Goal: Task Accomplishment & Management: Manage account settings

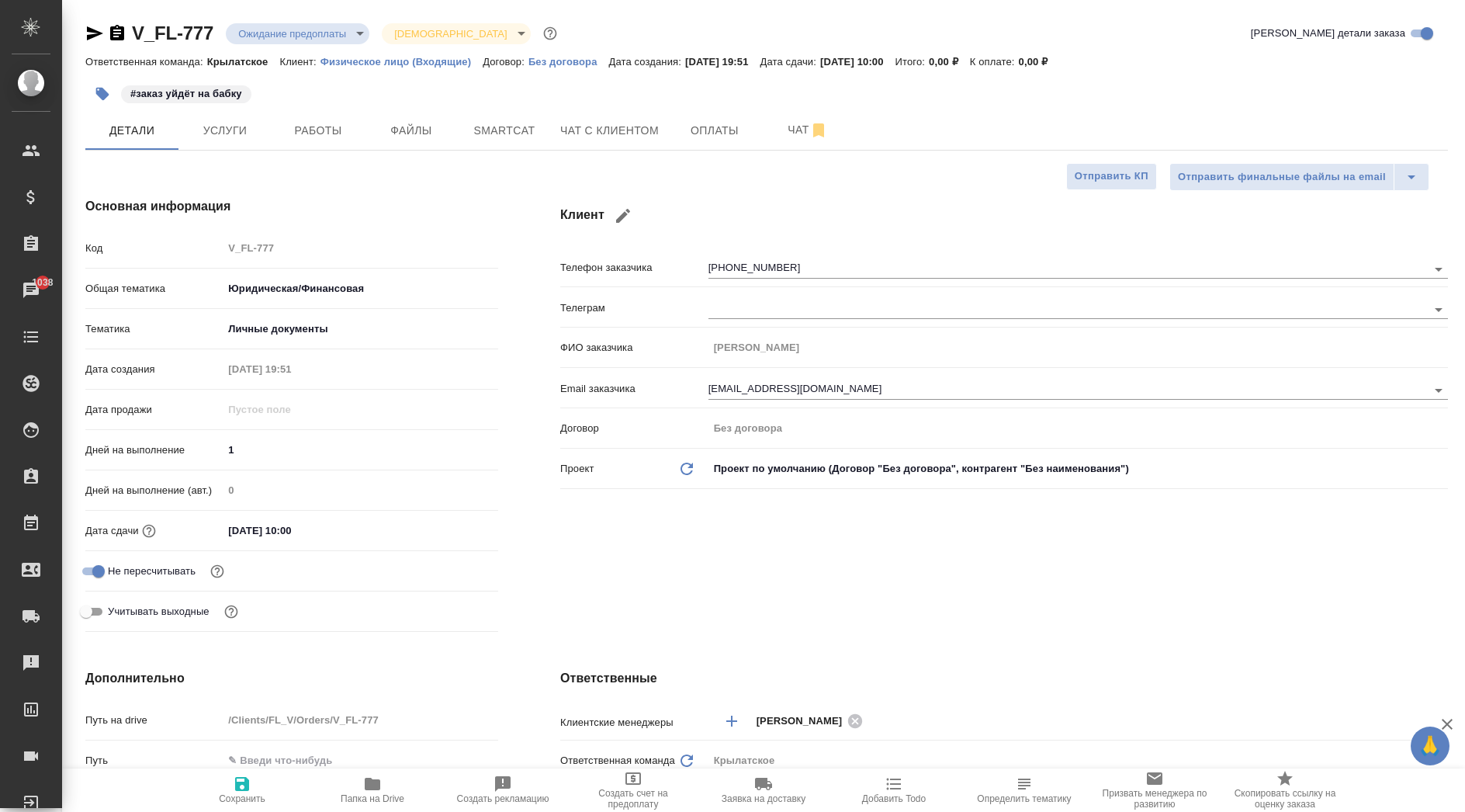
select select "RU"
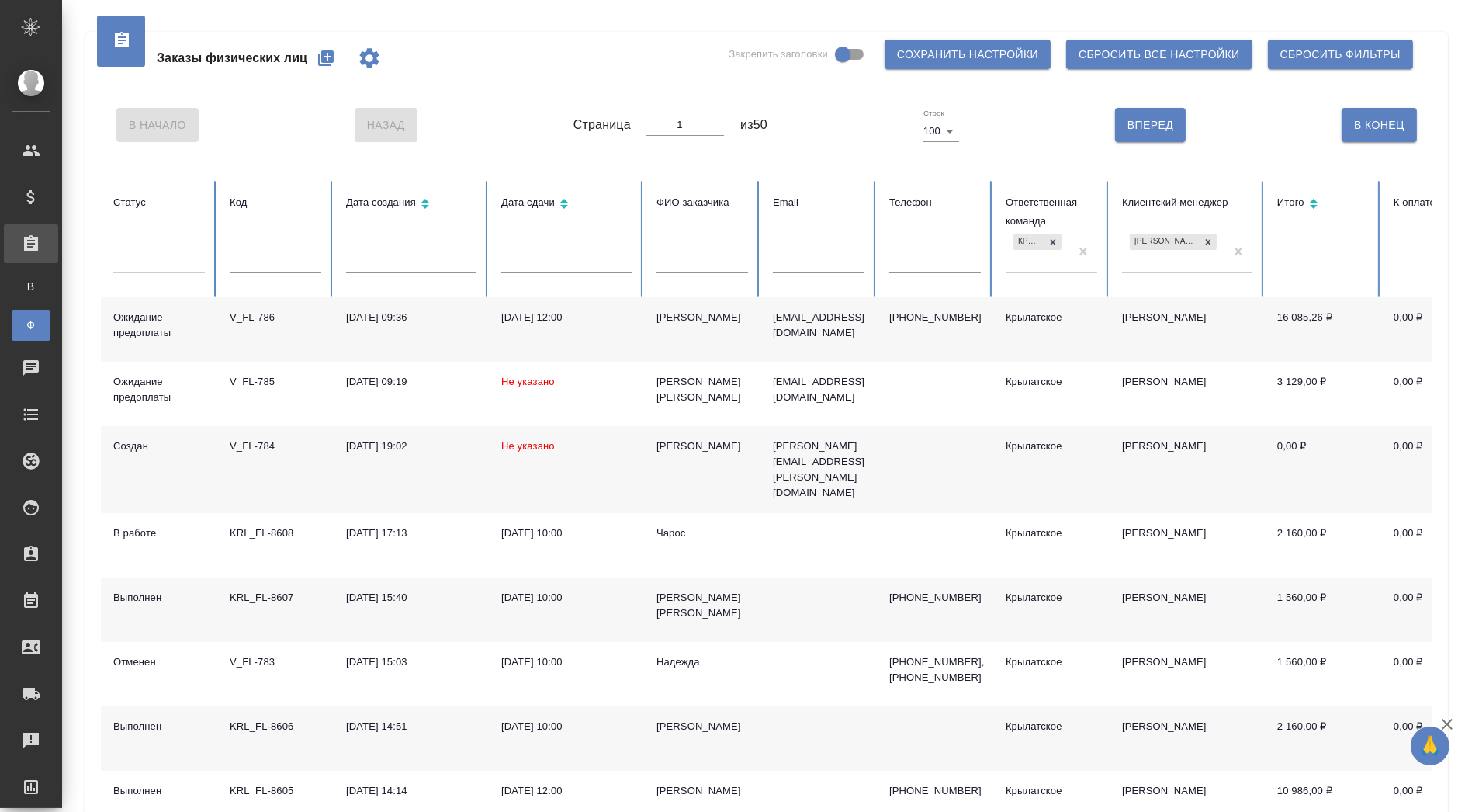
click at [715, 311] on div "[PERSON_NAME]" at bounding box center [702, 317] width 92 height 15
click at [715, 311] on div "Ruslan Efimov" at bounding box center [702, 317] width 92 height 15
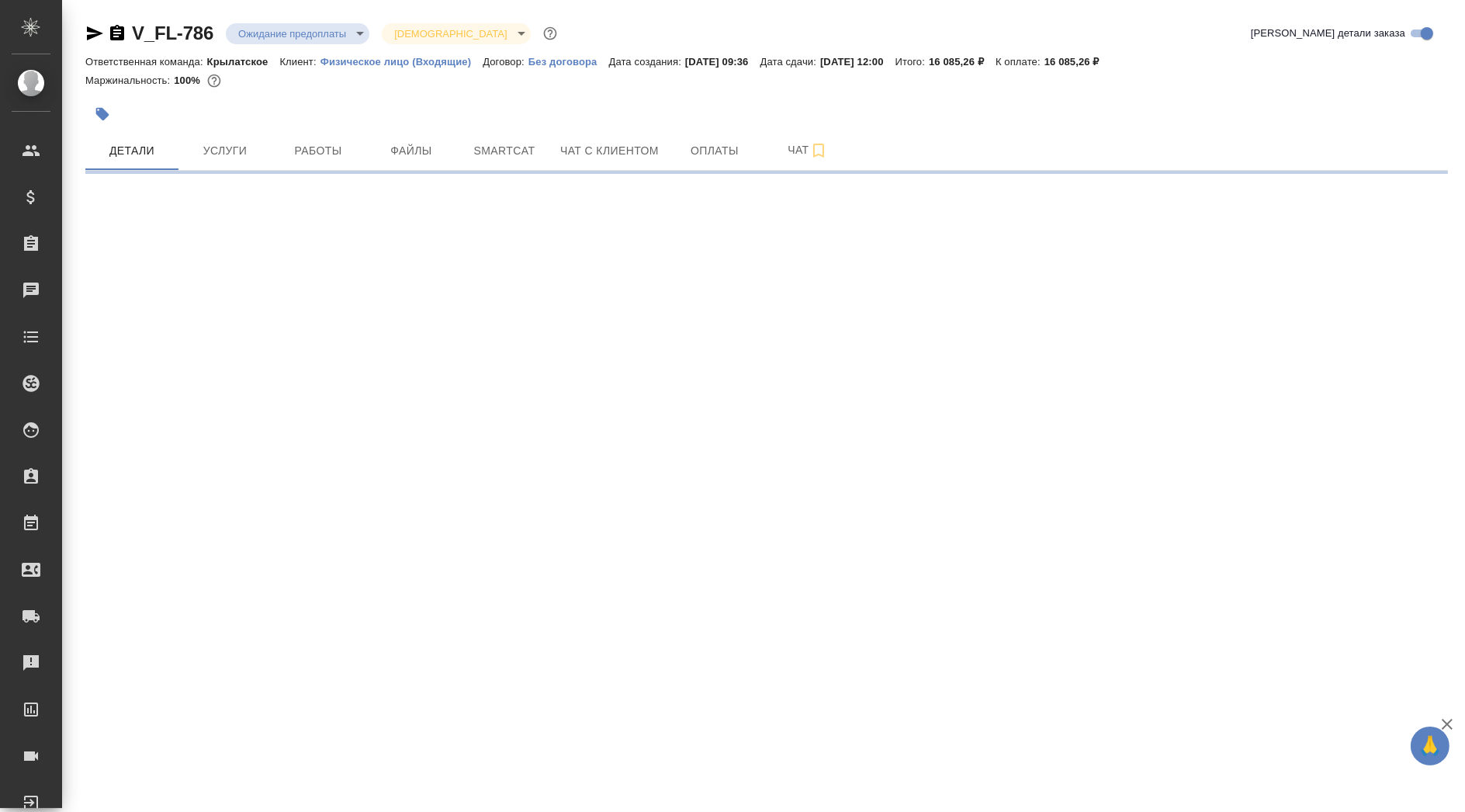
select select "RU"
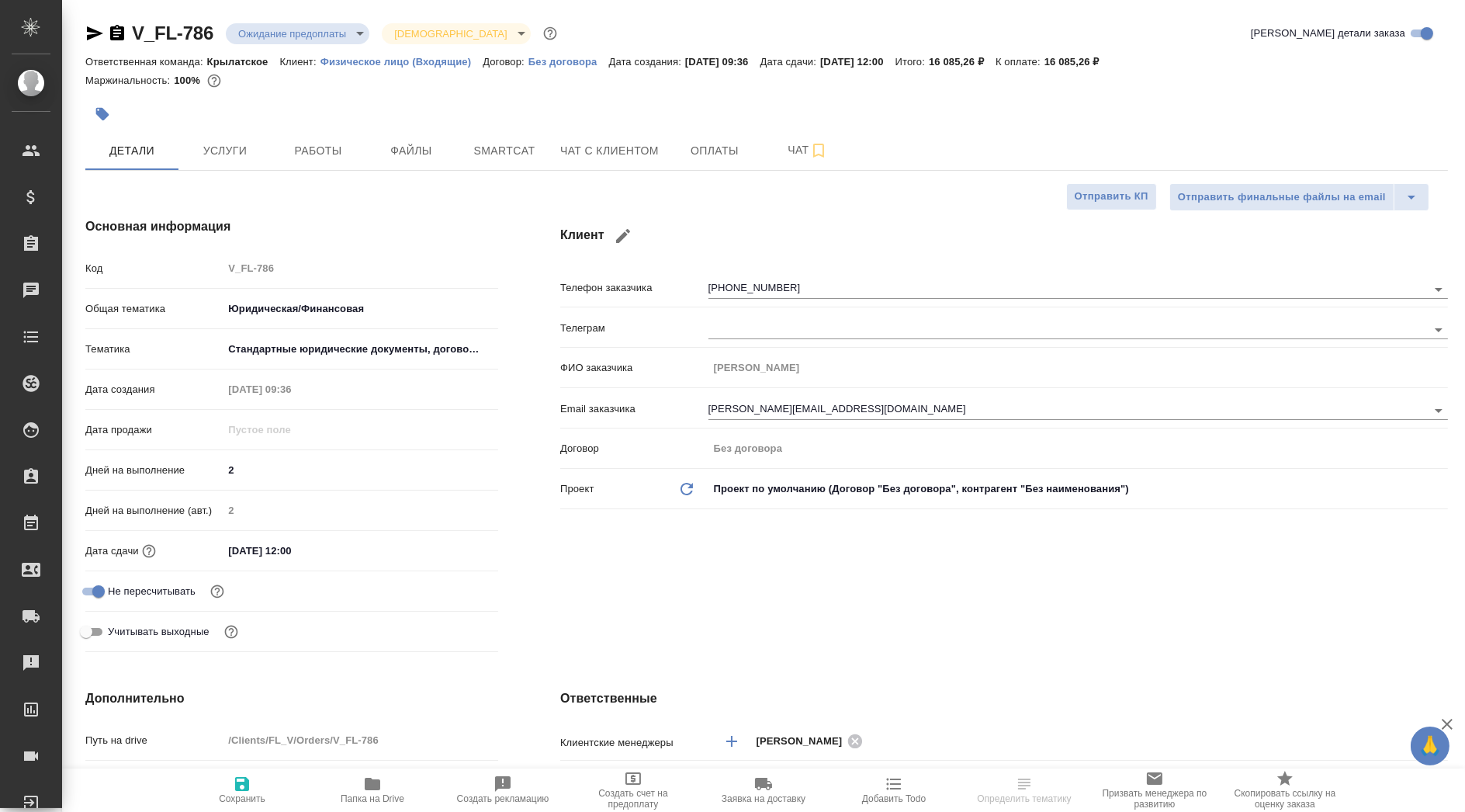
type textarea "x"
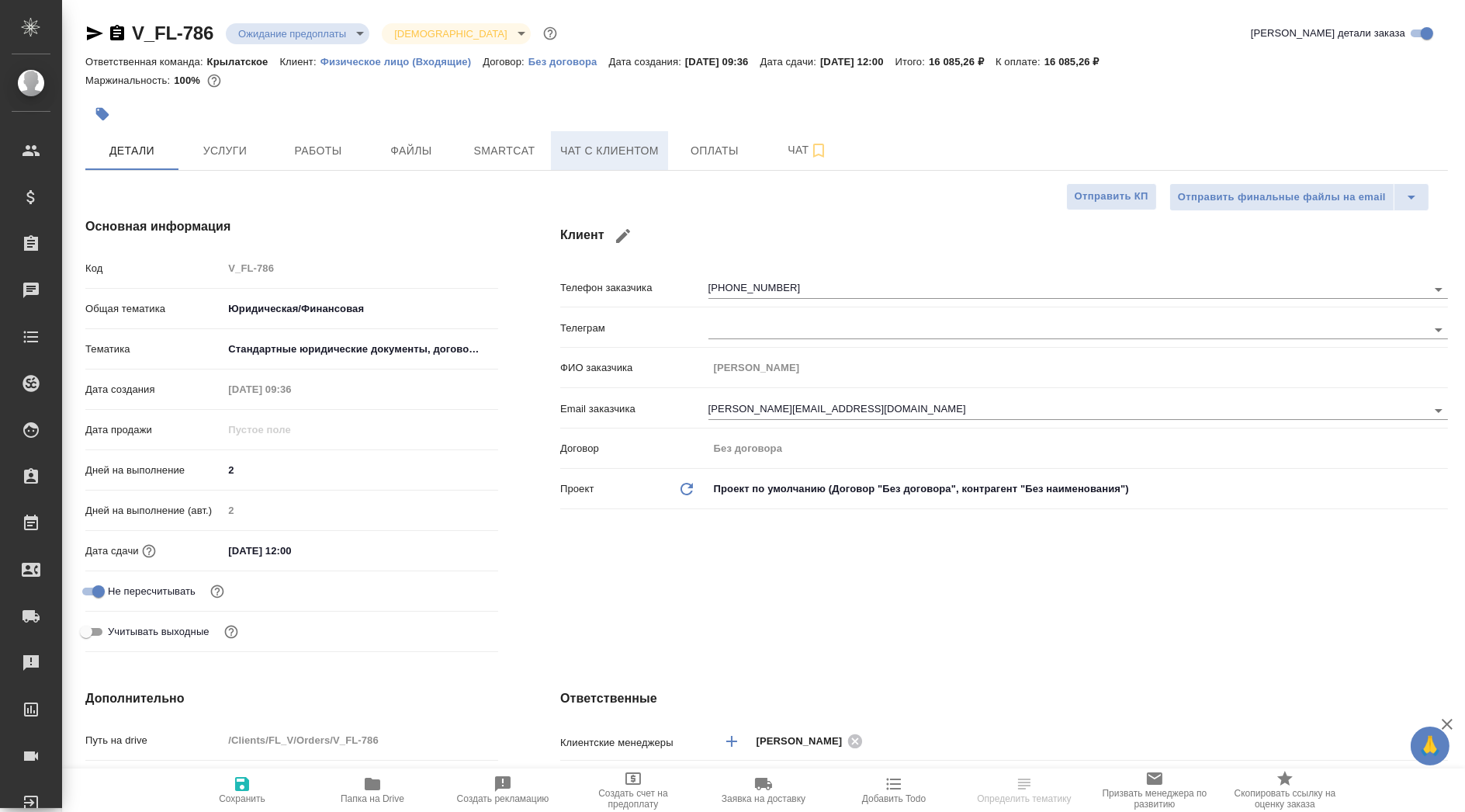
type textarea "x"
click at [622, 156] on span "Чат с клиентом" at bounding box center [610, 151] width 99 height 20
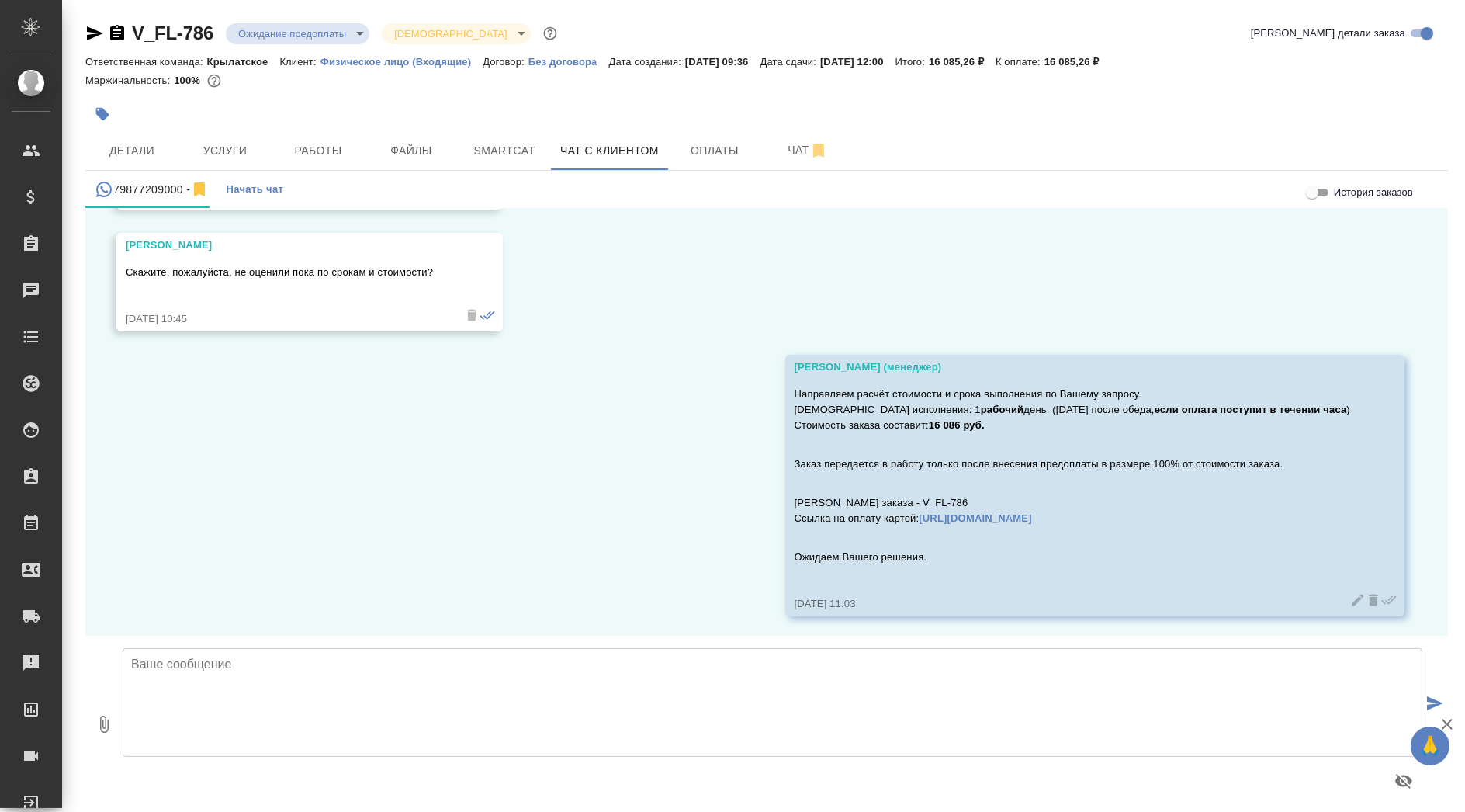
scroll to position [1348, 0]
click at [248, 148] on span "Услуги" at bounding box center [225, 151] width 75 height 20
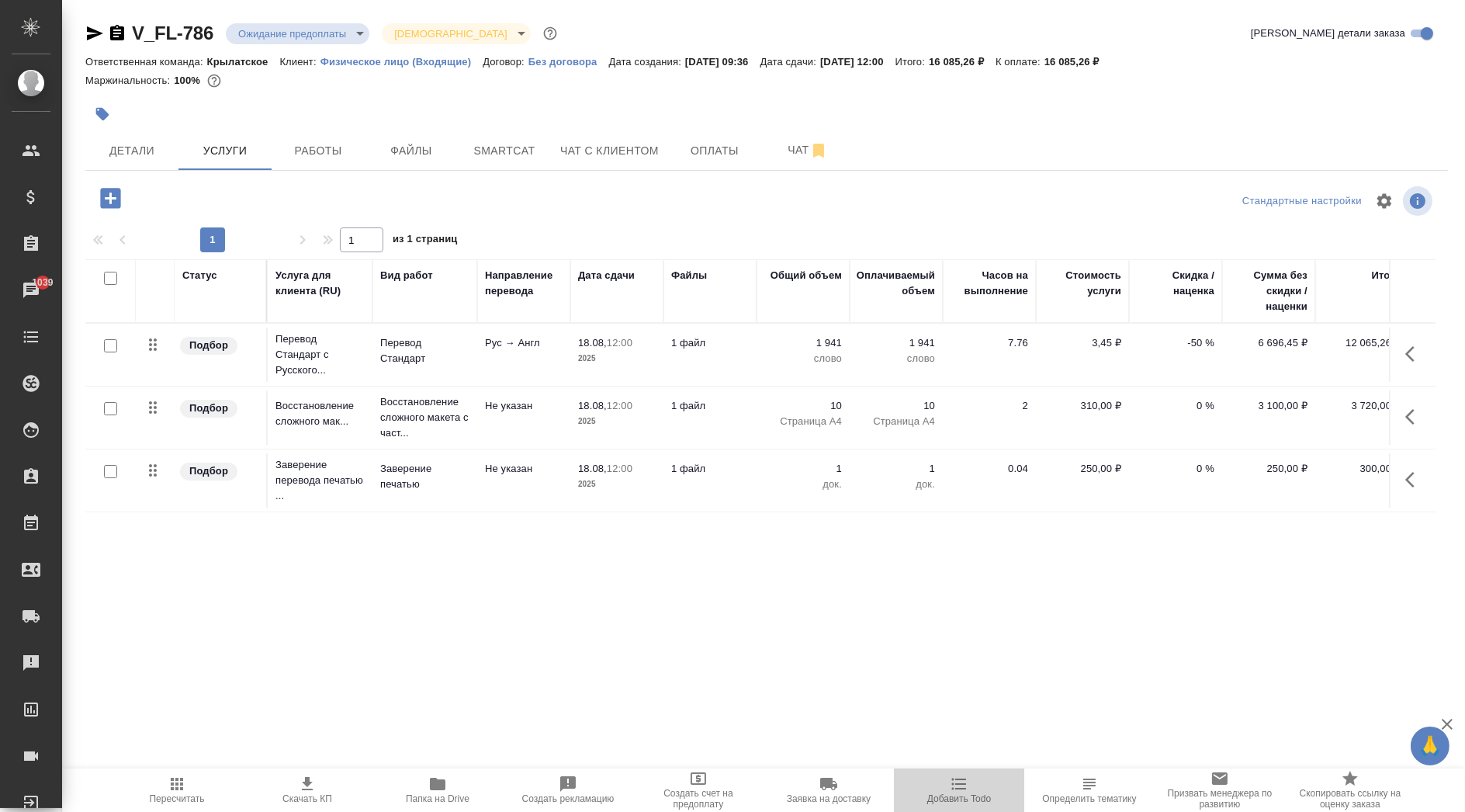
click at [938, 791] on span "Добавить Todo" at bounding box center [959, 789] width 111 height 30
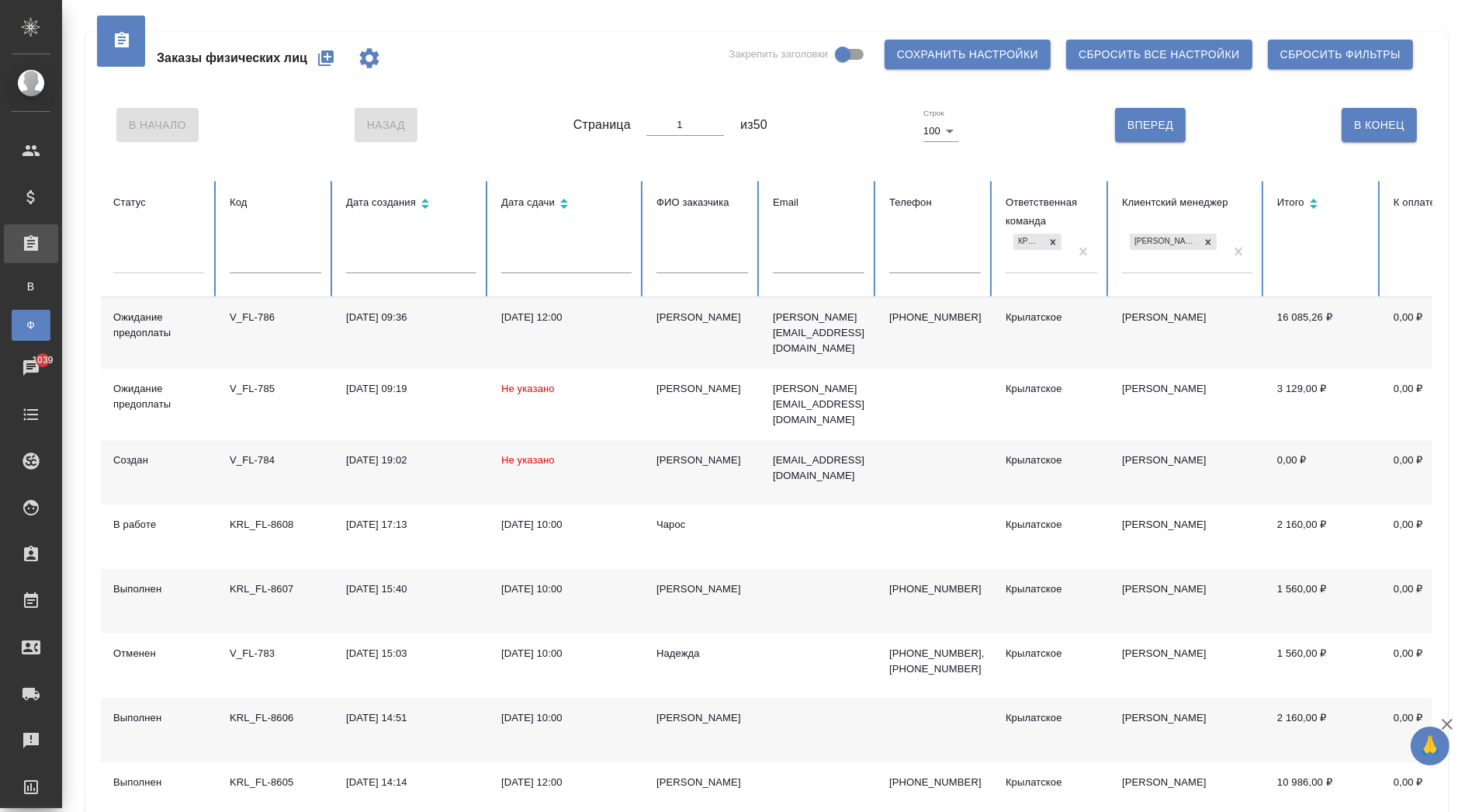
click at [668, 453] on div "Анна" at bounding box center [702, 460] width 92 height 15
click at [668, 453] on div "[PERSON_NAME]" at bounding box center [702, 460] width 92 height 15
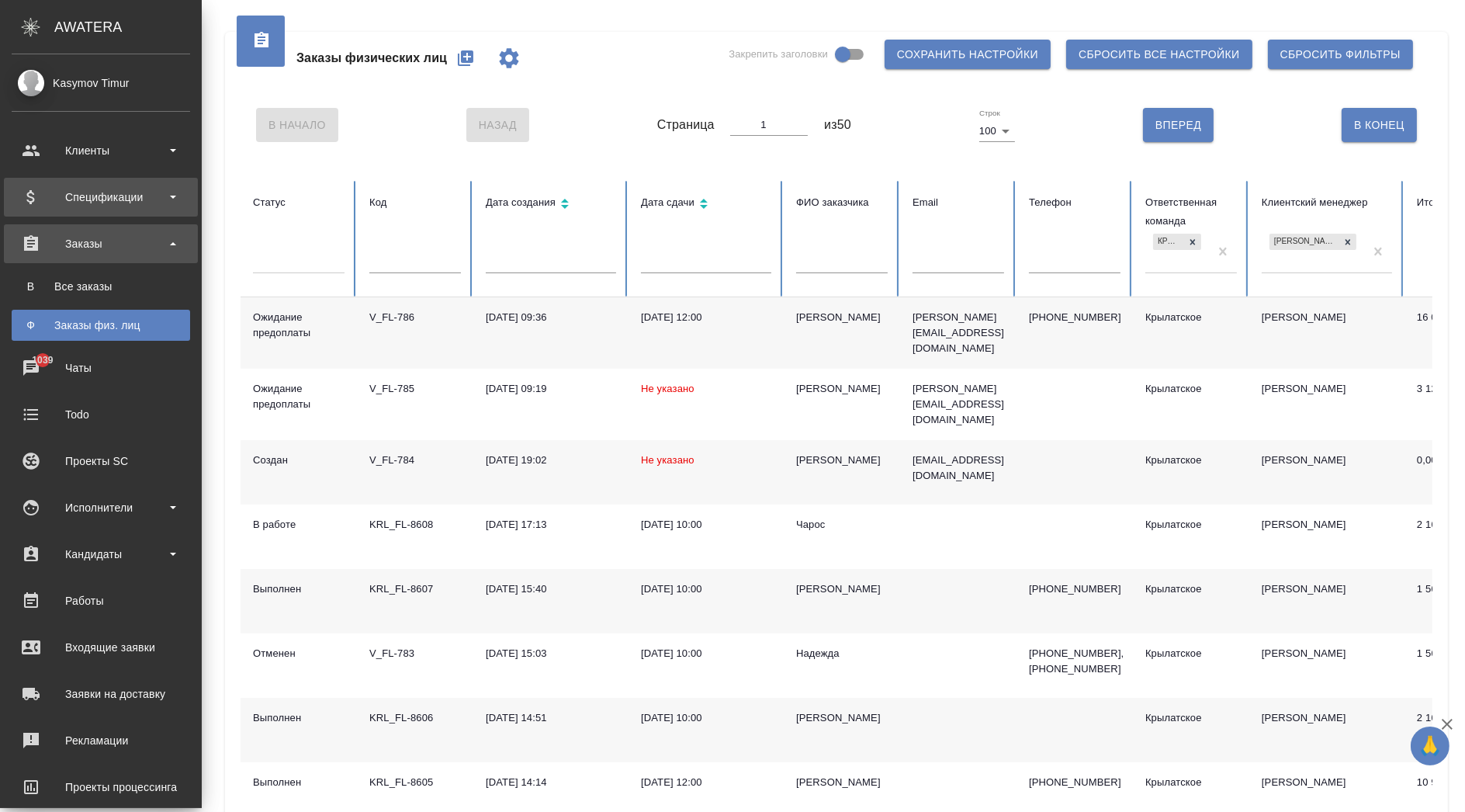
click at [112, 205] on div "Спецификации" at bounding box center [101, 197] width 179 height 23
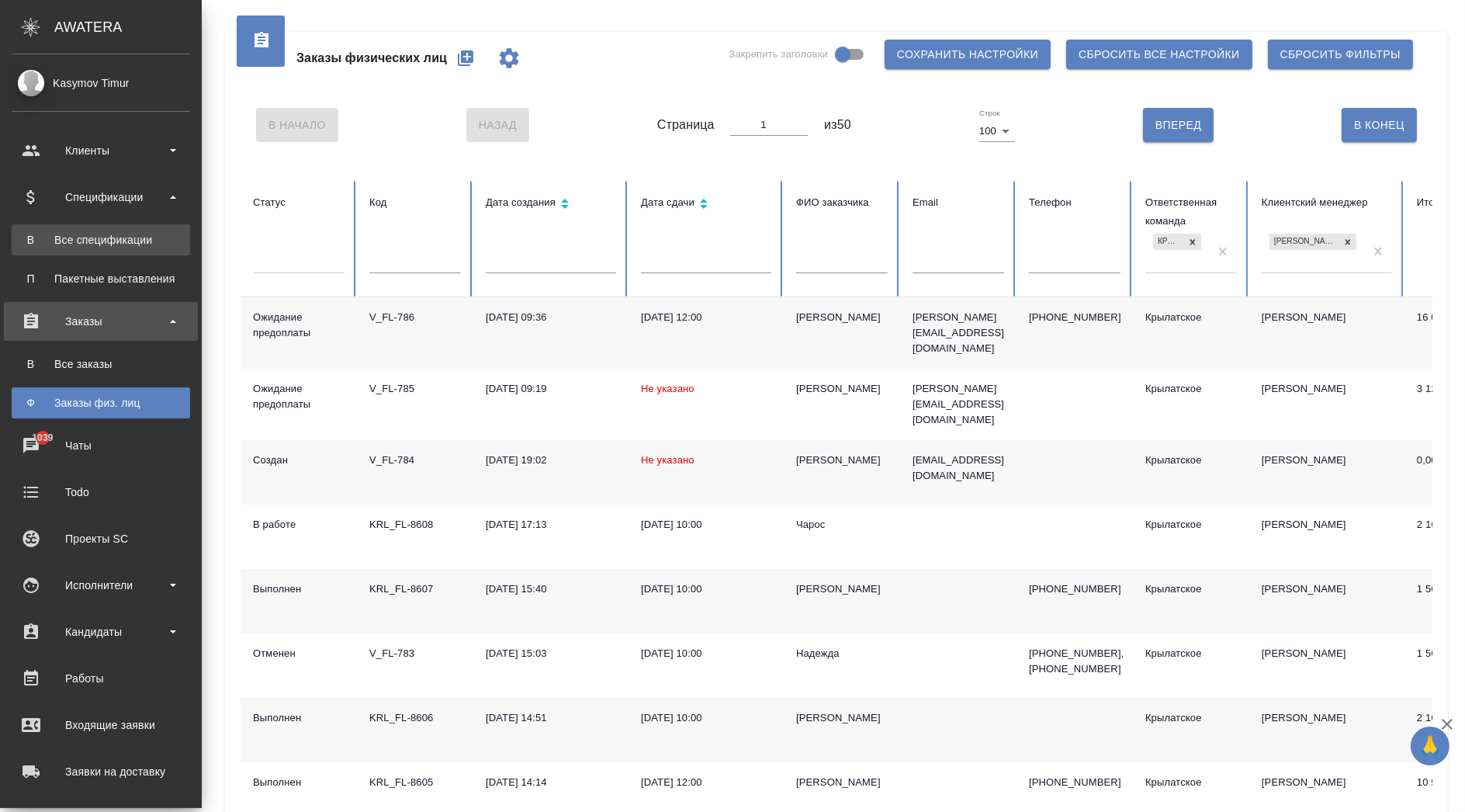
click at [97, 246] on div "Все спецификации" at bounding box center [101, 239] width 163 height 15
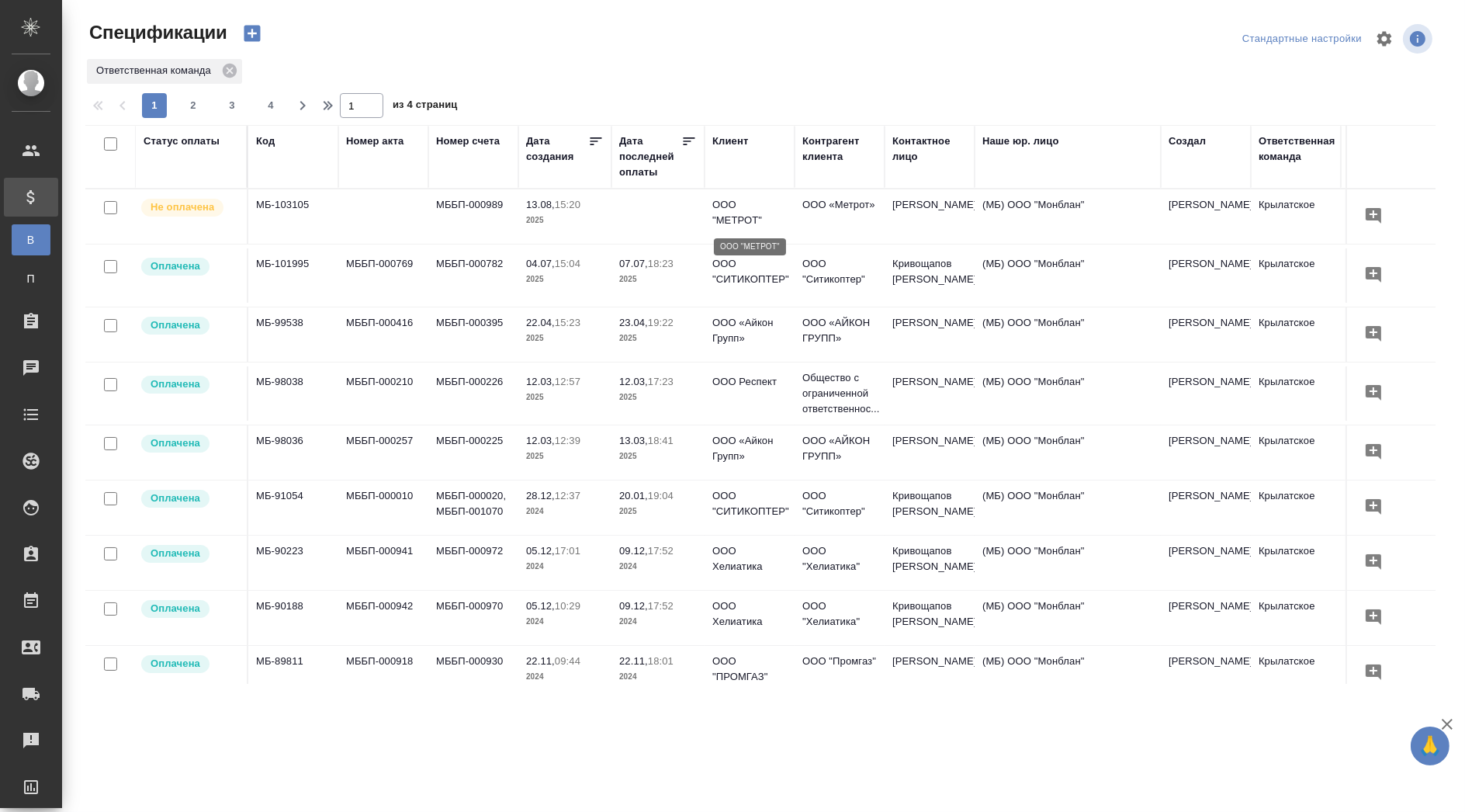
click at [731, 203] on p "ООО "МЕТРОТ"" at bounding box center [749, 212] width 75 height 31
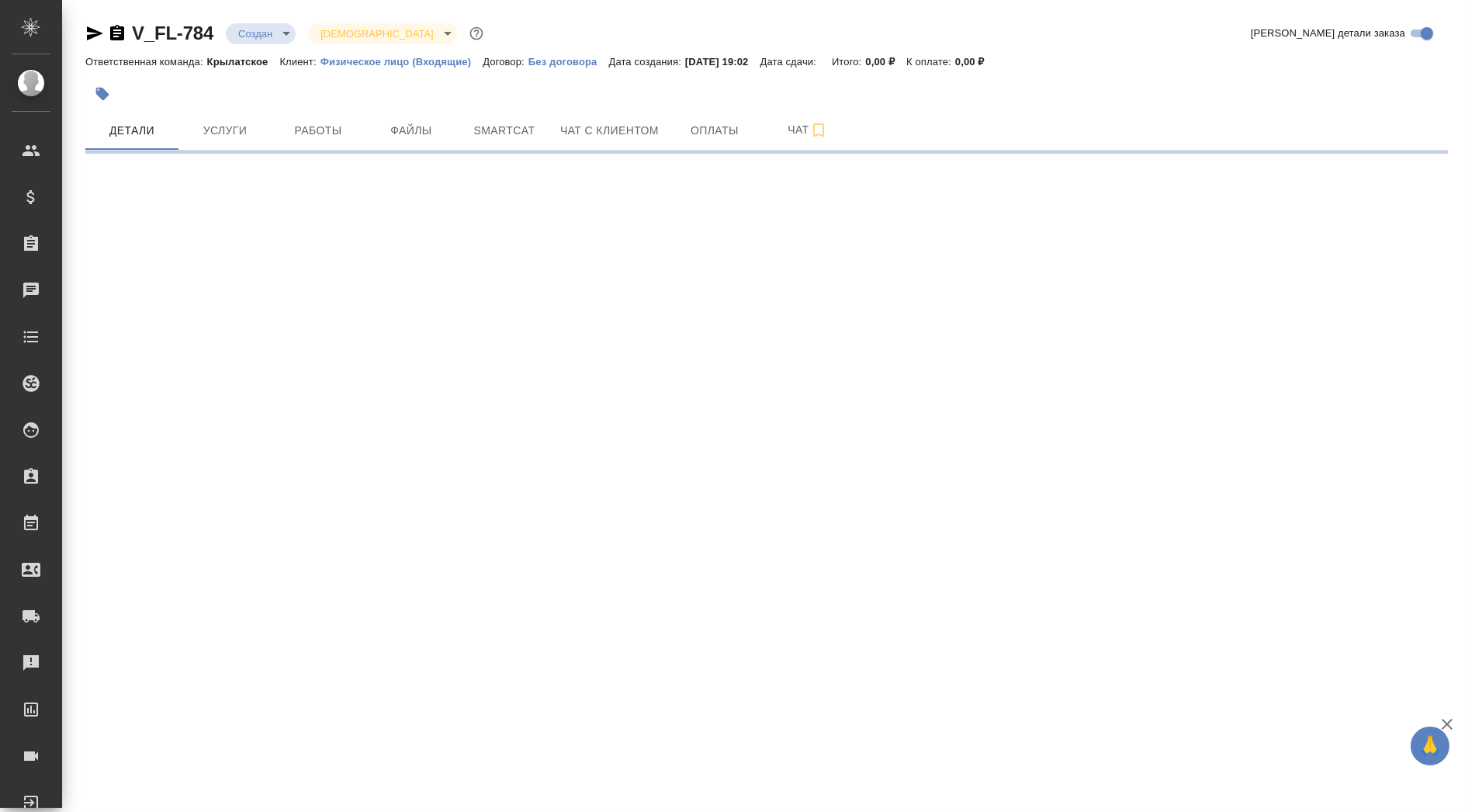
select select "RU"
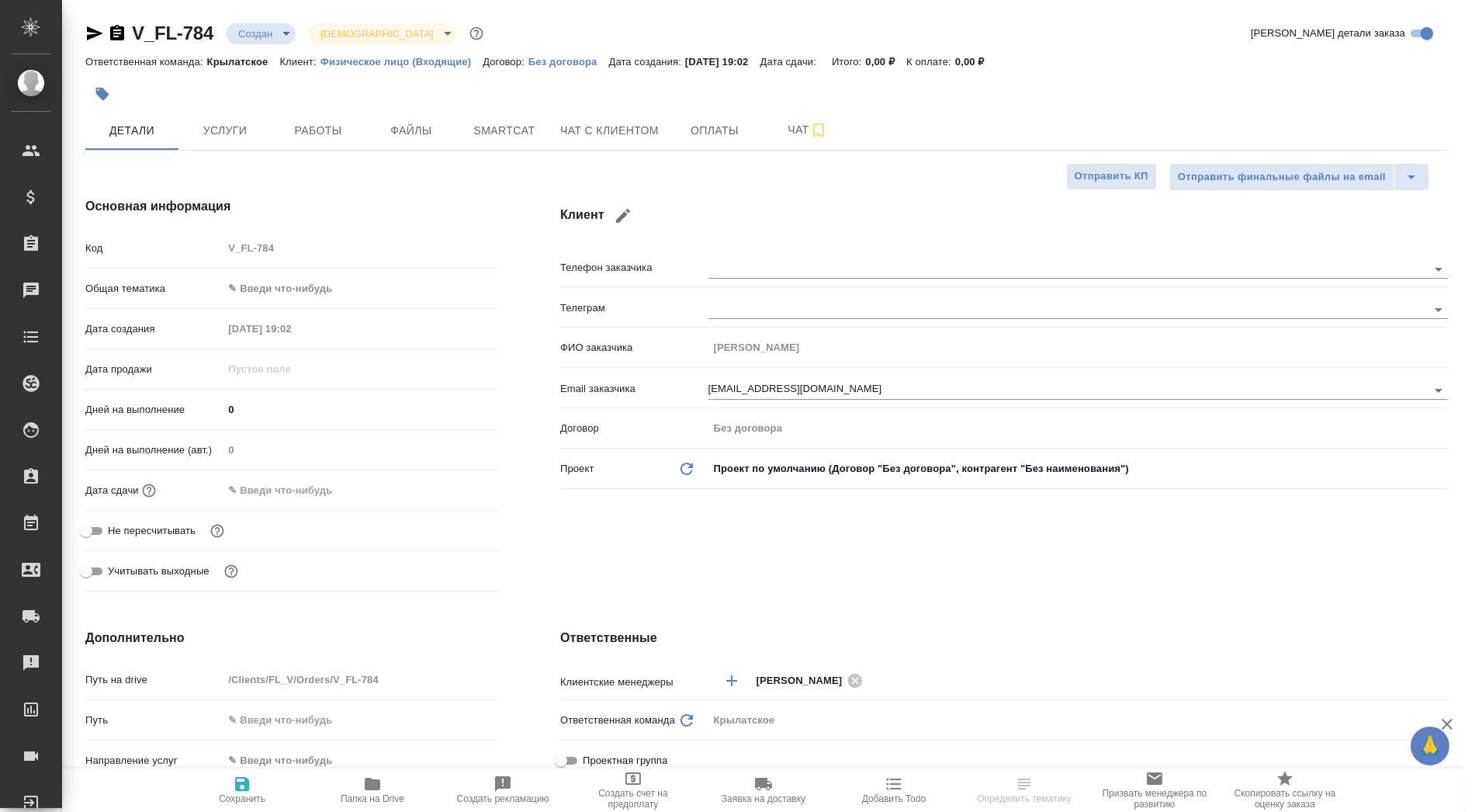
type textarea "x"
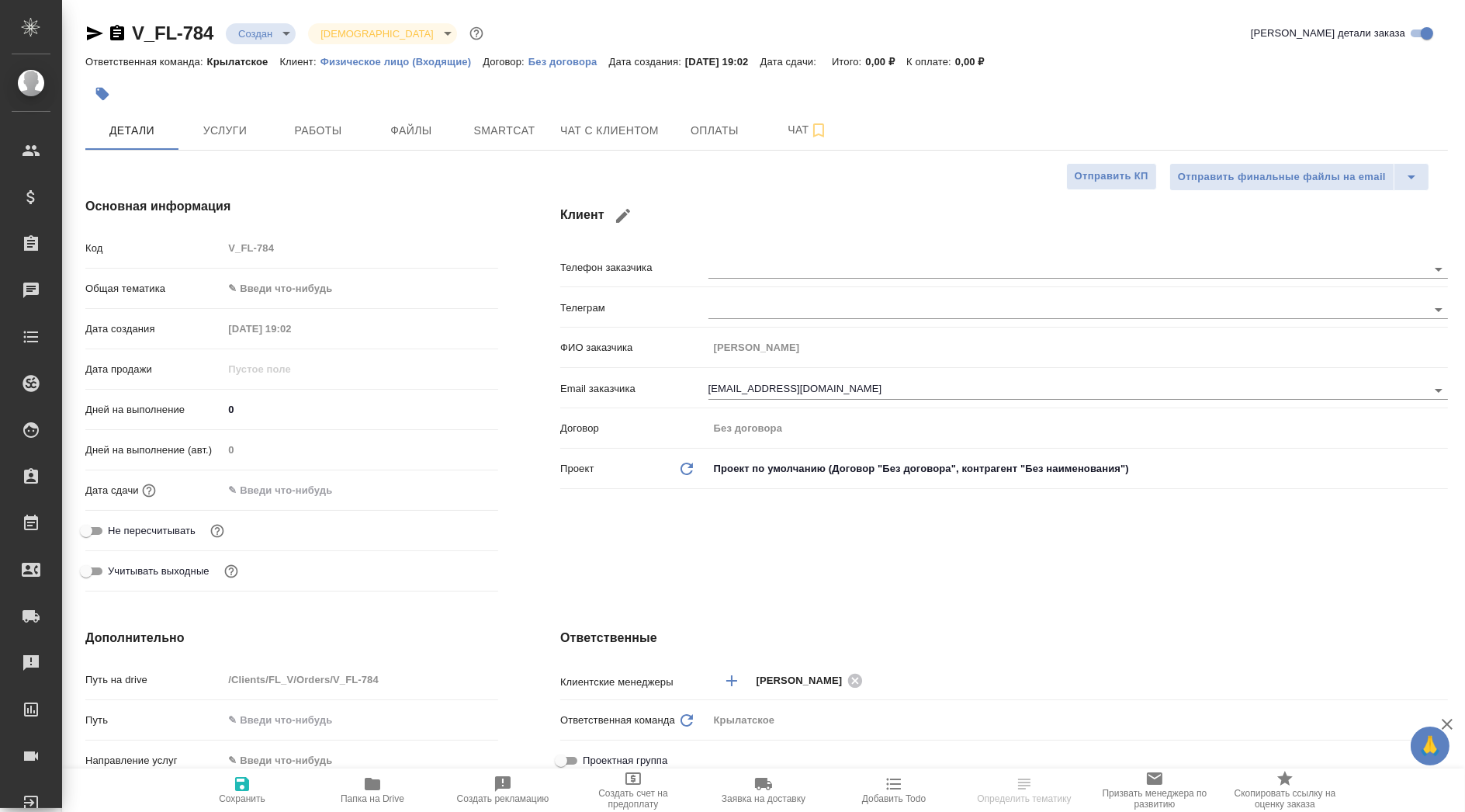
type textarea "x"
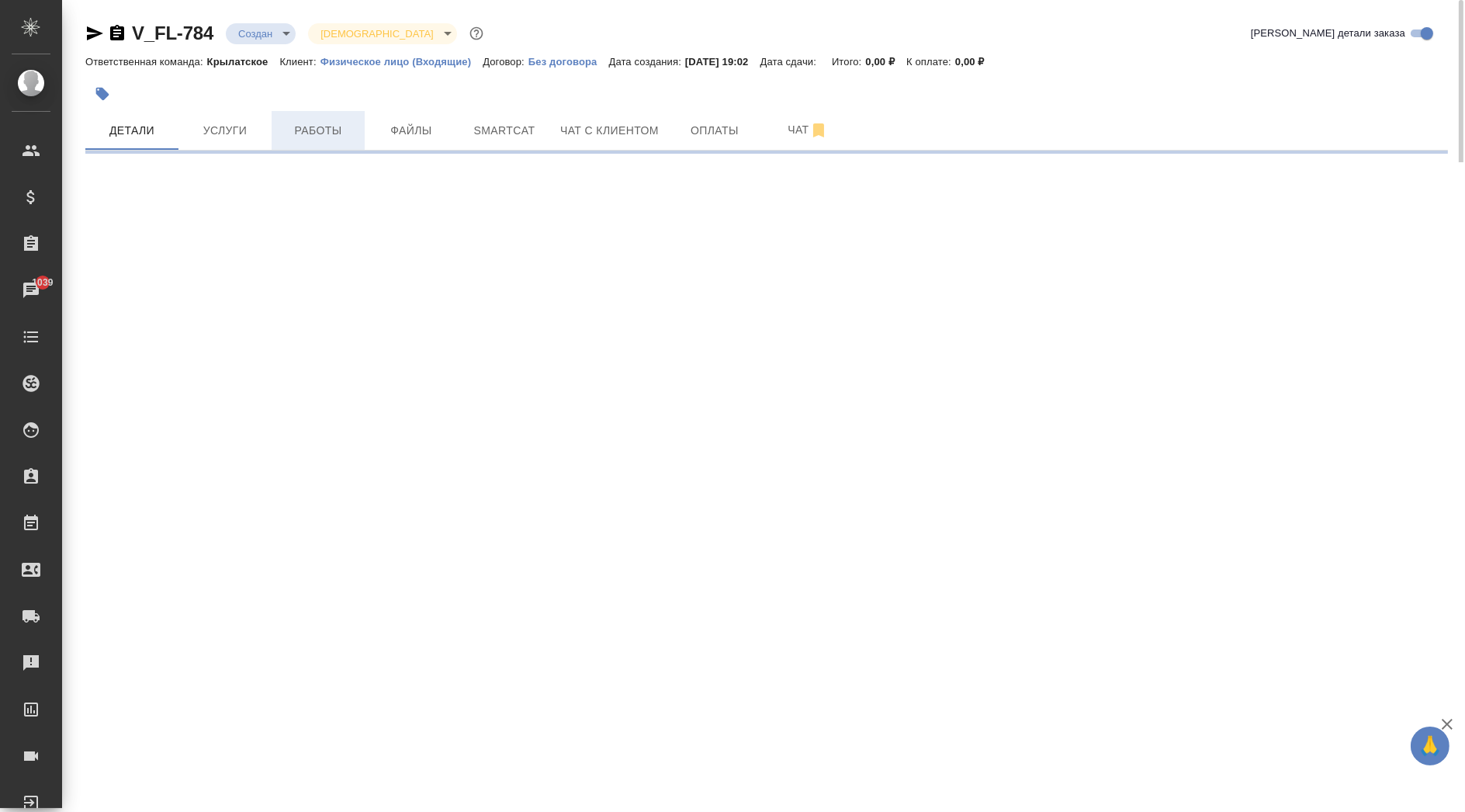
select select "RU"
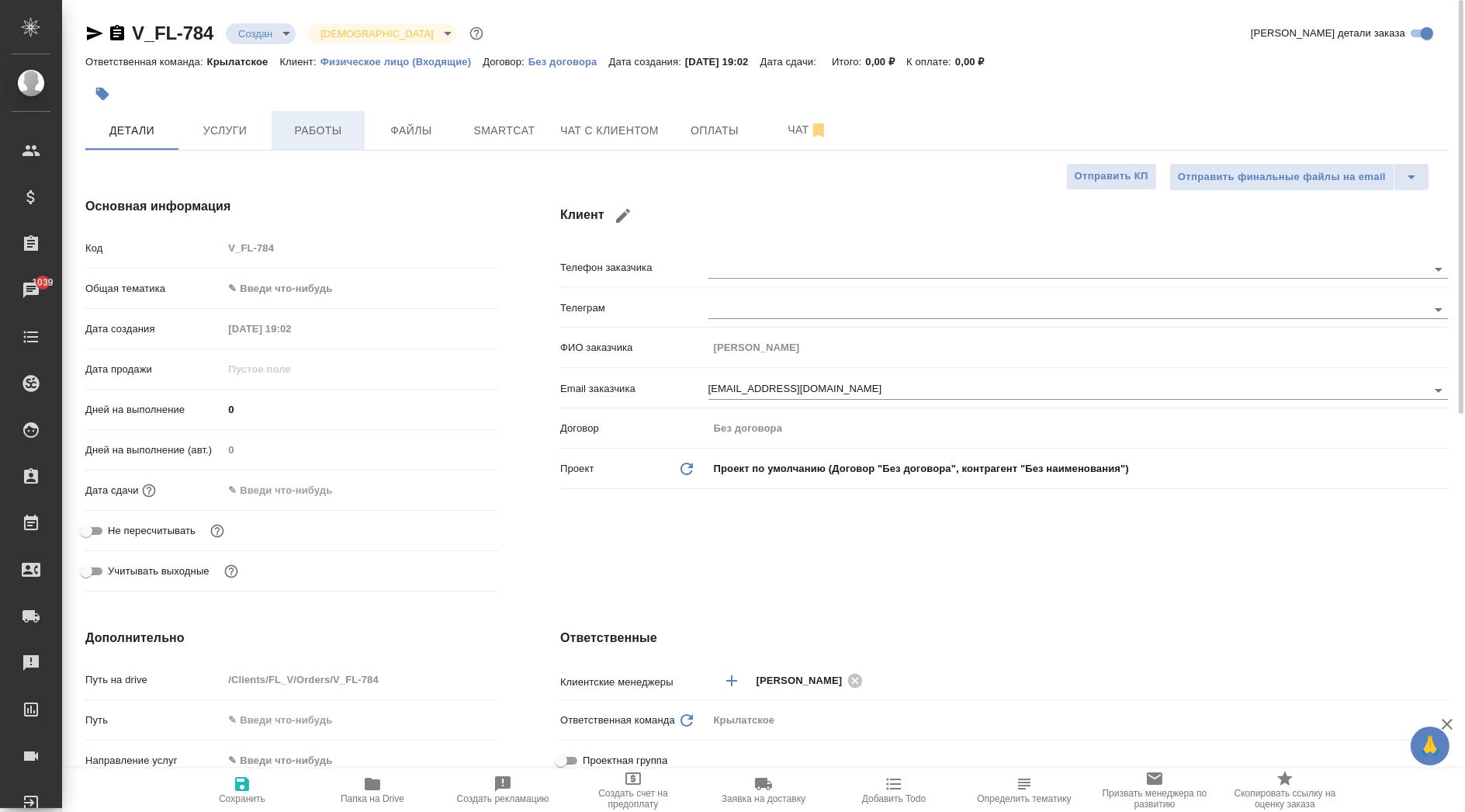
type textarea "x"
click at [341, 283] on body "🙏 .cls-1 fill:#fff; AWATERA Kasymov Timur Клиенты Спецификации Заказы 1039 Чаты…" at bounding box center [732, 406] width 1465 height 812
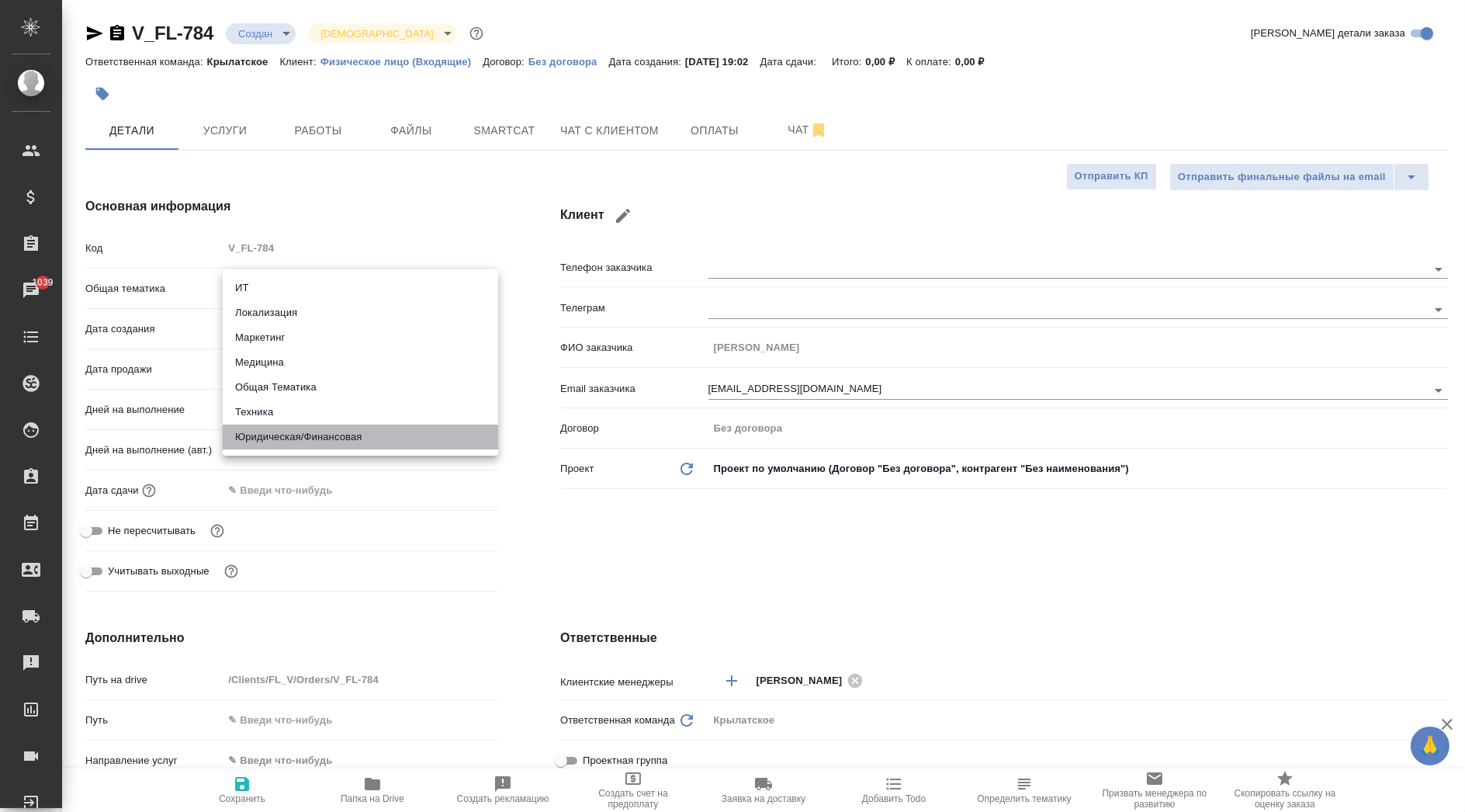
click at [355, 426] on li "Юридическая/Финансовая" at bounding box center [360, 437] width 276 height 25
type input "yr-fn"
type textarea "x"
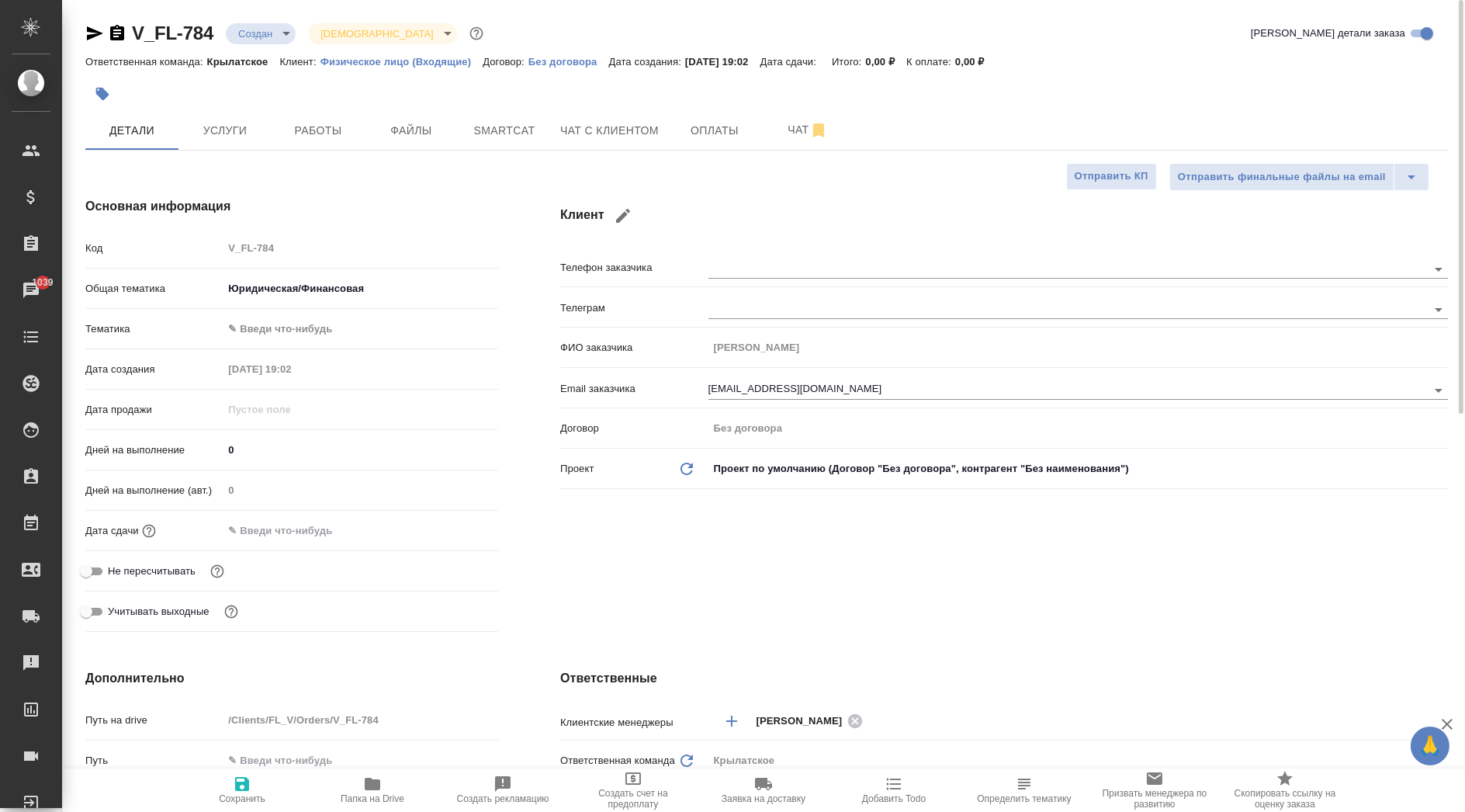
click at [340, 320] on body "🙏 .cls-1 fill:#fff; AWATERA Kasymov Timur Клиенты Спецификации Заказы 1039 Чаты…" at bounding box center [732, 406] width 1465 height 812
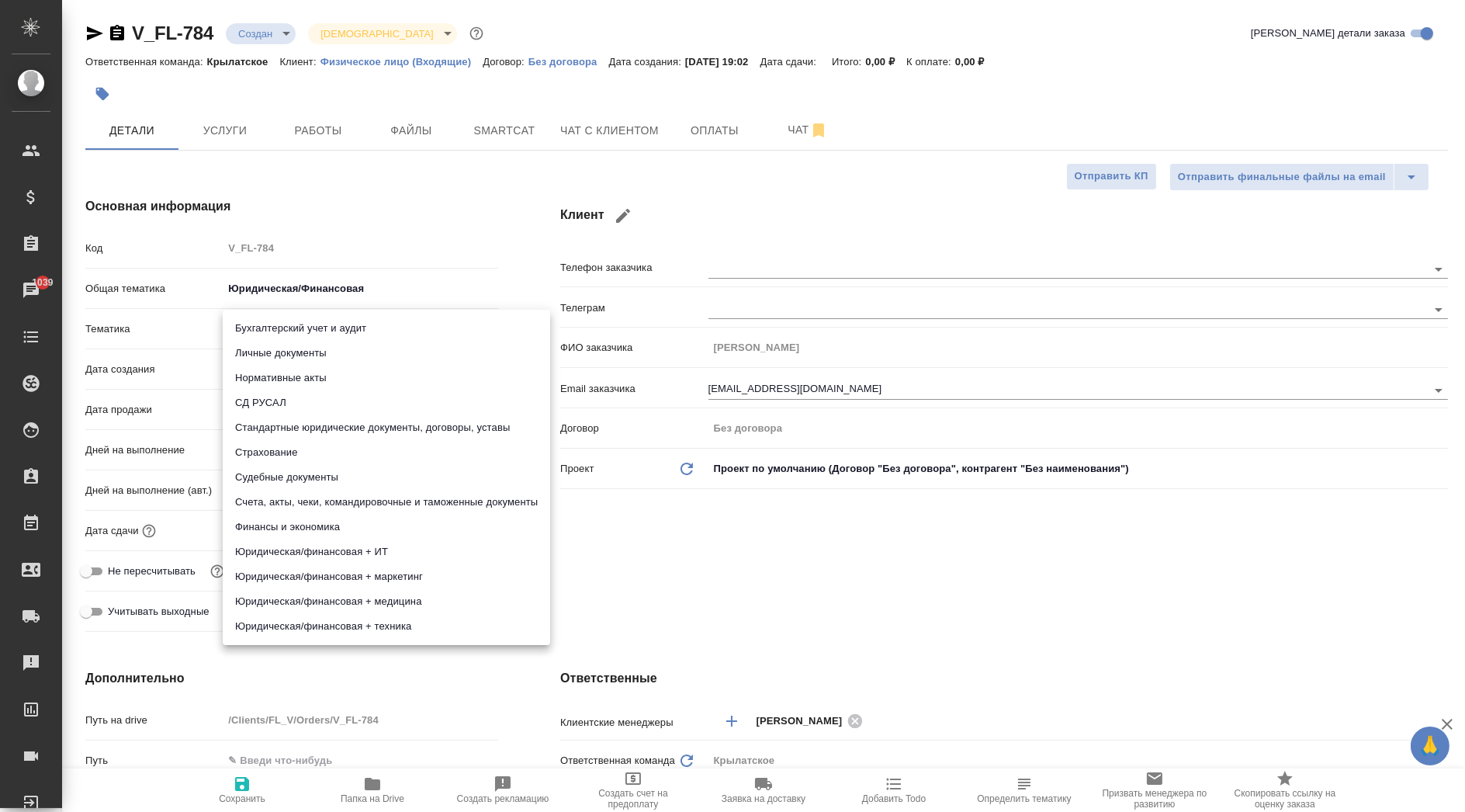
click at [386, 359] on li "Личные документы" at bounding box center [386, 353] width 328 height 25
type textarea "x"
type input "5a8b8b956a9677013d343cfe"
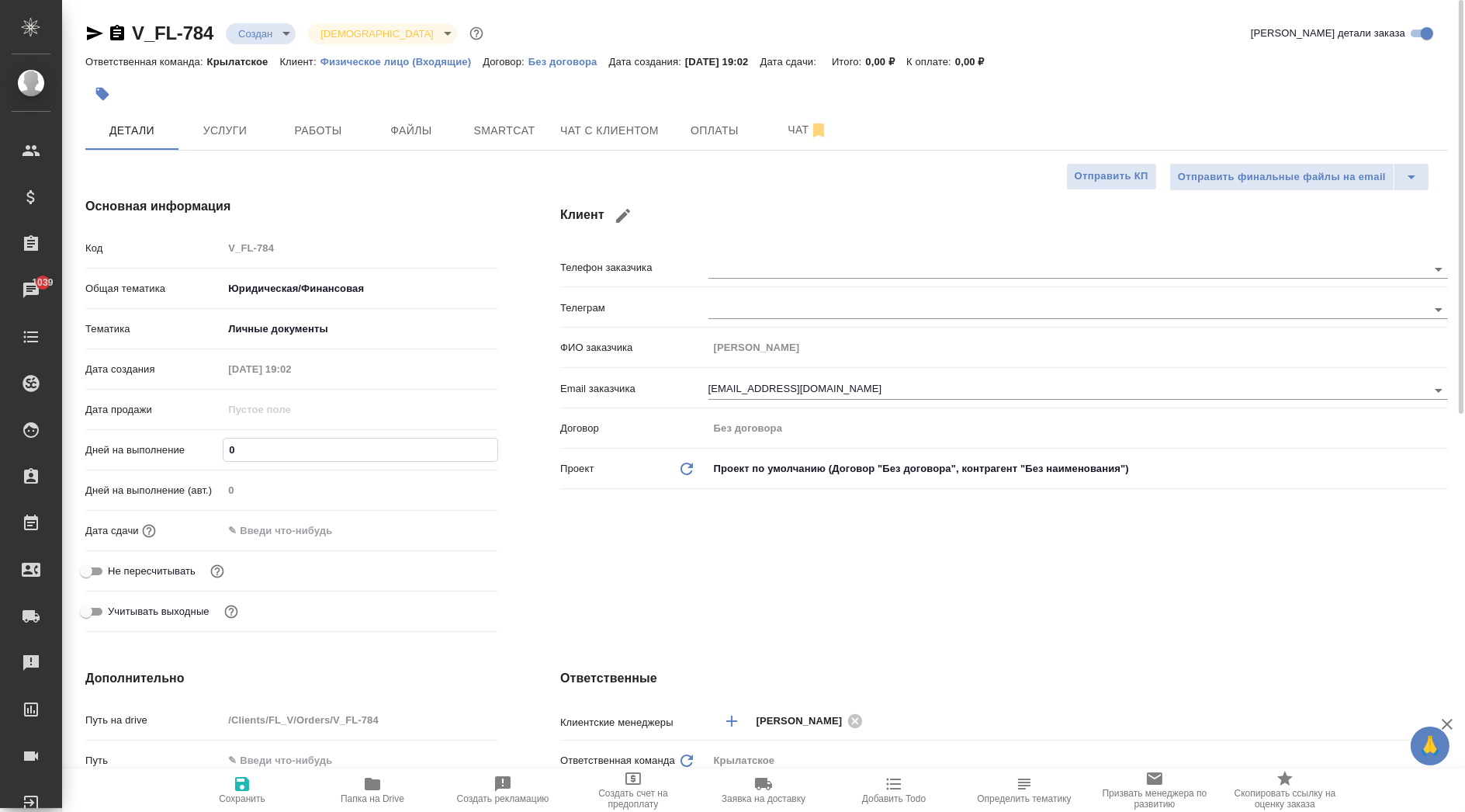
drag, startPoint x: 268, startPoint y: 445, endPoint x: 188, endPoint y: 437, distance: 80.4
click at [190, 436] on div "Дней на выполнение 0" at bounding box center [292, 449] width 413 height 27
type input "1"
type textarea "x"
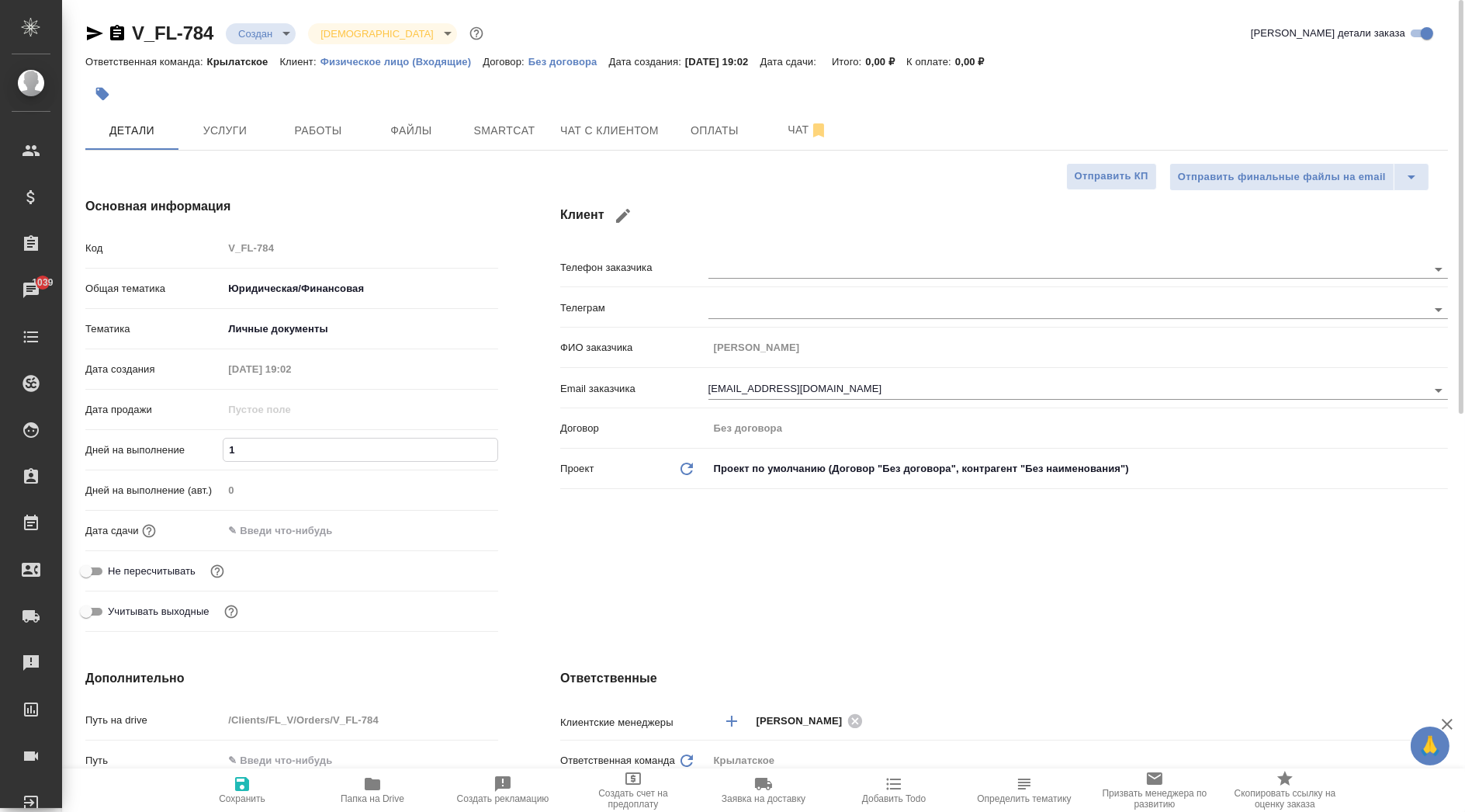
type textarea "x"
type input "1"
click at [281, 525] on input "text" at bounding box center [290, 530] width 136 height 22
click at [447, 533] on icon "button" at bounding box center [454, 529] width 14 height 15
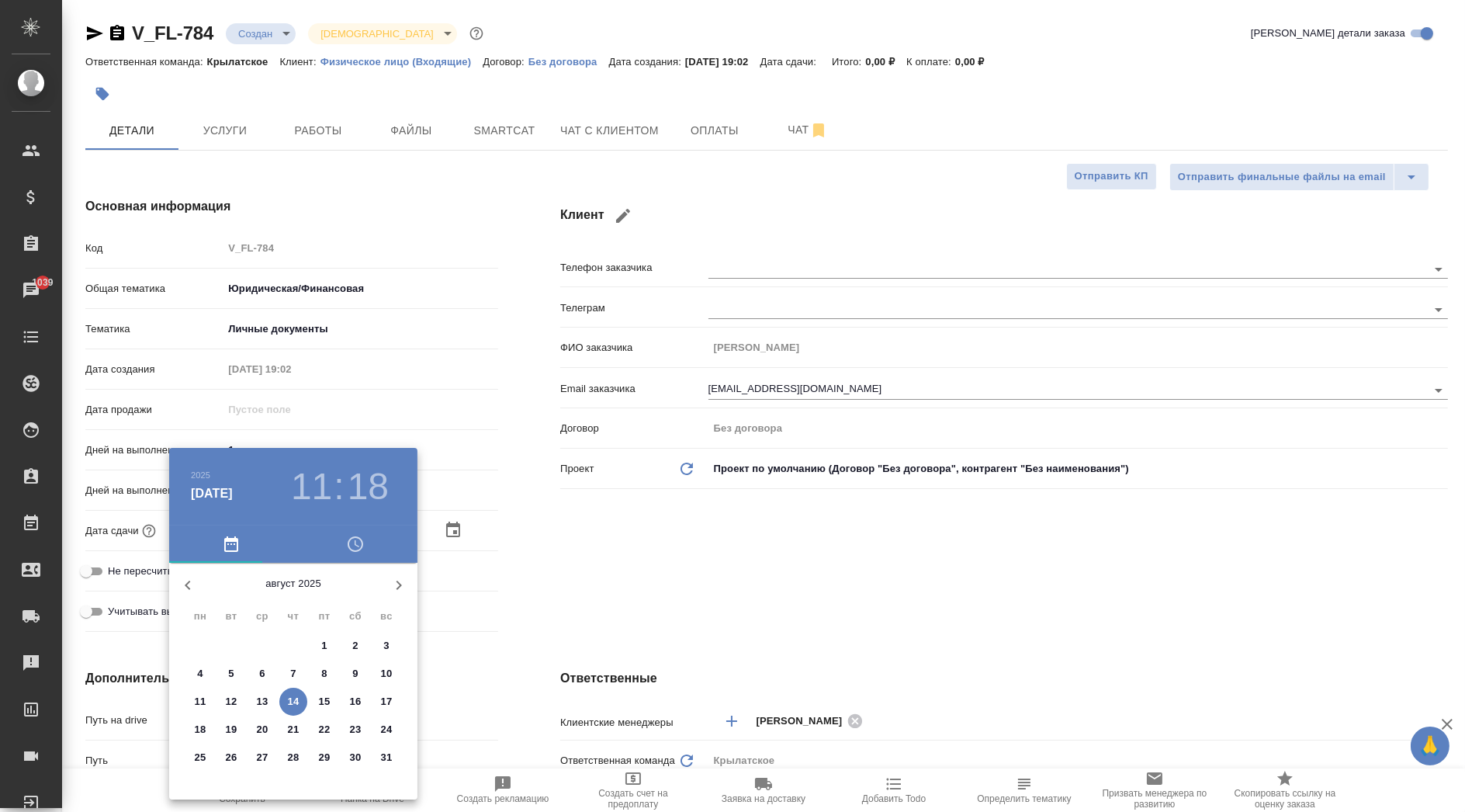
click at [323, 703] on p "15" at bounding box center [324, 701] width 12 height 15
type input "15.08.2025 11:18"
type textarea "x"
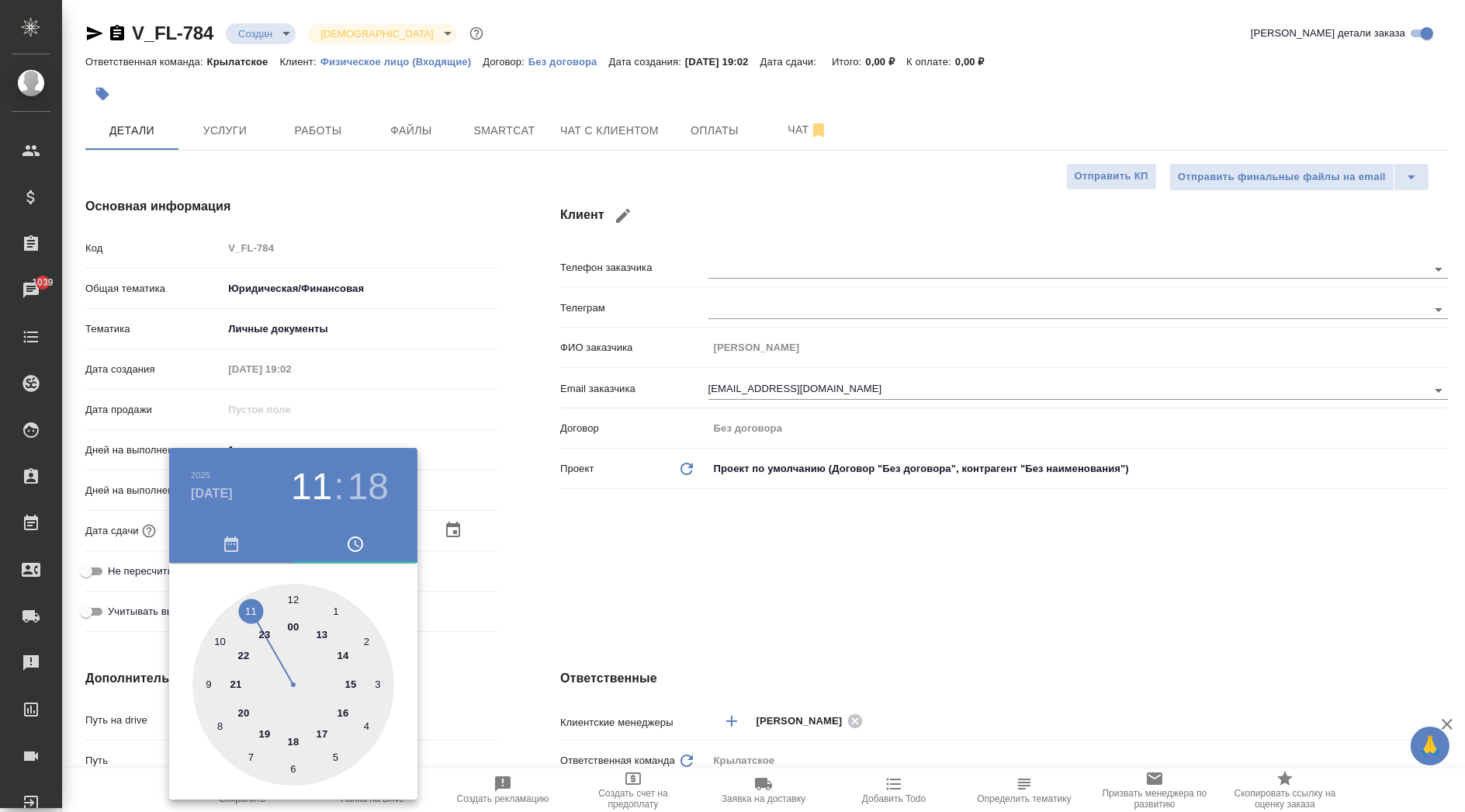
type input "15.08.2025 12:18"
type textarea "x"
click at [295, 592] on div at bounding box center [293, 684] width 202 height 202
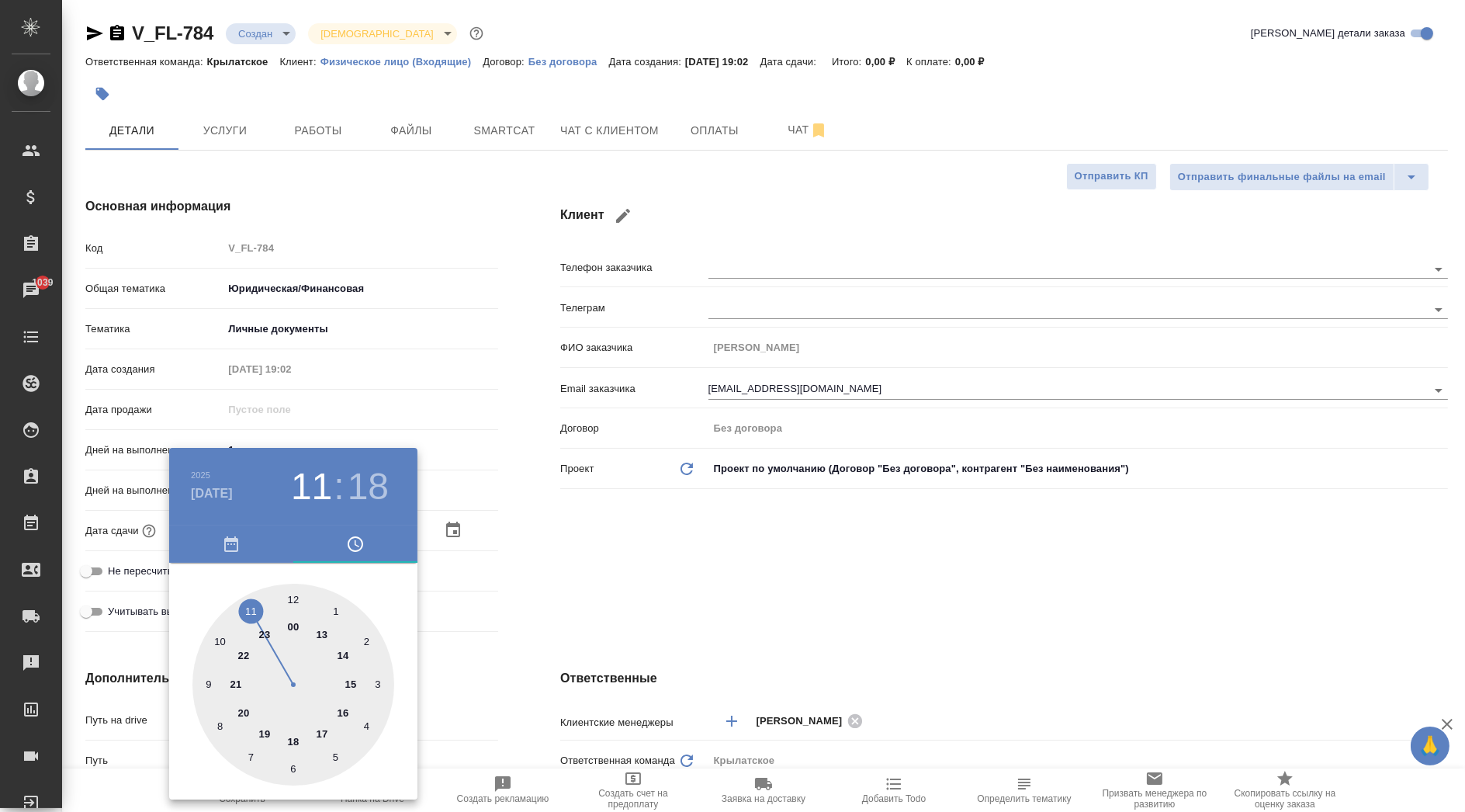
type textarea "x"
click at [295, 592] on div at bounding box center [293, 684] width 202 height 202
type input "15.08.2025 12:00"
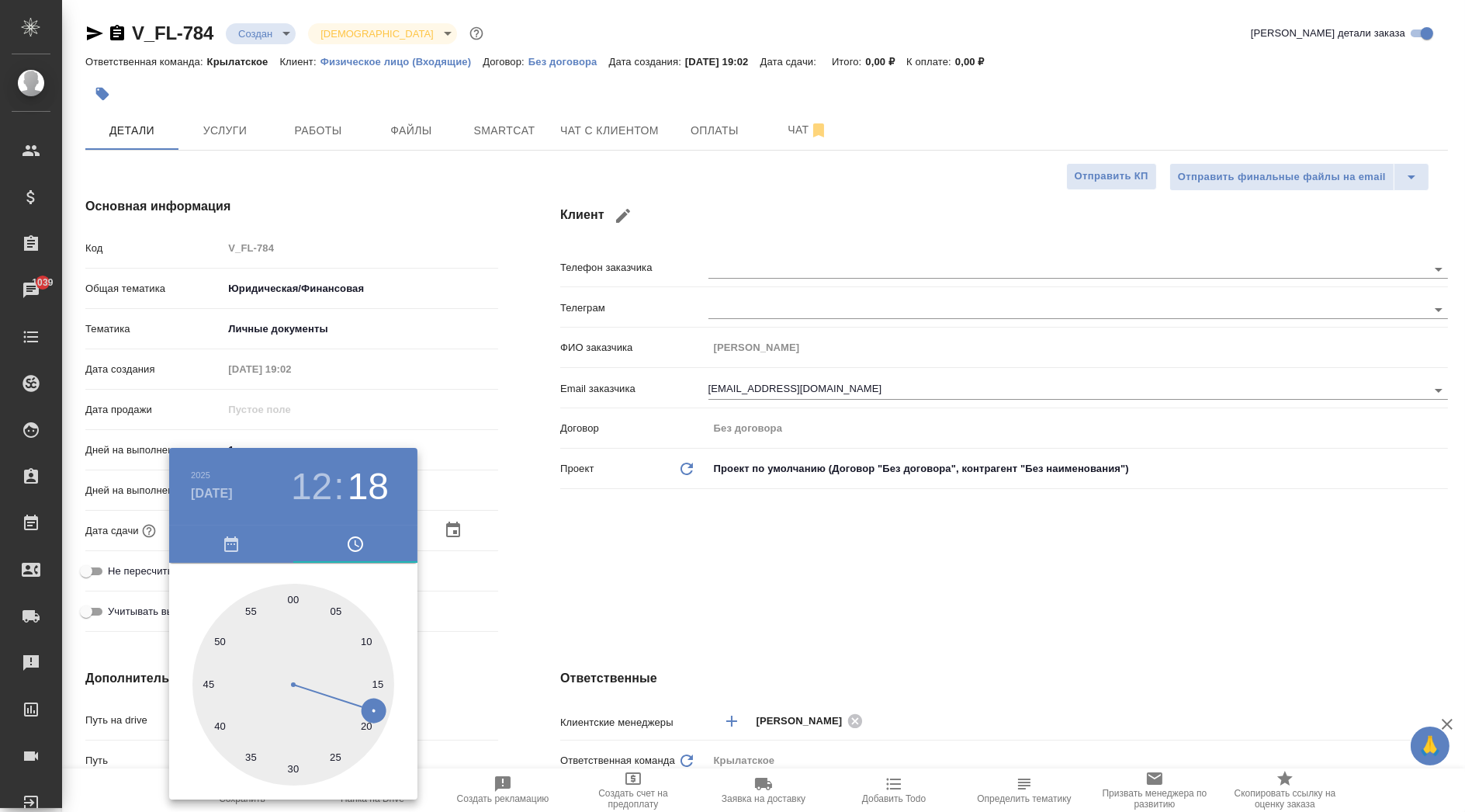
type textarea "x"
click at [487, 642] on div at bounding box center [732, 406] width 1465 height 812
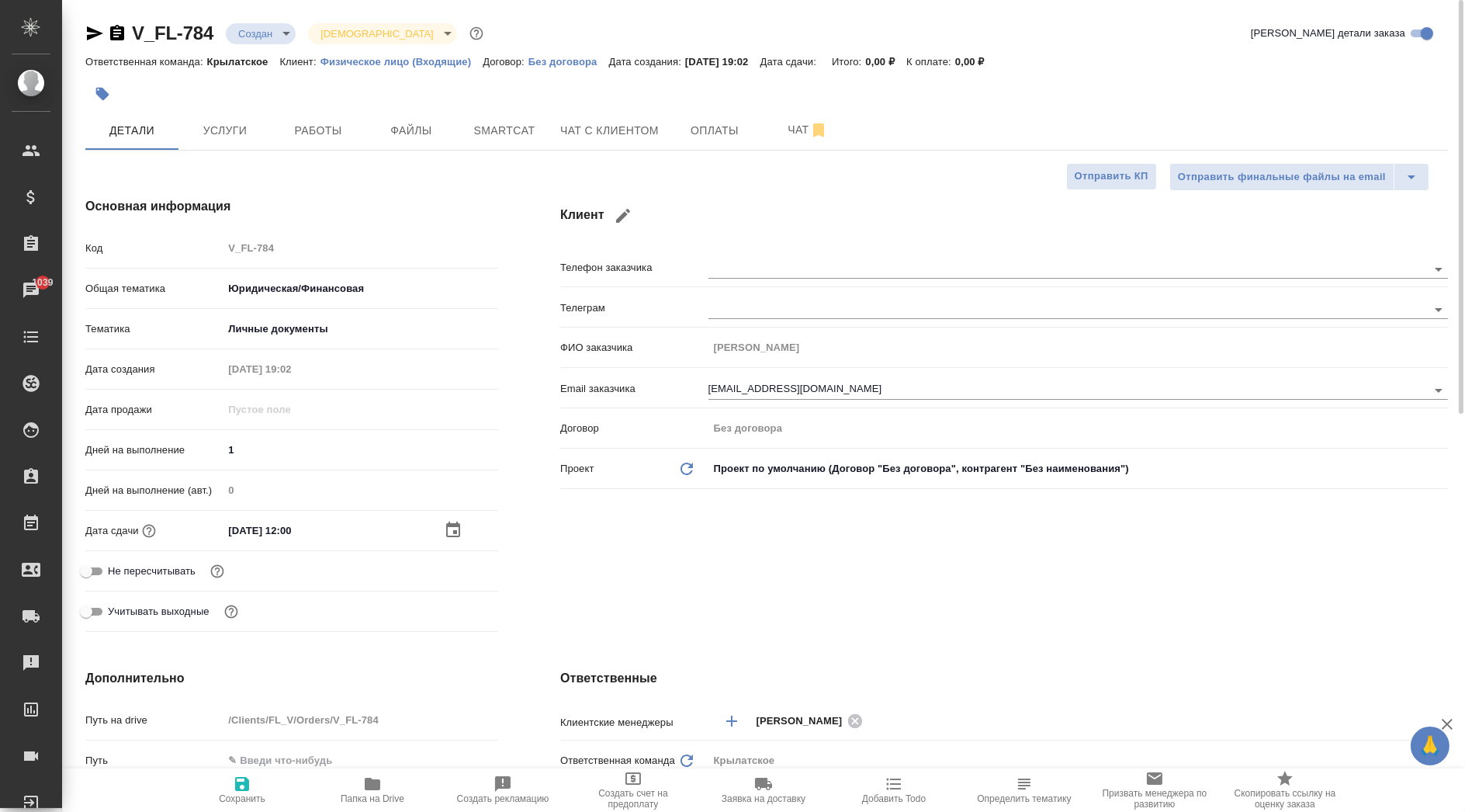
click at [141, 575] on span "Не пересчитывать" at bounding box center [152, 570] width 88 height 15
click at [114, 575] on input "Не пересчитывать" at bounding box center [86, 570] width 56 height 19
checkbox input "true"
type textarea "x"
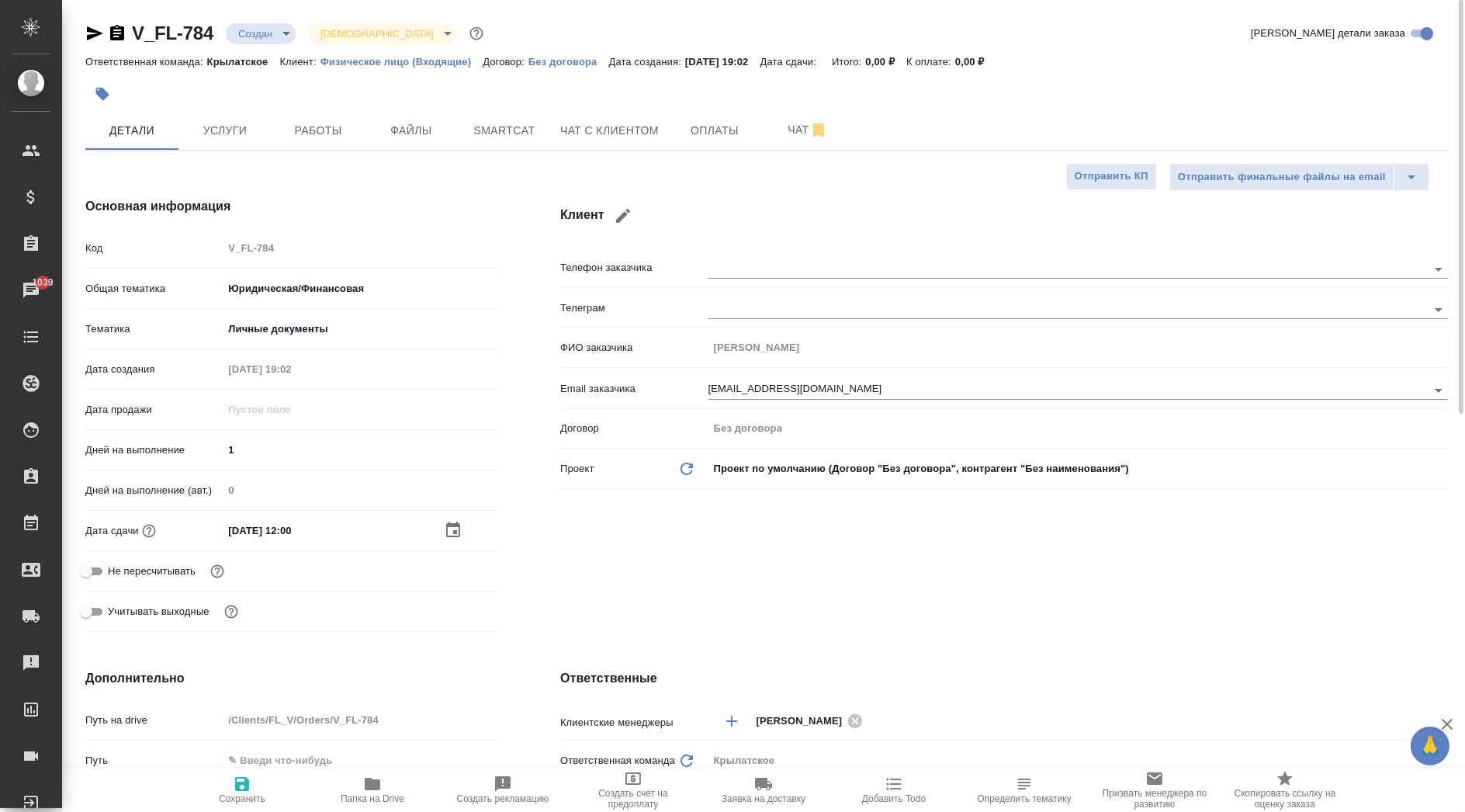
type textarea "x"
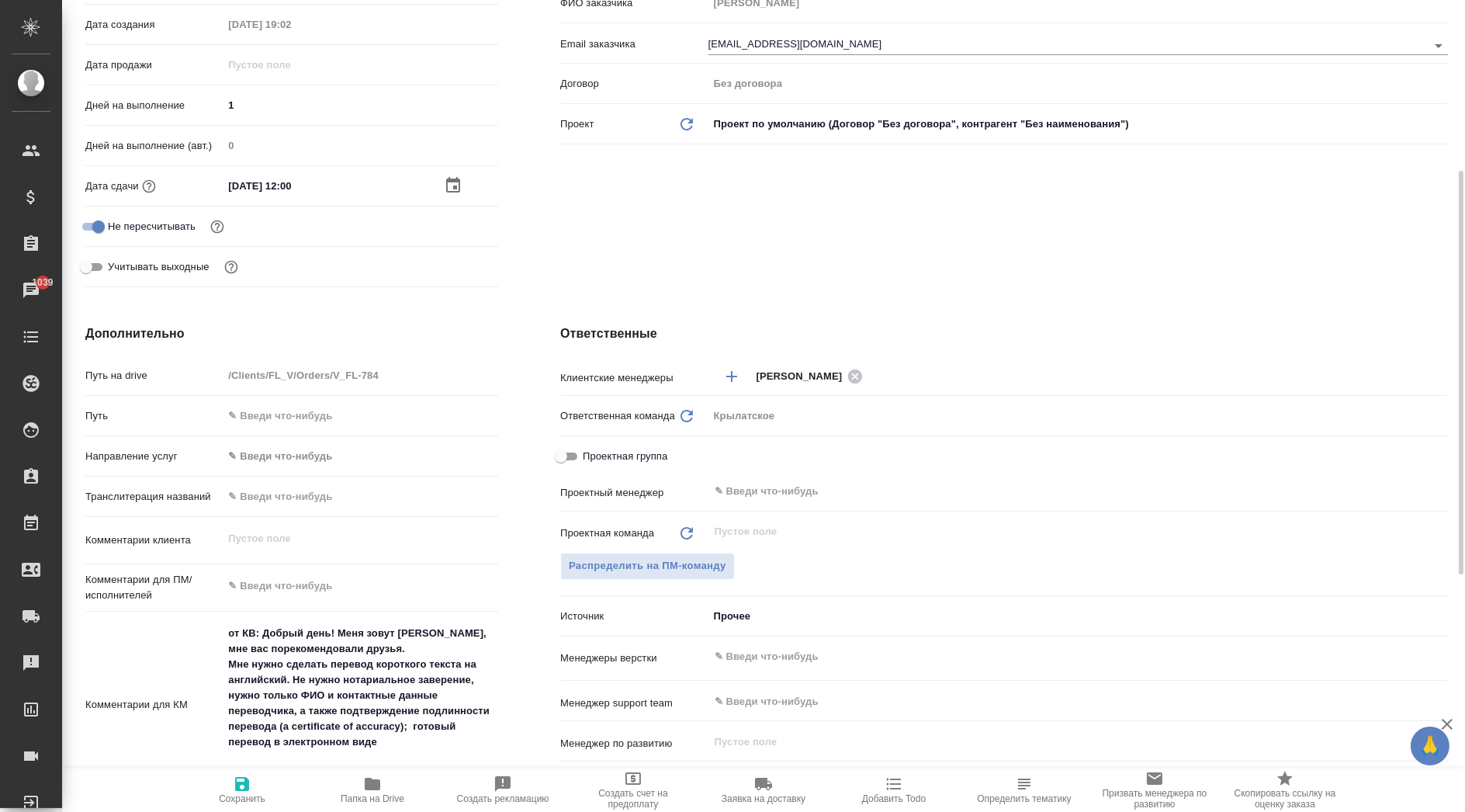
click at [296, 470] on div "Направление услуг ✎ Введи что-нибудь" at bounding box center [292, 462] width 413 height 40
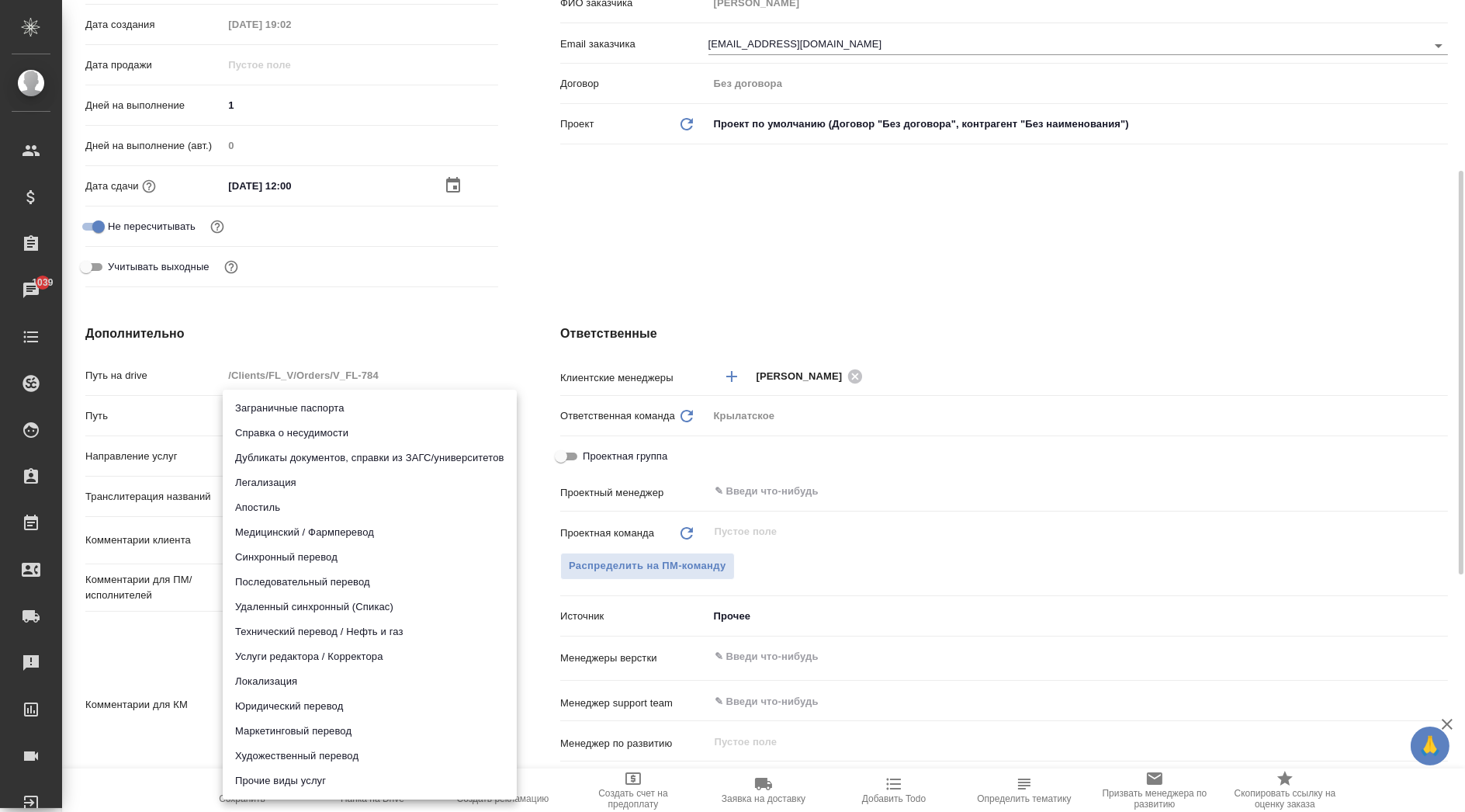
click at [301, 457] on body "🙏 .cls-1 fill:#fff; AWATERA Kasymov Timur Клиенты Спецификации Заказы 1039 Чаты…" at bounding box center [732, 406] width 1465 height 812
click at [290, 680] on li "Локализация" at bounding box center [369, 682] width 294 height 25
type input "localization"
type textarea "x"
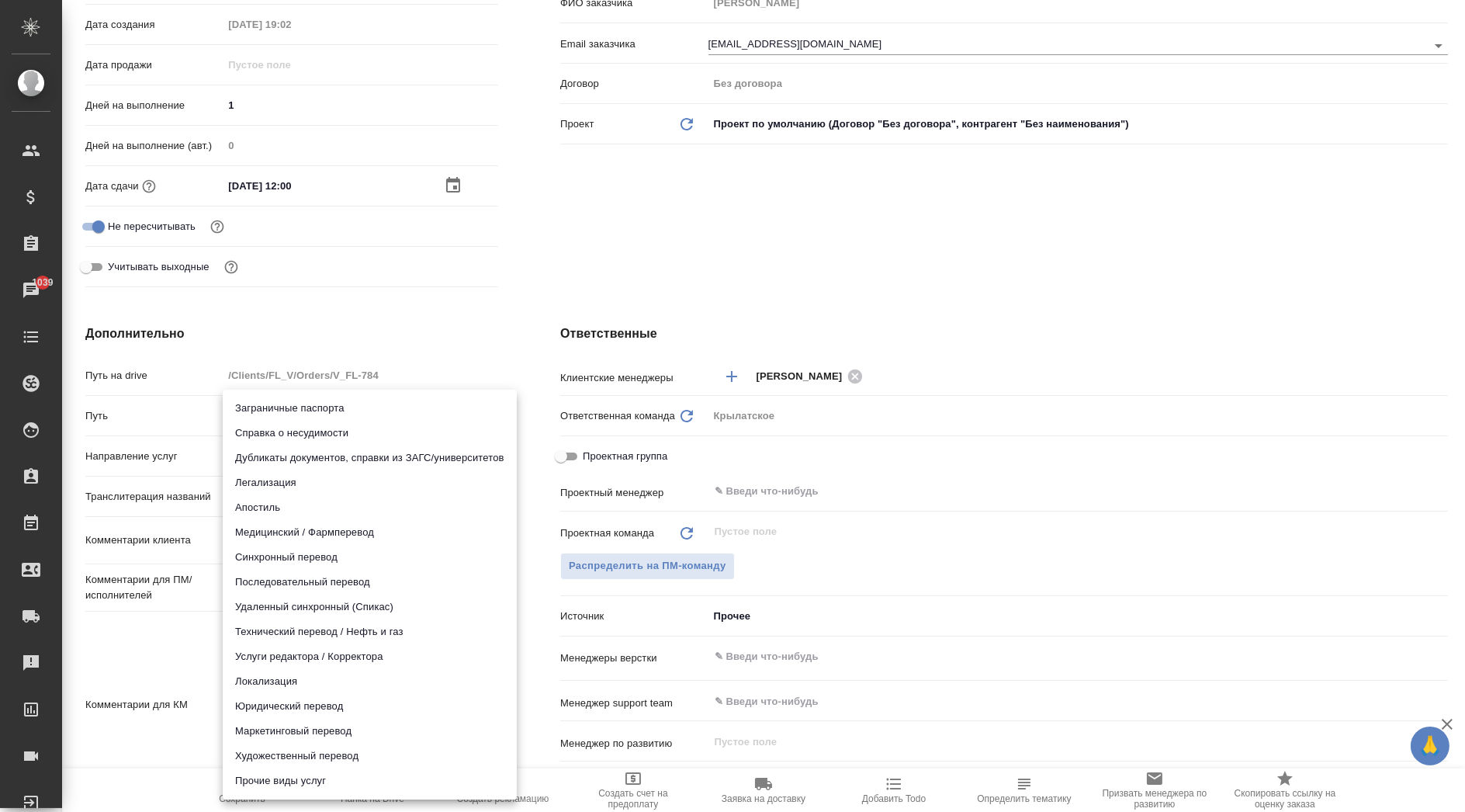
type textarea "x"
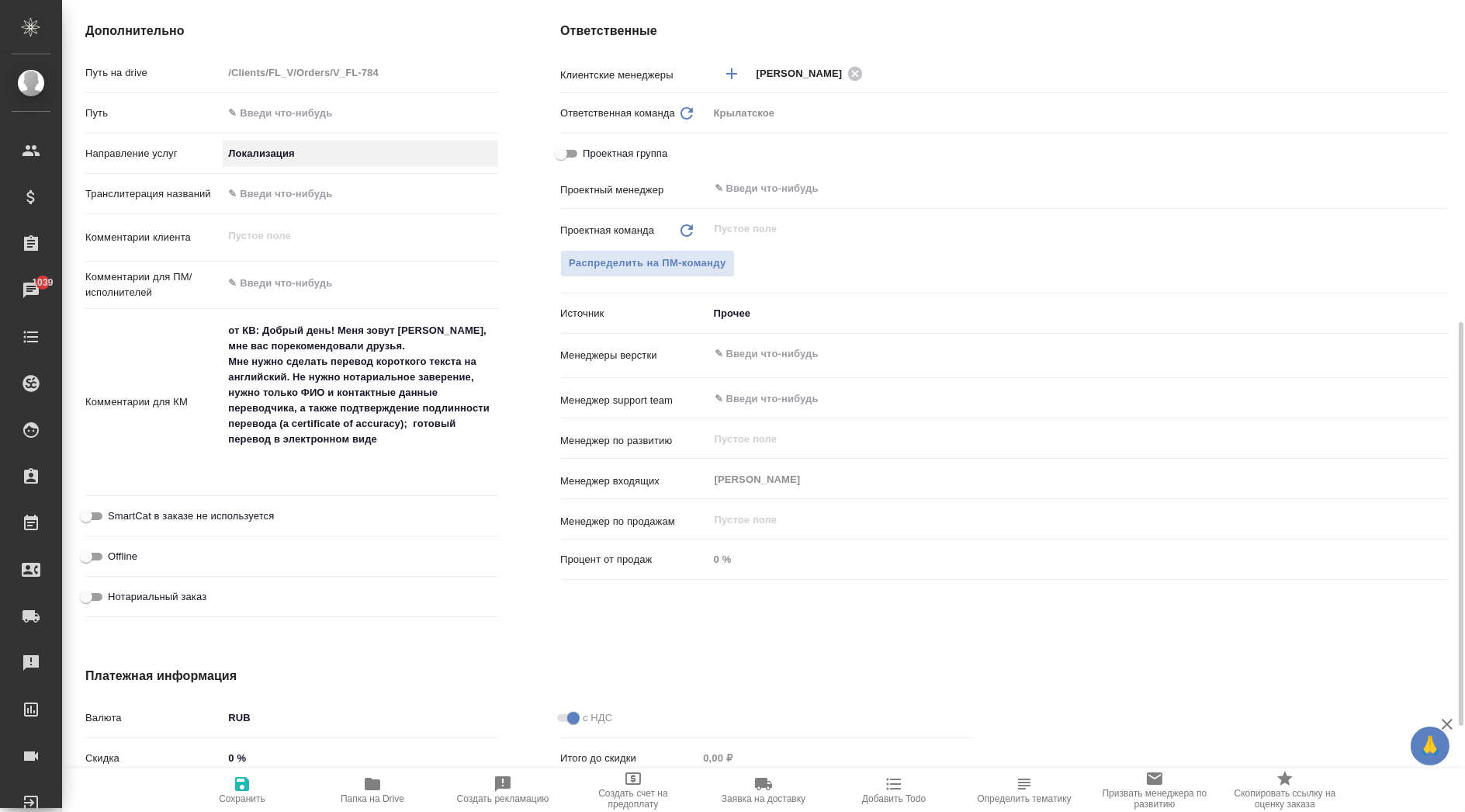
scroll to position [820, 0]
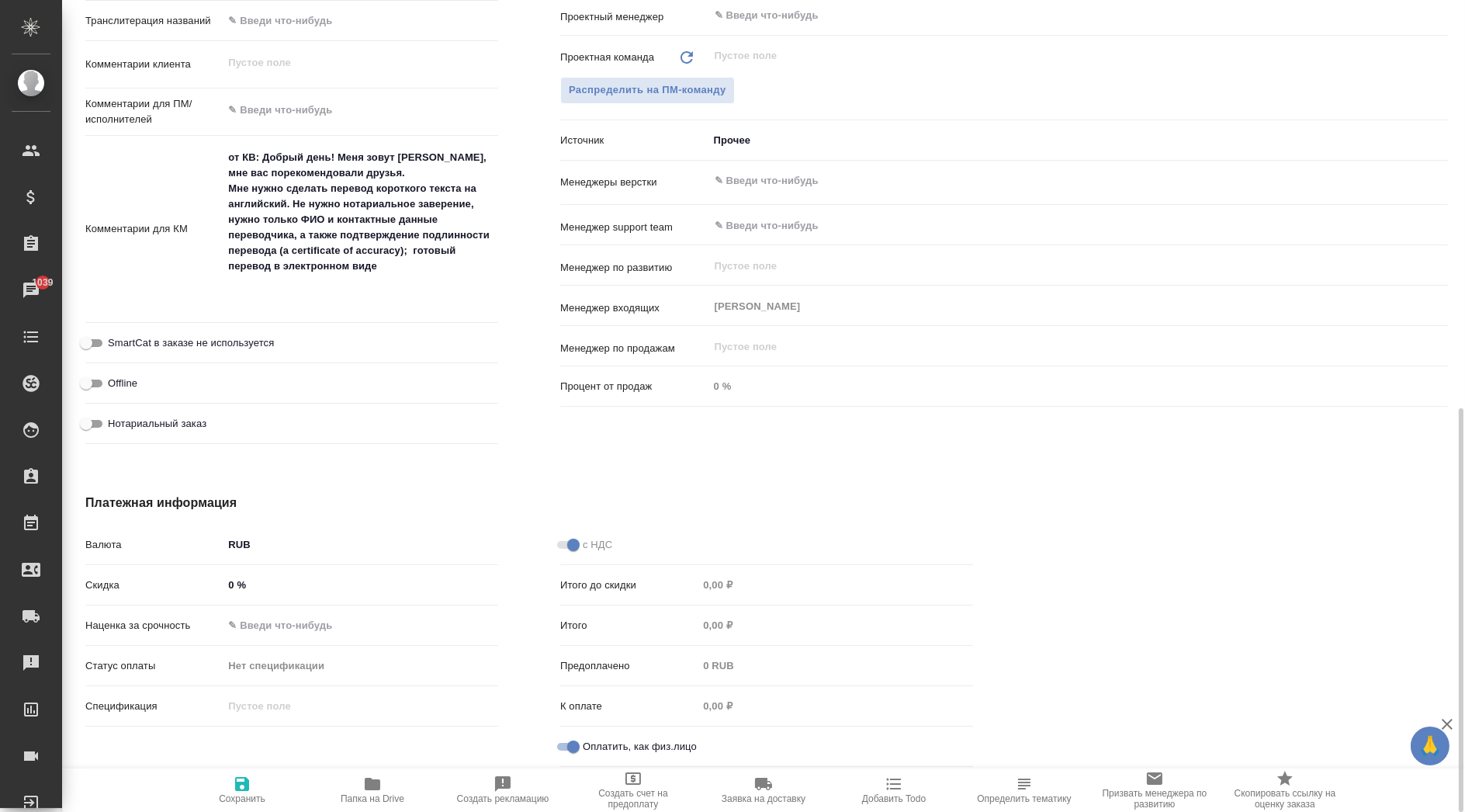
click at [253, 786] on span "Сохранить" at bounding box center [242, 789] width 111 height 30
type textarea "x"
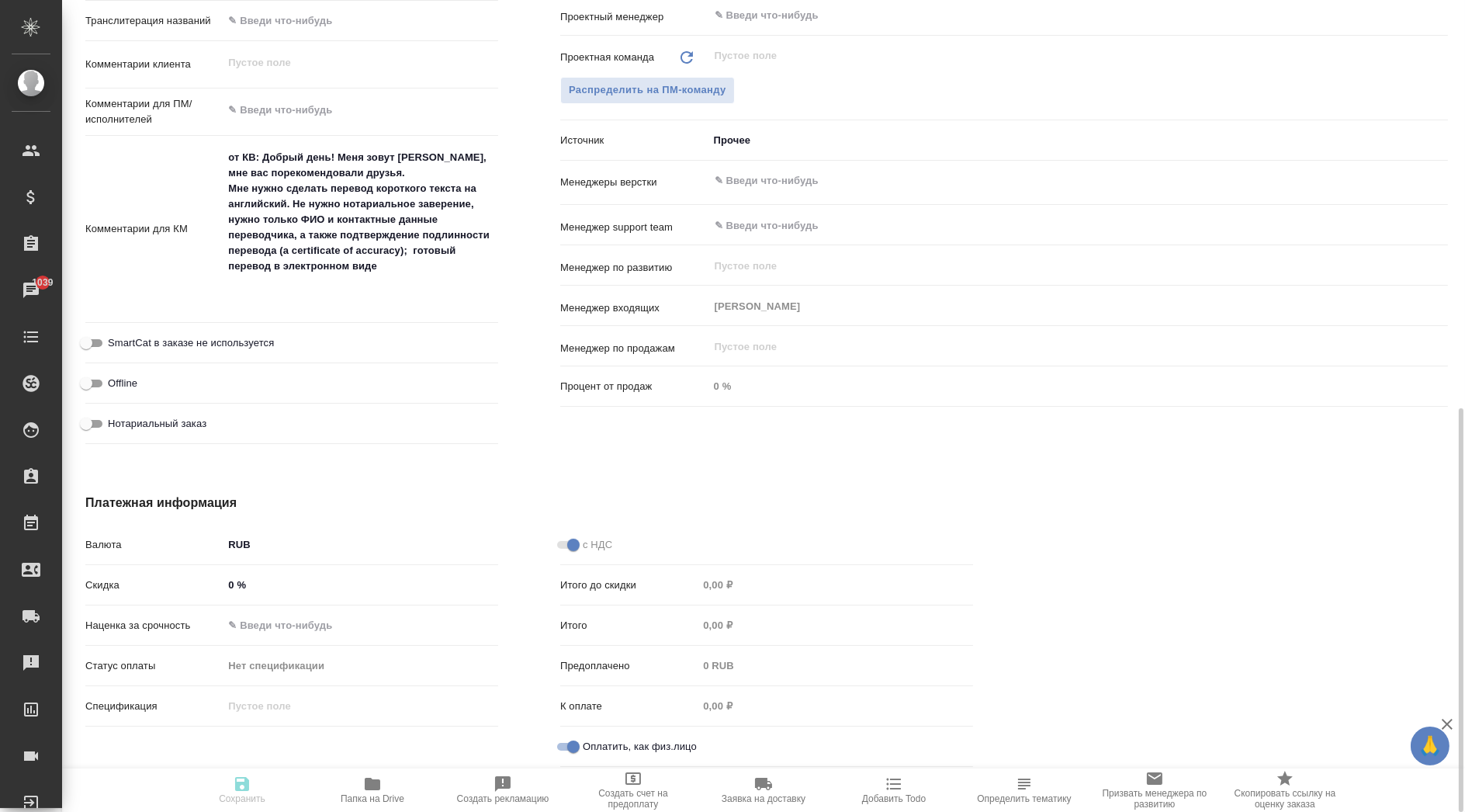
type textarea "x"
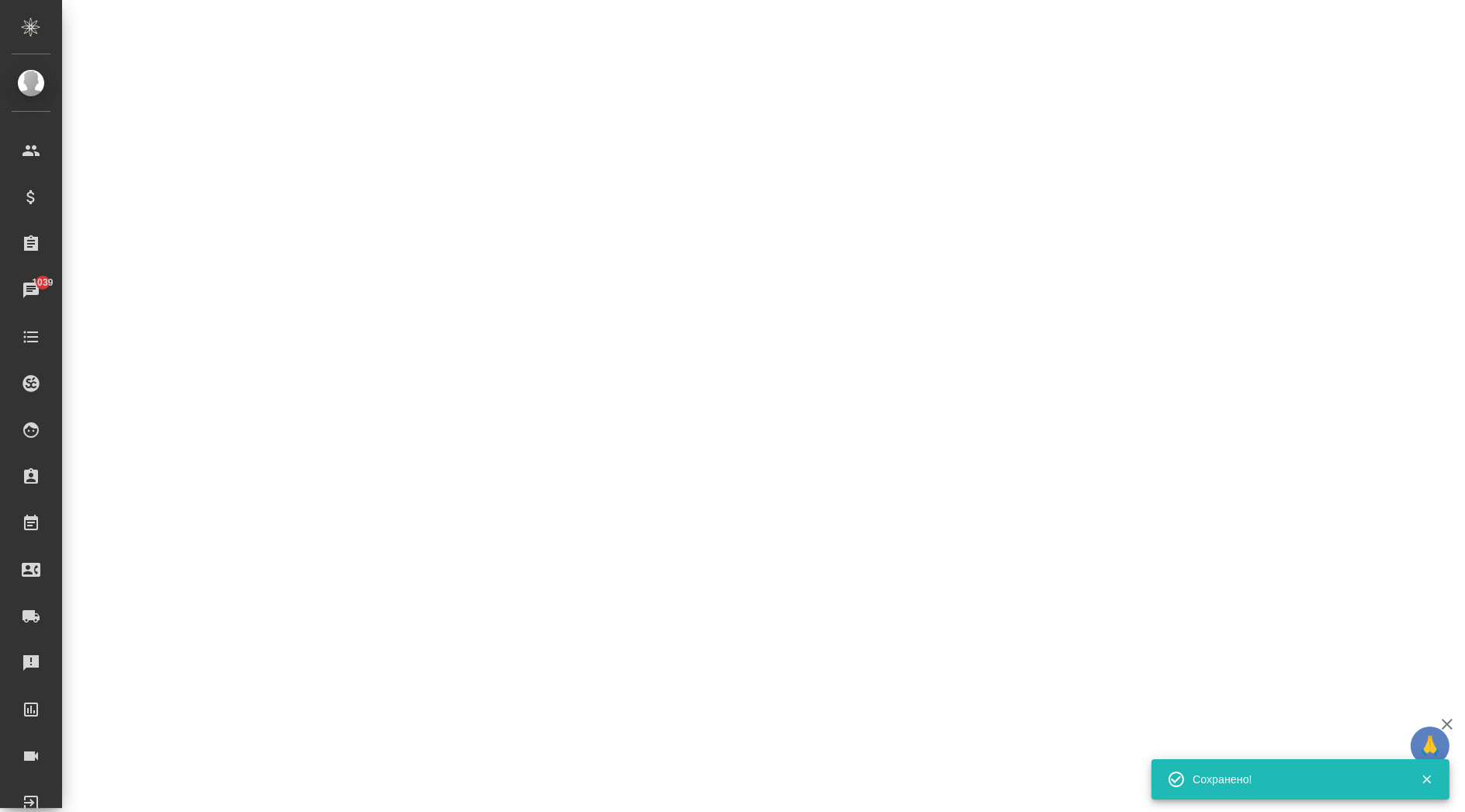
select select "RU"
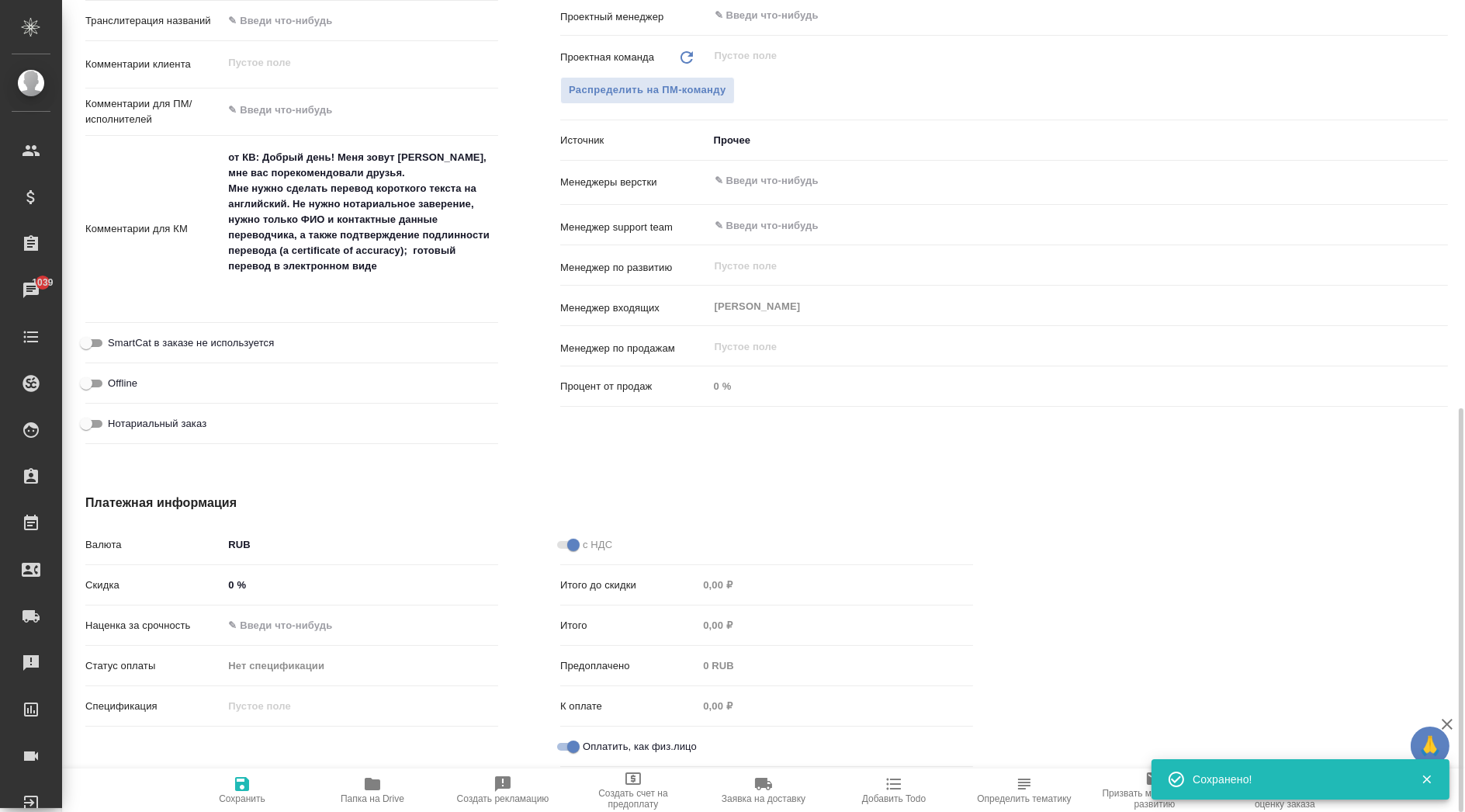
type textarea "x"
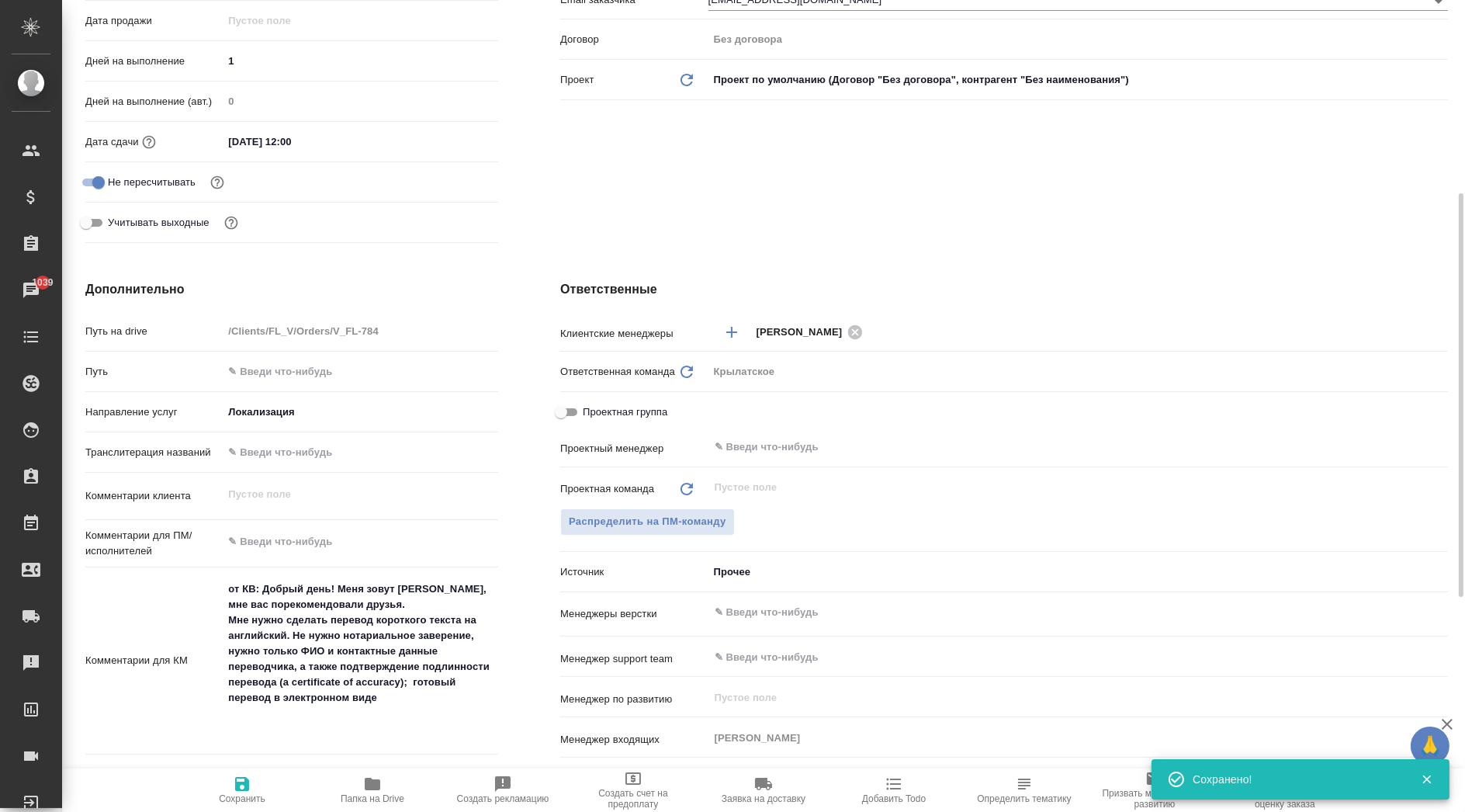
scroll to position [0, 0]
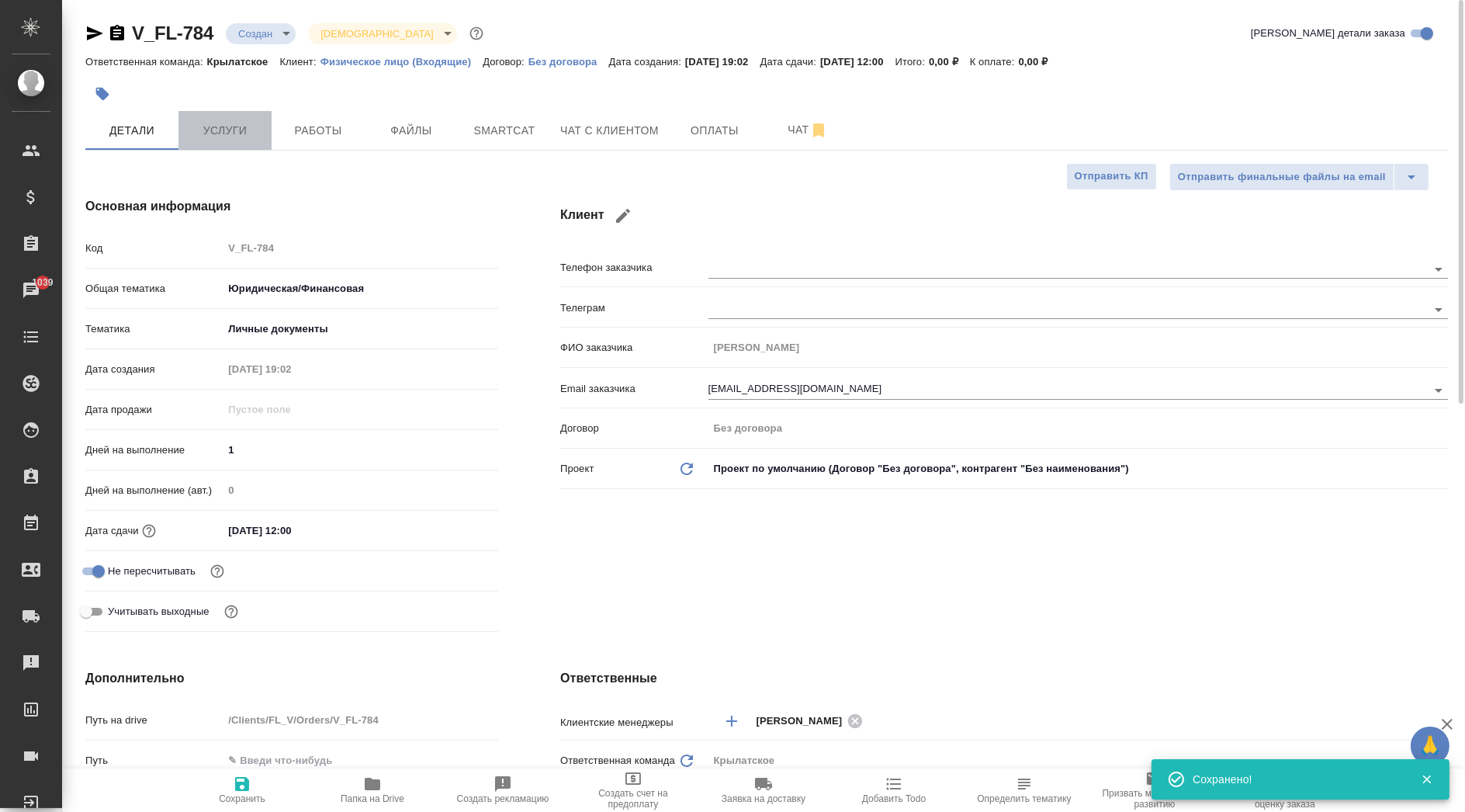
click at [241, 135] on span "Услуги" at bounding box center [225, 131] width 75 height 20
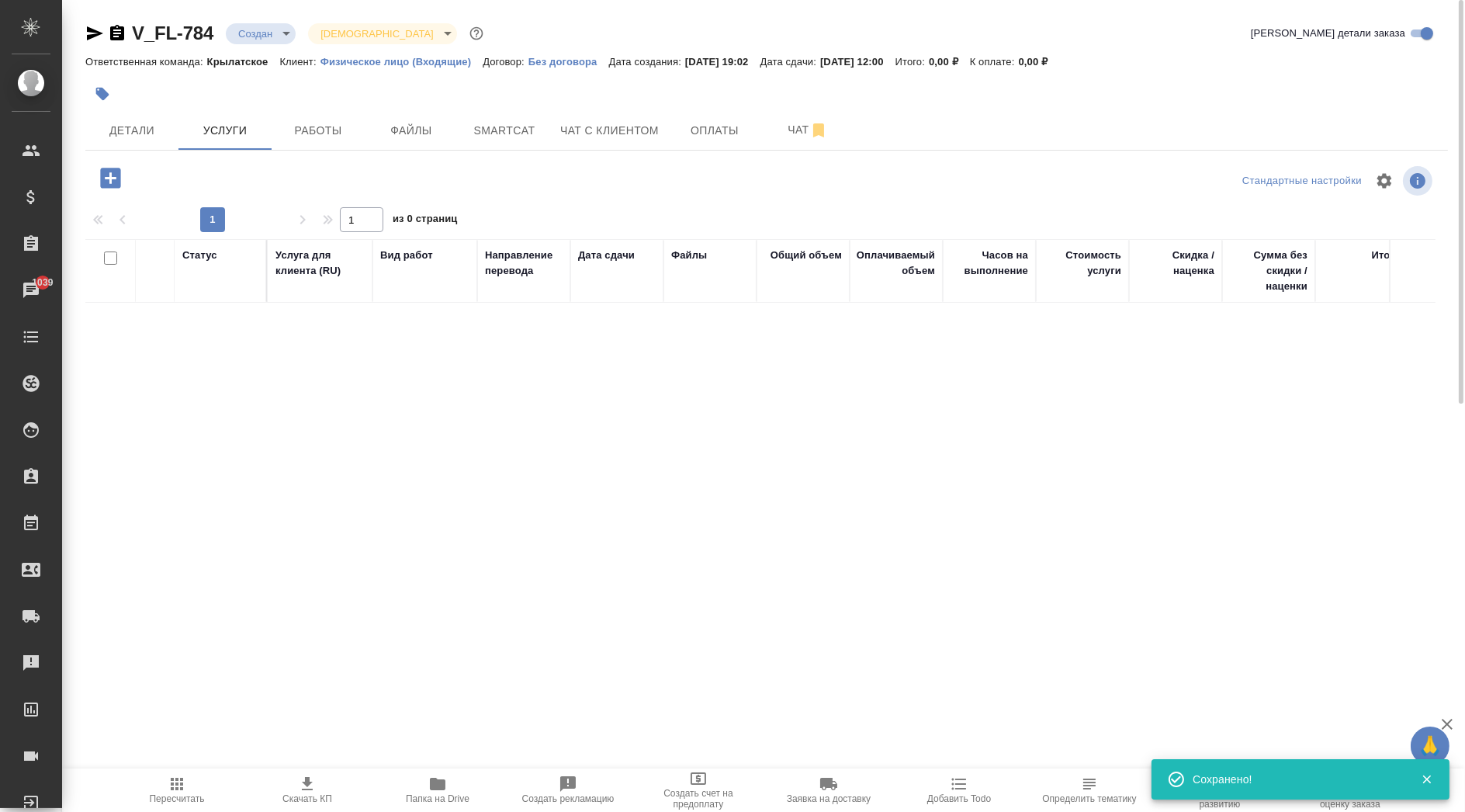
click at [112, 172] on icon "button" at bounding box center [110, 178] width 20 height 20
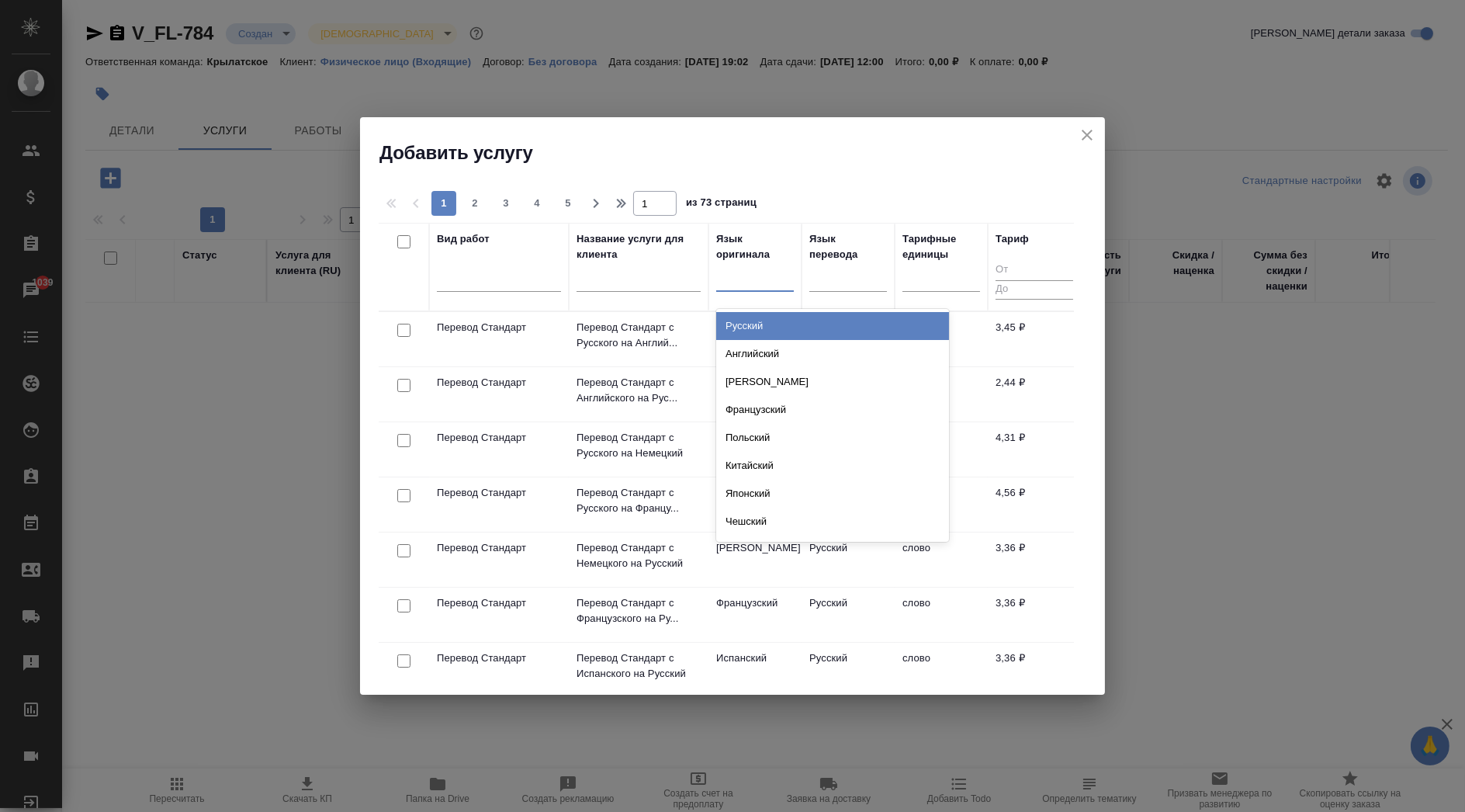
click at [756, 278] on div at bounding box center [755, 276] width 77 height 22
click at [773, 316] on div "Русский" at bounding box center [832, 325] width 233 height 28
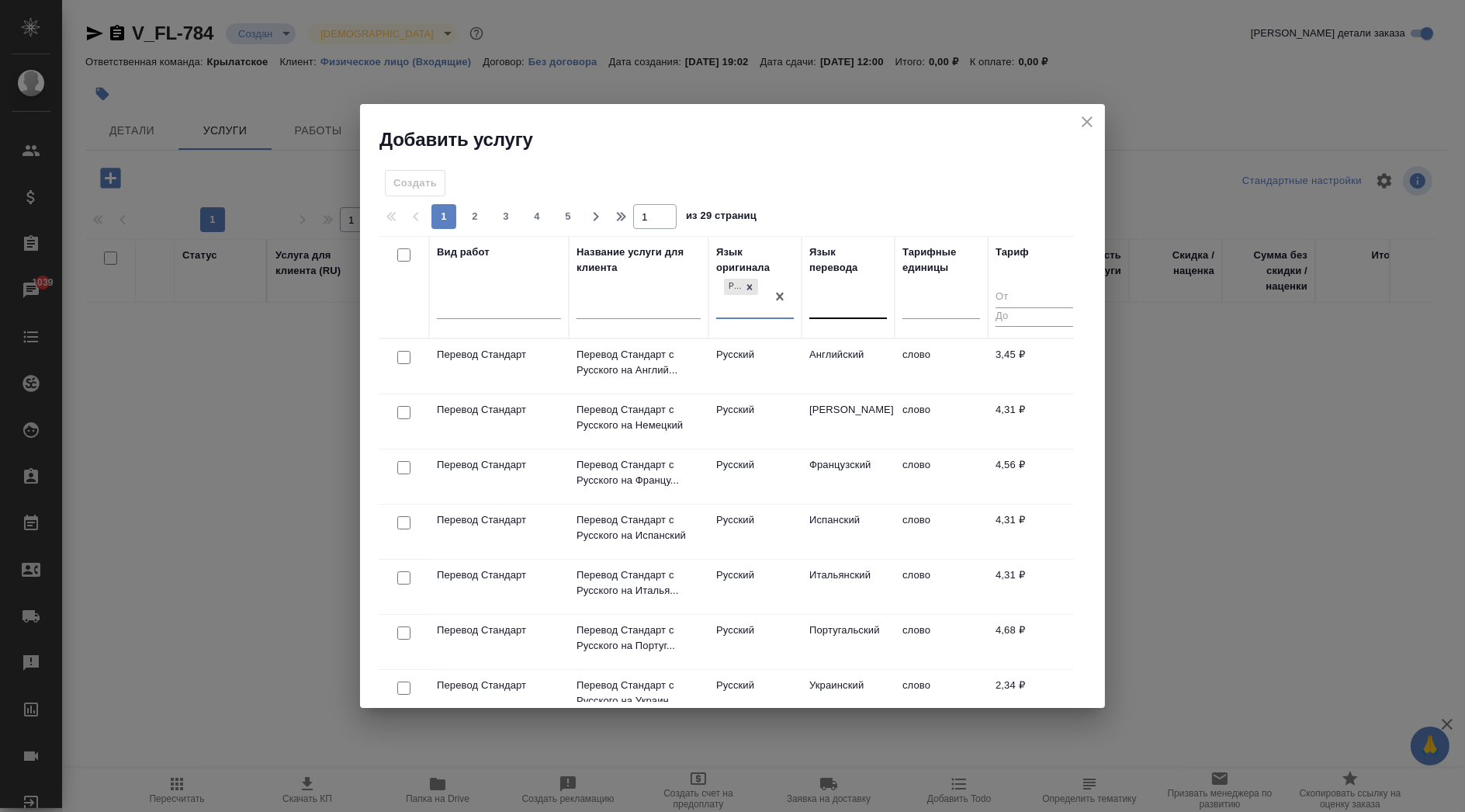
click at [852, 304] on div at bounding box center [848, 304] width 77 height 22
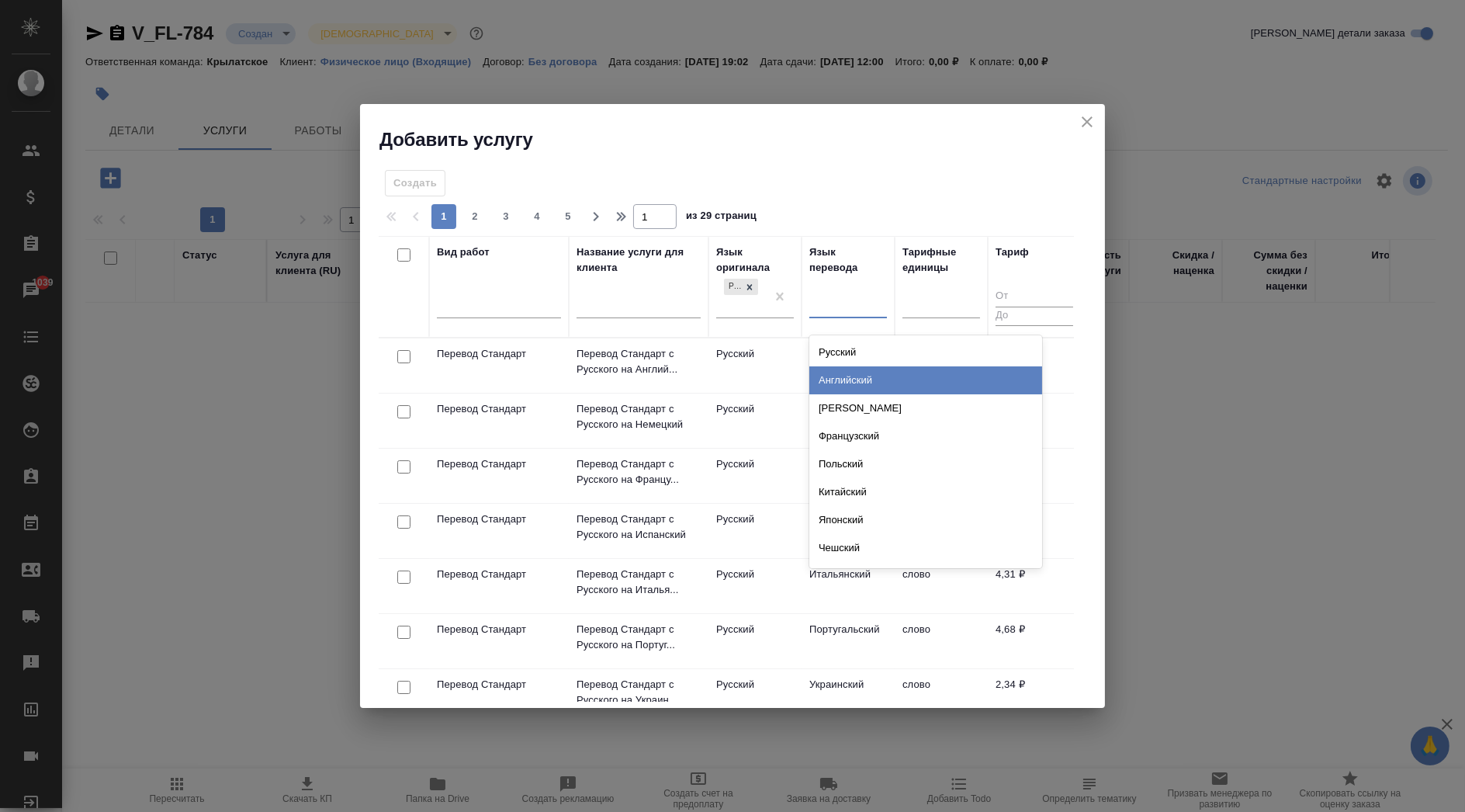
click at [847, 381] on div "Английский" at bounding box center [925, 380] width 233 height 28
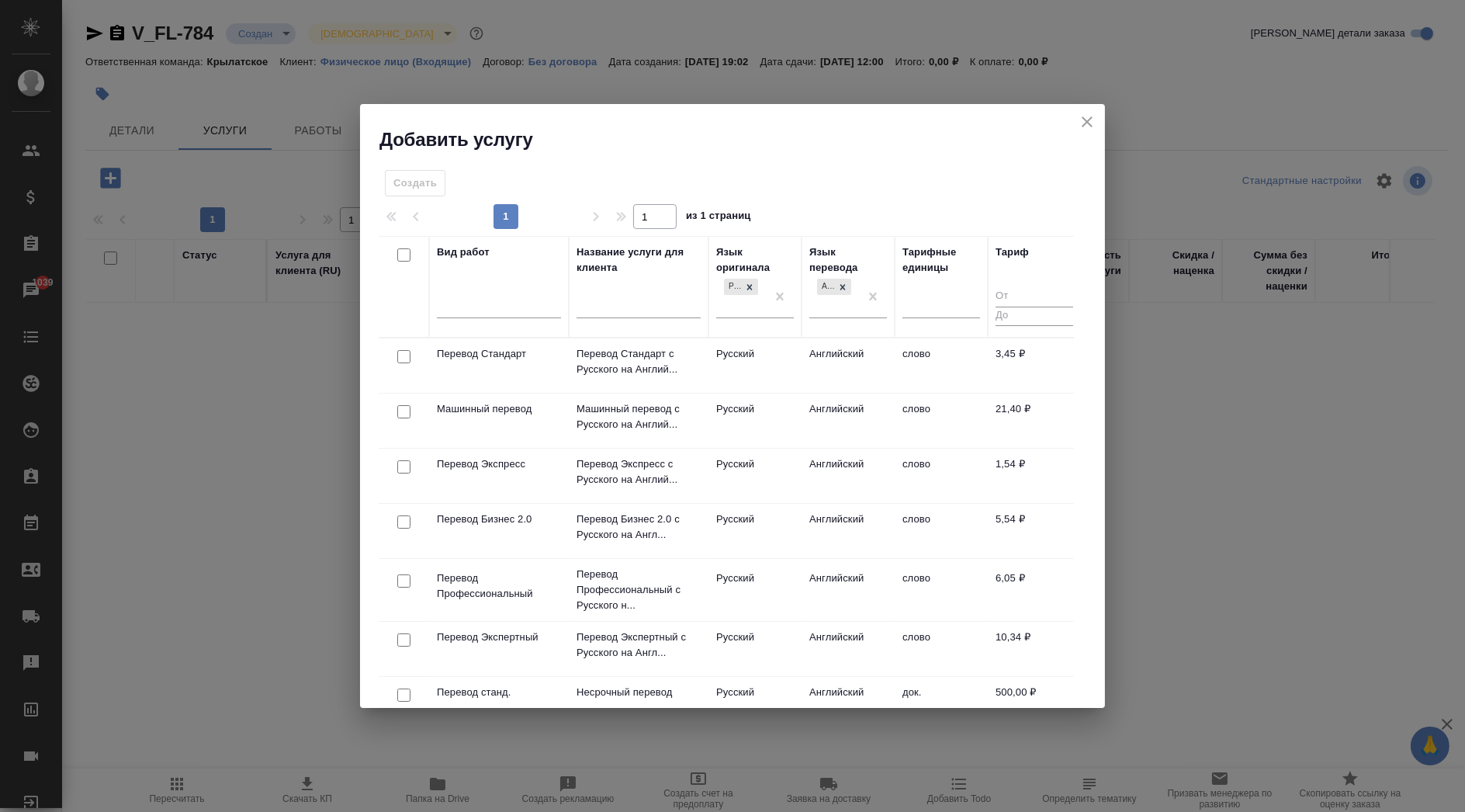
click at [770, 358] on td "Русский" at bounding box center [755, 366] width 93 height 54
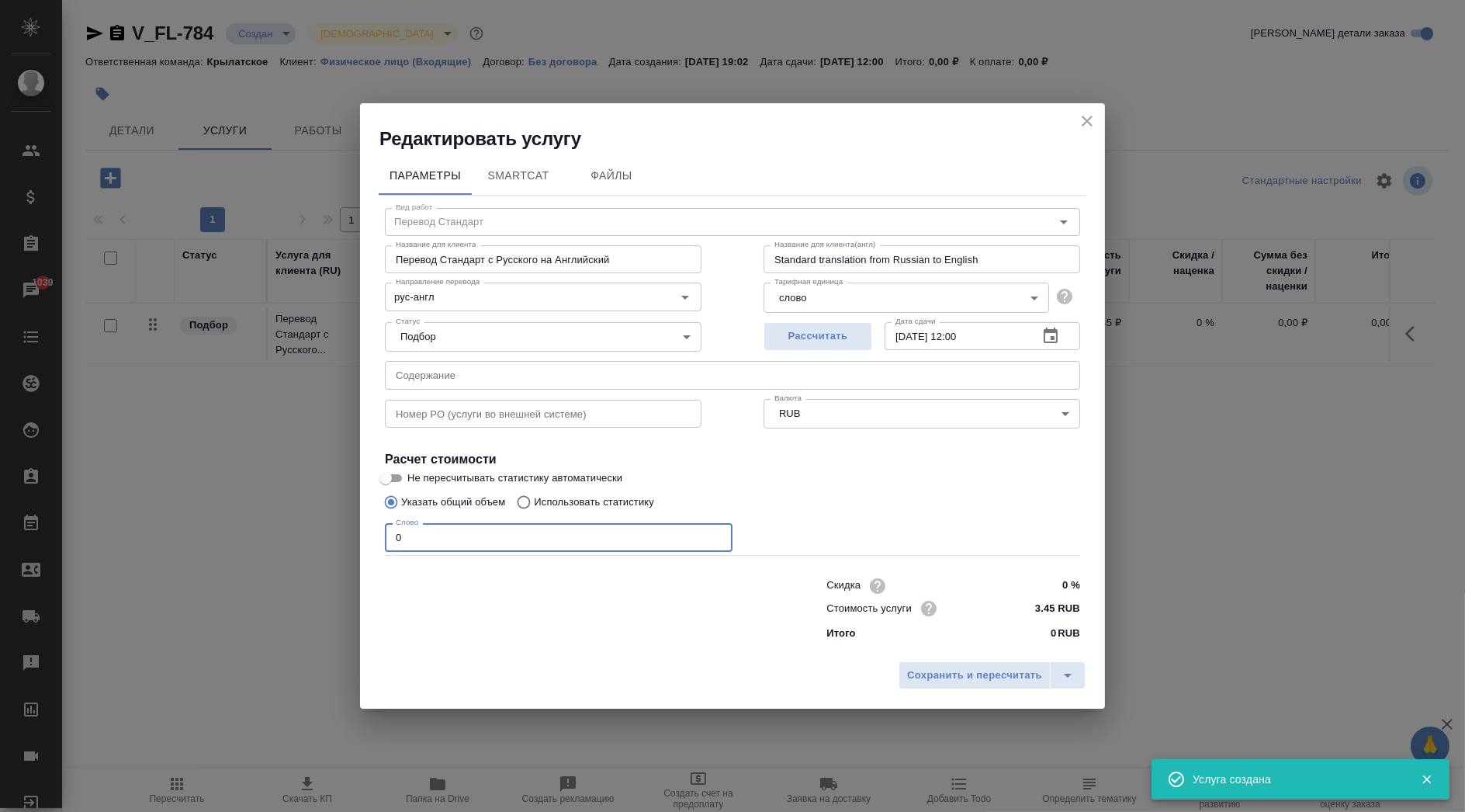
drag, startPoint x: 383, startPoint y: 527, endPoint x: 341, endPoint y: 522, distance: 42.3
click at [340, 521] on div "Редактировать услугу Параметры SmartCat Файлы Вид работ Перевод Стандарт Вид ра…" at bounding box center [732, 406] width 1465 height 812
type input "1"
click at [805, 345] on span "Рассчитать" at bounding box center [818, 337] width 92 height 18
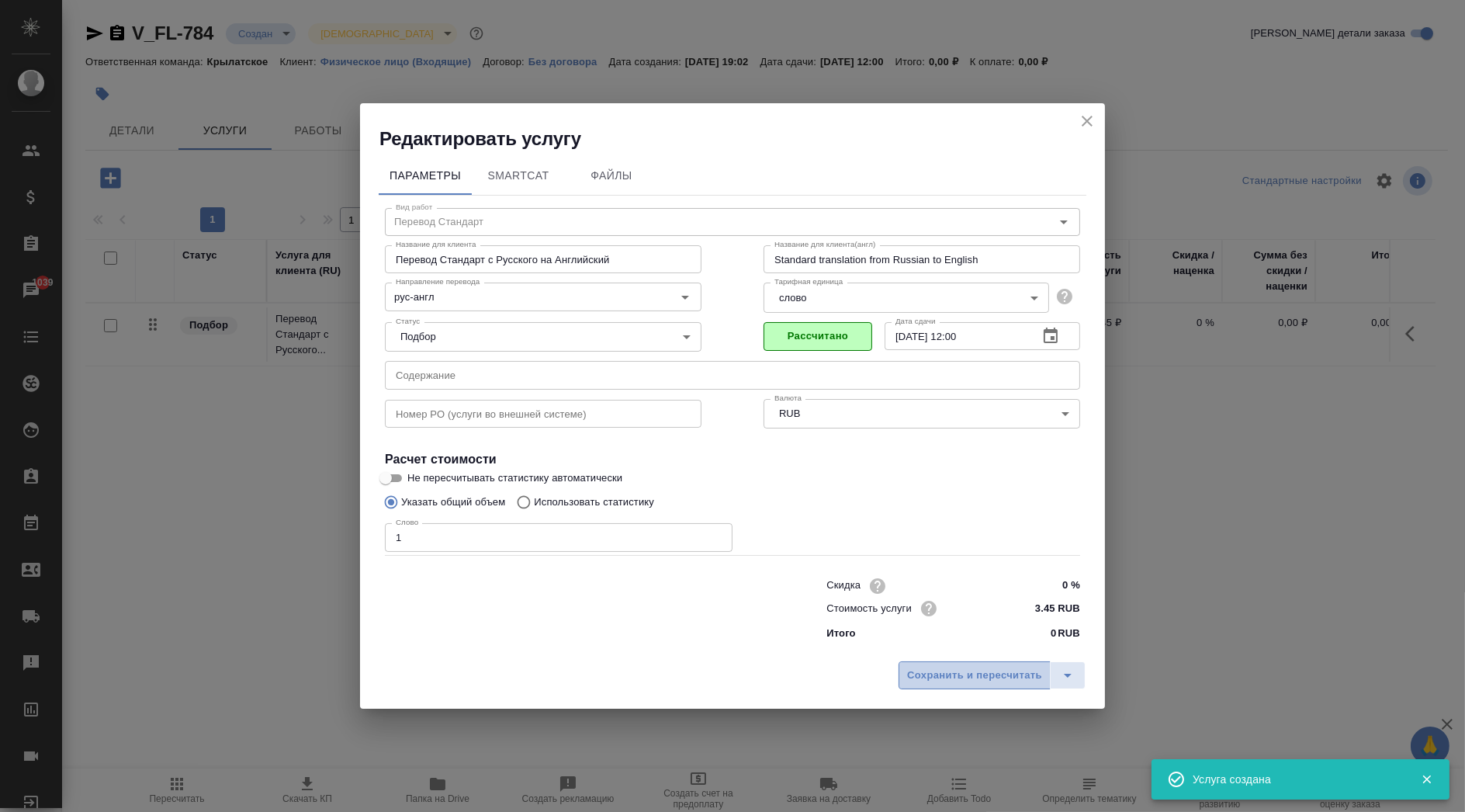
click at [955, 664] on button "Сохранить и пересчитать" at bounding box center [974, 675] width 152 height 28
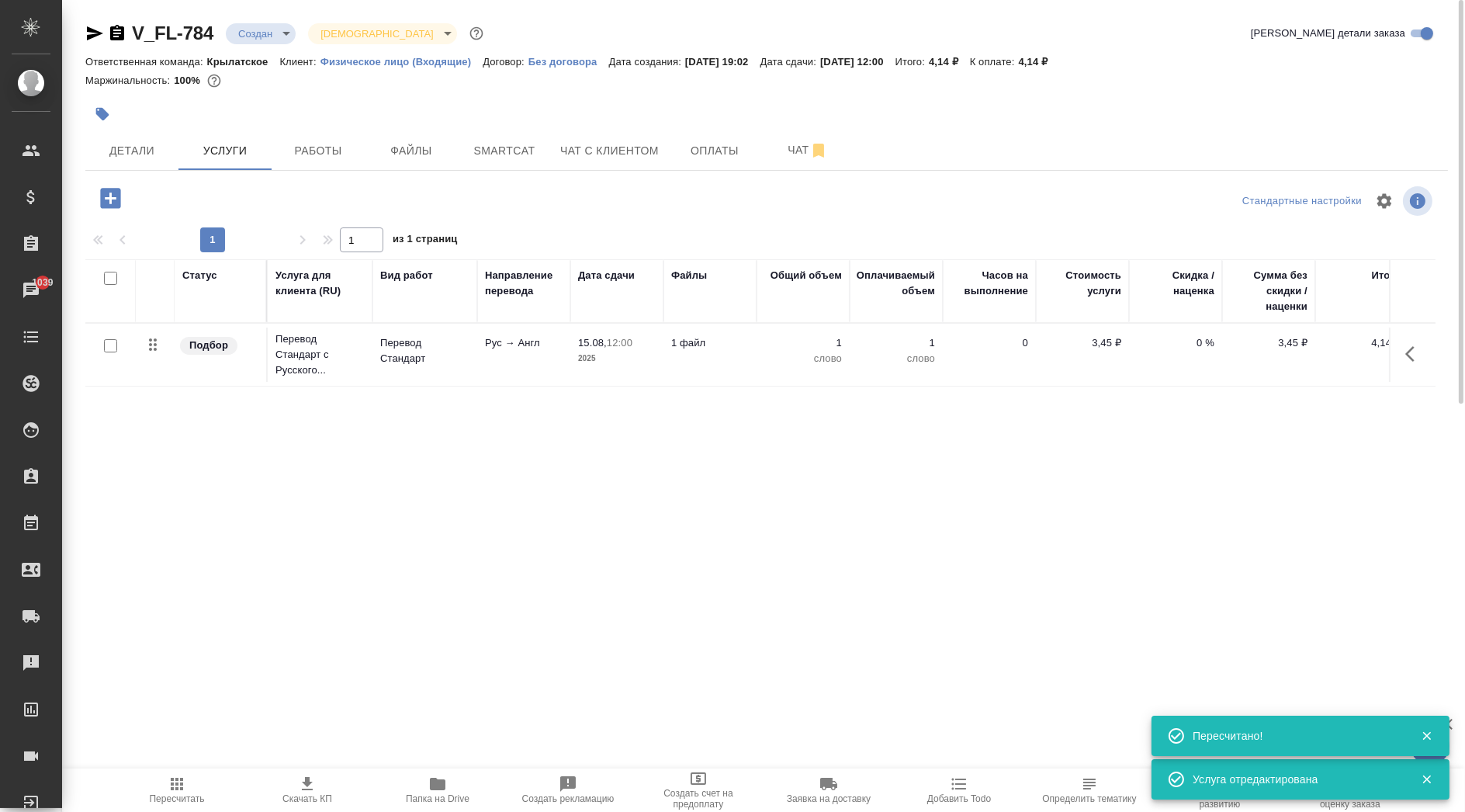
click at [128, 199] on button "button" at bounding box center [110, 198] width 43 height 31
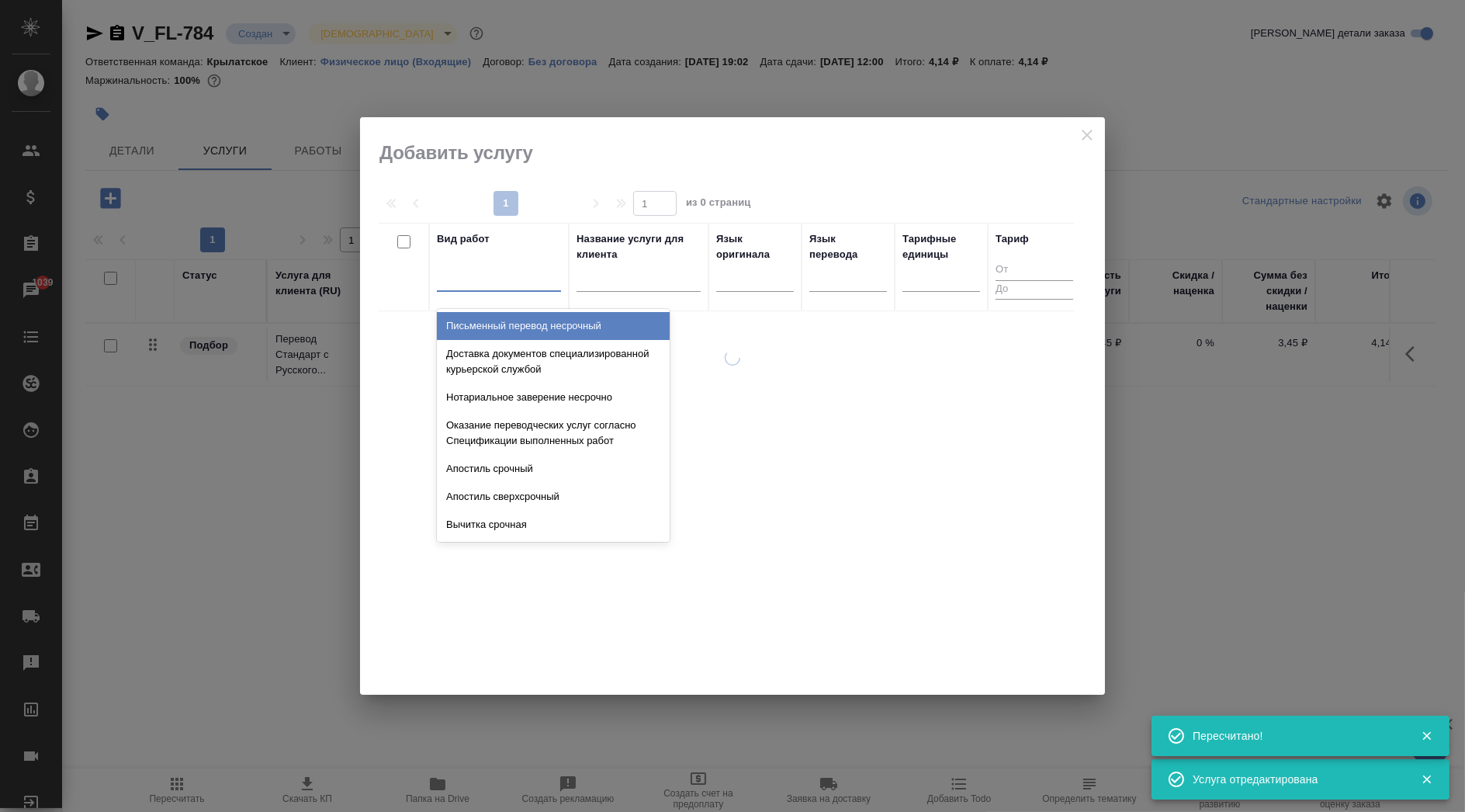
click at [534, 272] on div at bounding box center [499, 276] width 124 height 22
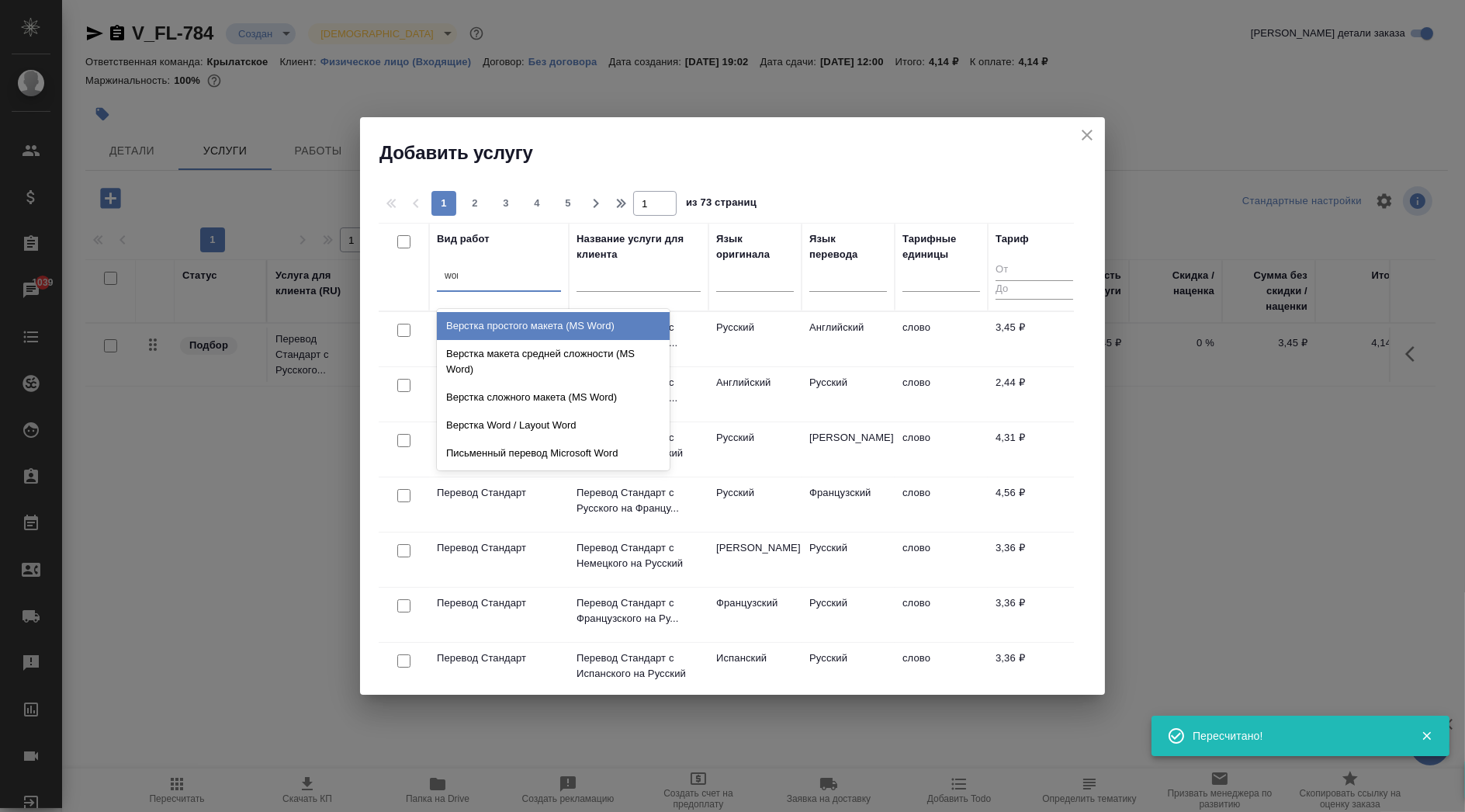
type input "word"
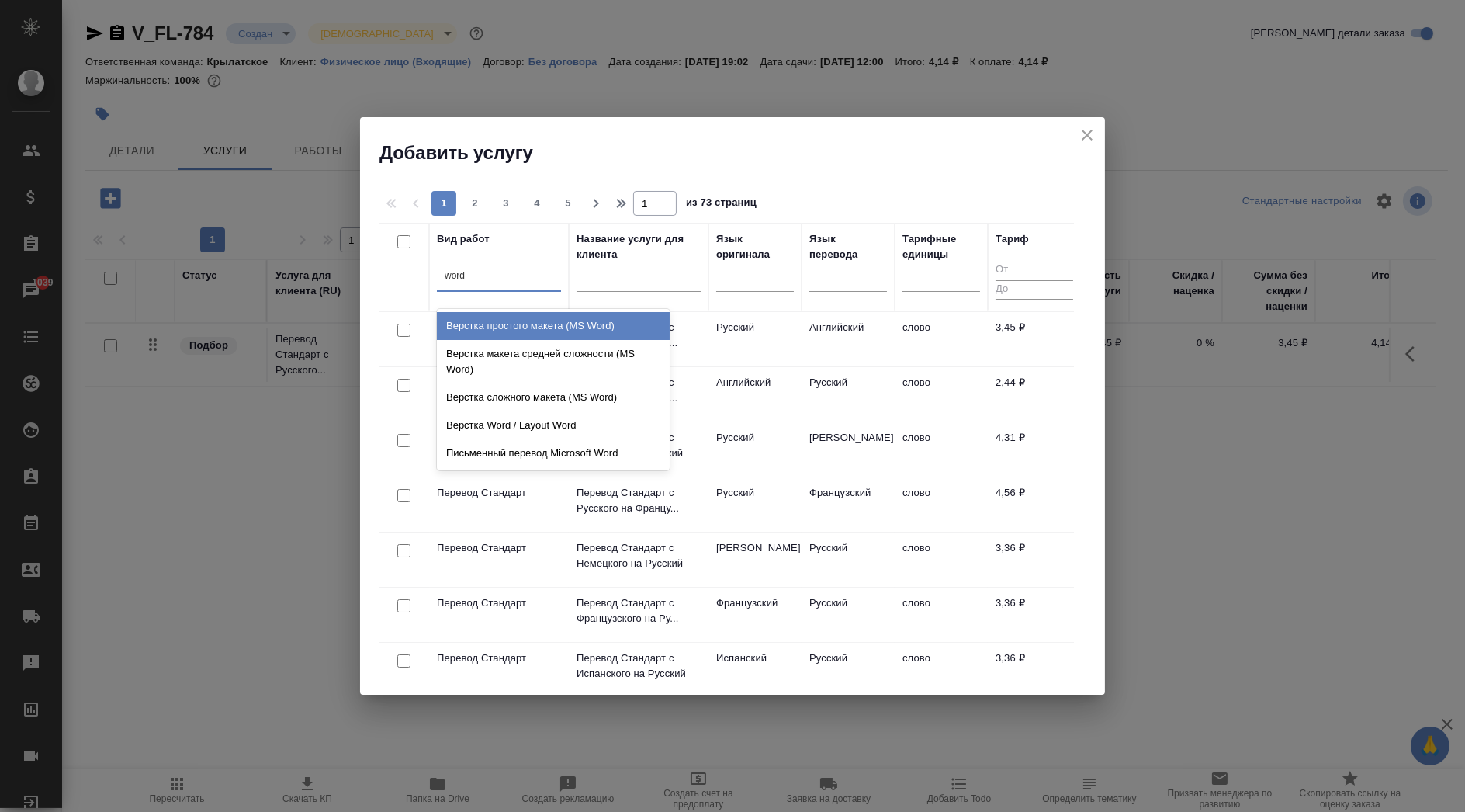
click at [546, 318] on div "Верстка простого макета (MS Word)" at bounding box center [552, 325] width 233 height 28
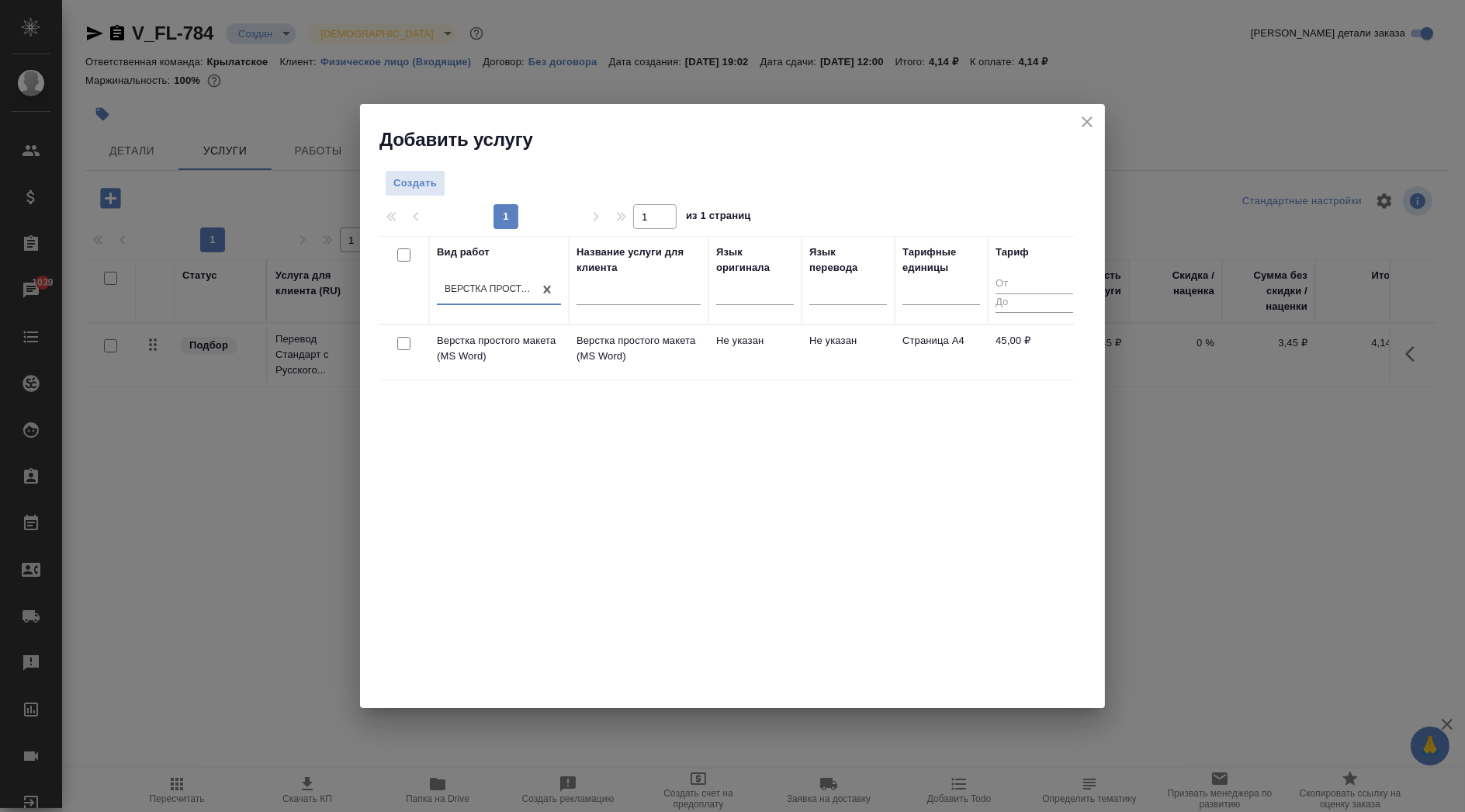
click at [772, 352] on td "Не указан" at bounding box center [755, 352] width 93 height 54
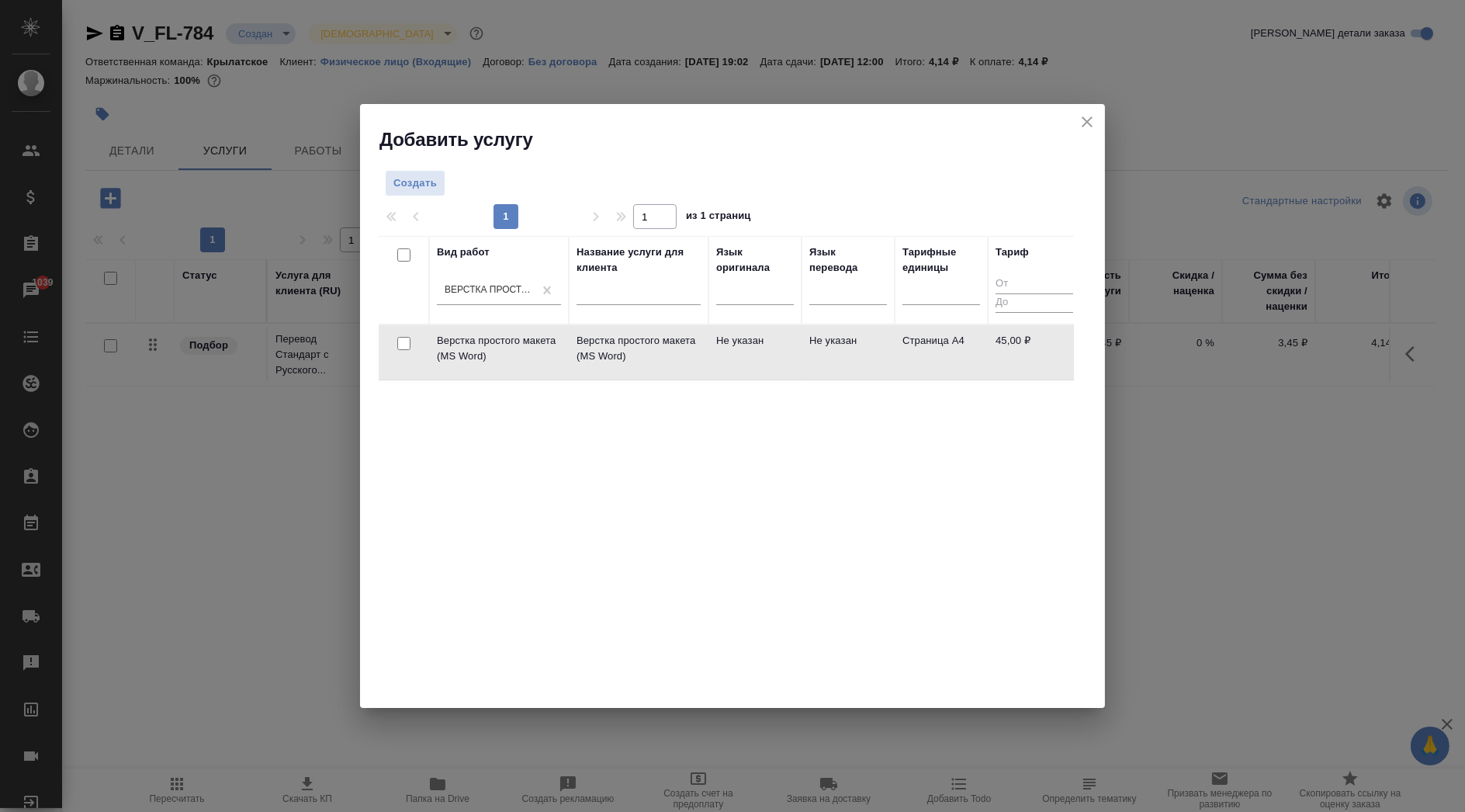
click at [772, 352] on td "Не указан" at bounding box center [755, 352] width 93 height 54
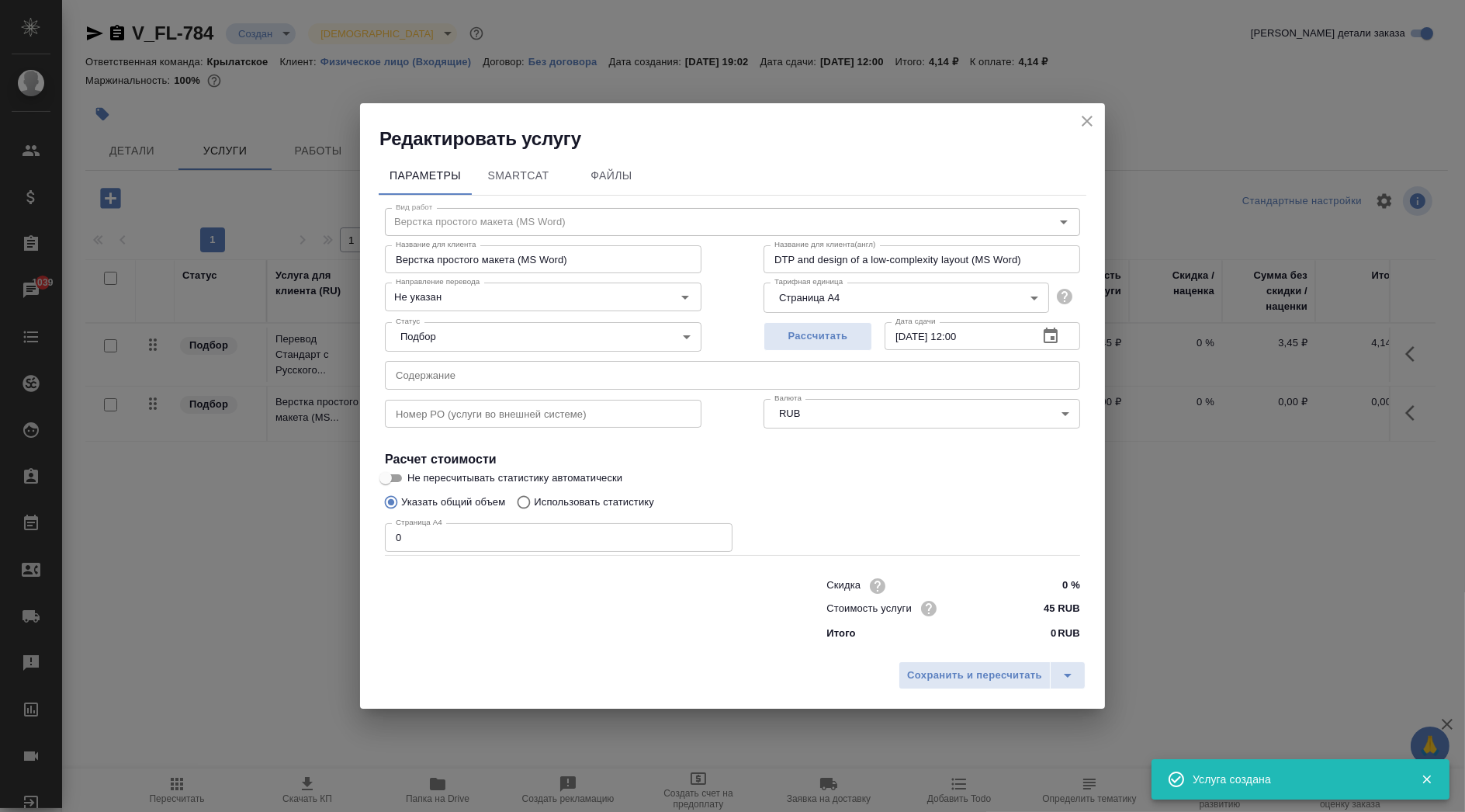
drag, startPoint x: 414, startPoint y: 543, endPoint x: 345, endPoint y: 536, distance: 69.4
click at [345, 536] on div "Редактировать услугу Параметры SmartCat Файлы Вид работ Верстка простого макета…" at bounding box center [732, 406] width 1465 height 812
type input "1"
click at [948, 664] on button "Сохранить и пересчитать" at bounding box center [974, 675] width 152 height 28
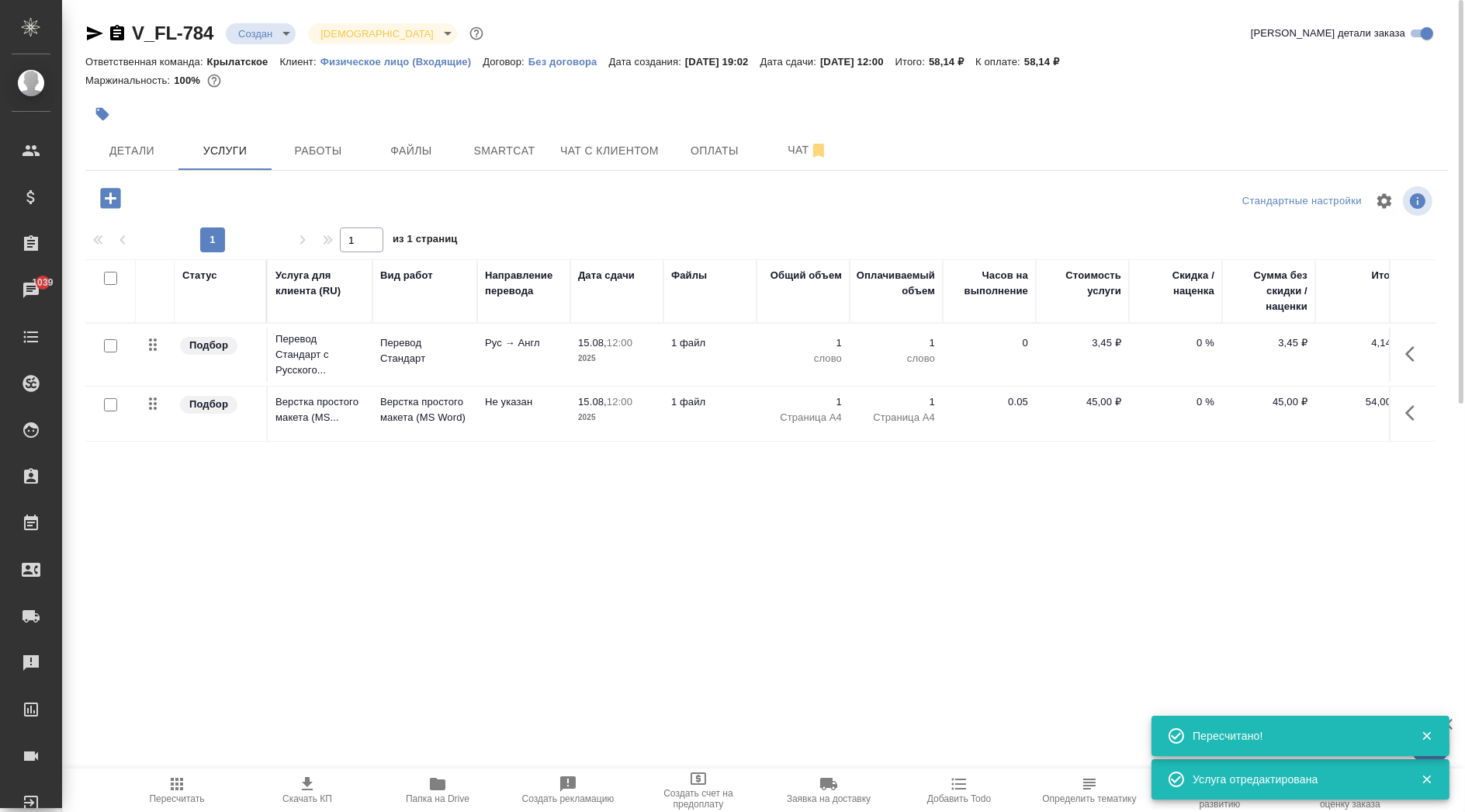
click at [190, 774] on span "Пересчитать" at bounding box center [177, 789] width 111 height 30
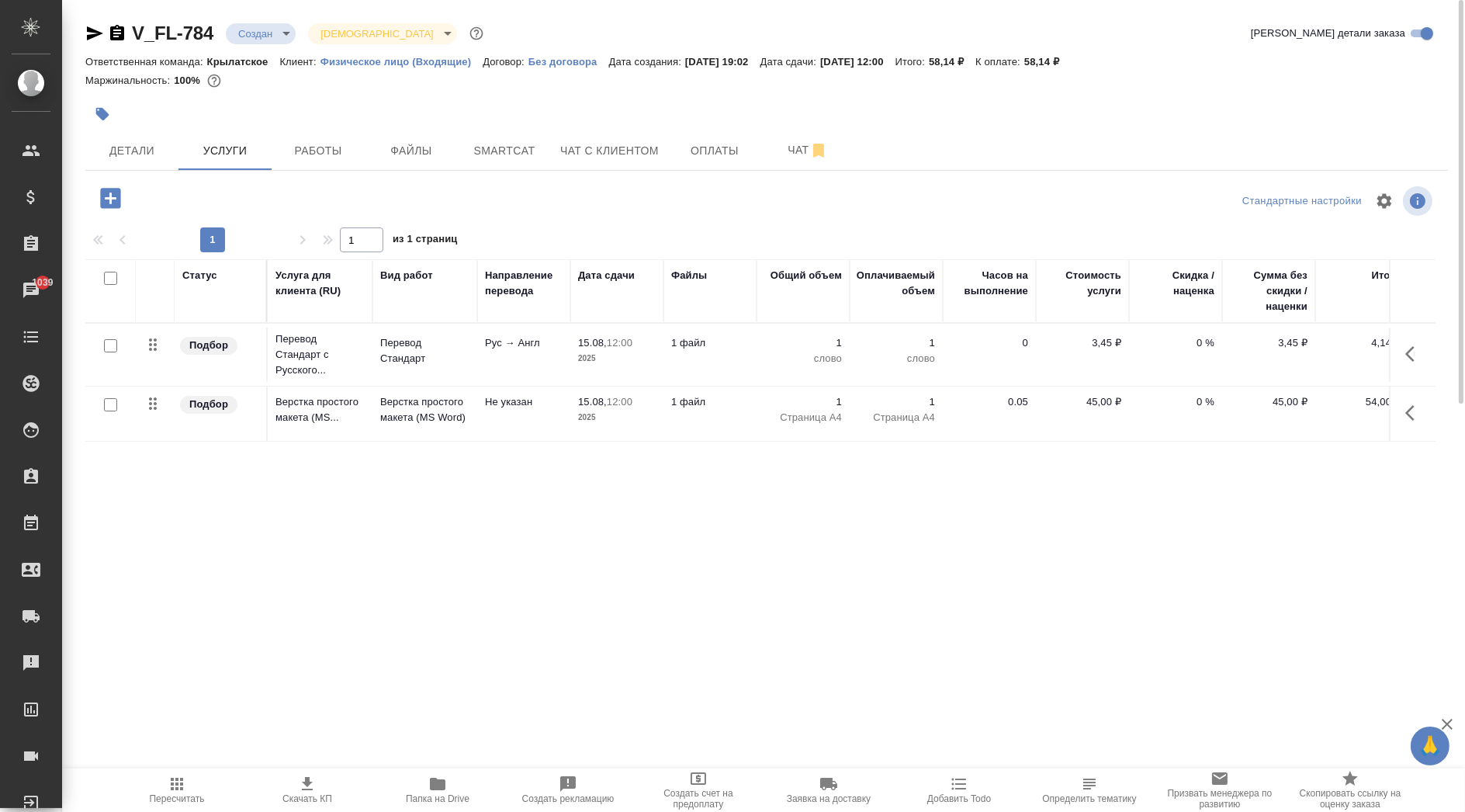
click at [115, 340] on input "checkbox" at bounding box center [110, 346] width 13 height 13
checkbox input "true"
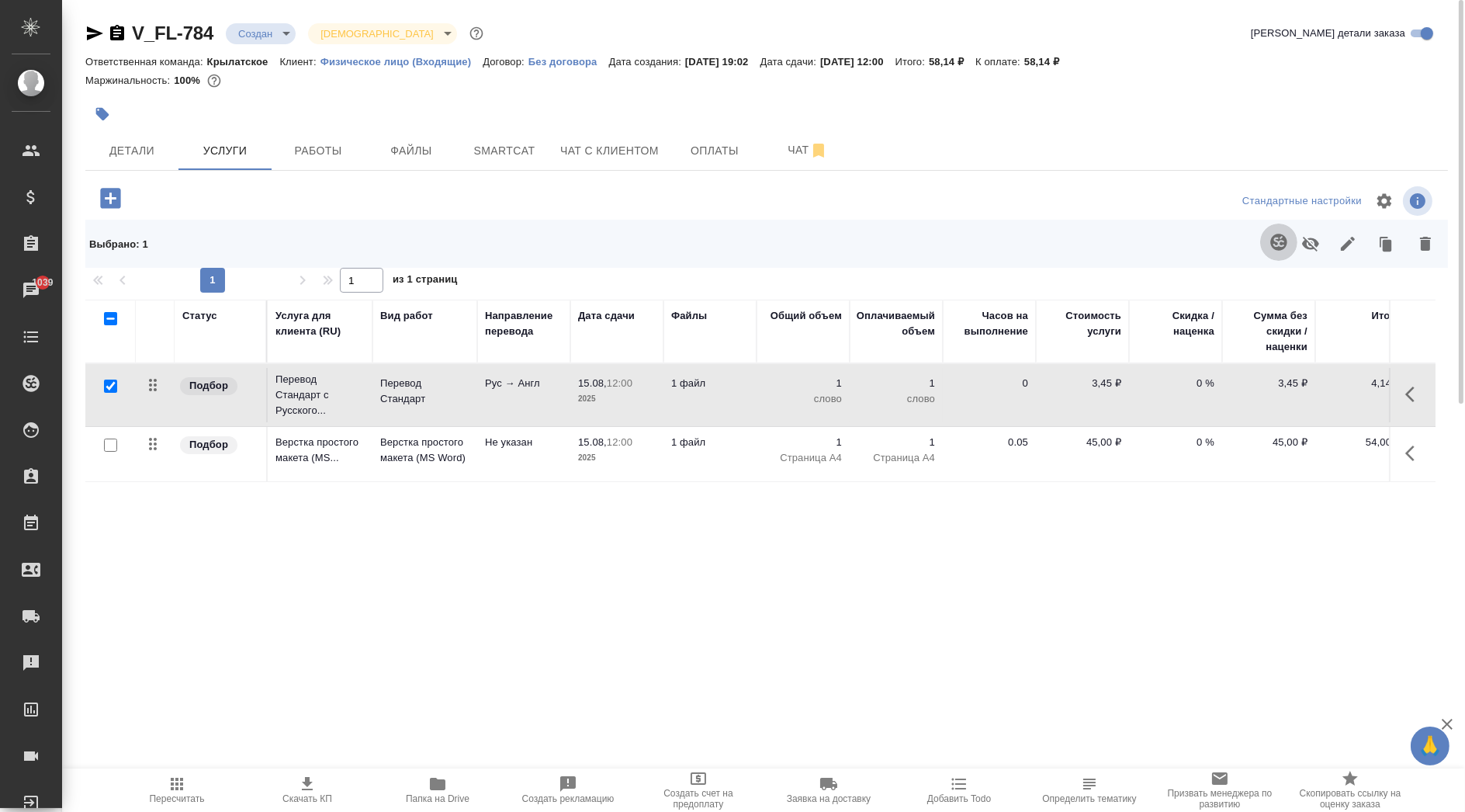
click at [1270, 248] on icon "button" at bounding box center [1278, 242] width 19 height 19
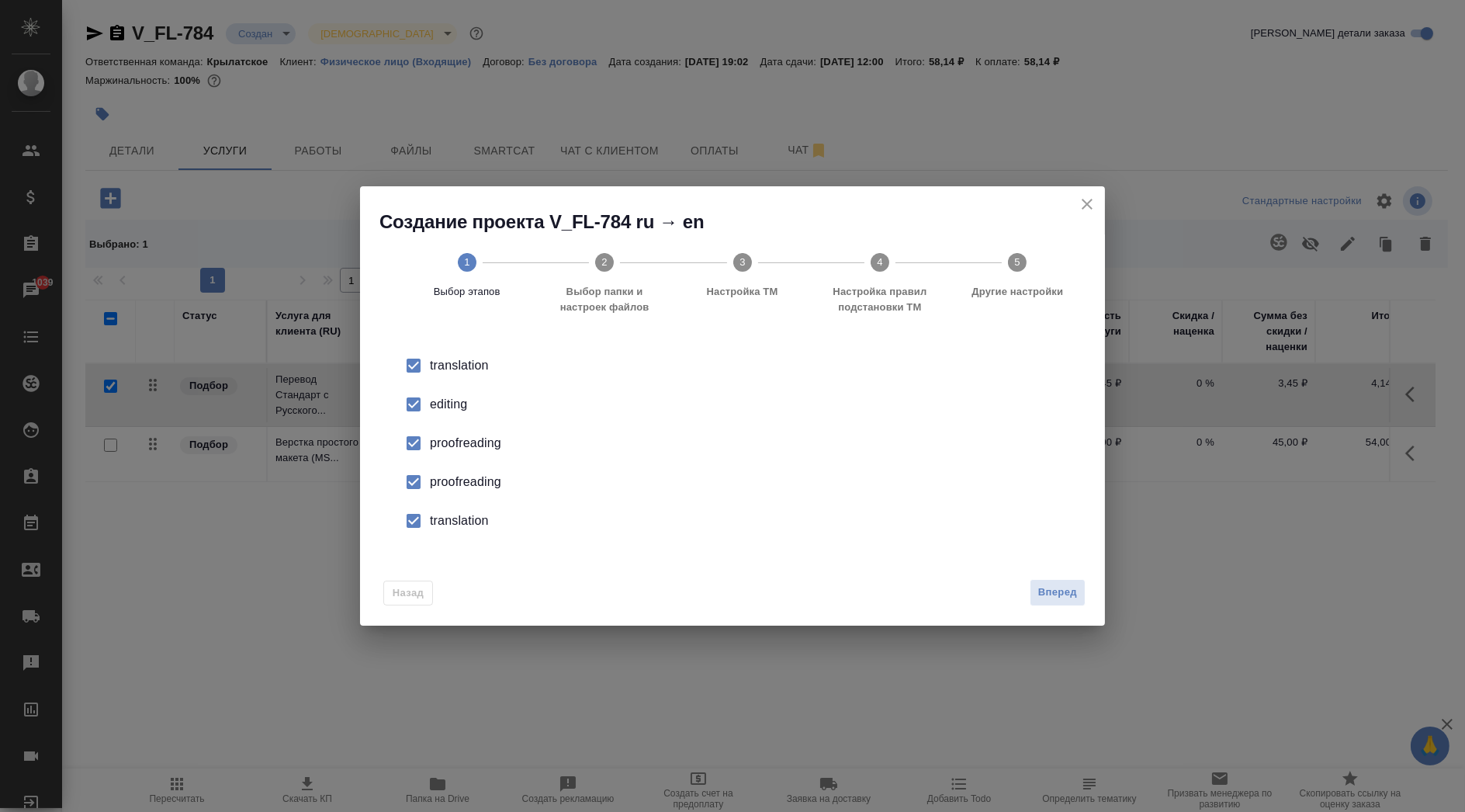
click at [452, 416] on li "editing" at bounding box center [732, 403] width 695 height 39
click at [447, 442] on div "proofreading" at bounding box center [749, 443] width 638 height 19
click at [459, 453] on div "proofreading" at bounding box center [749, 443] width 638 height 19
click at [447, 375] on div "translation" at bounding box center [749, 366] width 638 height 19
click at [1049, 585] on span "Вперед" at bounding box center [1057, 593] width 39 height 18
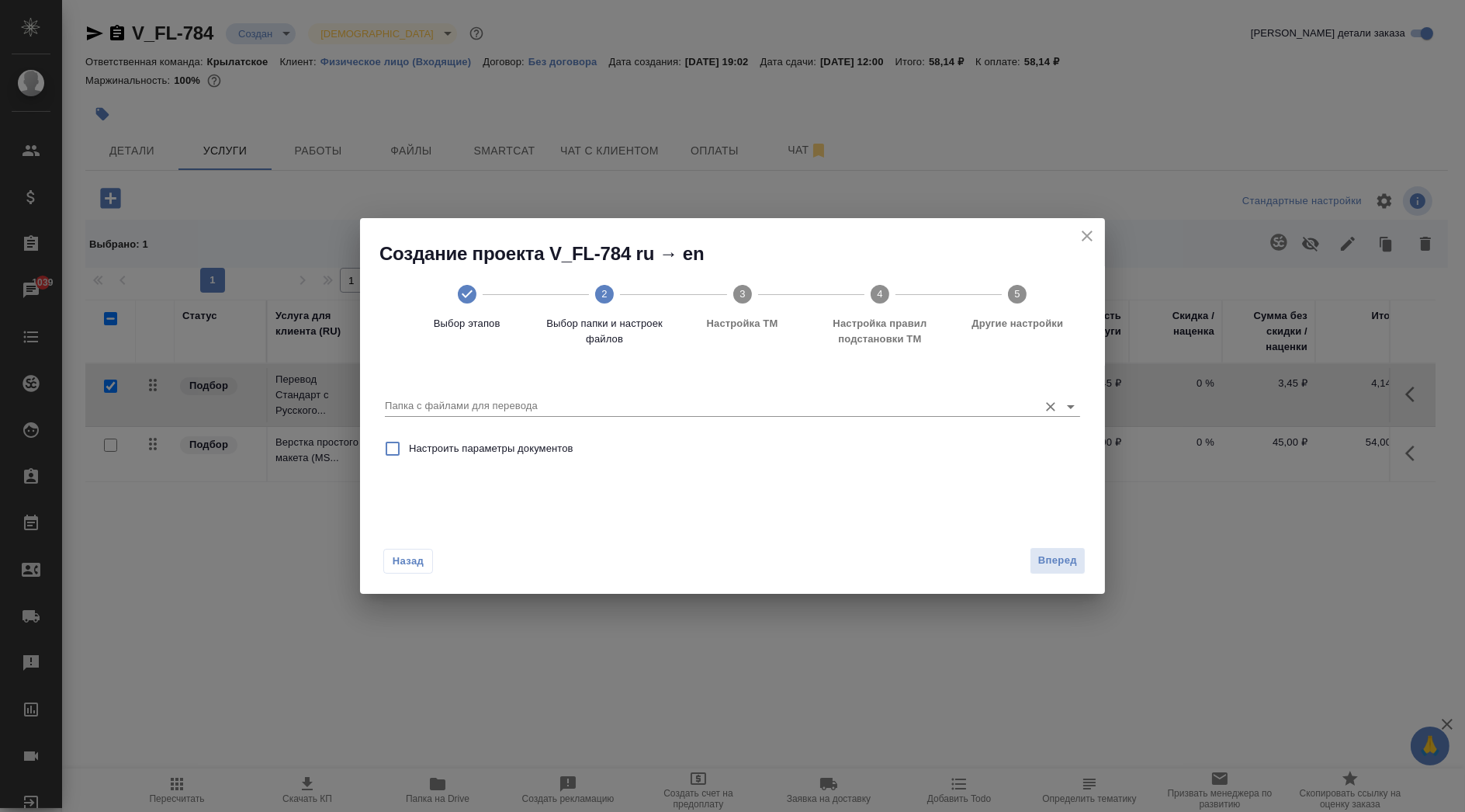
click at [445, 385] on div "Папка с файлами для перевода" at bounding box center [732, 400] width 695 height 31
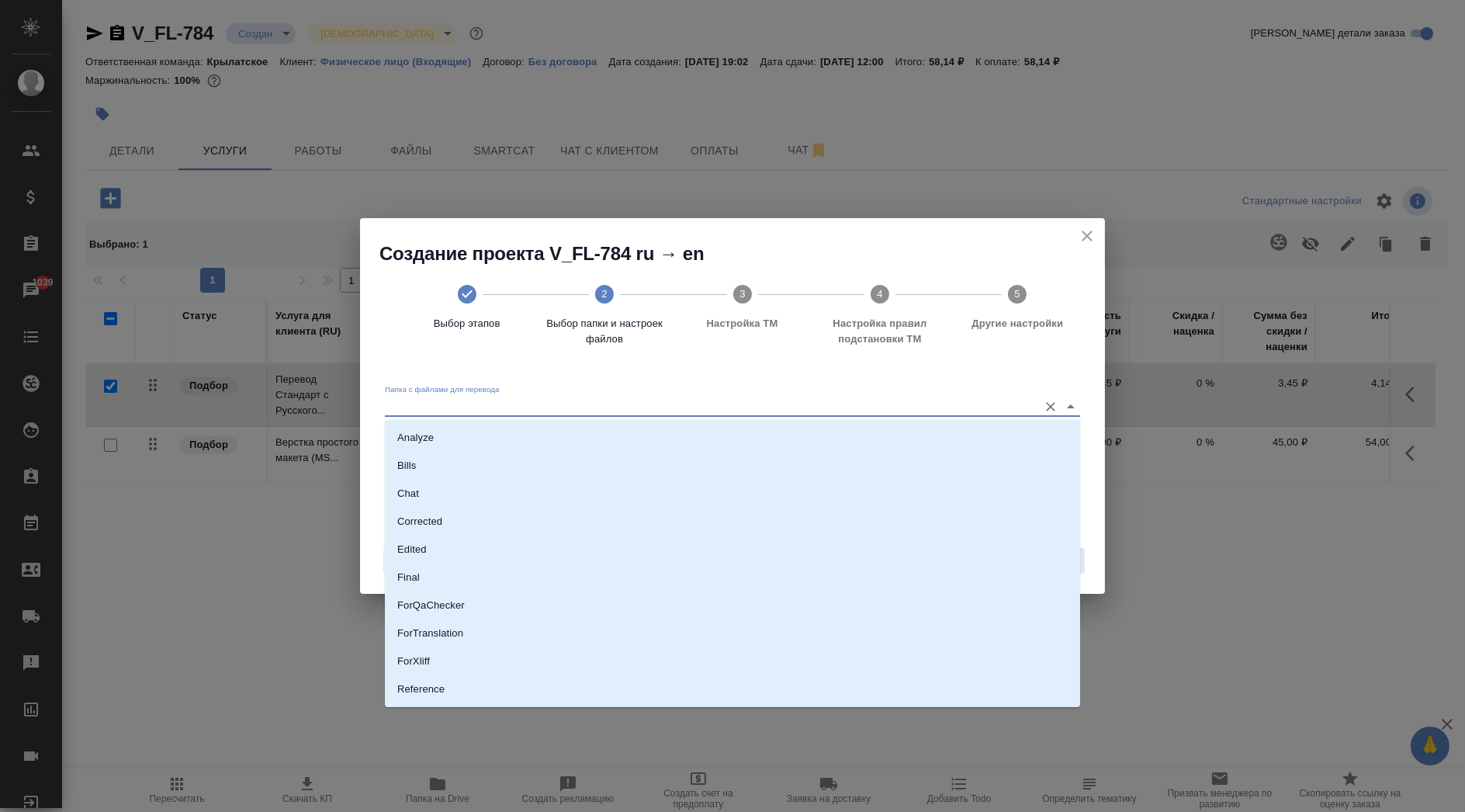
drag, startPoint x: 456, startPoint y: 403, endPoint x: 476, endPoint y: 475, distance: 74.7
click at [457, 404] on input "Папка с файлами для перевода" at bounding box center [707, 405] width 646 height 19
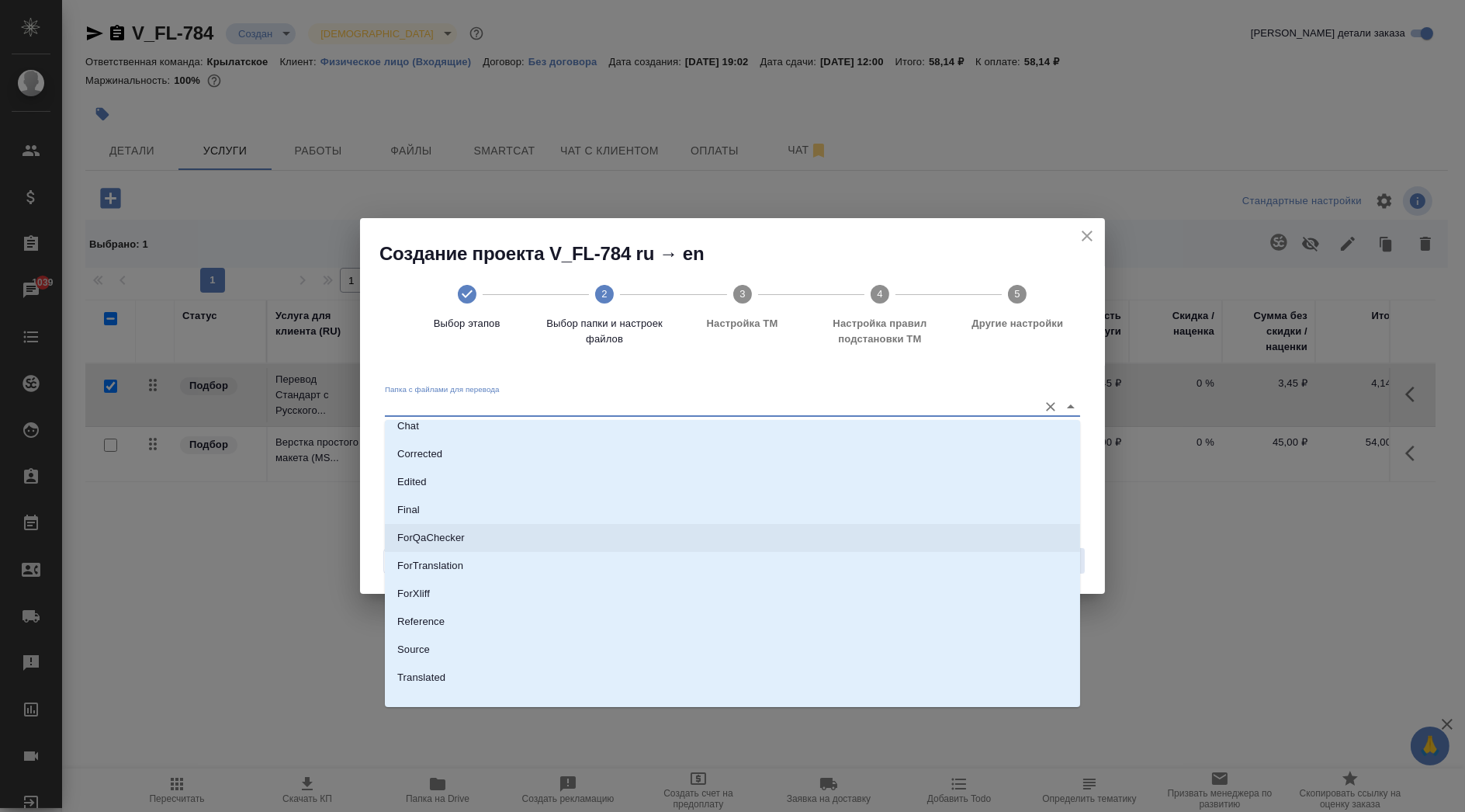
scroll to position [81, 0]
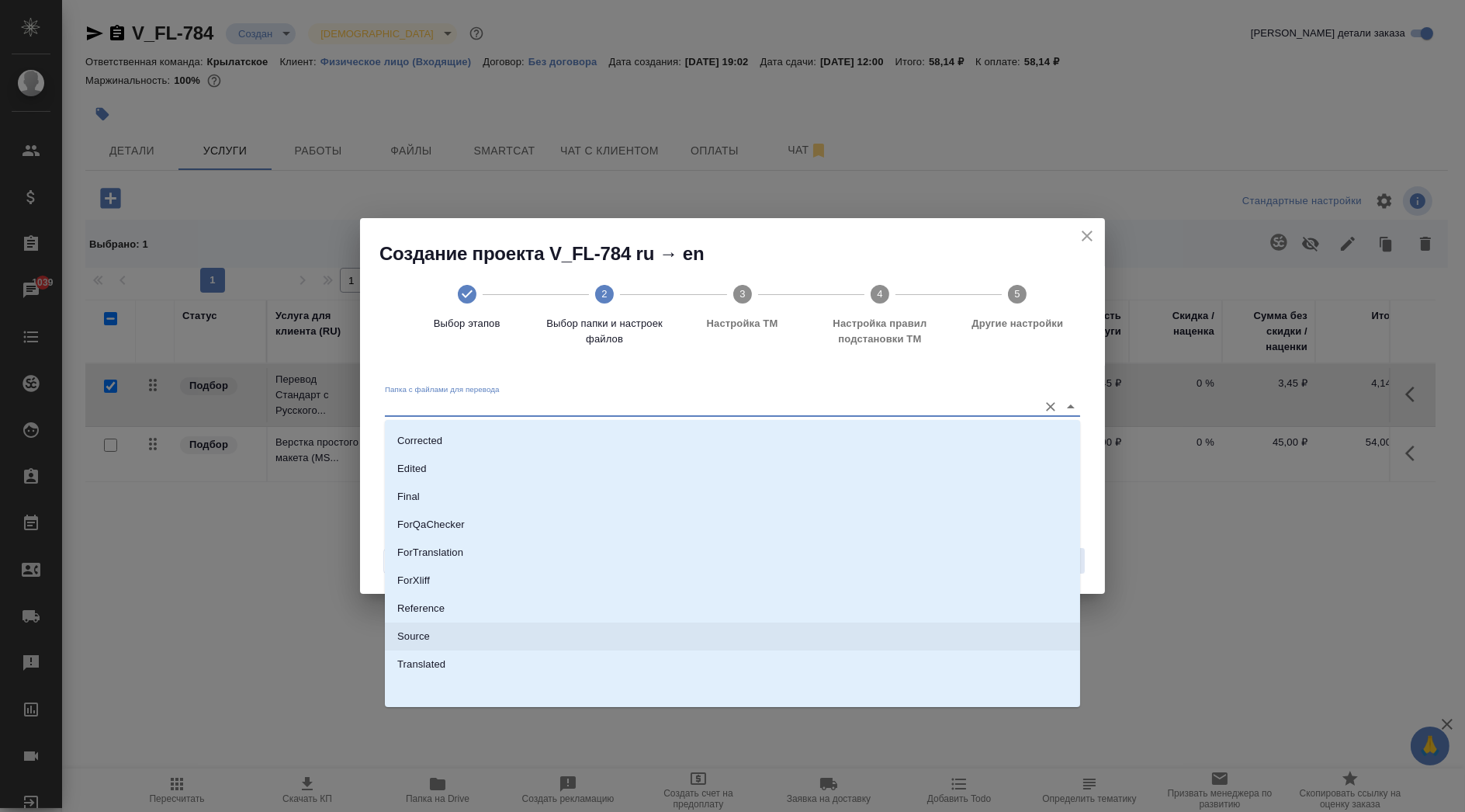
click at [450, 632] on li "Source" at bounding box center [732, 636] width 695 height 28
type input "Source"
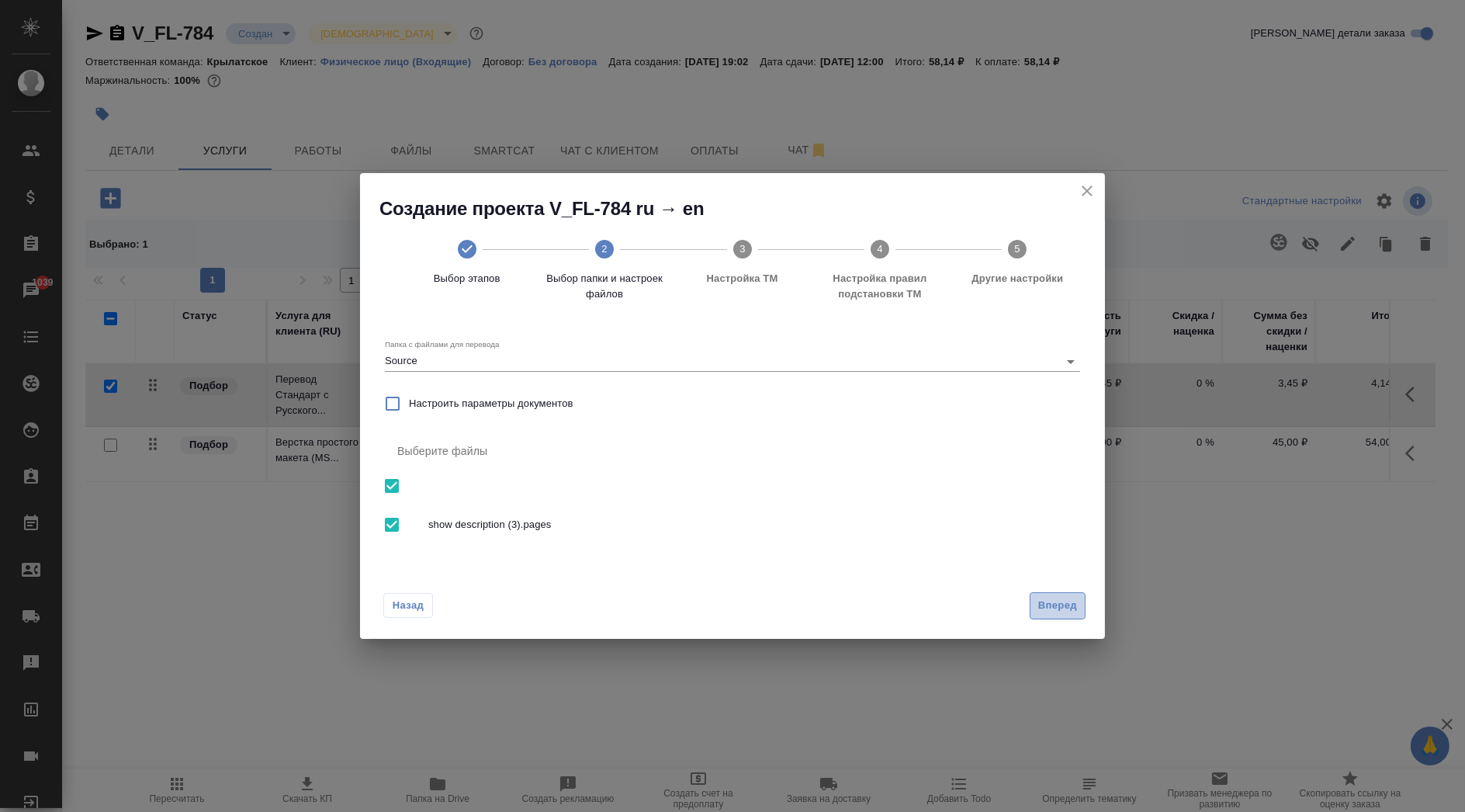
click at [1046, 597] on span "Вперед" at bounding box center [1057, 605] width 39 height 18
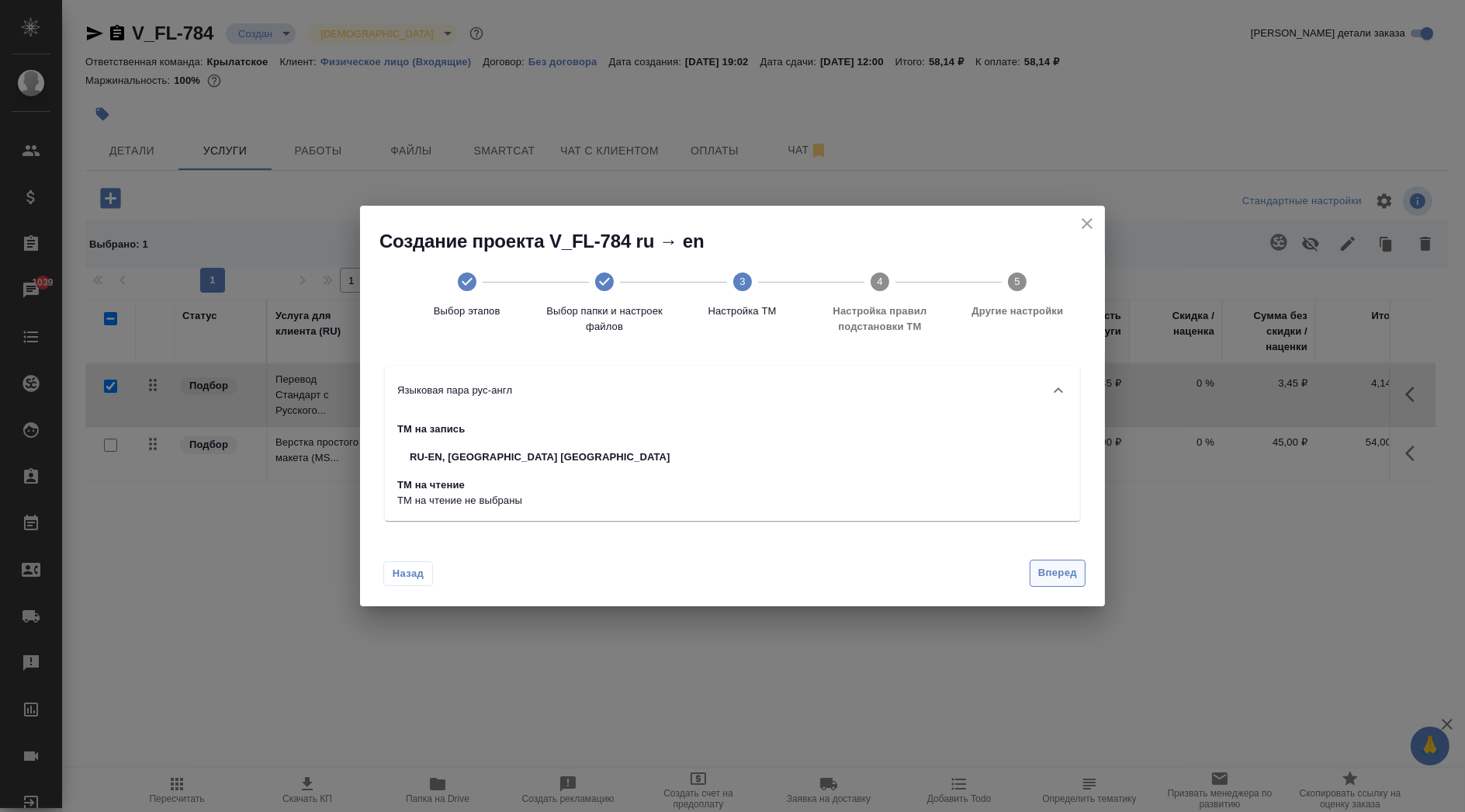
click at [1063, 566] on span "Вперед" at bounding box center [1057, 573] width 39 height 18
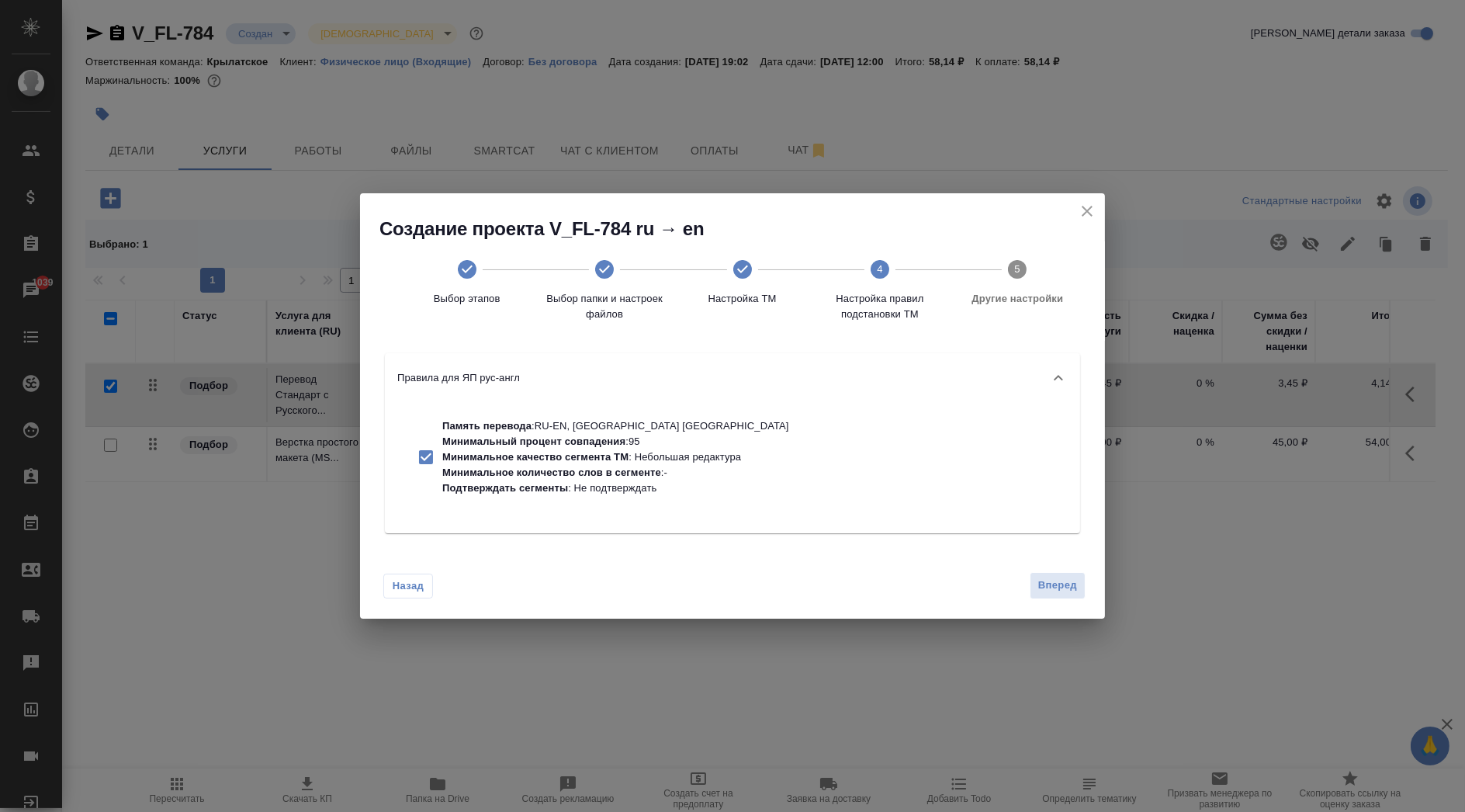
click at [1071, 568] on div "Назад Вперед" at bounding box center [732, 581] width 745 height 73
click at [1068, 577] on span "Вперед" at bounding box center [1057, 586] width 39 height 18
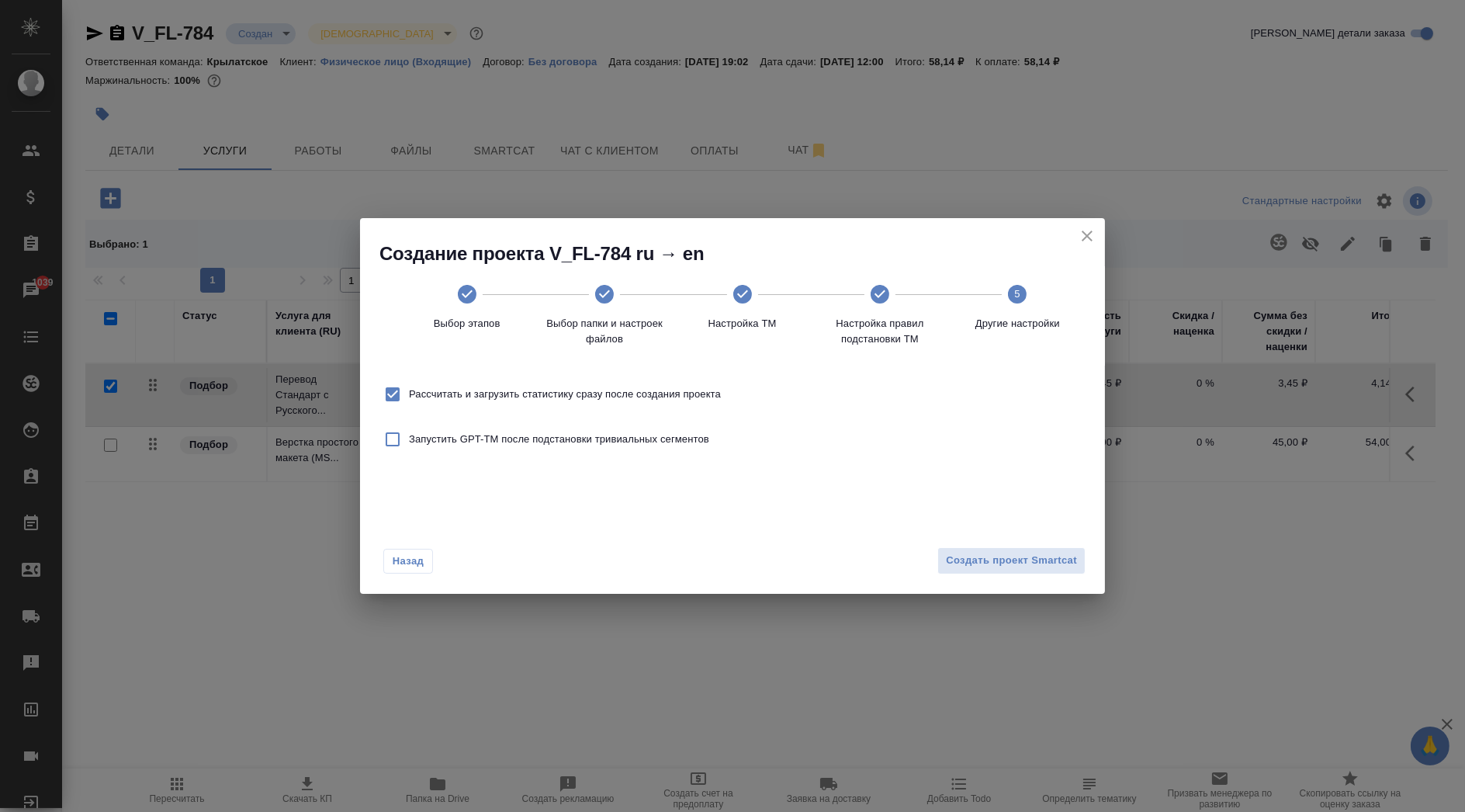
click at [485, 384] on label "Рассчитать и загрузить статистику сразу после создания проекта" at bounding box center [549, 394] width 345 height 32
click at [409, 384] on input "Рассчитать и загрузить статистику сразу после создания проекта" at bounding box center [393, 394] width 32 height 32
checkbox input "false"
click at [999, 555] on span "Создать проект Smartcat" at bounding box center [1011, 560] width 131 height 18
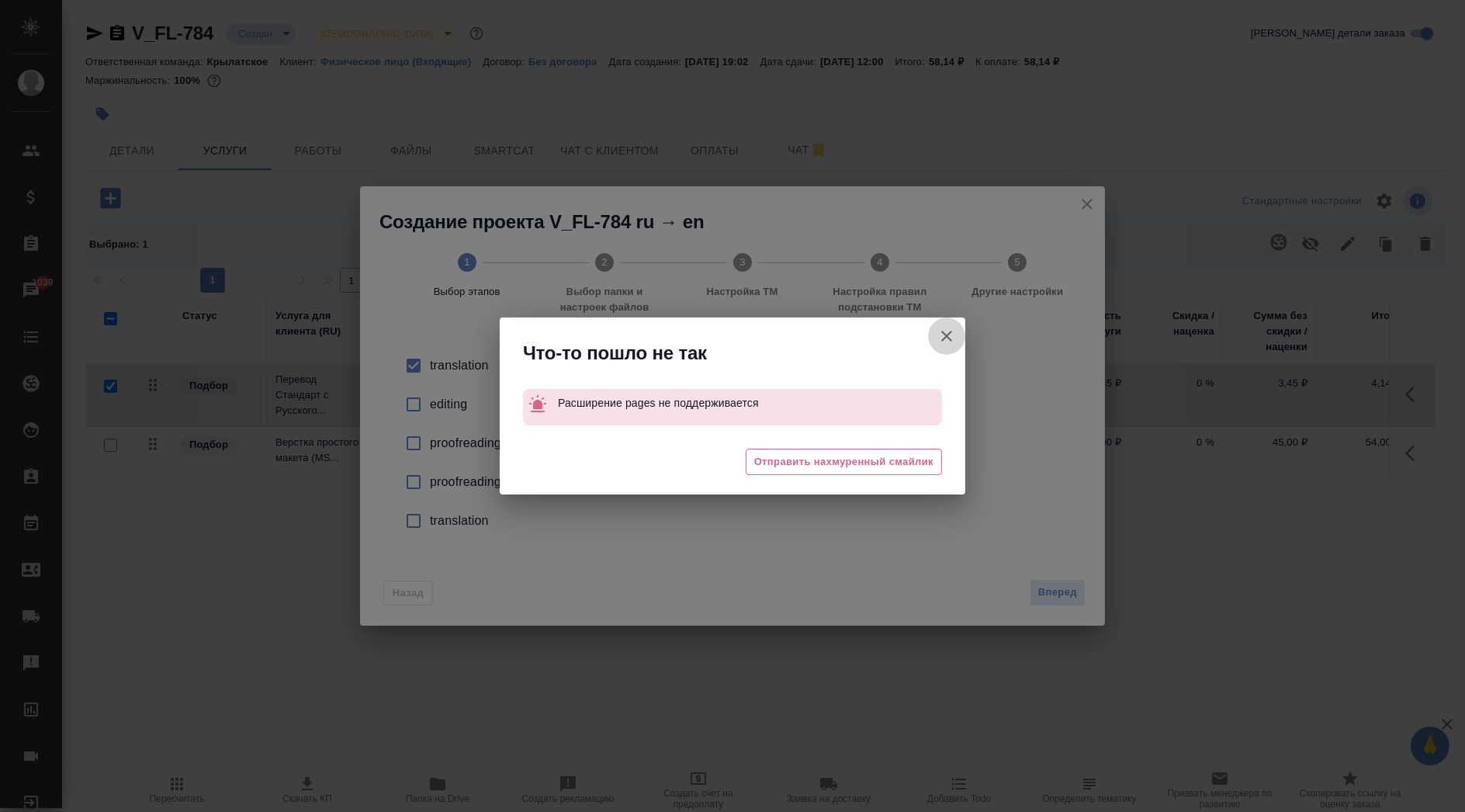
click at [948, 334] on icon "button" at bounding box center [947, 336] width 11 height 11
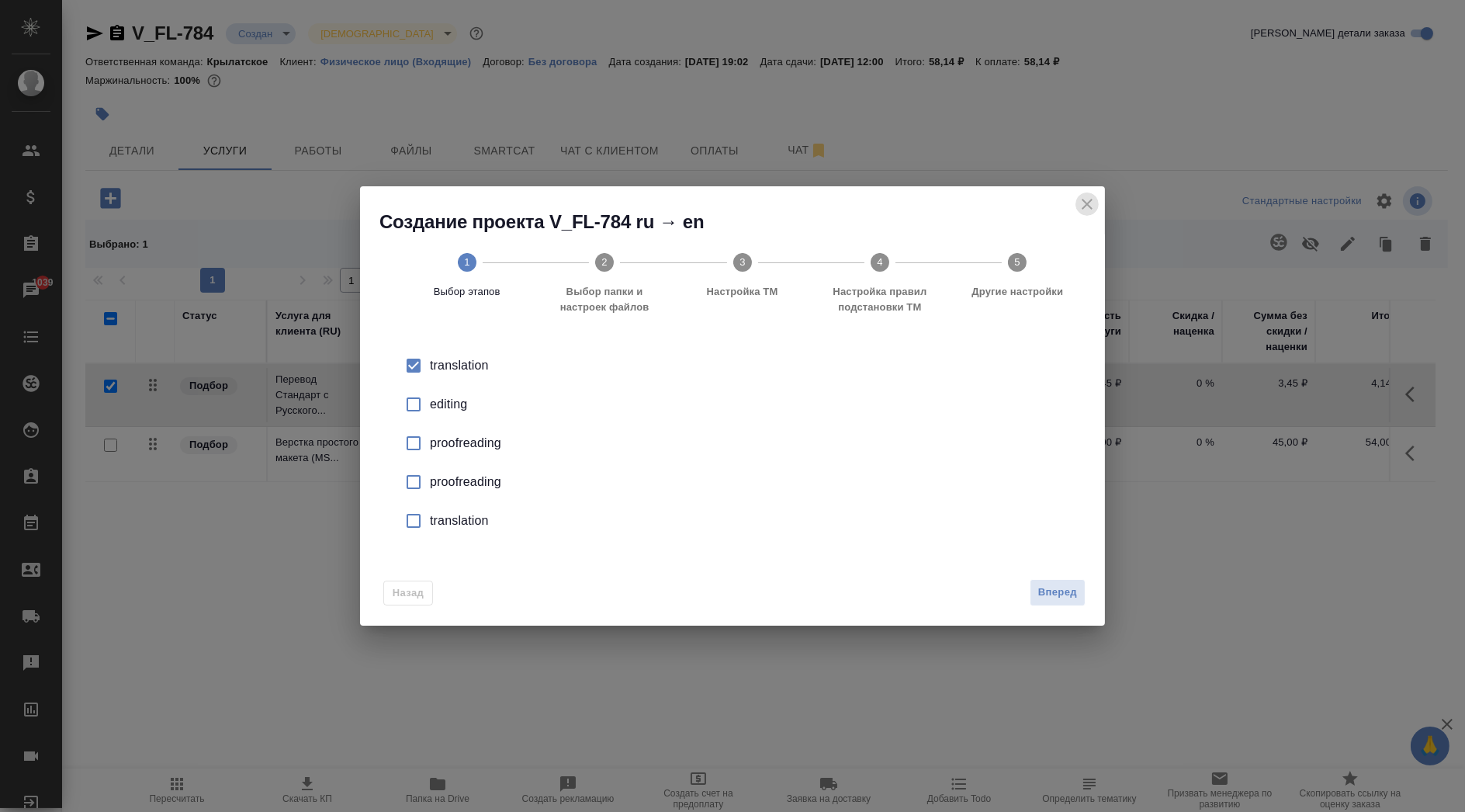
click at [1091, 210] on icon "close" at bounding box center [1087, 204] width 19 height 19
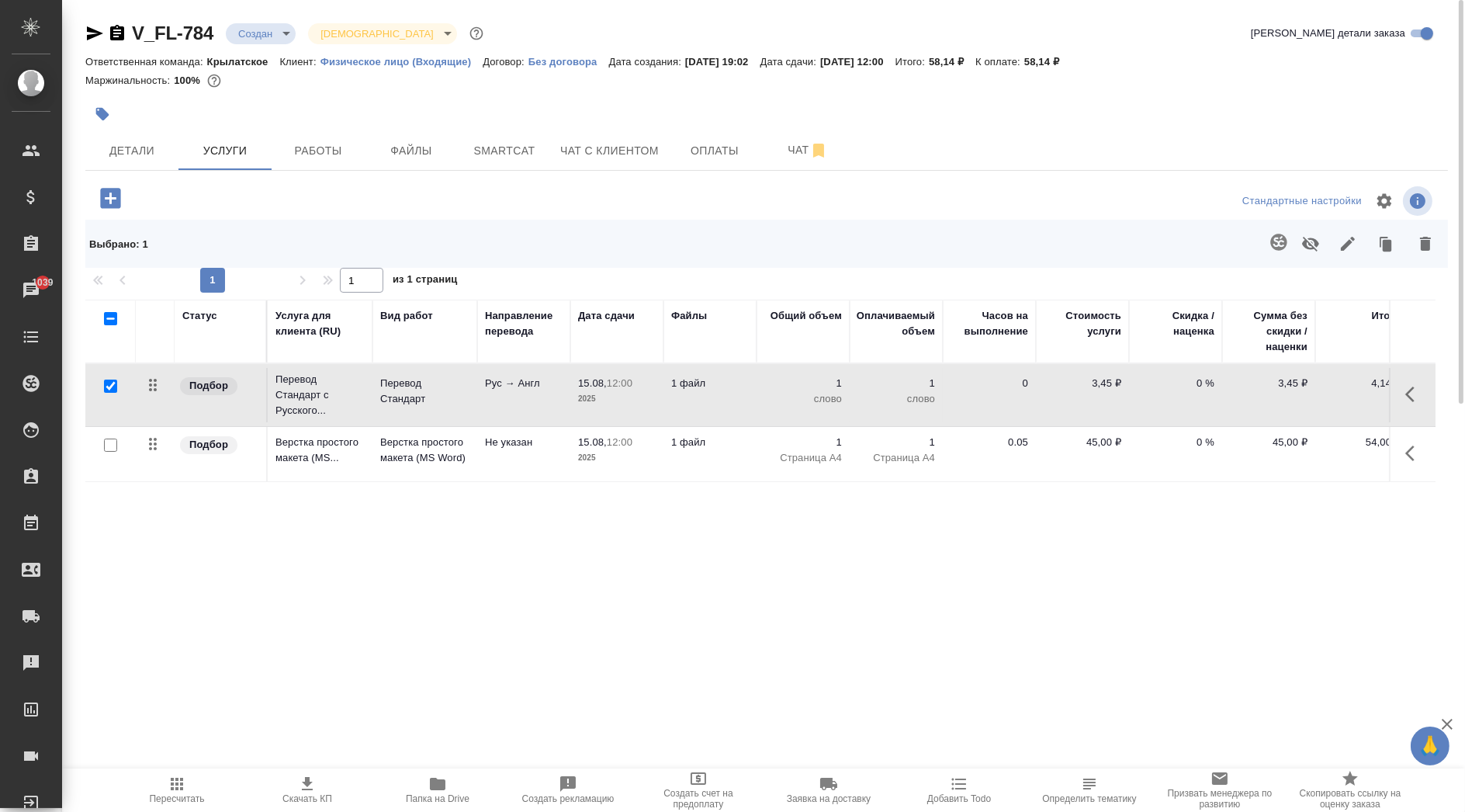
click at [444, 780] on icon "button" at bounding box center [437, 784] width 15 height 13
click at [134, 142] on span "Детали" at bounding box center [131, 151] width 75 height 20
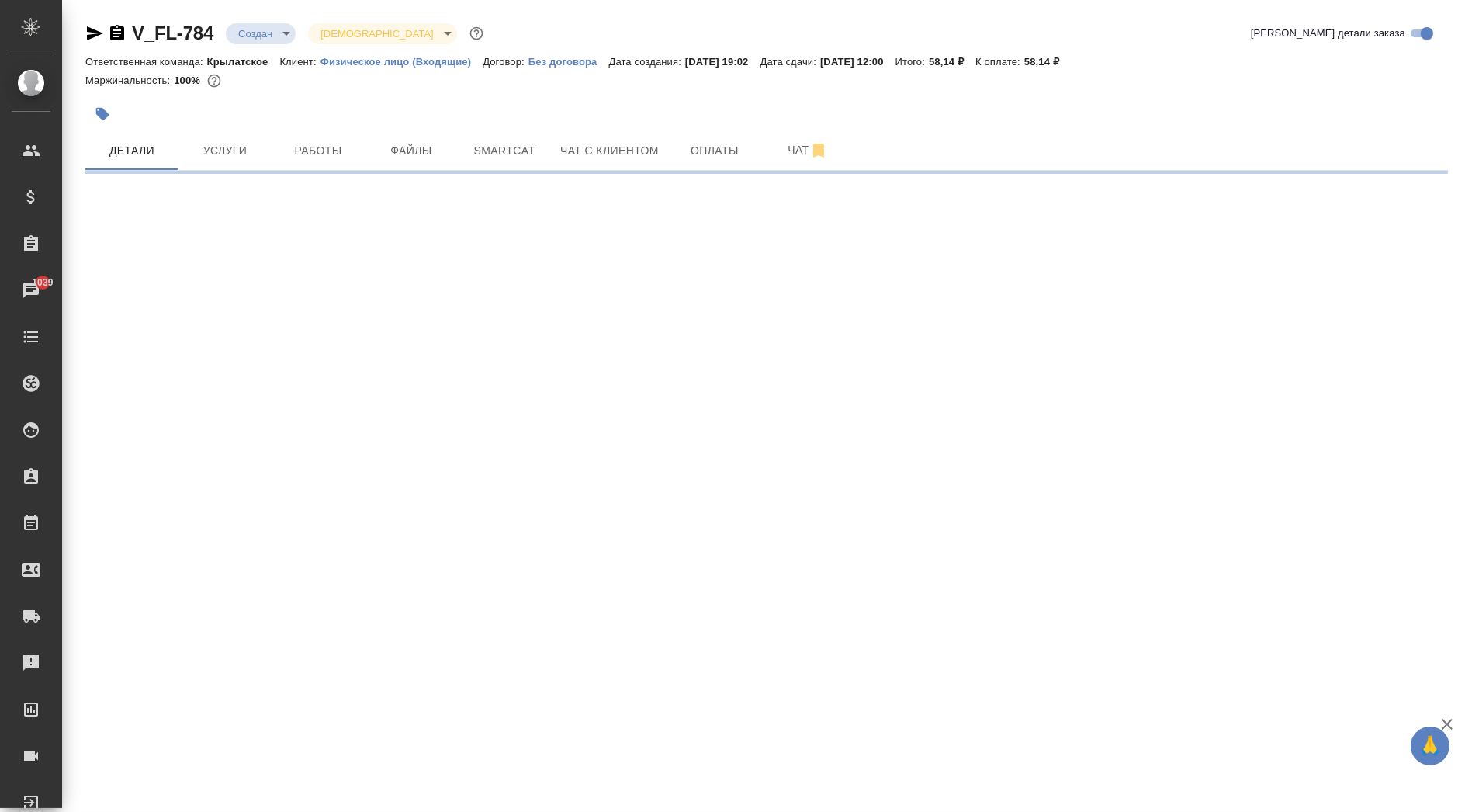
select select "RU"
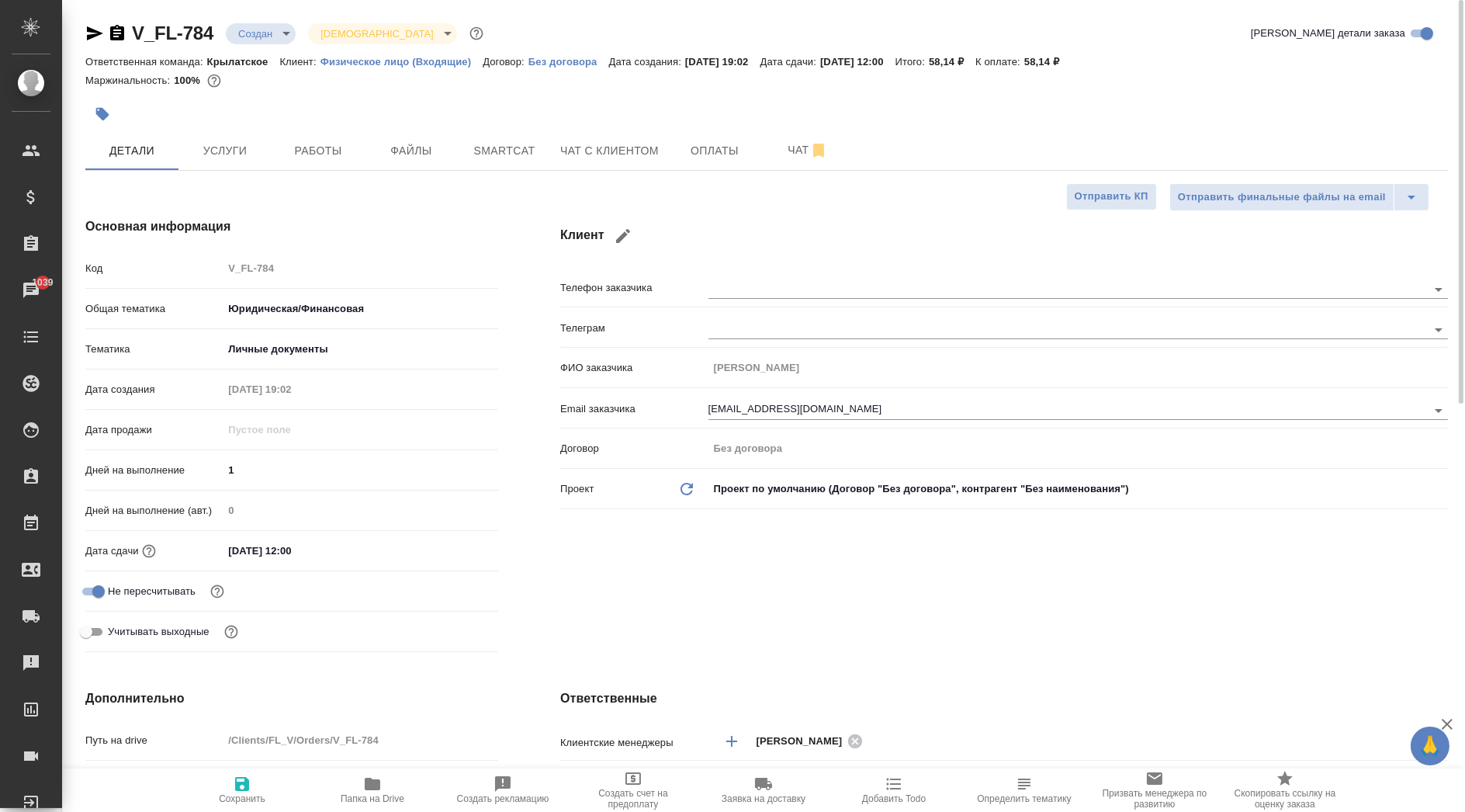
type textarea "x"
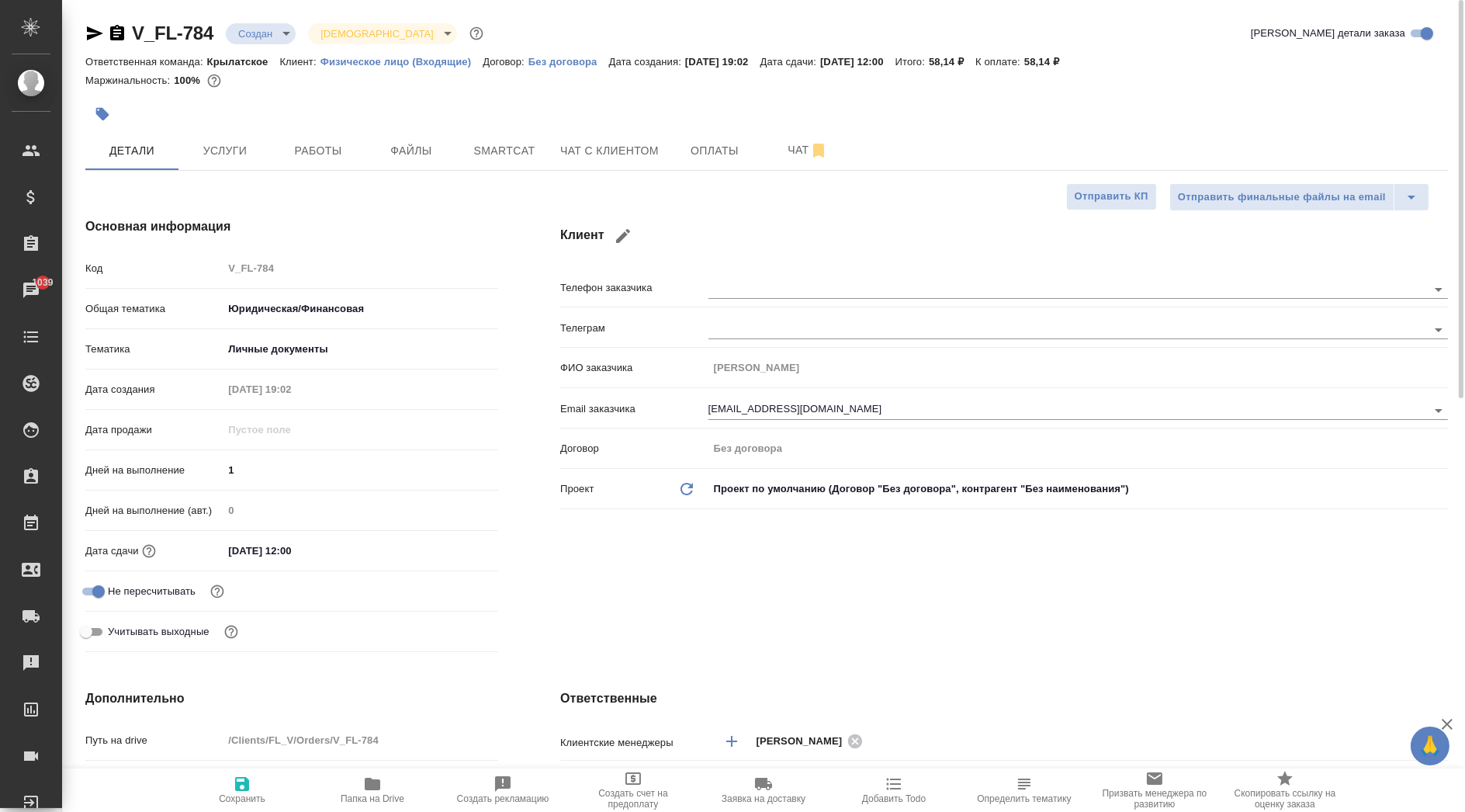
type textarea "x"
click at [122, 33] on icon "button" at bounding box center [118, 32] width 14 height 15
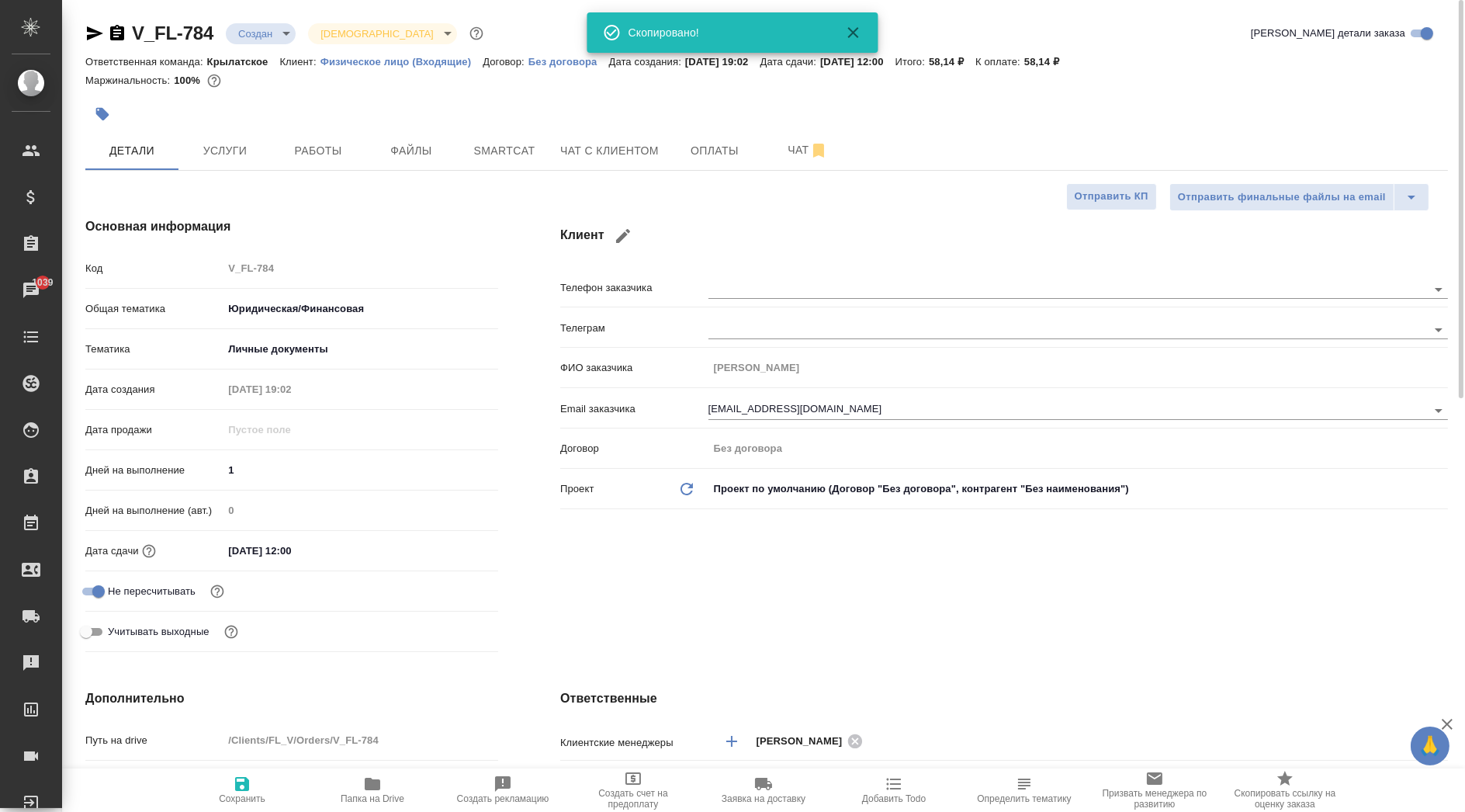
type textarea "x"
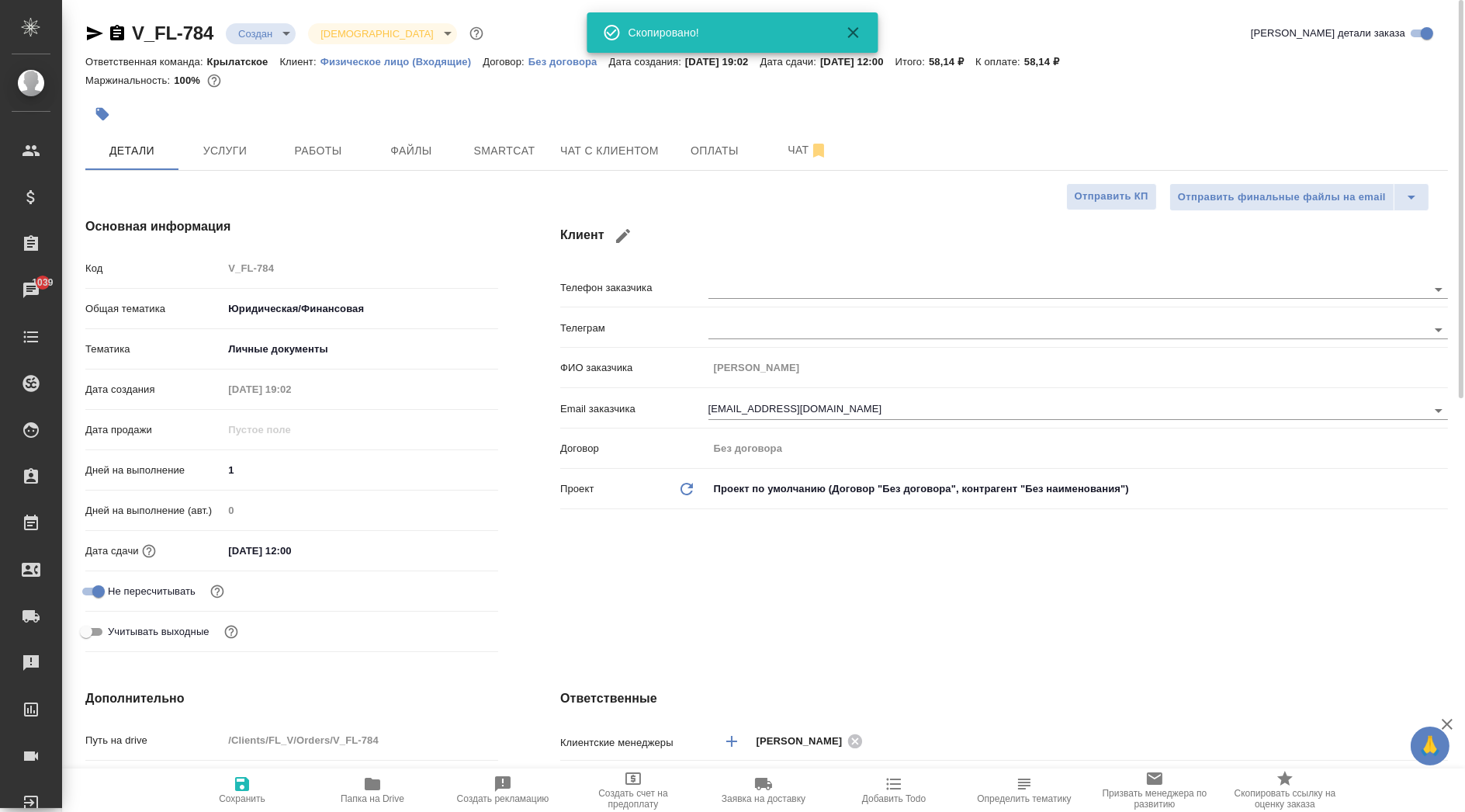
type textarea "x"
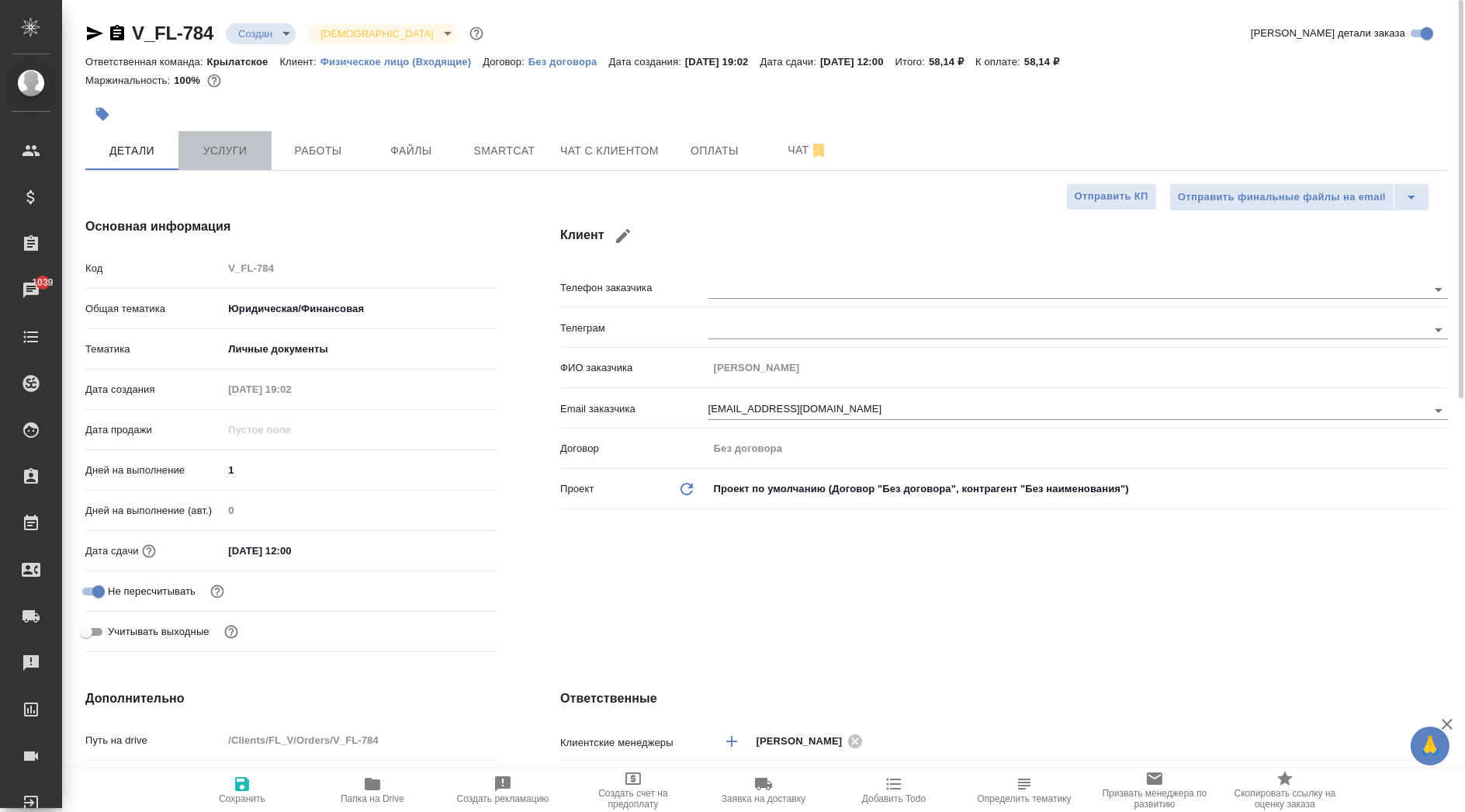
click at [201, 147] on span "Услуги" at bounding box center [225, 151] width 75 height 20
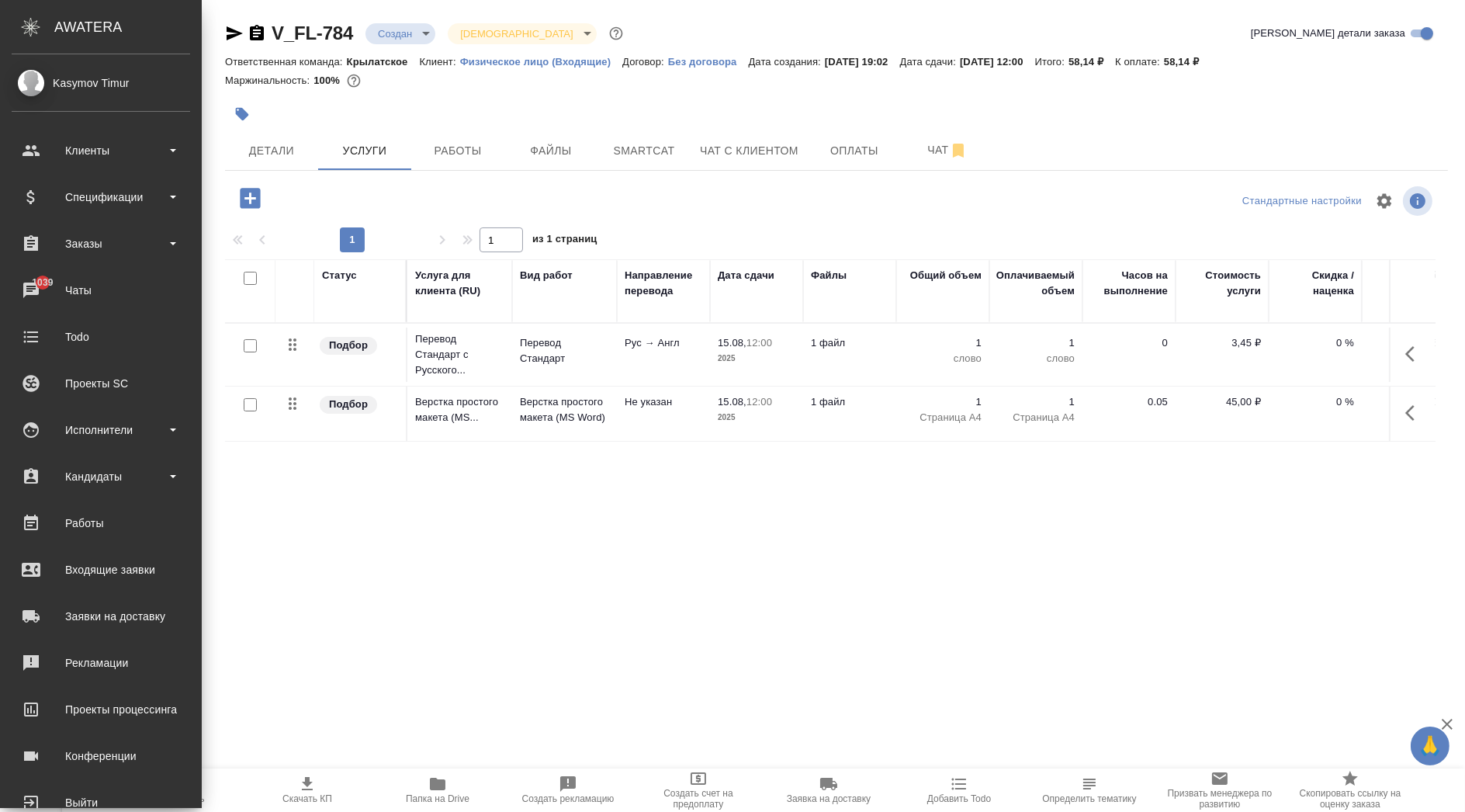
scroll to position [37, 0]
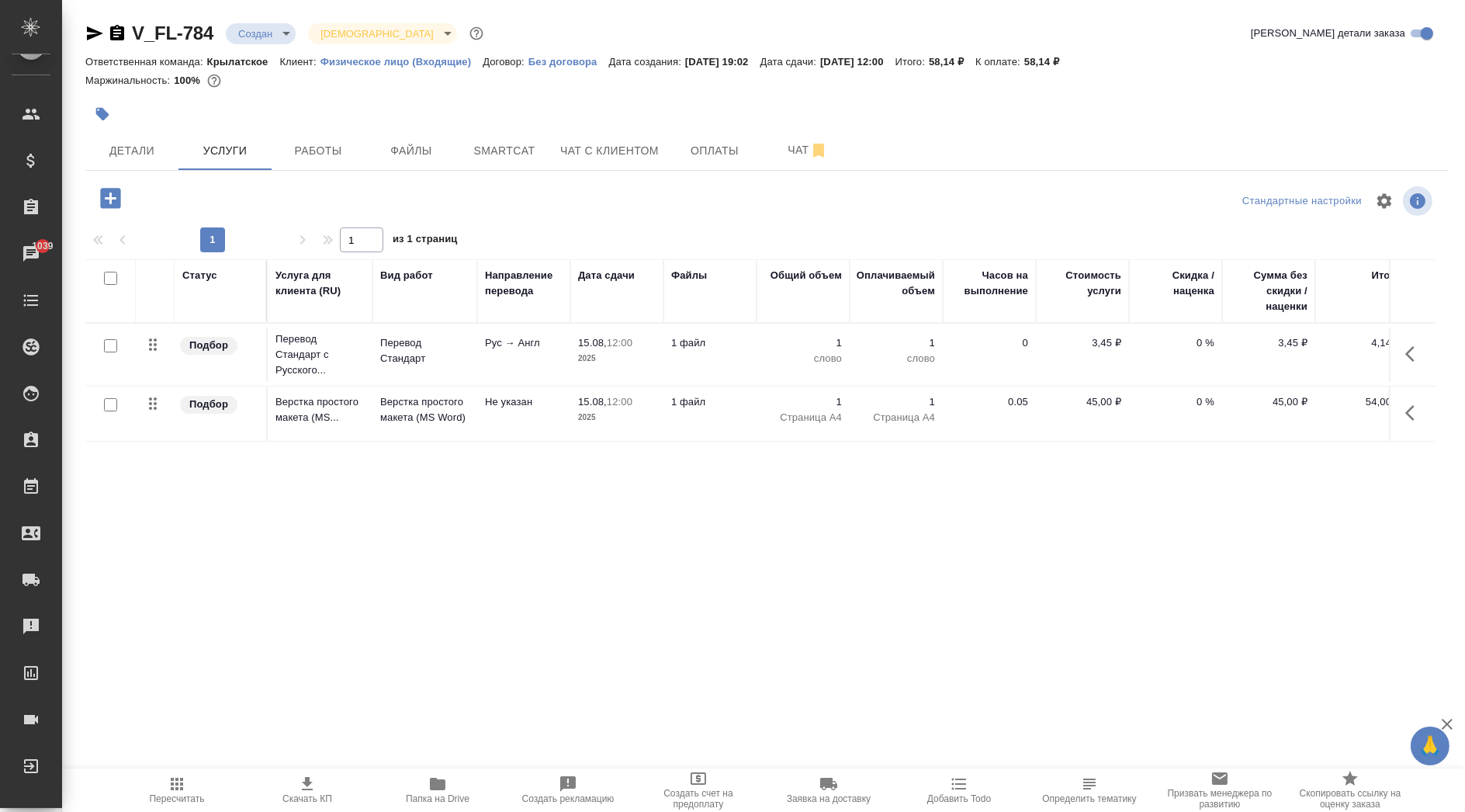
click at [383, 60] on p "Физическое лицо (Входящие)" at bounding box center [402, 61] width 163 height 12
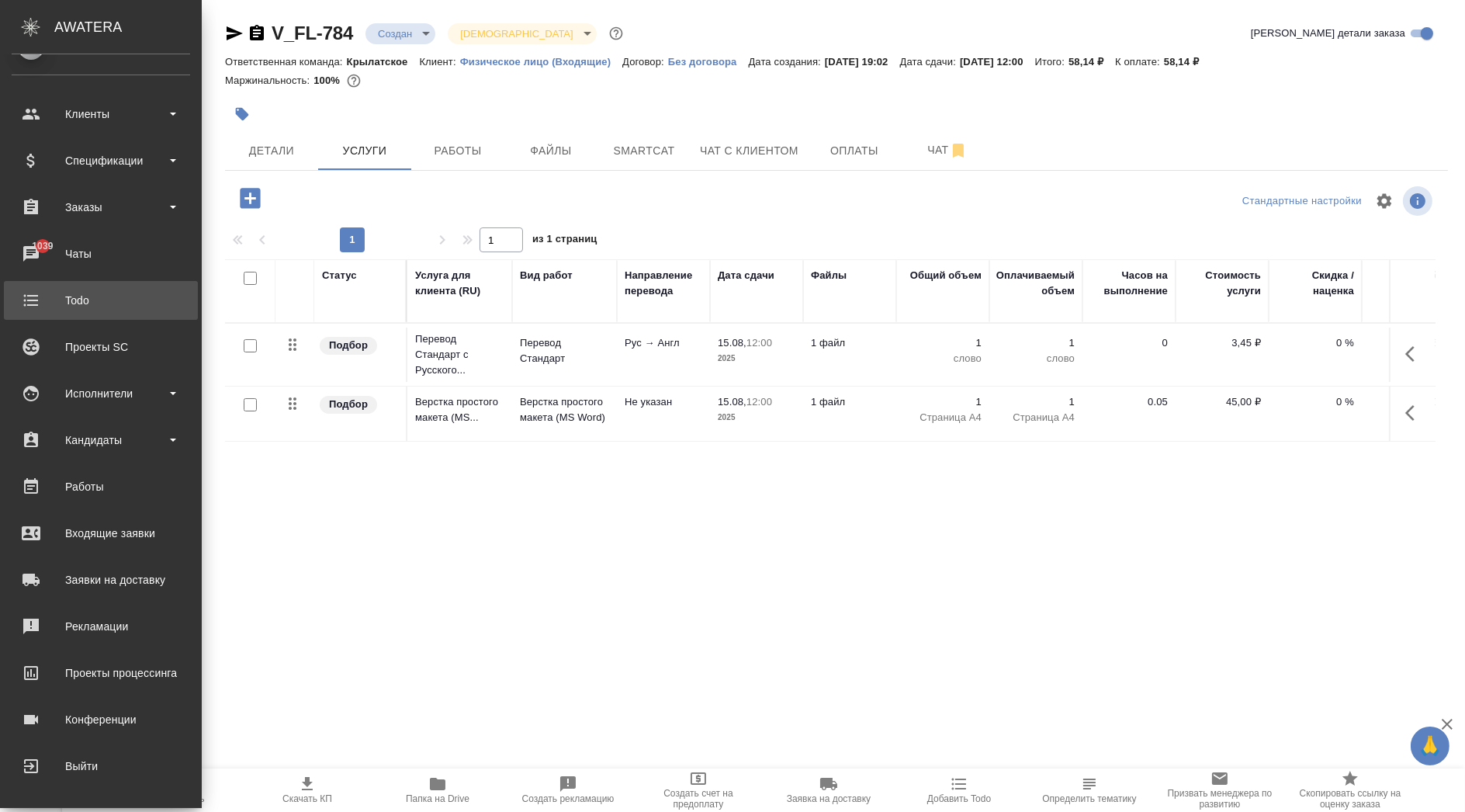
click at [49, 294] on div "Todo" at bounding box center [101, 300] width 179 height 23
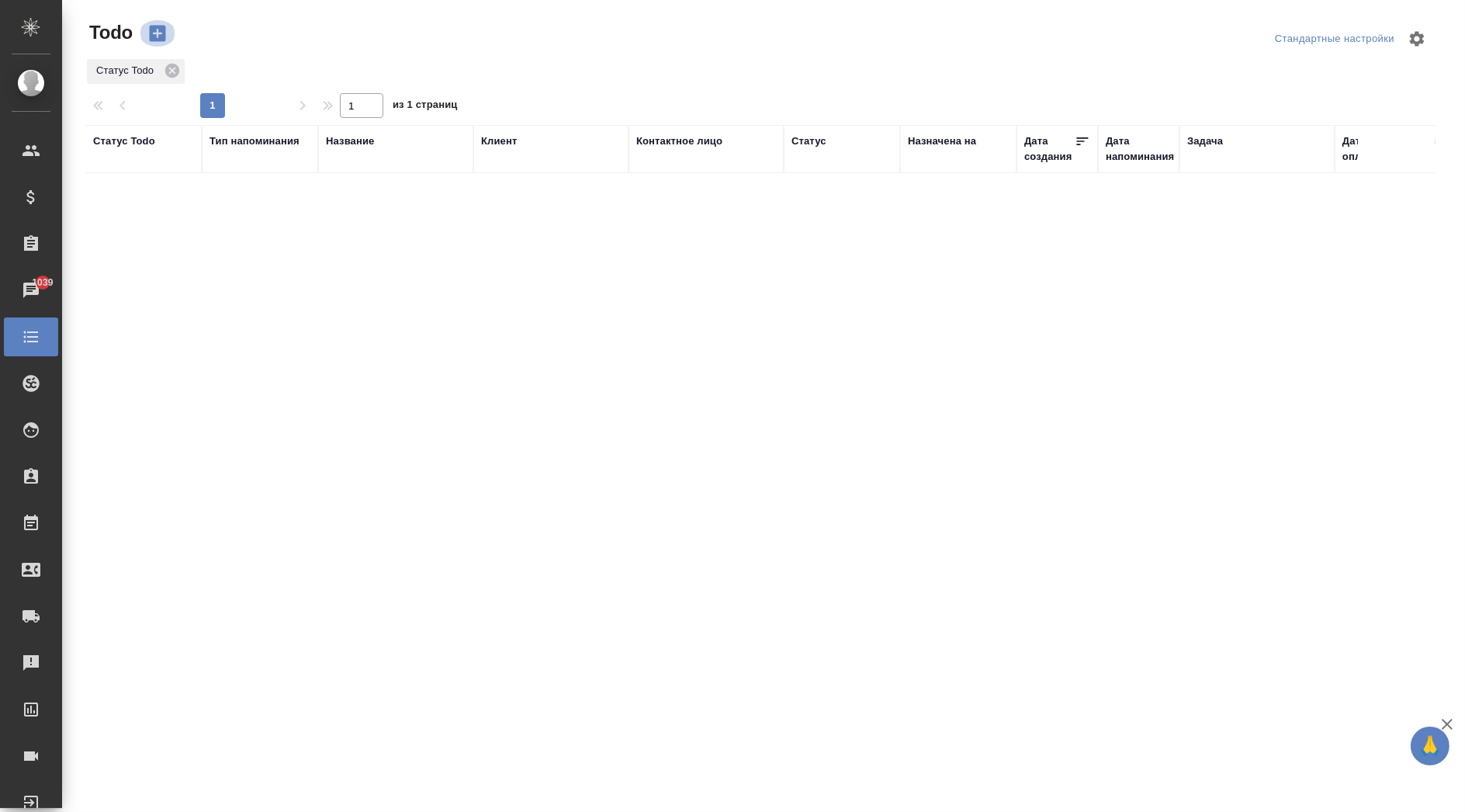
click at [154, 43] on icon "button" at bounding box center [157, 33] width 22 height 22
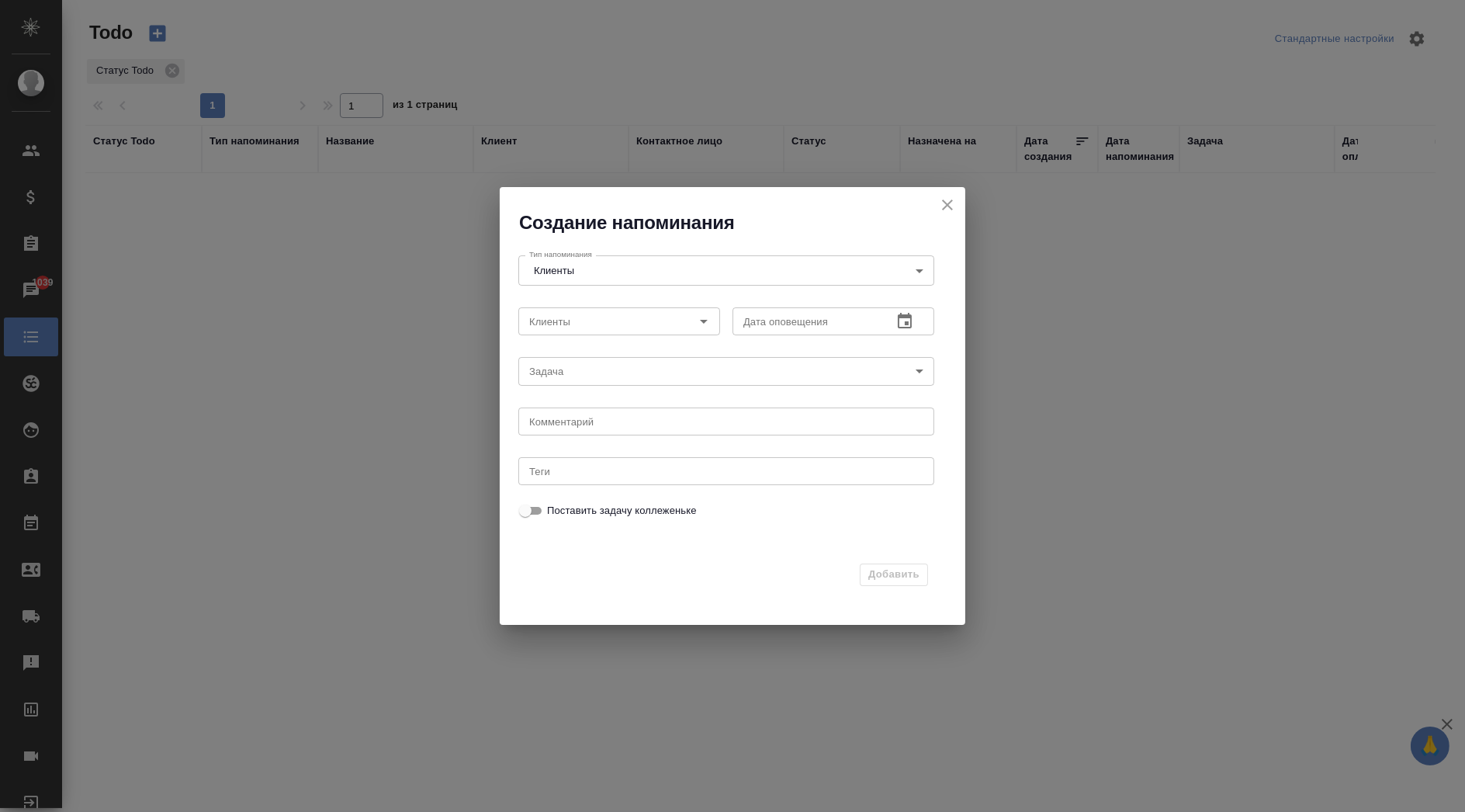
click at [681, 340] on div "Клиенты Клиенты" at bounding box center [619, 319] width 214 height 49
click at [1121, 362] on div "Создание напоминания Тип напоминания Клиенты Clients Тип напоминания Клиенты Кл…" at bounding box center [732, 406] width 1465 height 812
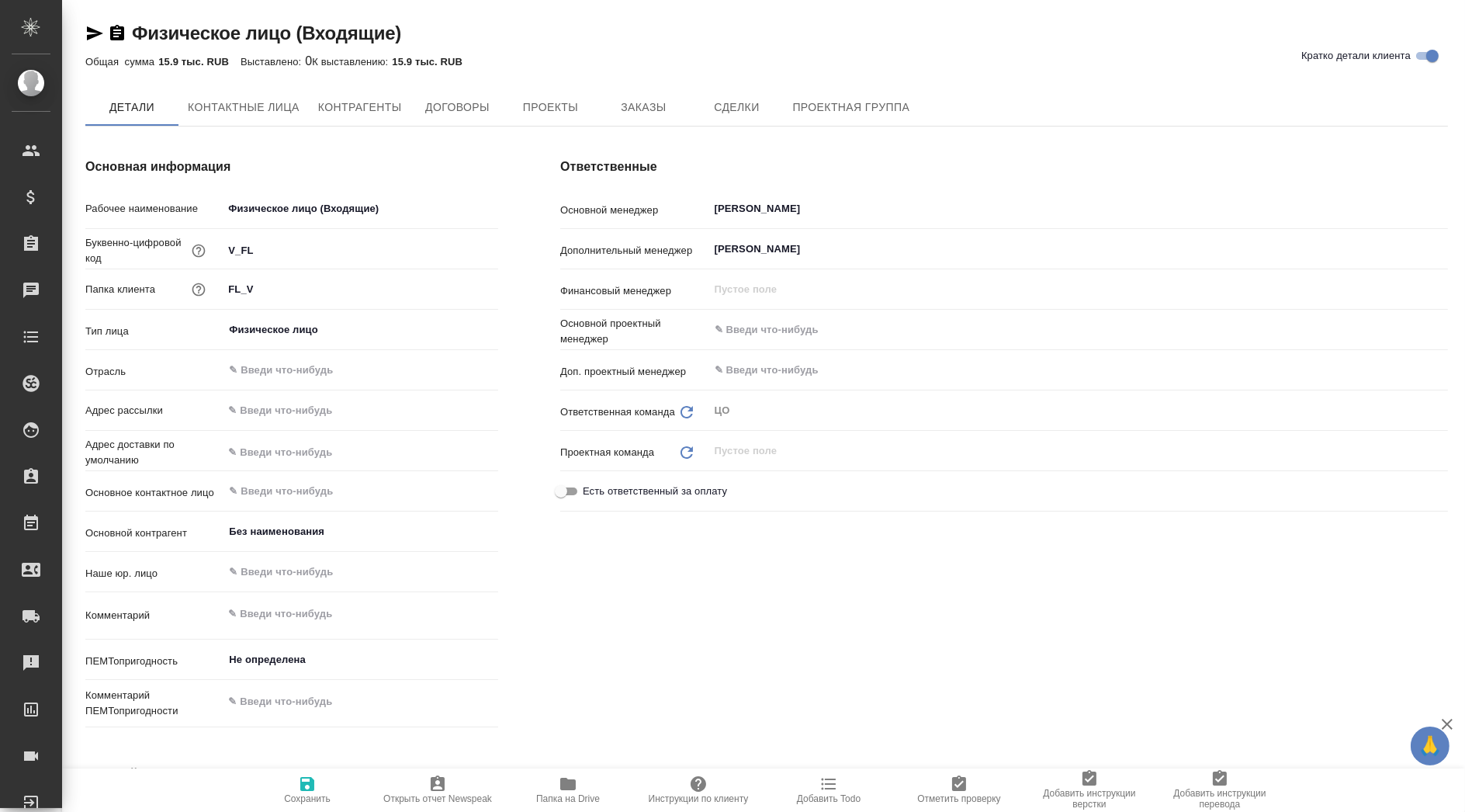
type textarea "x"
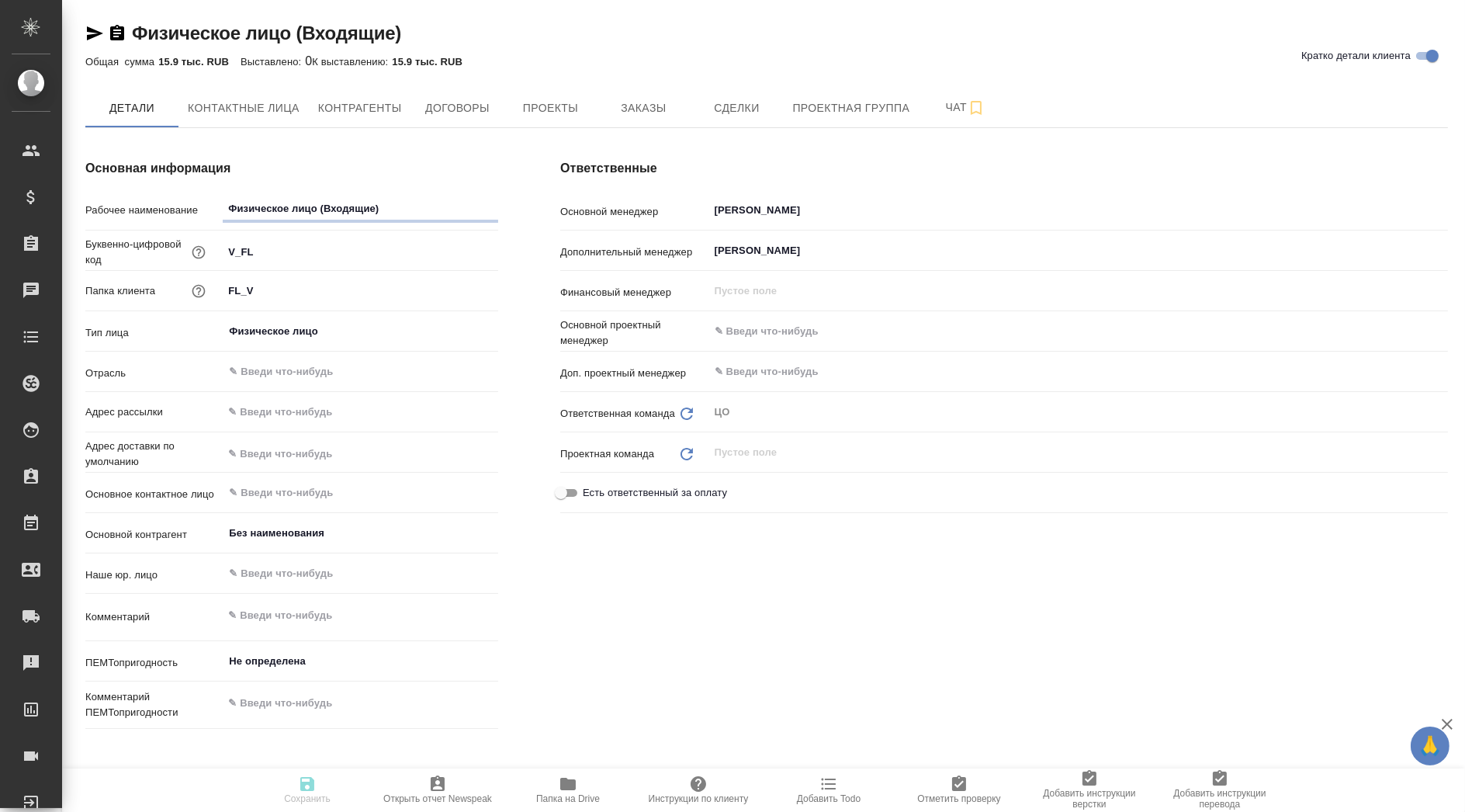
type textarea "x"
click at [532, 104] on span "Проекты" at bounding box center [550, 109] width 75 height 20
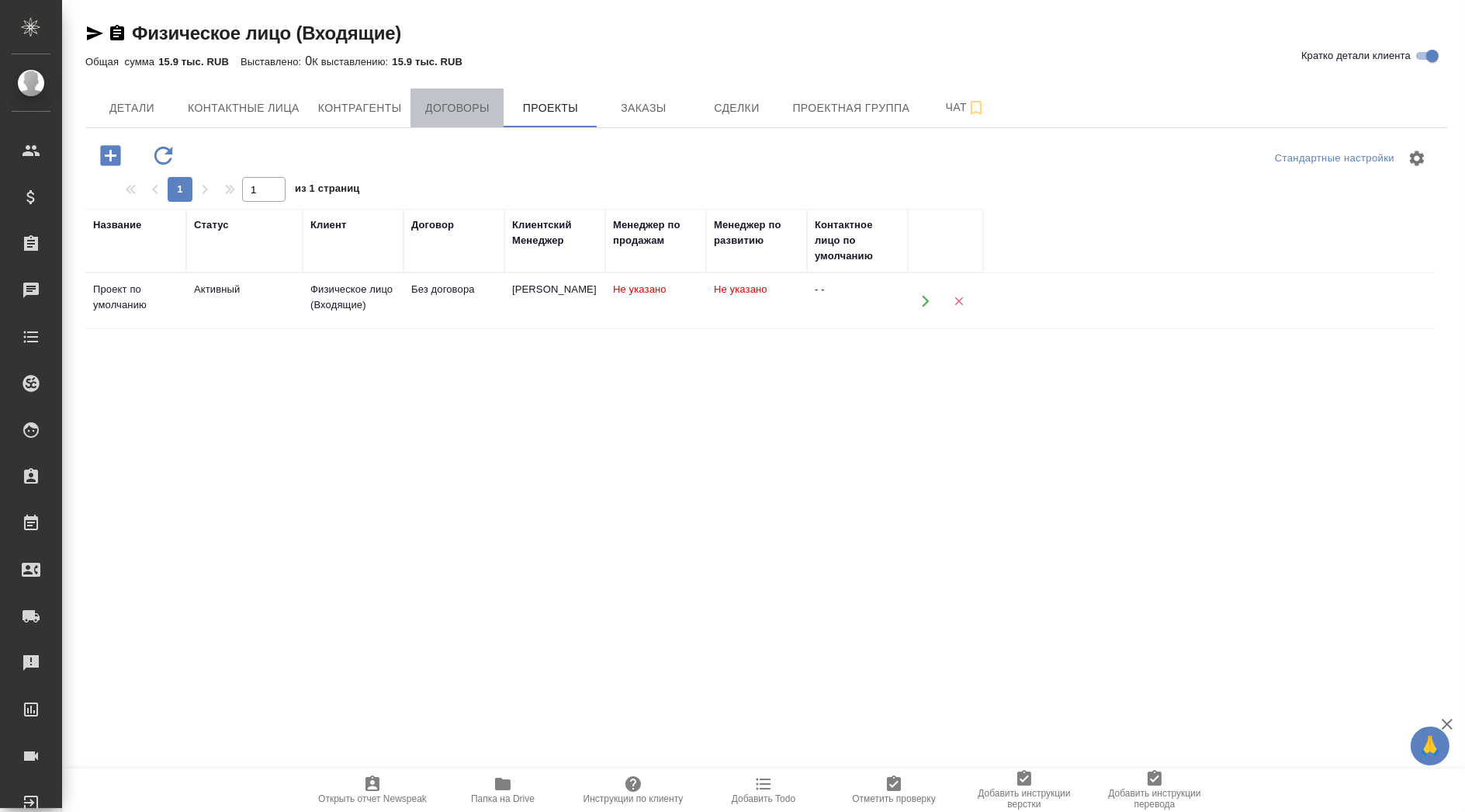
click at [457, 118] on button "Договоры" at bounding box center [457, 107] width 93 height 39
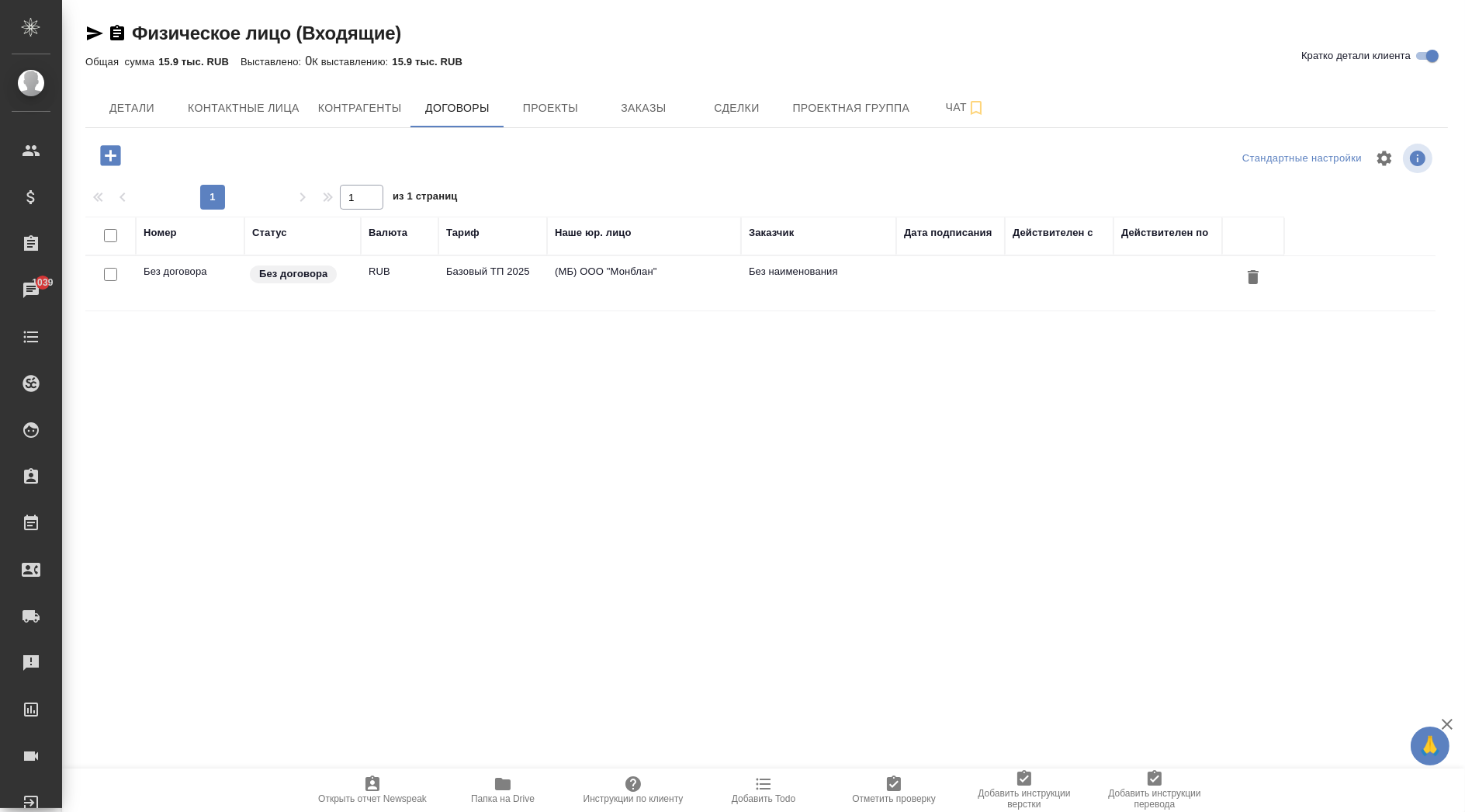
click at [470, 290] on td "Базовый ТП 2025" at bounding box center [492, 283] width 109 height 54
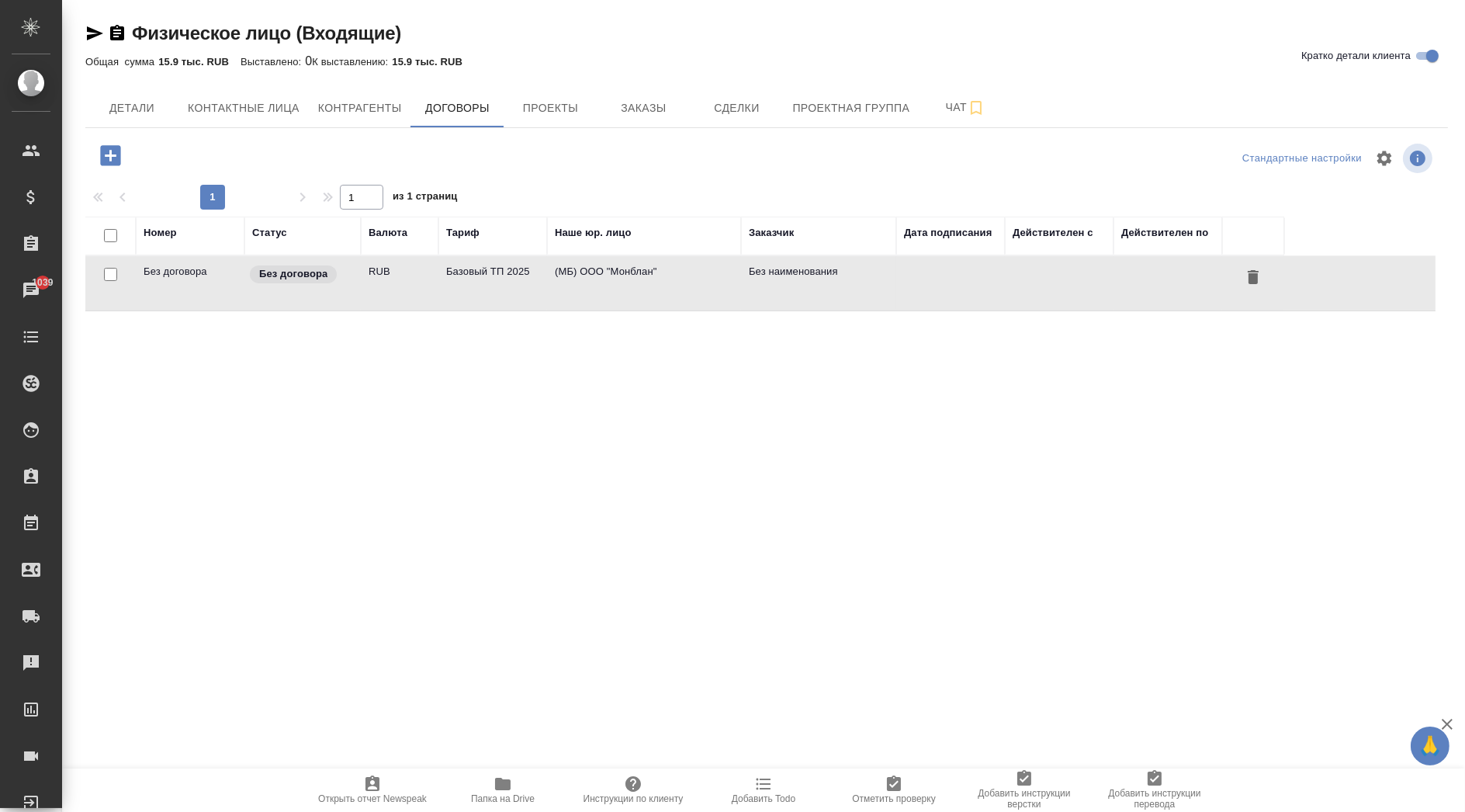
click at [470, 290] on td "Базовый ТП 2025" at bounding box center [492, 283] width 109 height 54
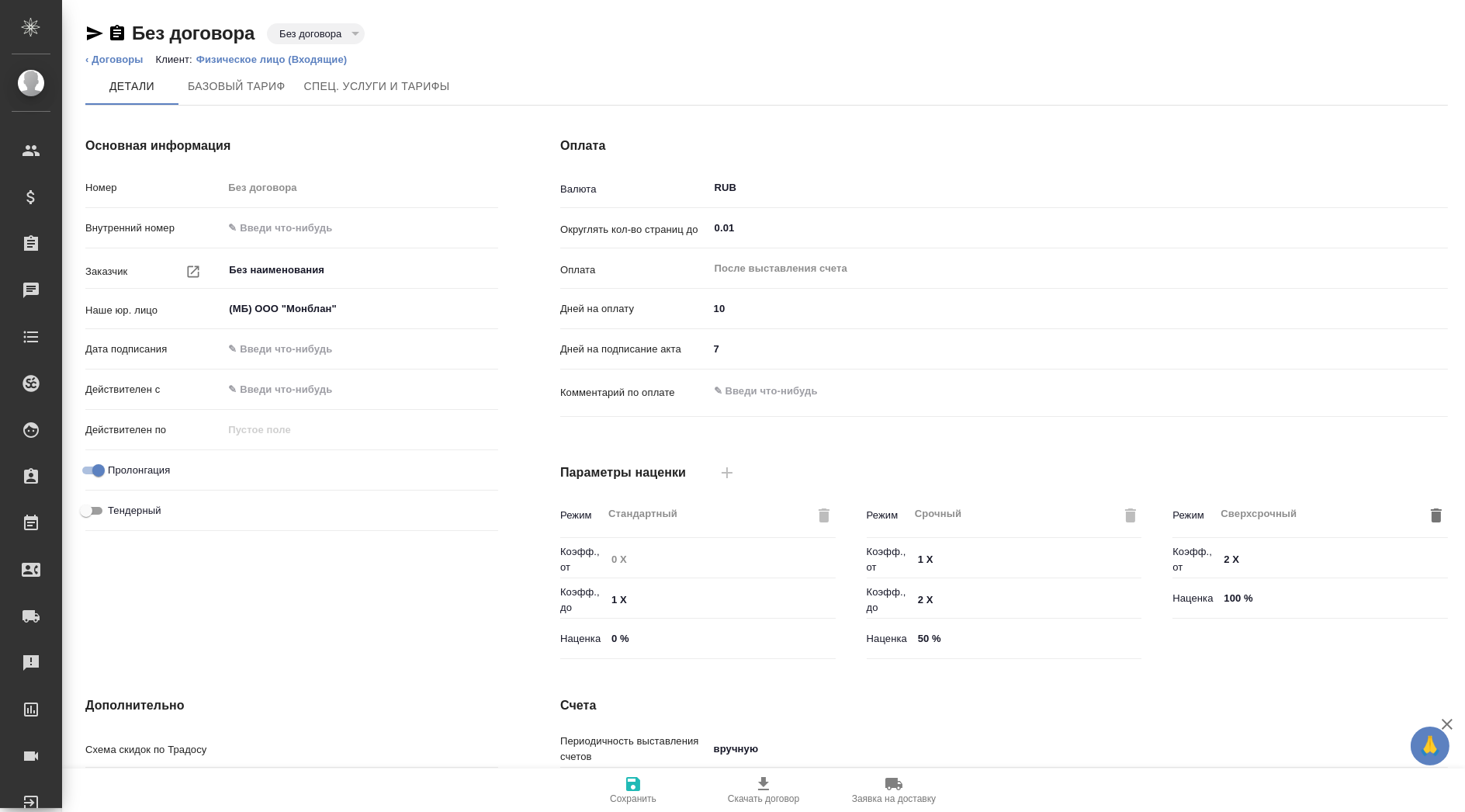
type input "Базовый ТП 2025"
type input "Стандартный шаблон - 30-70-100 - ВЫБЕРИ МЕНЯ!"
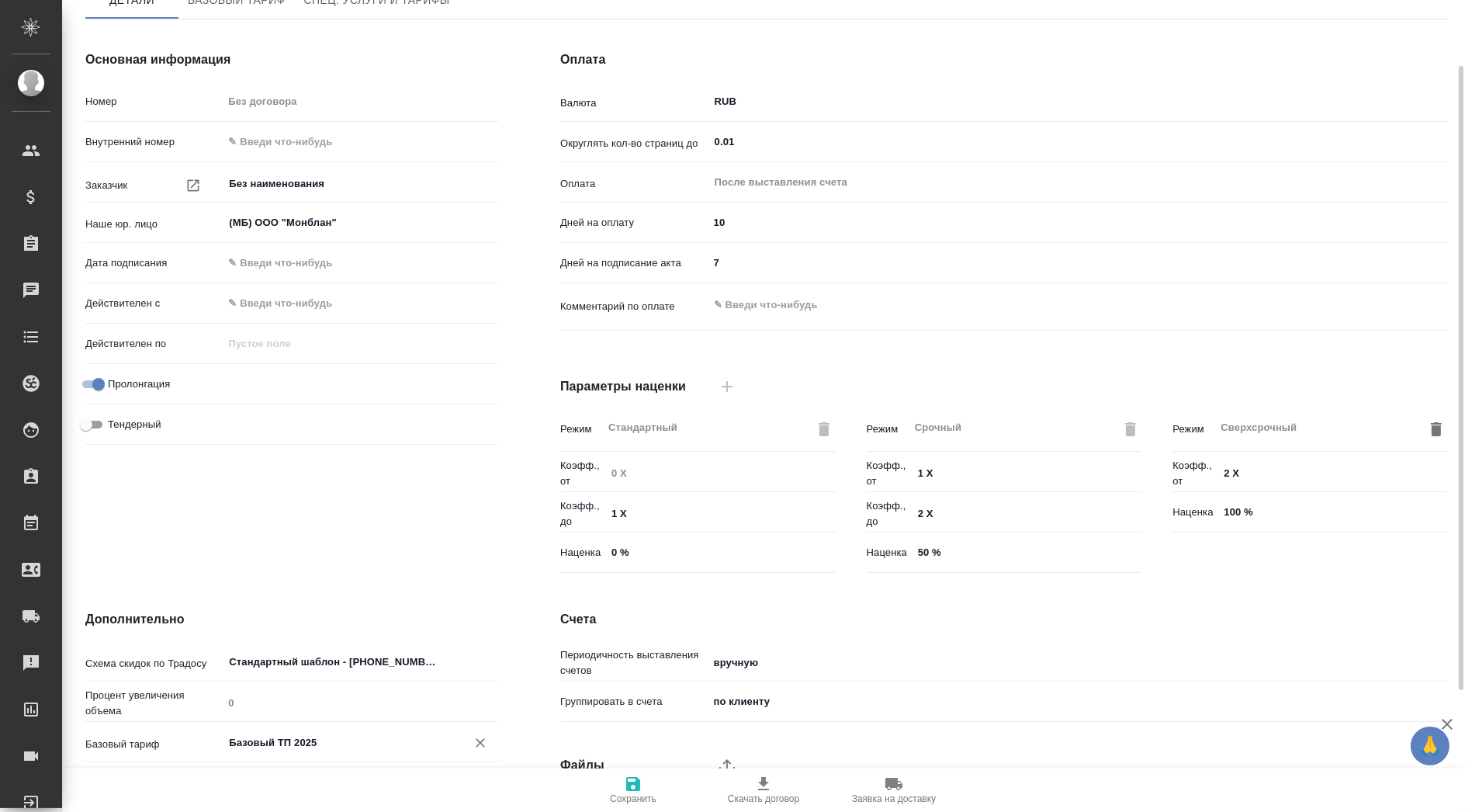
scroll to position [243, 0]
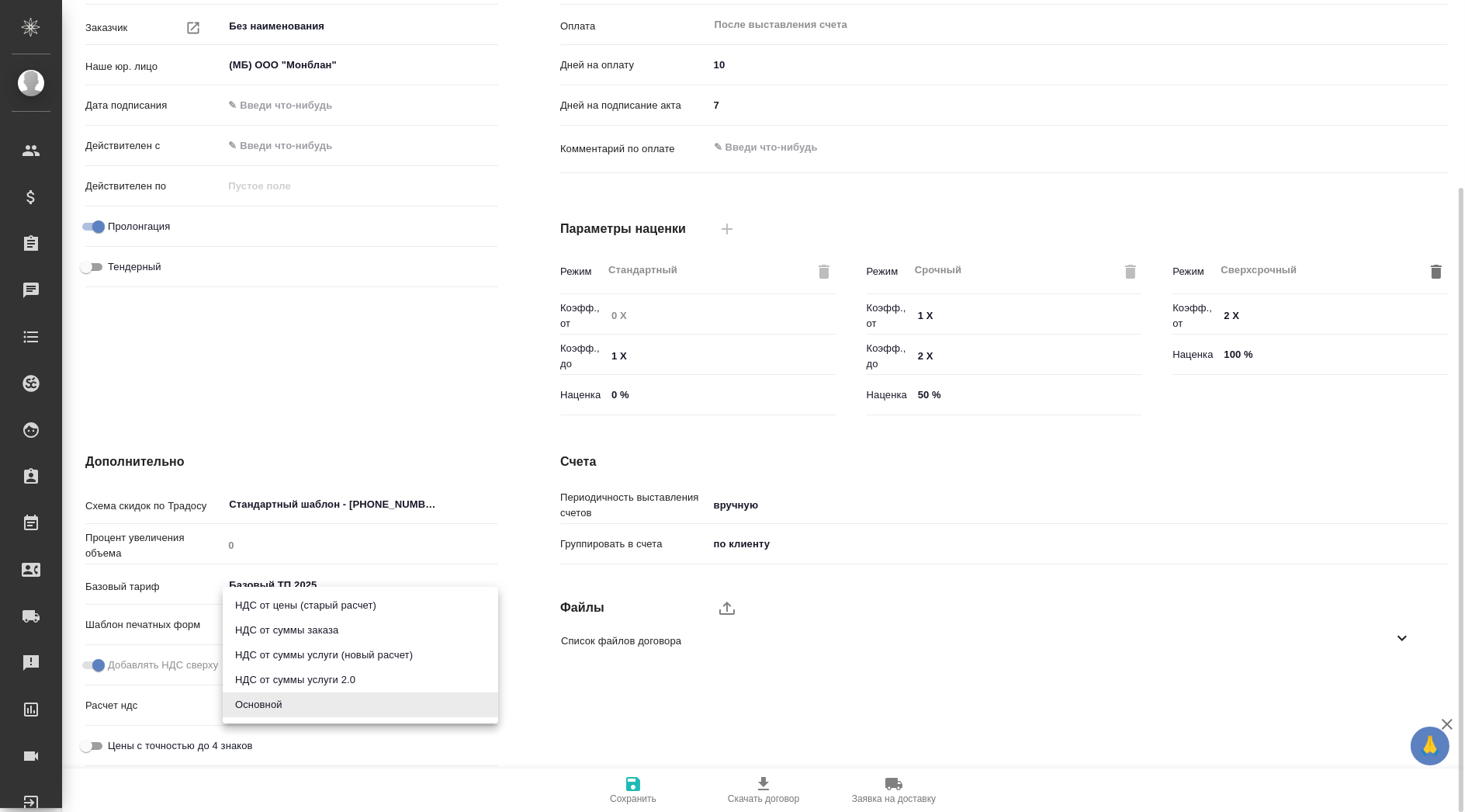
click at [326, 702] on body "🙏 .cls-1 fill:#fff; AWATERA Kasymov Timur Клиенты Спецификации Заказы Чаты Todo…" at bounding box center [732, 406] width 1465 height 812
click at [349, 732] on div at bounding box center [732, 406] width 1465 height 812
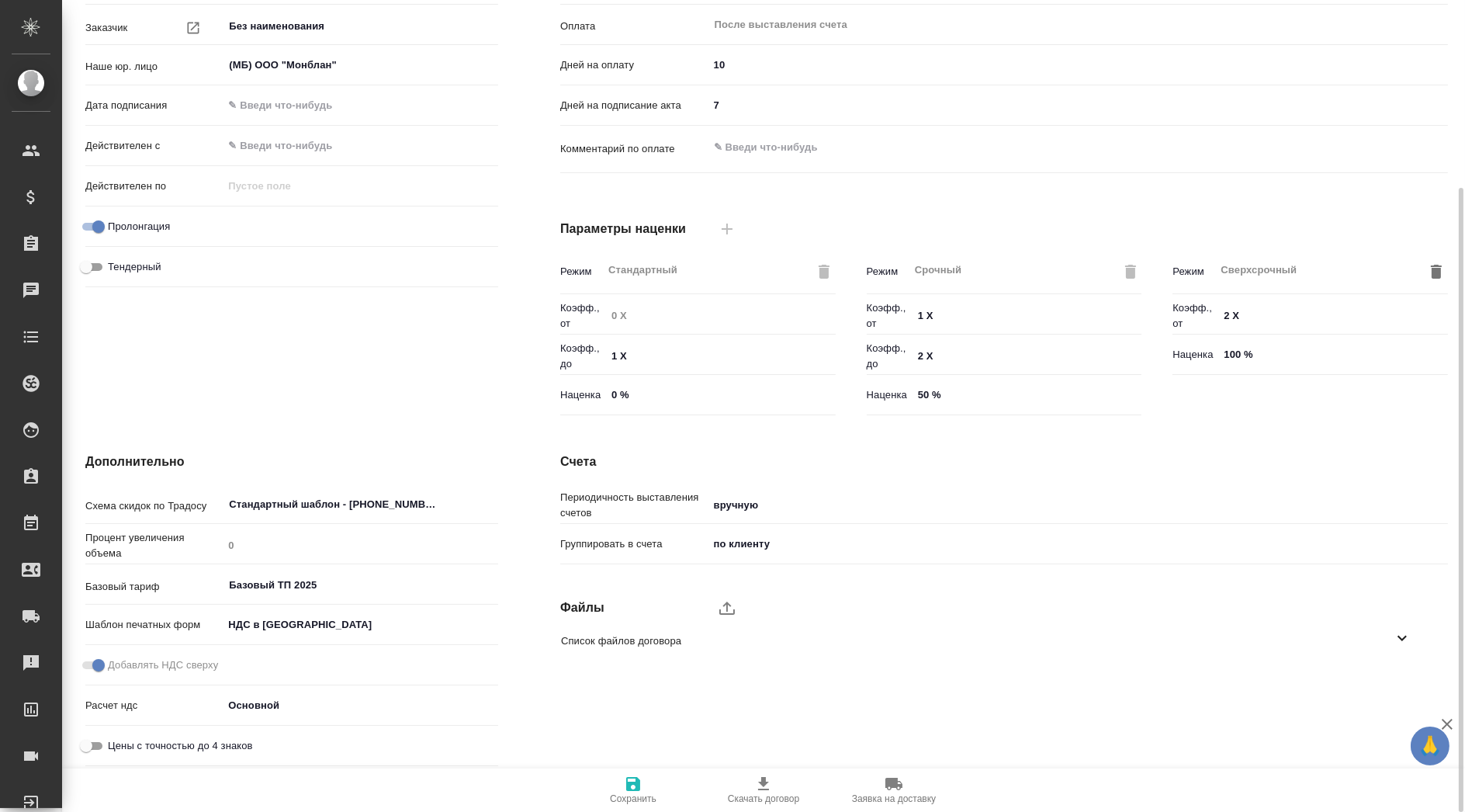
click at [319, 621] on body "🙏 .cls-1 fill:#fff; AWATERA Kasymov Timur Клиенты Спецификации Заказы Чаты Todo…" at bounding box center [732, 406] width 1465 height 812
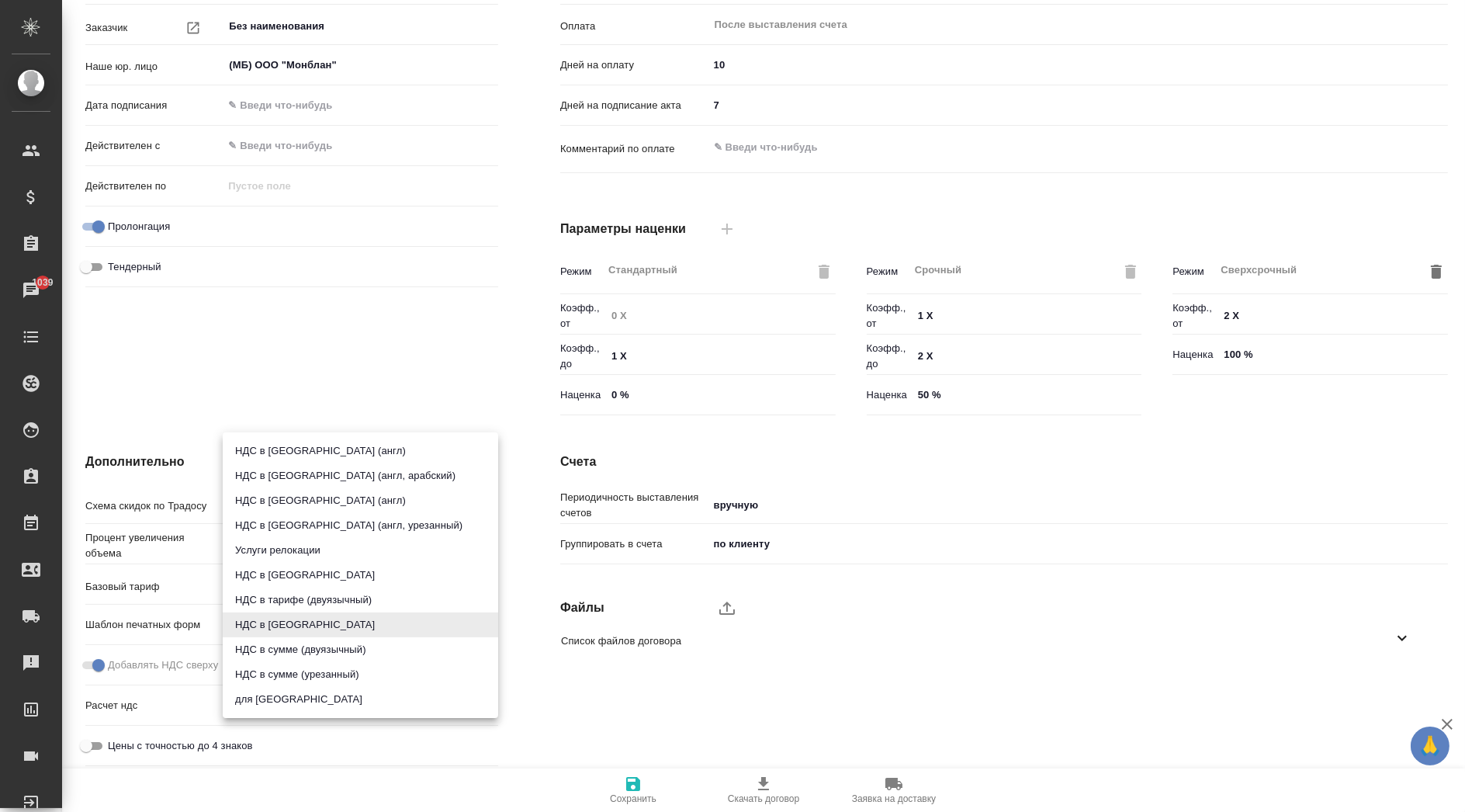
click at [816, 755] on div at bounding box center [732, 406] width 1465 height 812
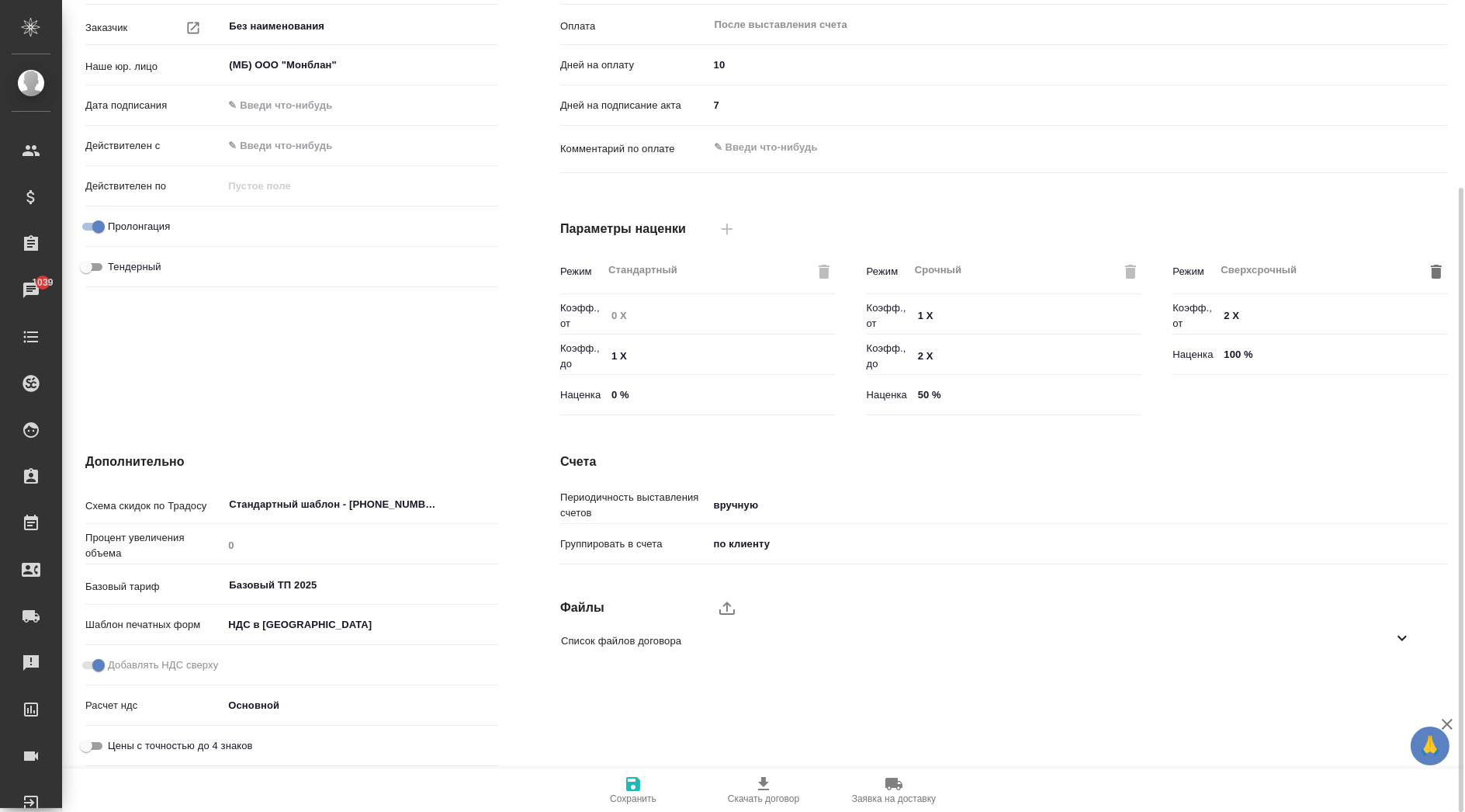
click at [312, 624] on body "🙏 .cls-1 fill:#fff; AWATERA Kasymov Timur Клиенты Спецификации Заказы 1039 Чаты…" at bounding box center [732, 406] width 1465 height 812
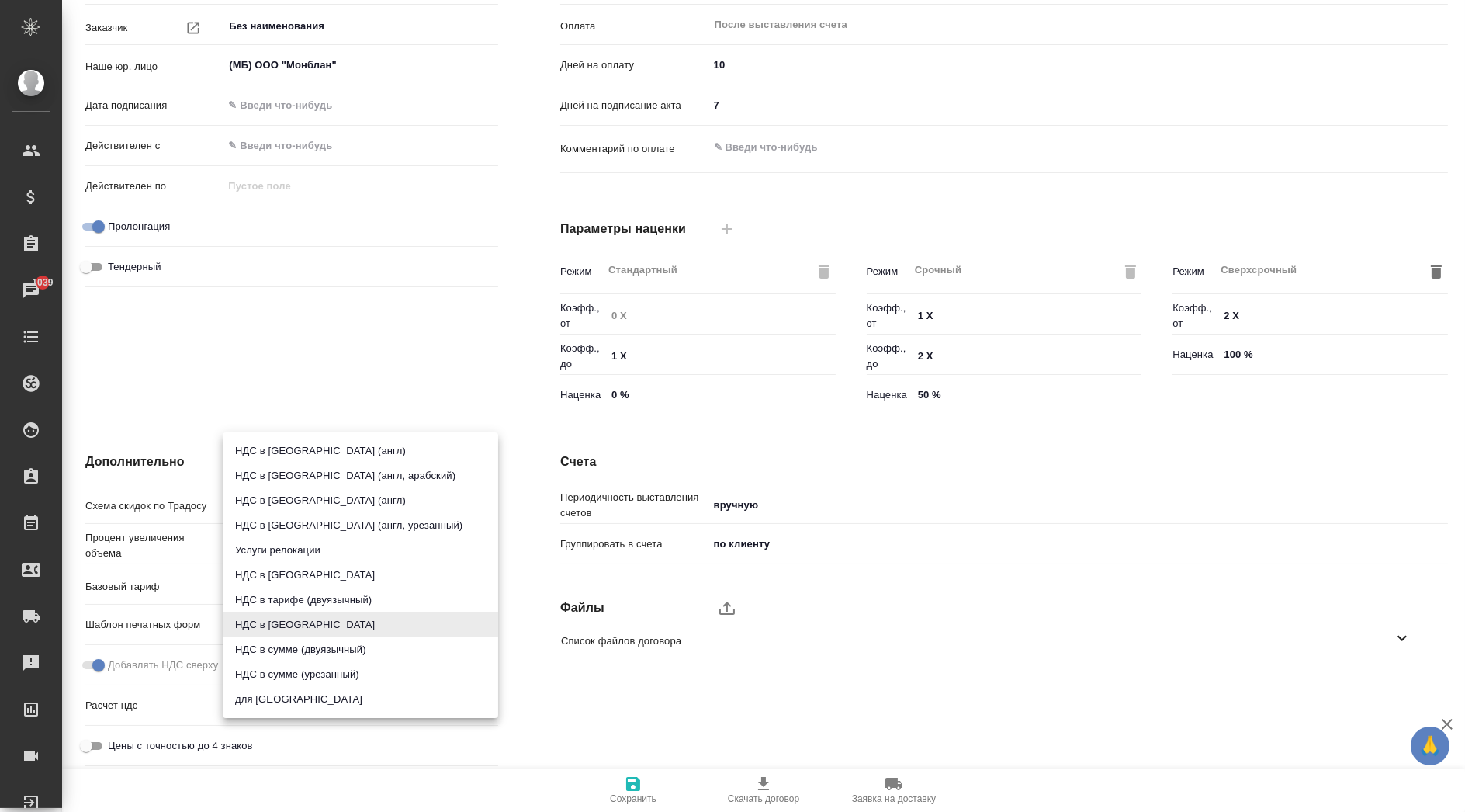
click at [595, 807] on div at bounding box center [732, 406] width 1465 height 812
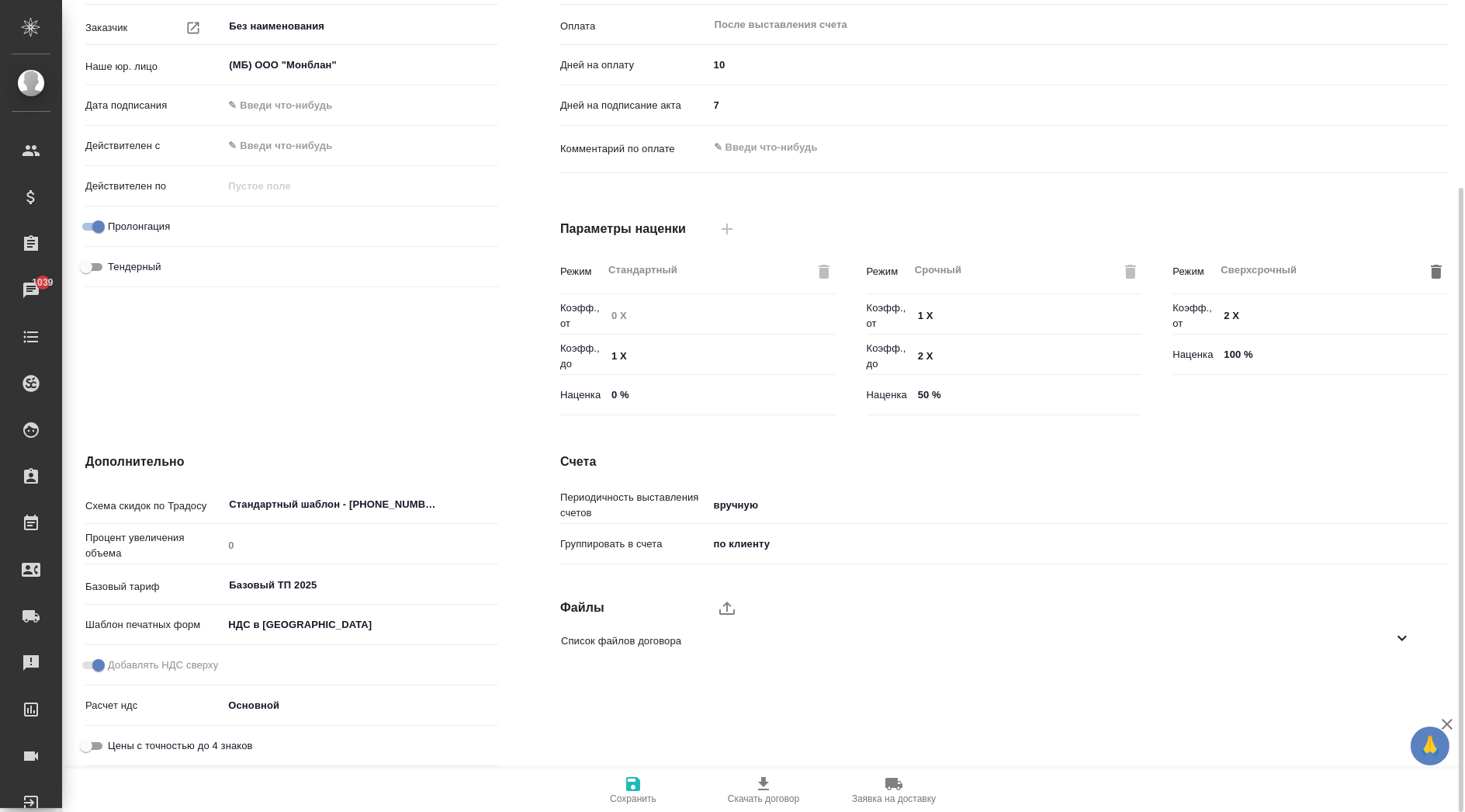
click at [320, 696] on body "🙏 .cls-1 fill:#fff; AWATERA Kasymov Timur Клиенты Спецификации Заказы 1039 Чаты…" at bounding box center [732, 406] width 1465 height 812
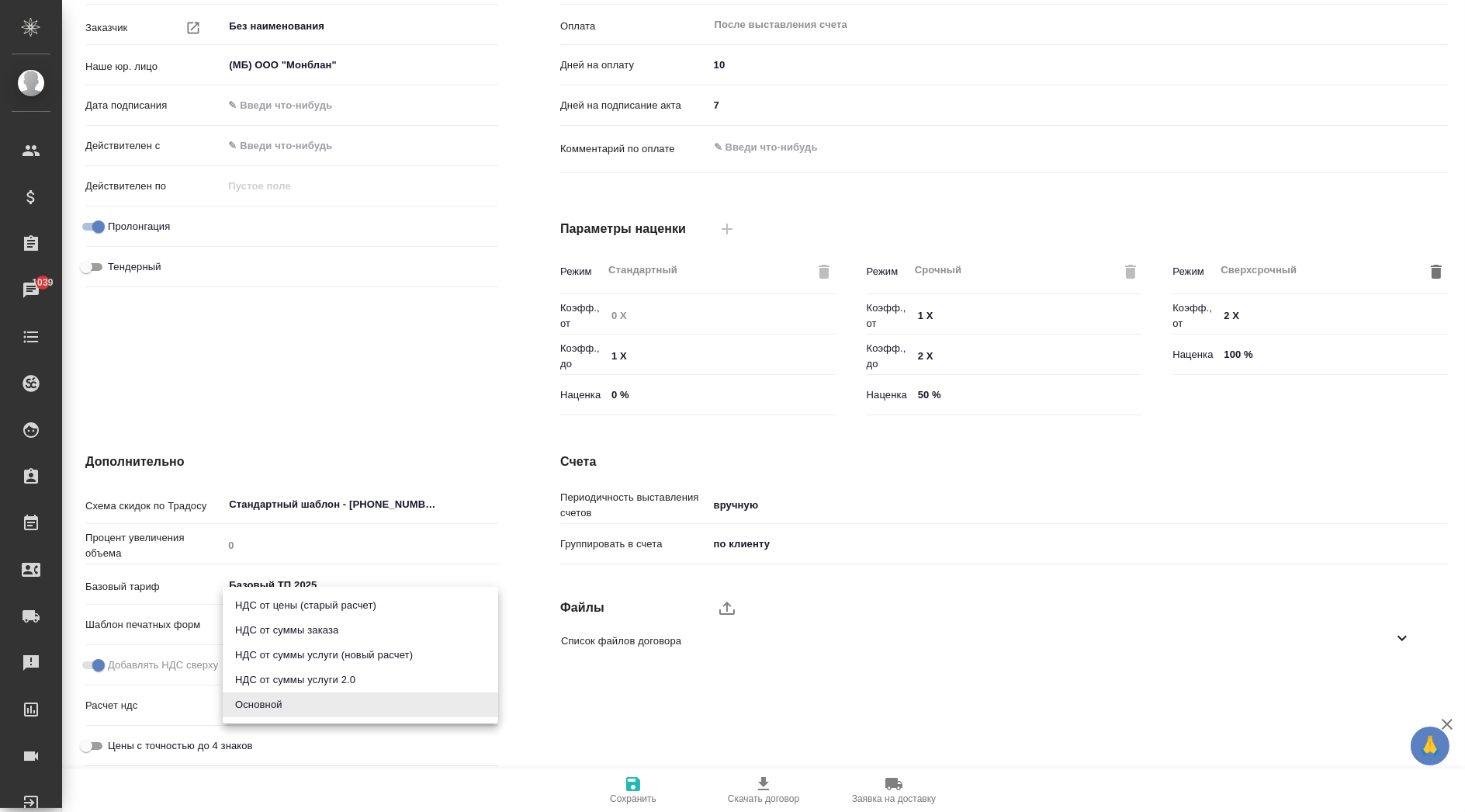
click at [313, 733] on div at bounding box center [732, 406] width 1465 height 812
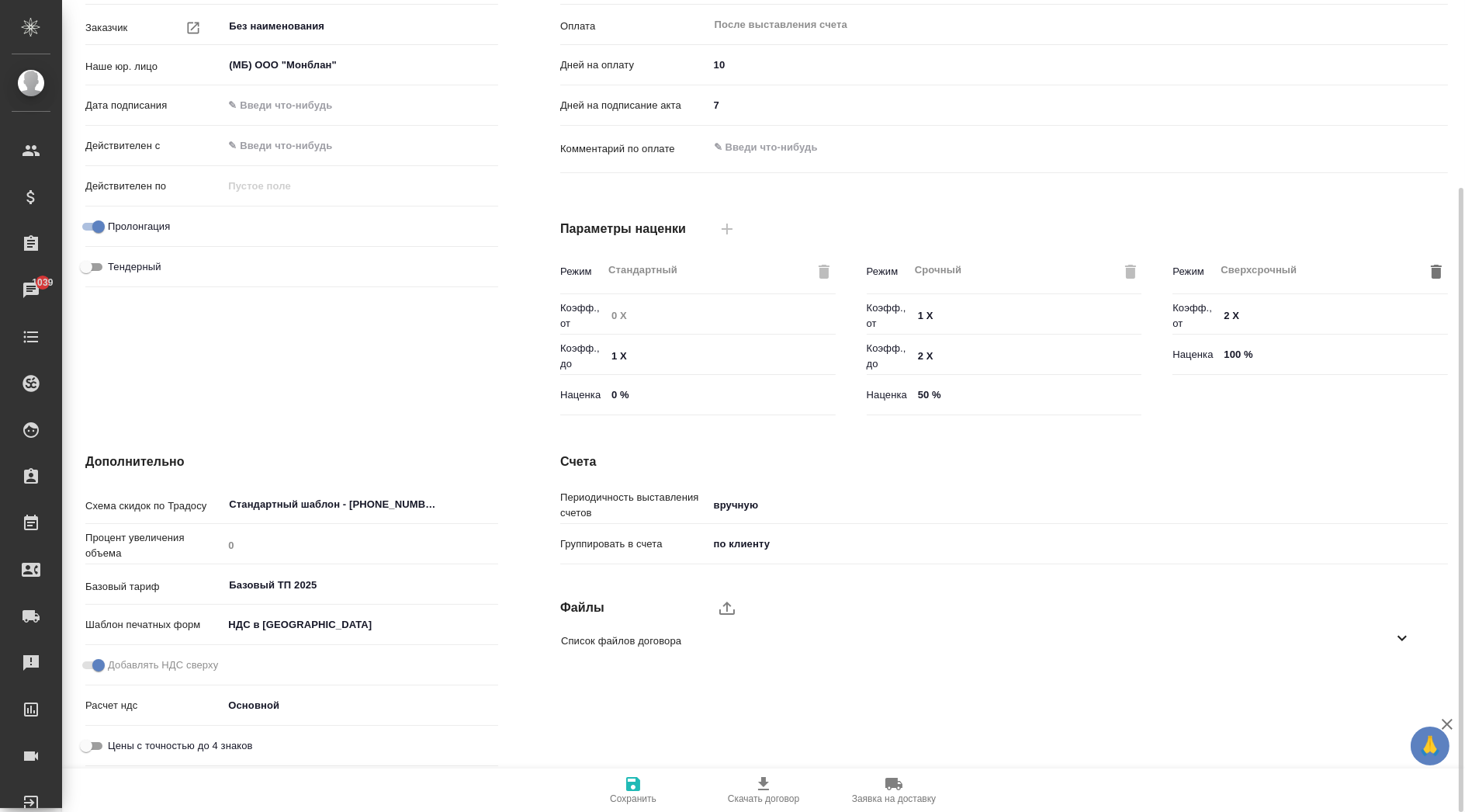
click at [336, 614] on body "🙏 .cls-1 fill:#fff; AWATERA Kasymov Timur Клиенты Спецификации Заказы 1039 Чаты…" at bounding box center [732, 406] width 1465 height 812
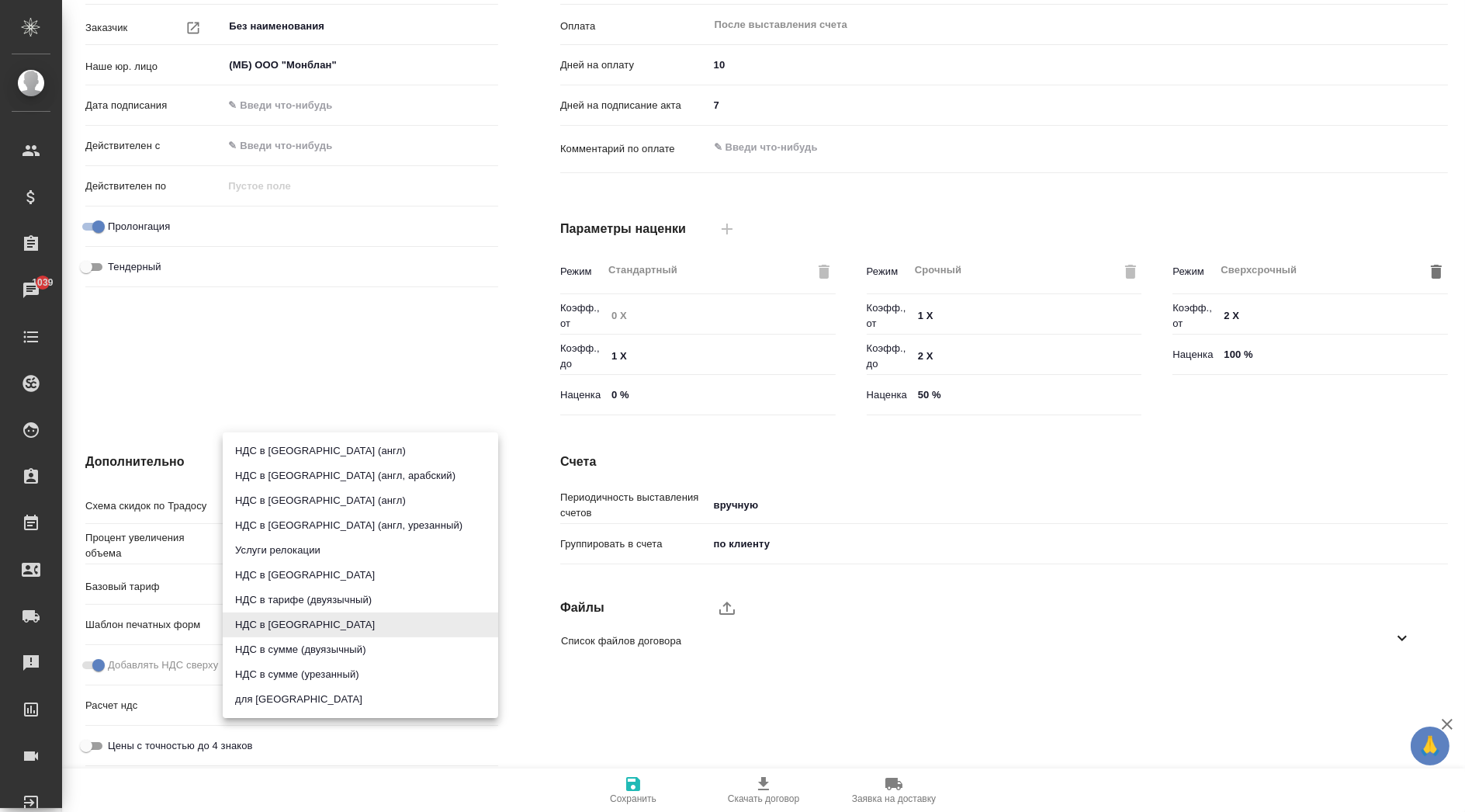
click at [140, 596] on div at bounding box center [732, 406] width 1465 height 812
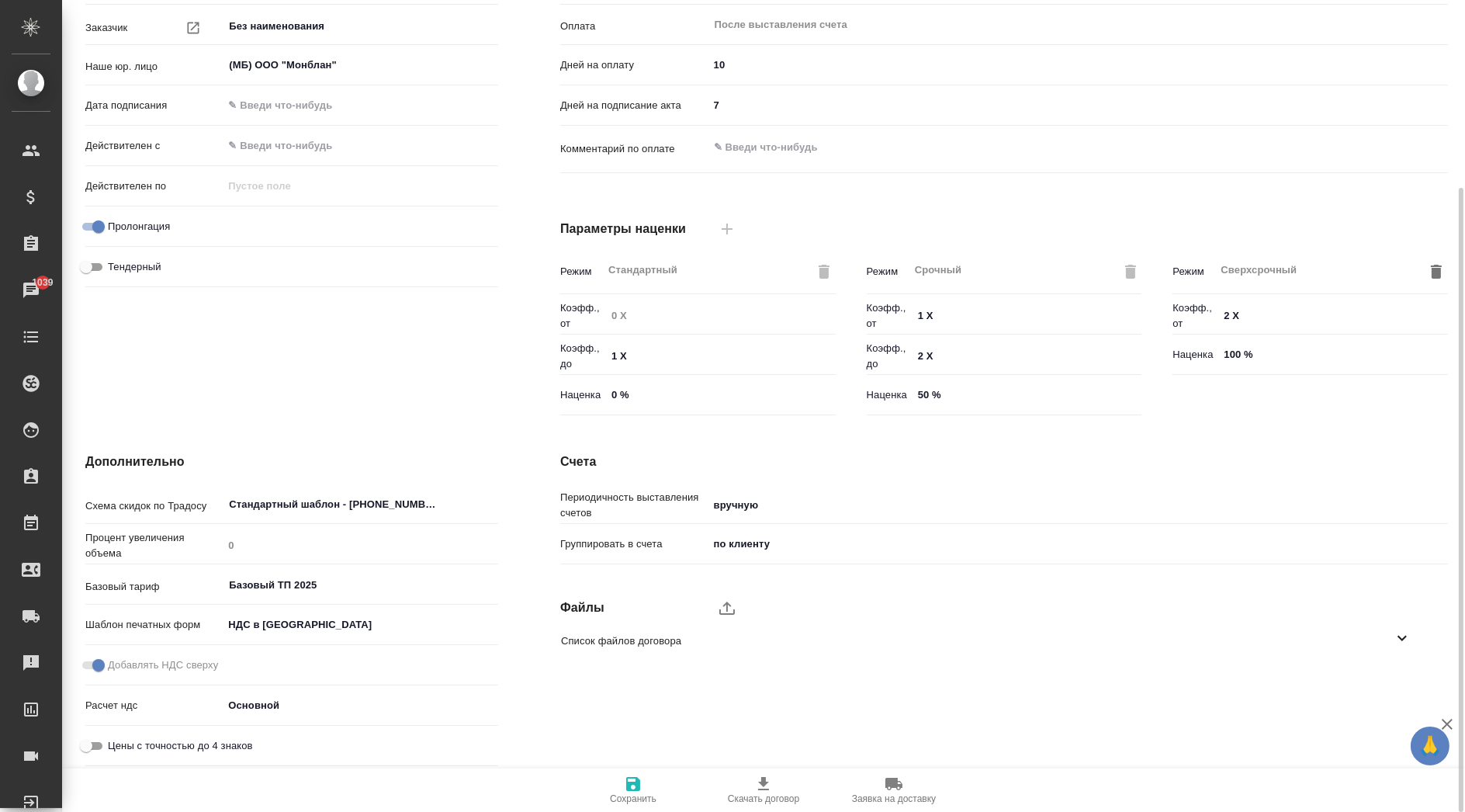
click at [246, 710] on body "🙏 .cls-1 fill:#fff; AWATERA Kasymov Timur Клиенты Спецификации Заказы 1039 Чаты…" at bounding box center [732, 406] width 1465 height 812
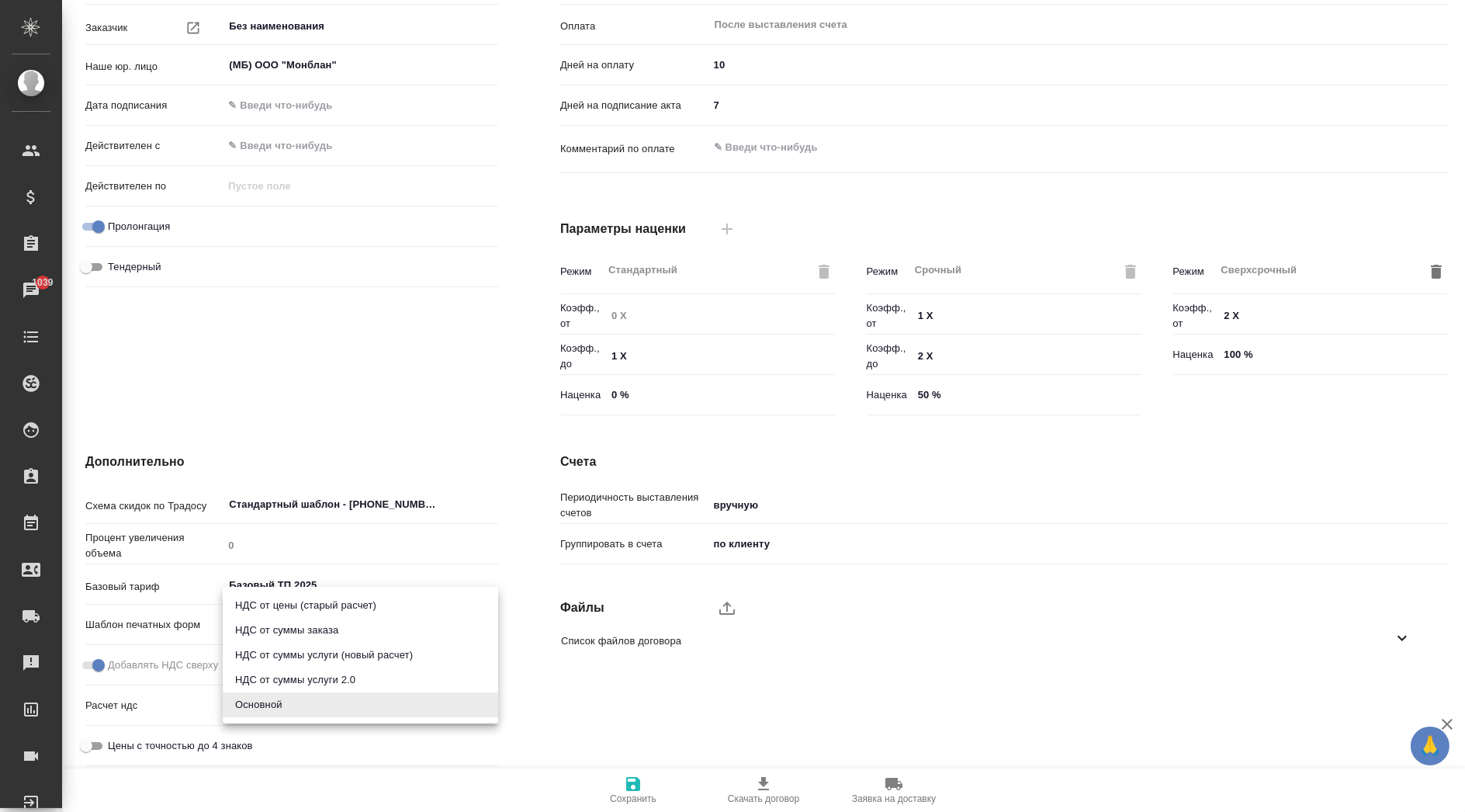
click at [217, 360] on div at bounding box center [732, 406] width 1465 height 812
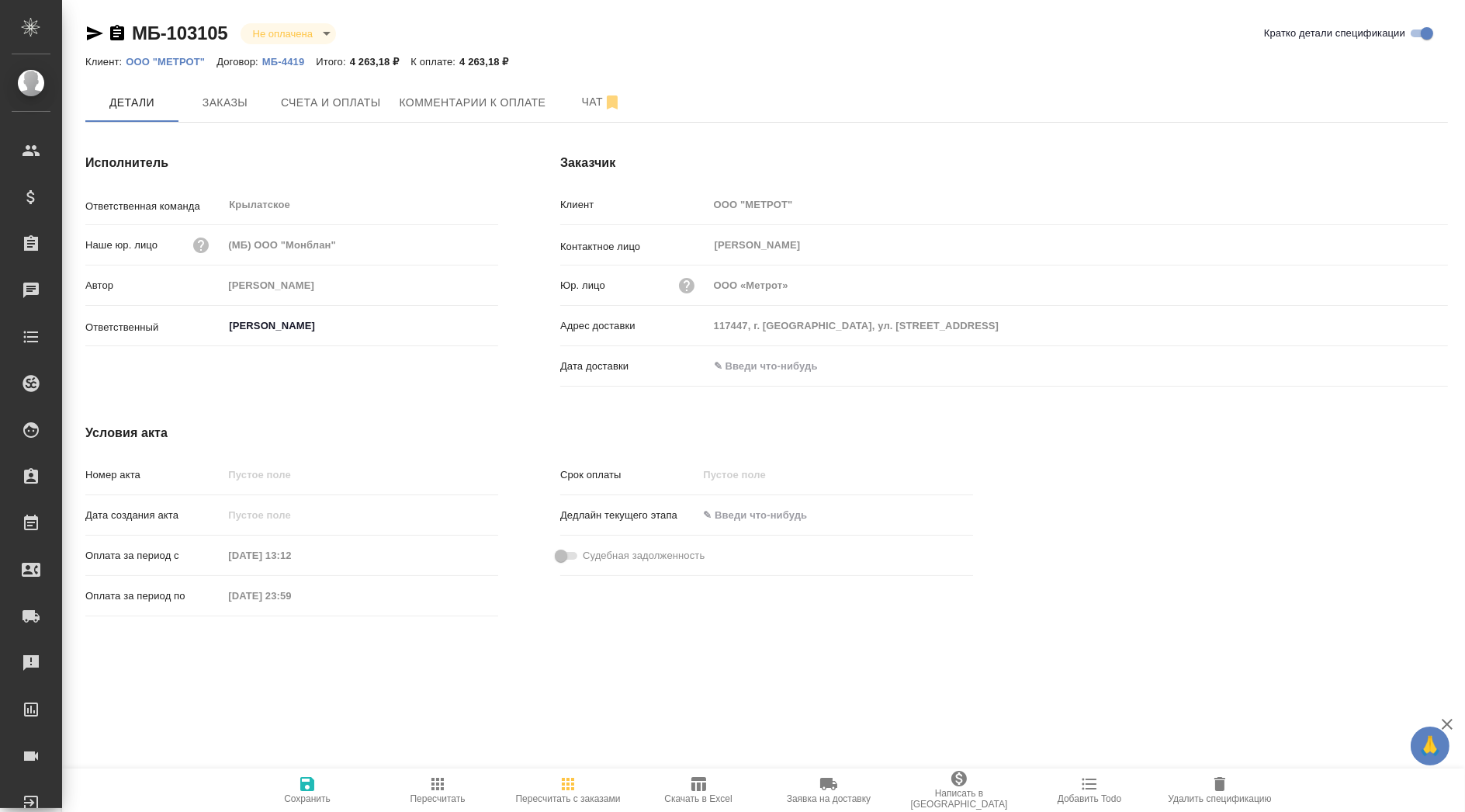
drag, startPoint x: 225, startPoint y: 110, endPoint x: 405, endPoint y: 159, distance: 186.6
click at [405, 159] on div "МБ-103105 Не оплачена notPayed Кратко детали спецификации Клиент: ООО "МЕТРОТ" …" at bounding box center [767, 331] width 1380 height 662
click at [262, 104] on button "Заказы" at bounding box center [225, 102] width 93 height 39
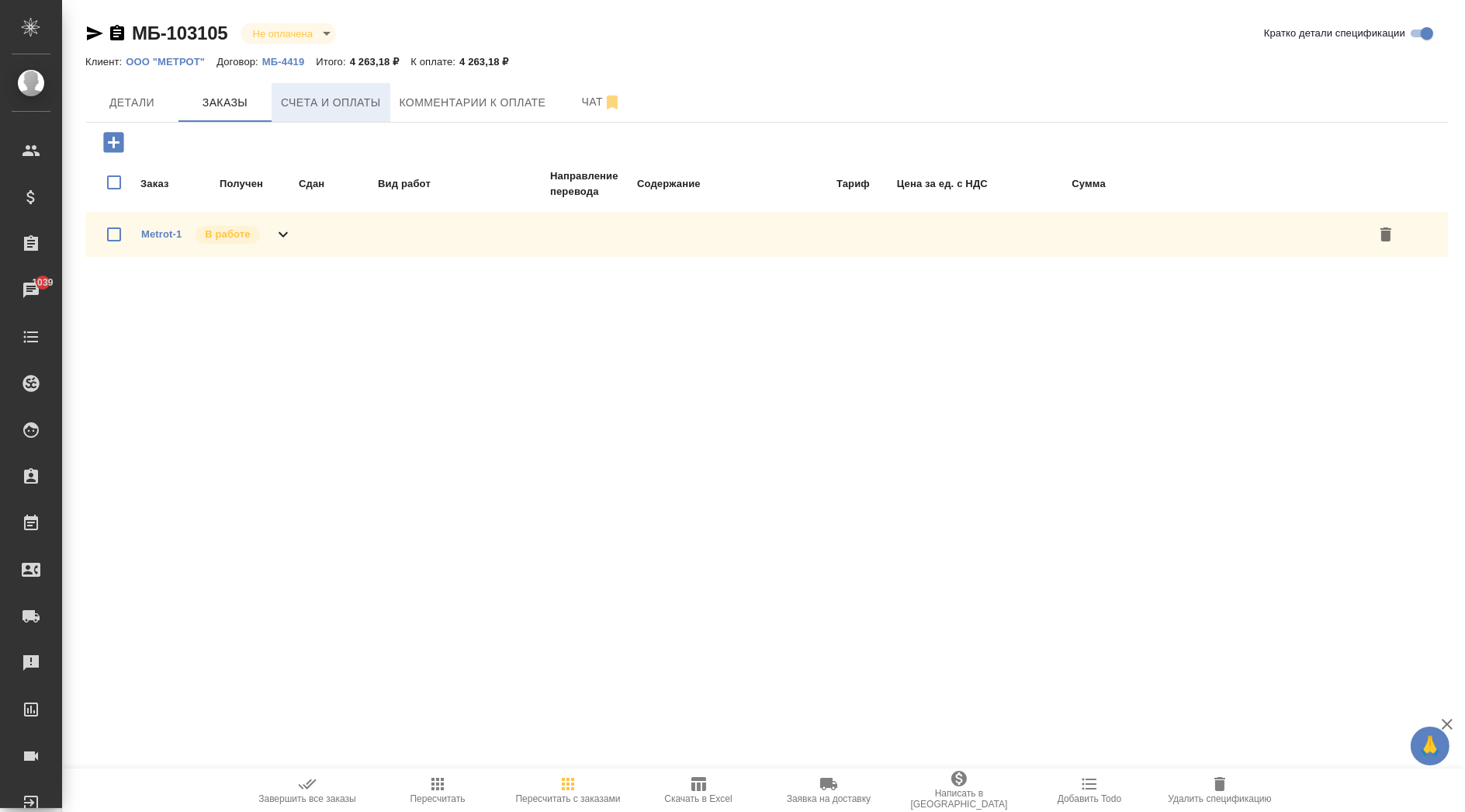
click at [383, 111] on button "Счета и оплаты" at bounding box center [331, 102] width 119 height 39
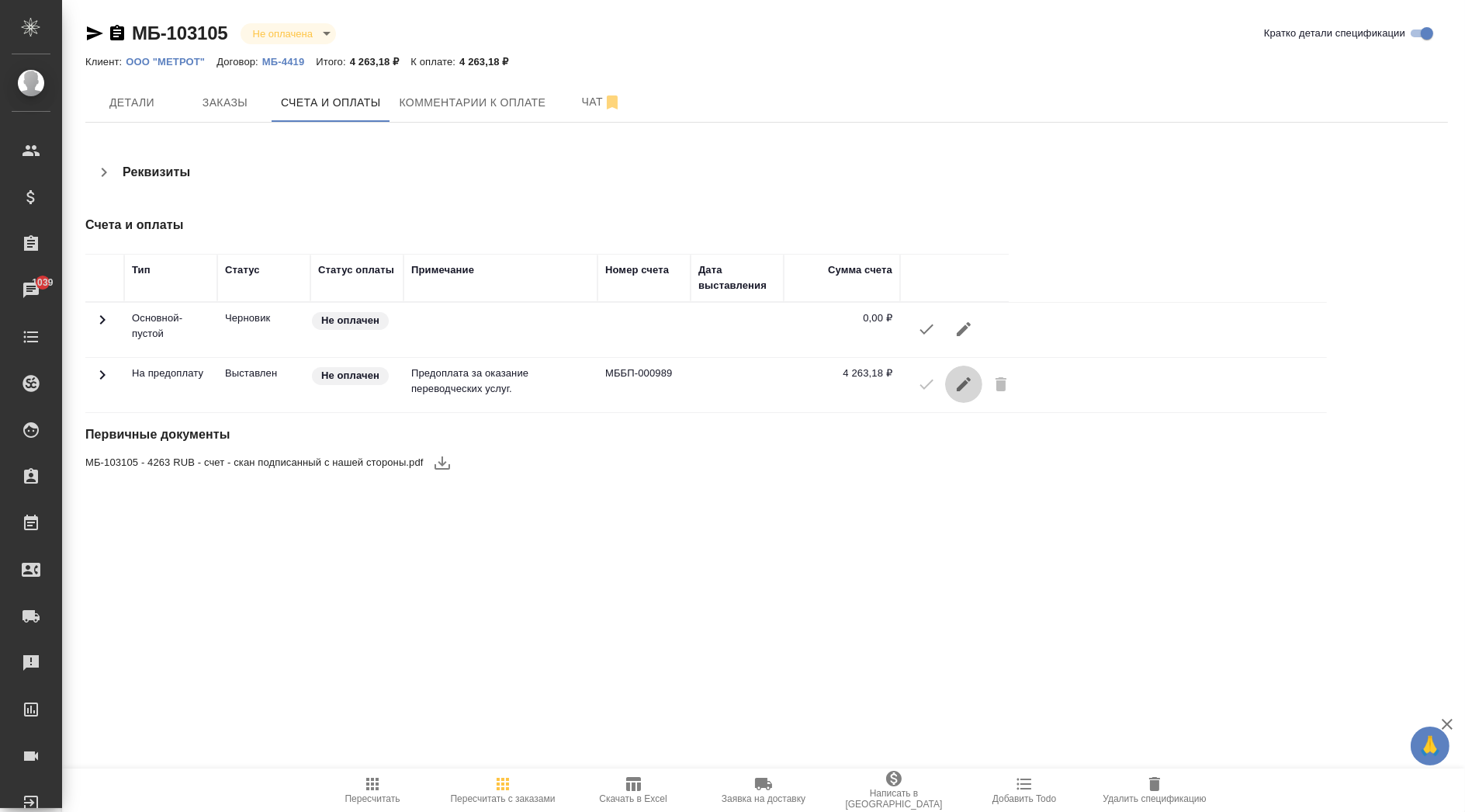
click at [975, 384] on button "button" at bounding box center [963, 384] width 37 height 37
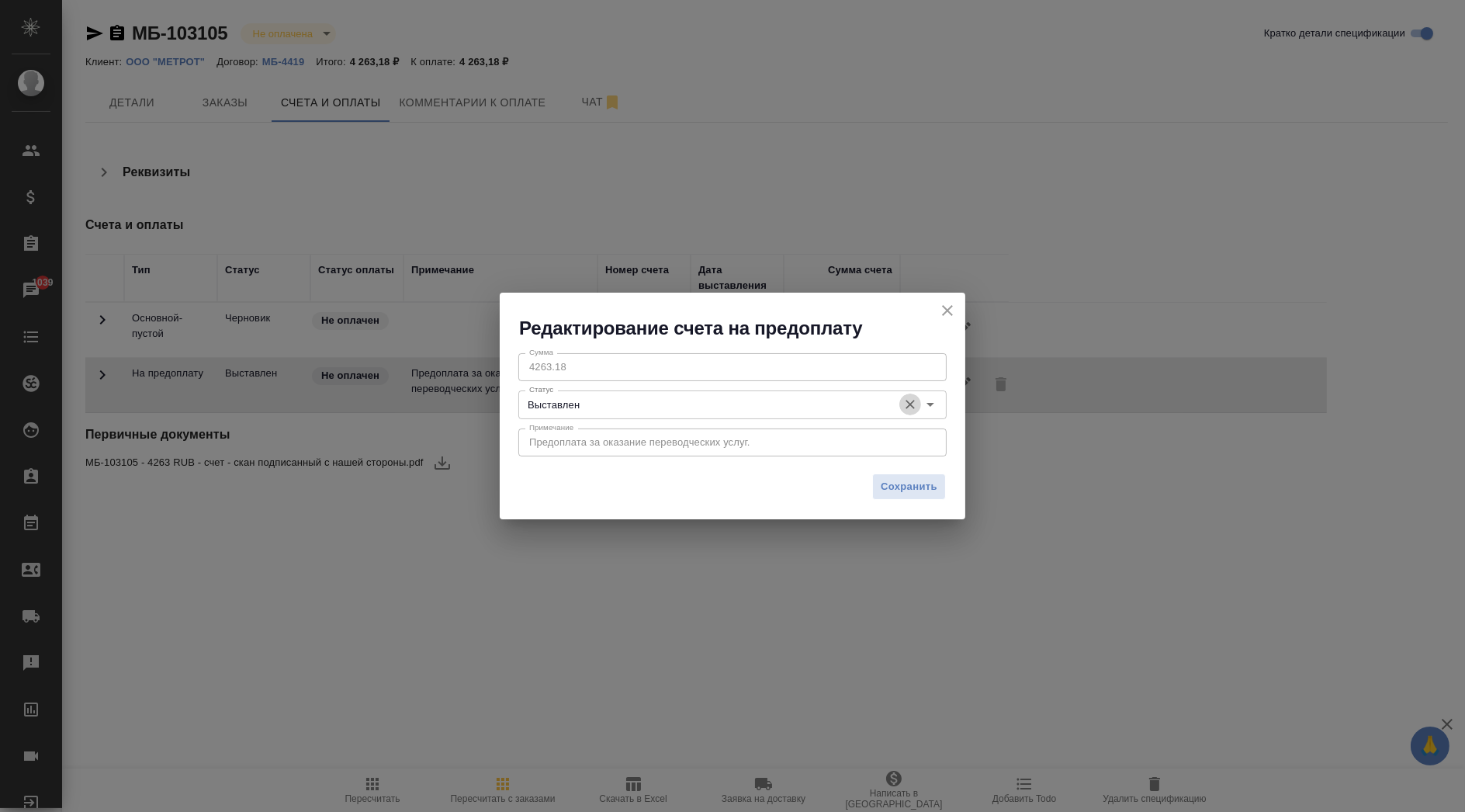
click at [914, 396] on icon "Очистить" at bounding box center [910, 403] width 15 height 15
click at [943, 407] on div "Статус" at bounding box center [732, 404] width 428 height 28
click at [933, 401] on icon "Open" at bounding box center [930, 404] width 19 height 19
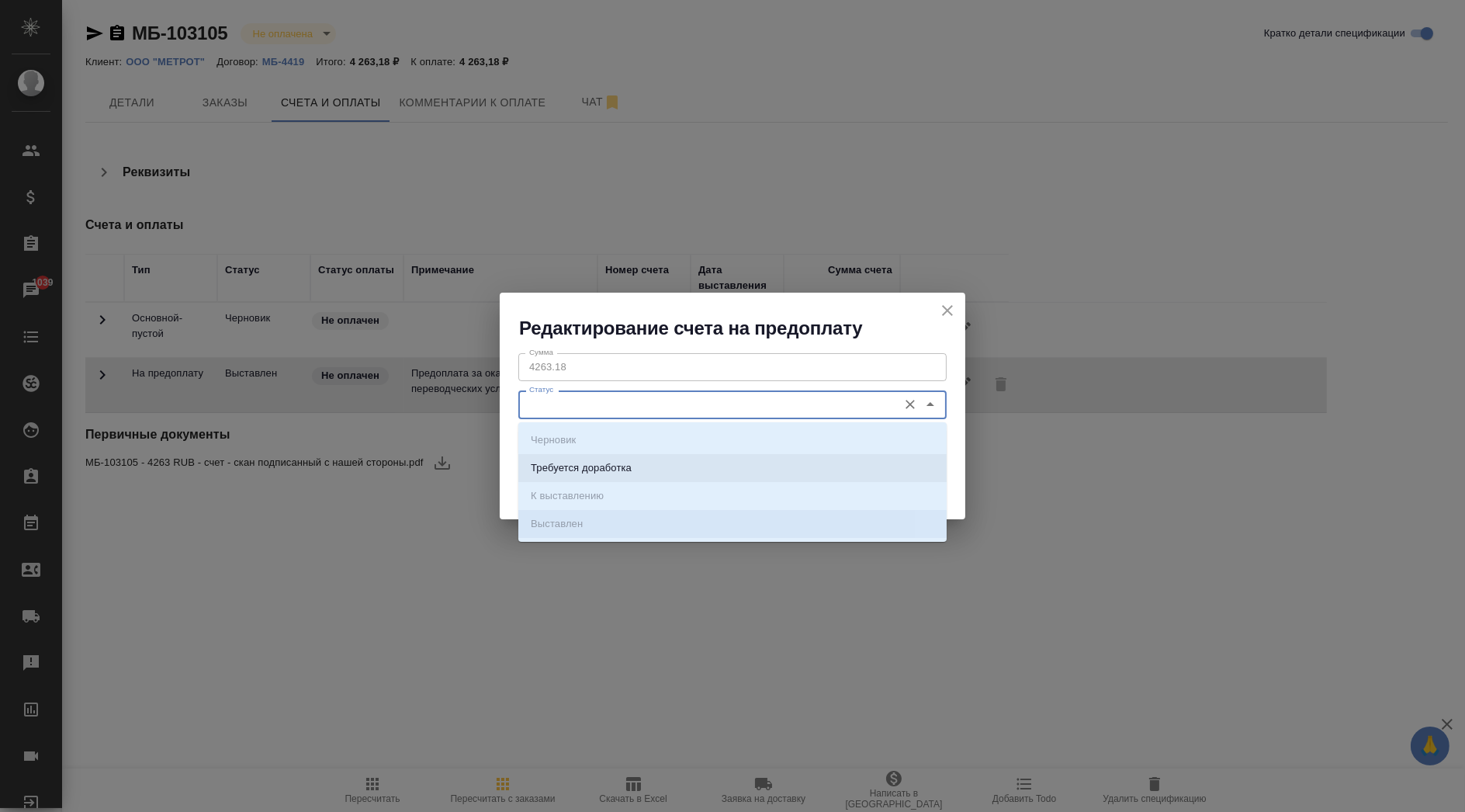
click at [873, 459] on li "Требуется доработка" at bounding box center [732, 467] width 428 height 28
type input "Требуется доработка"
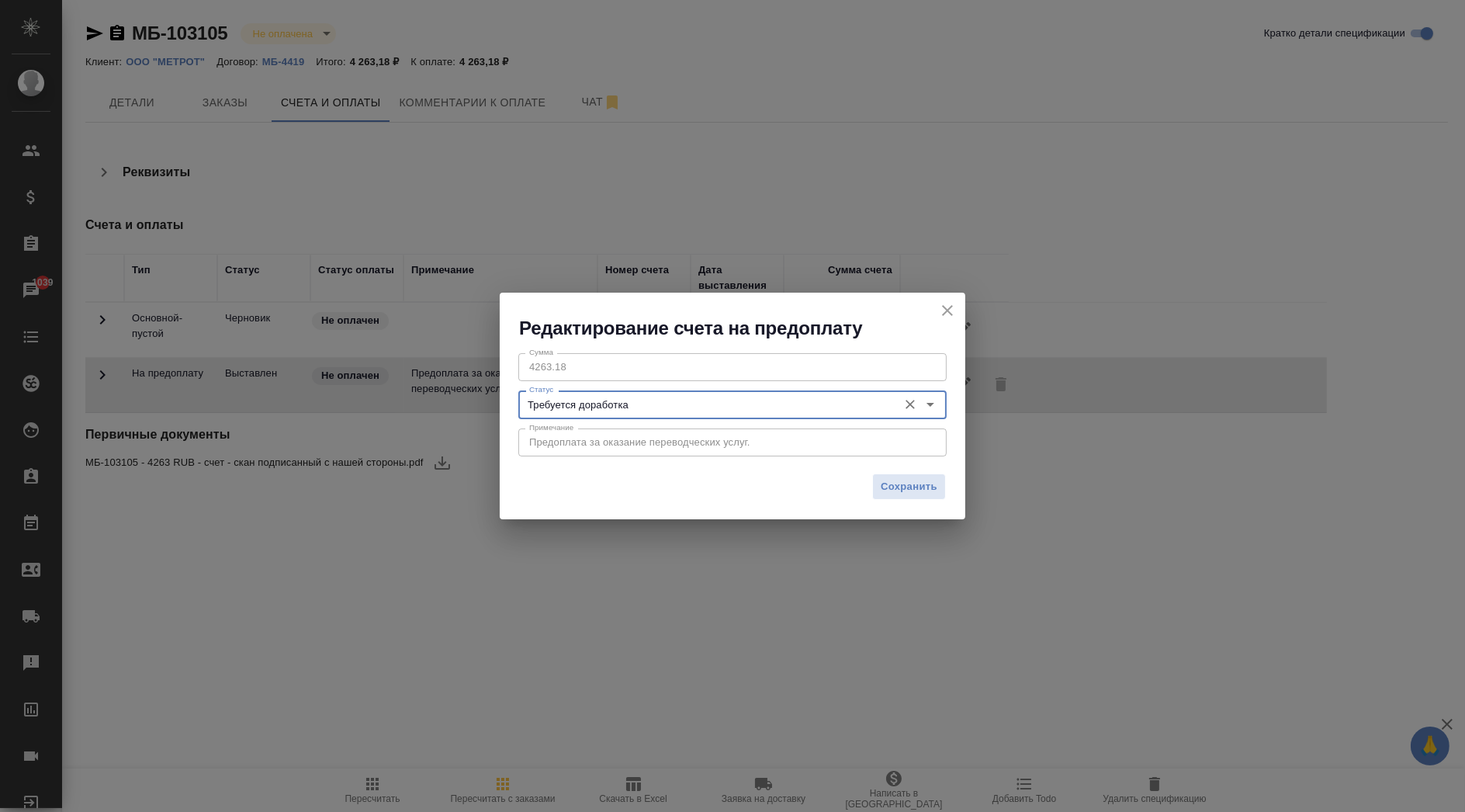
click at [953, 312] on icon "close" at bounding box center [947, 310] width 19 height 19
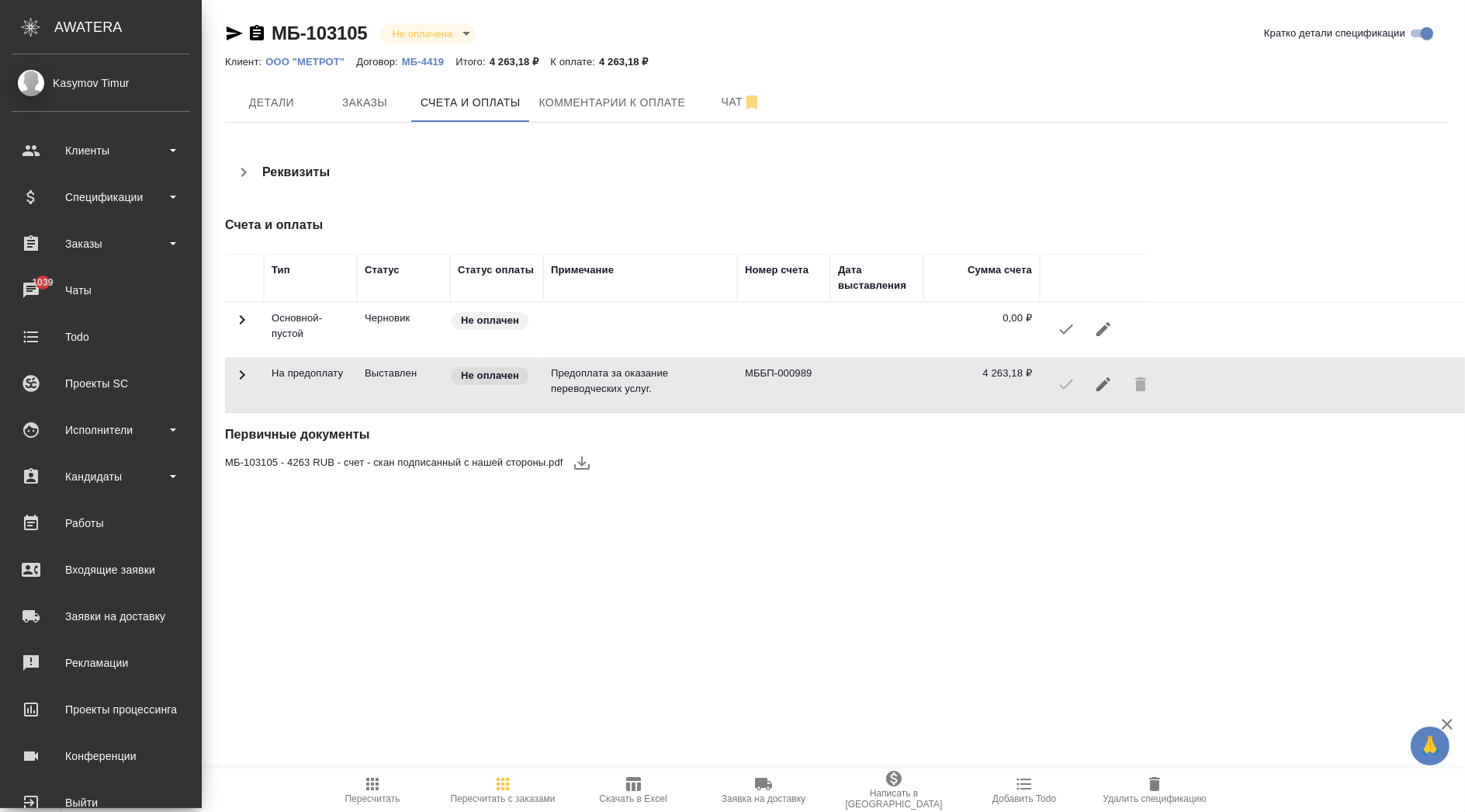
click at [154, 175] on ul "Клиенты Спецификации Заказы 1039 Чаты Todo Проекты SC Исполнители Кандидаты Раб…" at bounding box center [101, 472] width 202 height 698
click at [165, 190] on div "Спецификации" at bounding box center [101, 197] width 179 height 23
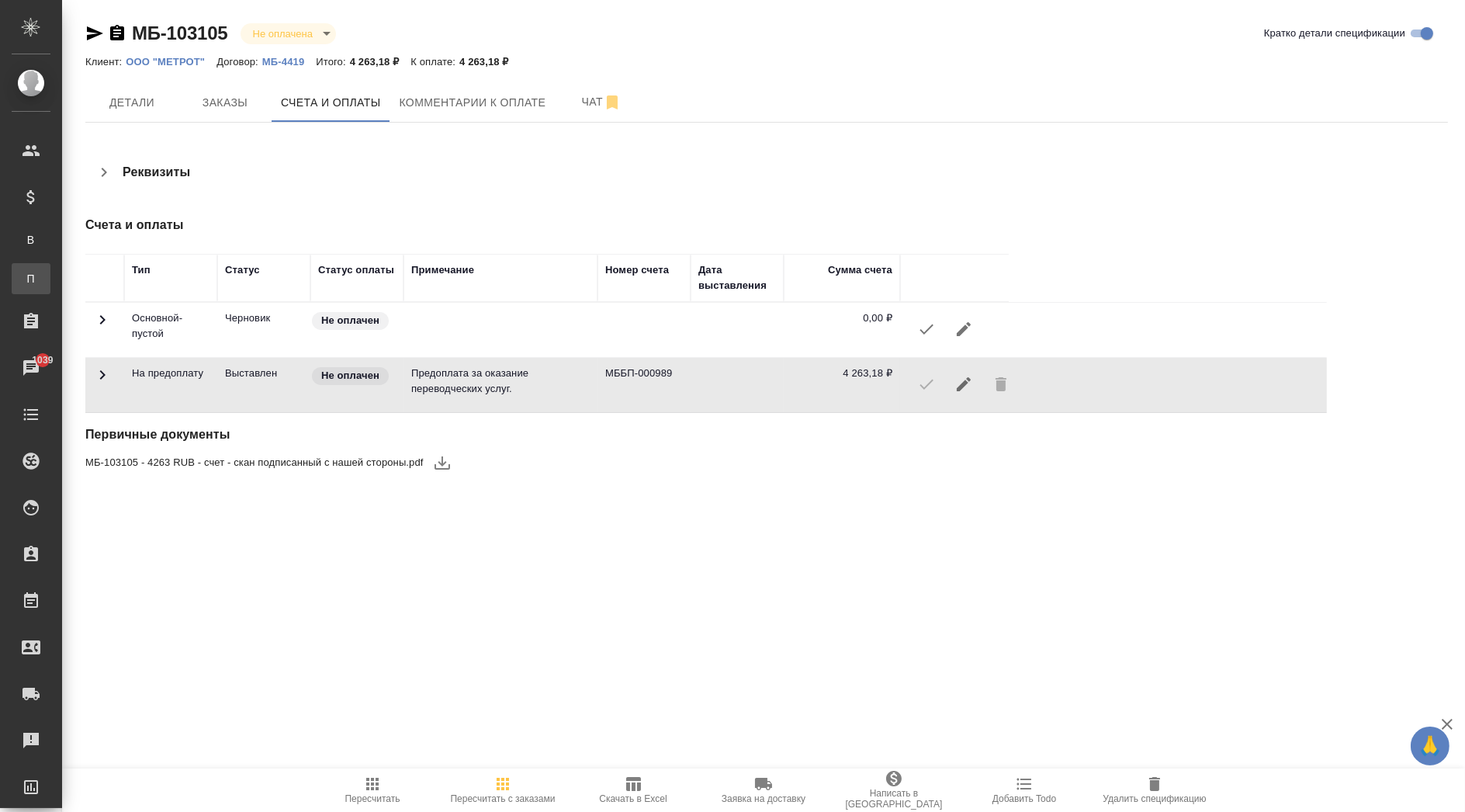
click at [116, 290] on div ".cls-1 fill:#fff; AWATERA Kasymov Timur Клиенты Спецификации В Все спецификации…" at bounding box center [732, 406] width 1465 height 812
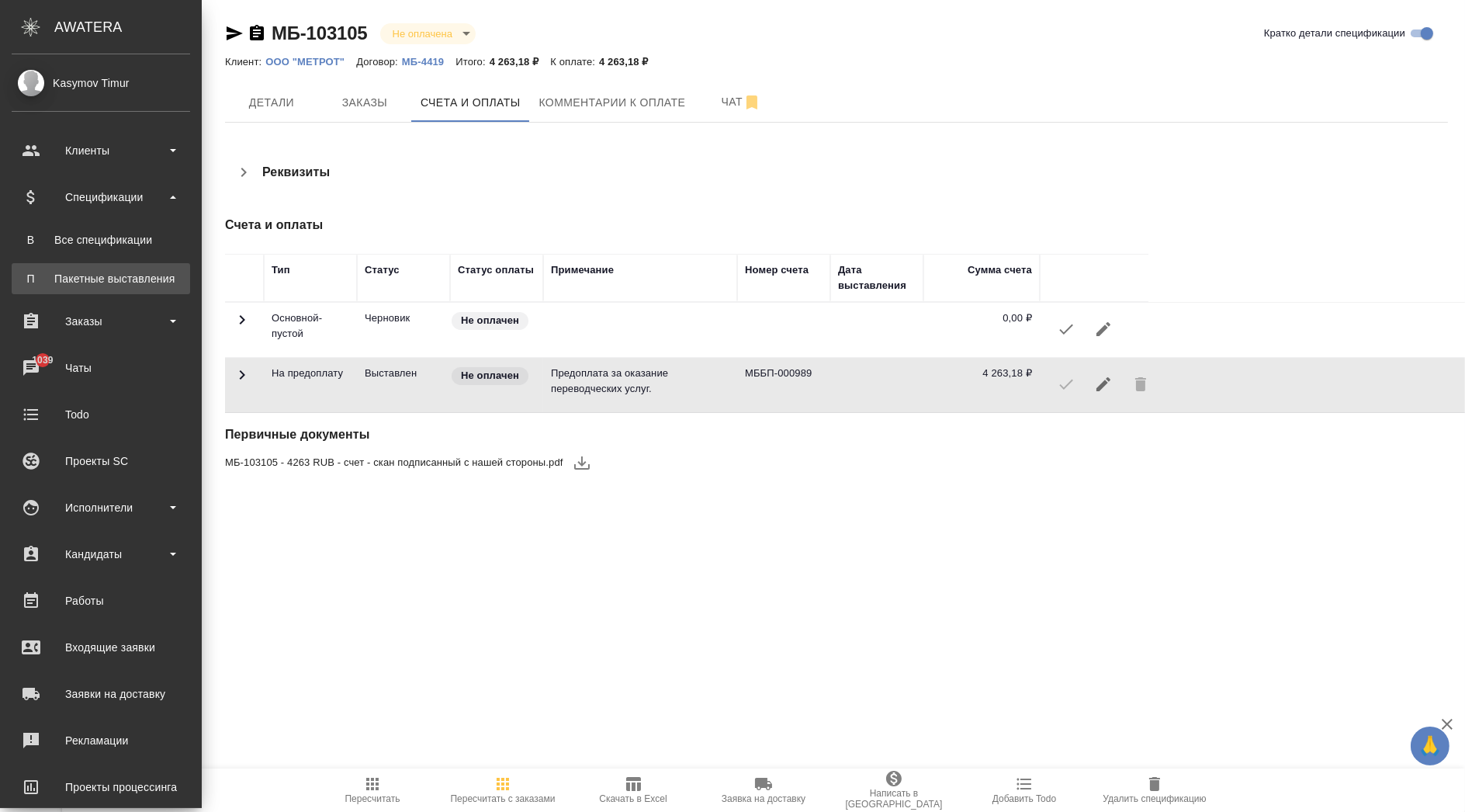
click at [52, 278] on div "Пакетные выставления" at bounding box center [101, 278] width 163 height 15
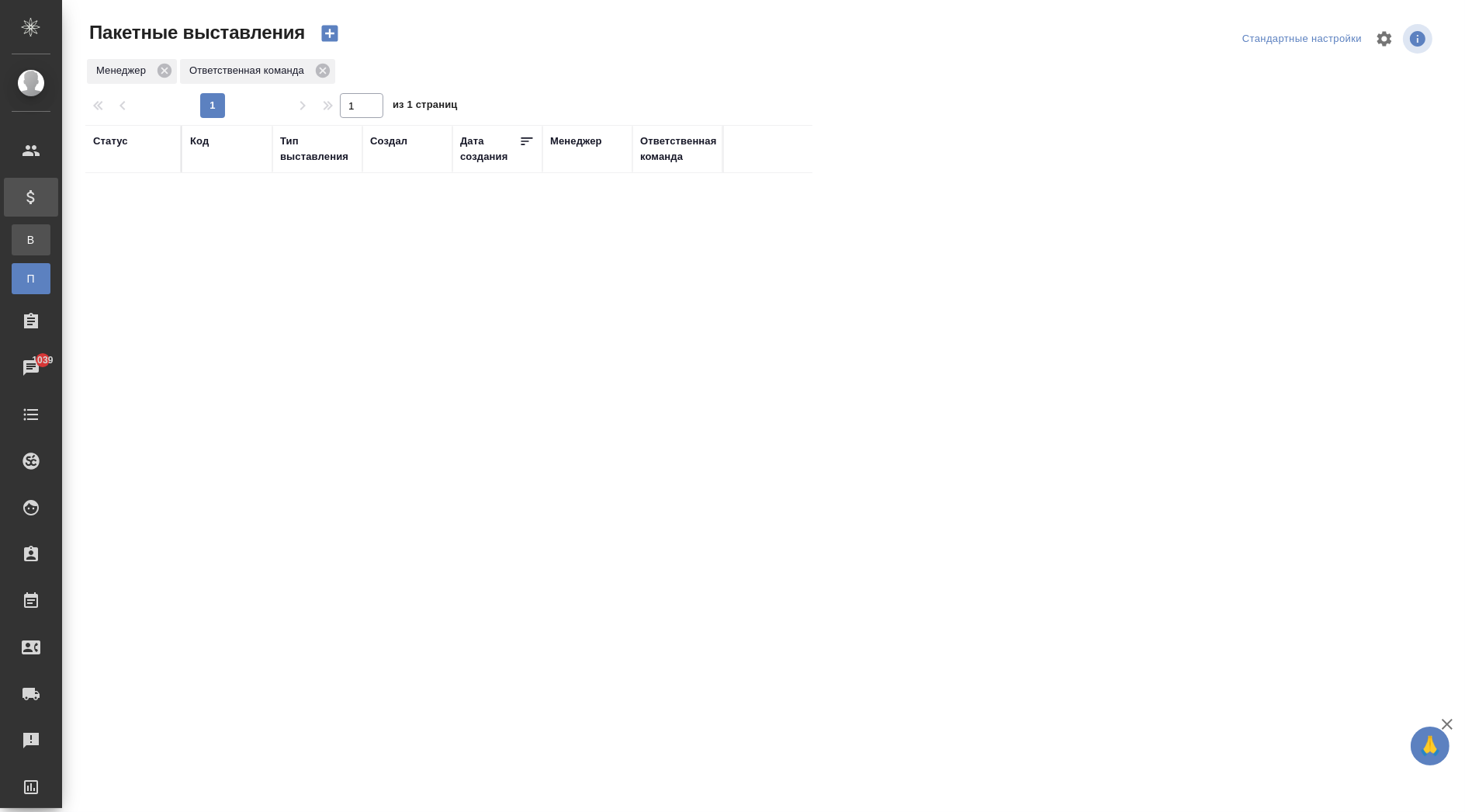
click at [23, 243] on div "Все спецификации" at bounding box center [12, 239] width 23 height 15
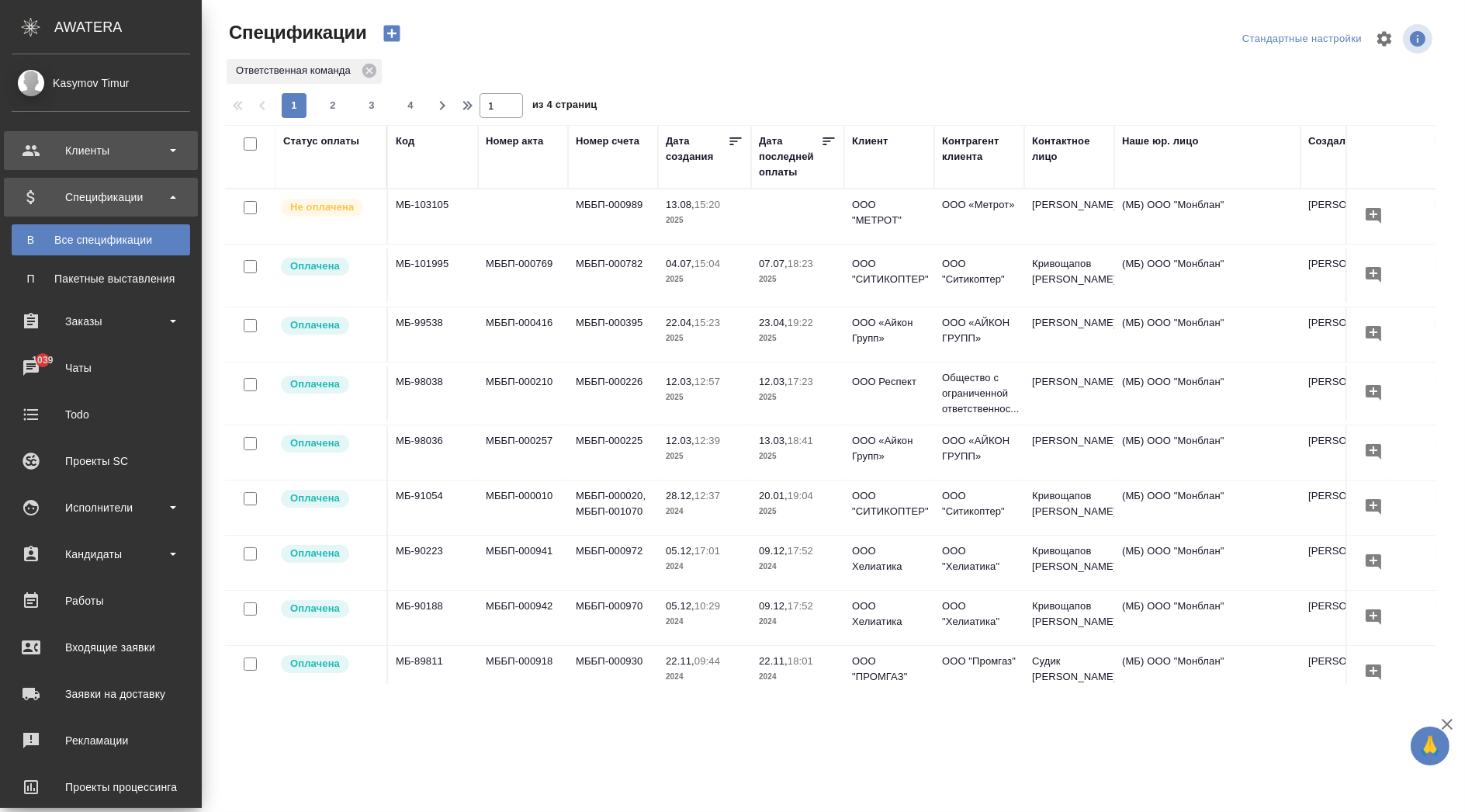
click at [66, 153] on div "Клиенты" at bounding box center [101, 151] width 179 height 23
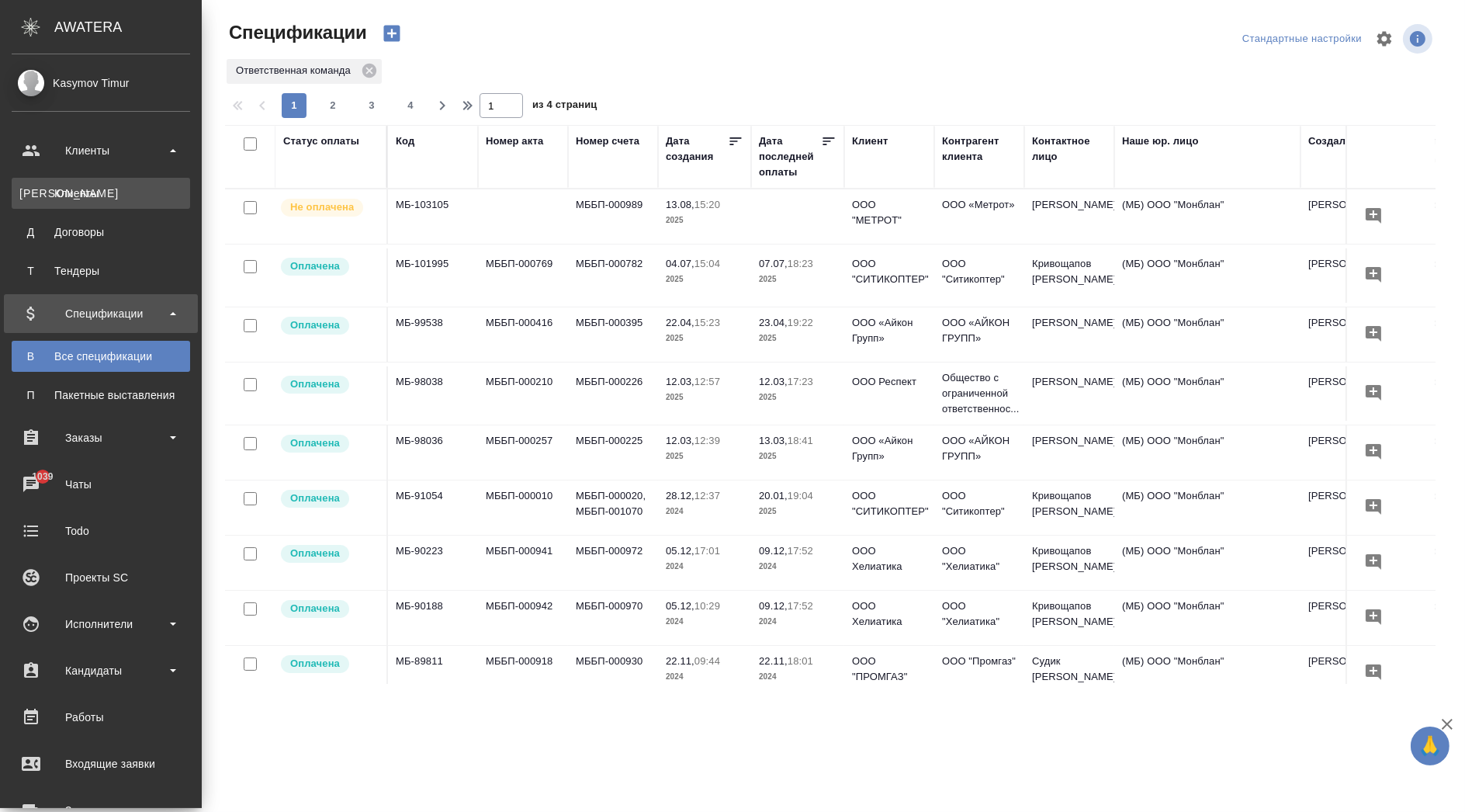
click at [79, 189] on div "Клиенты" at bounding box center [101, 192] width 163 height 15
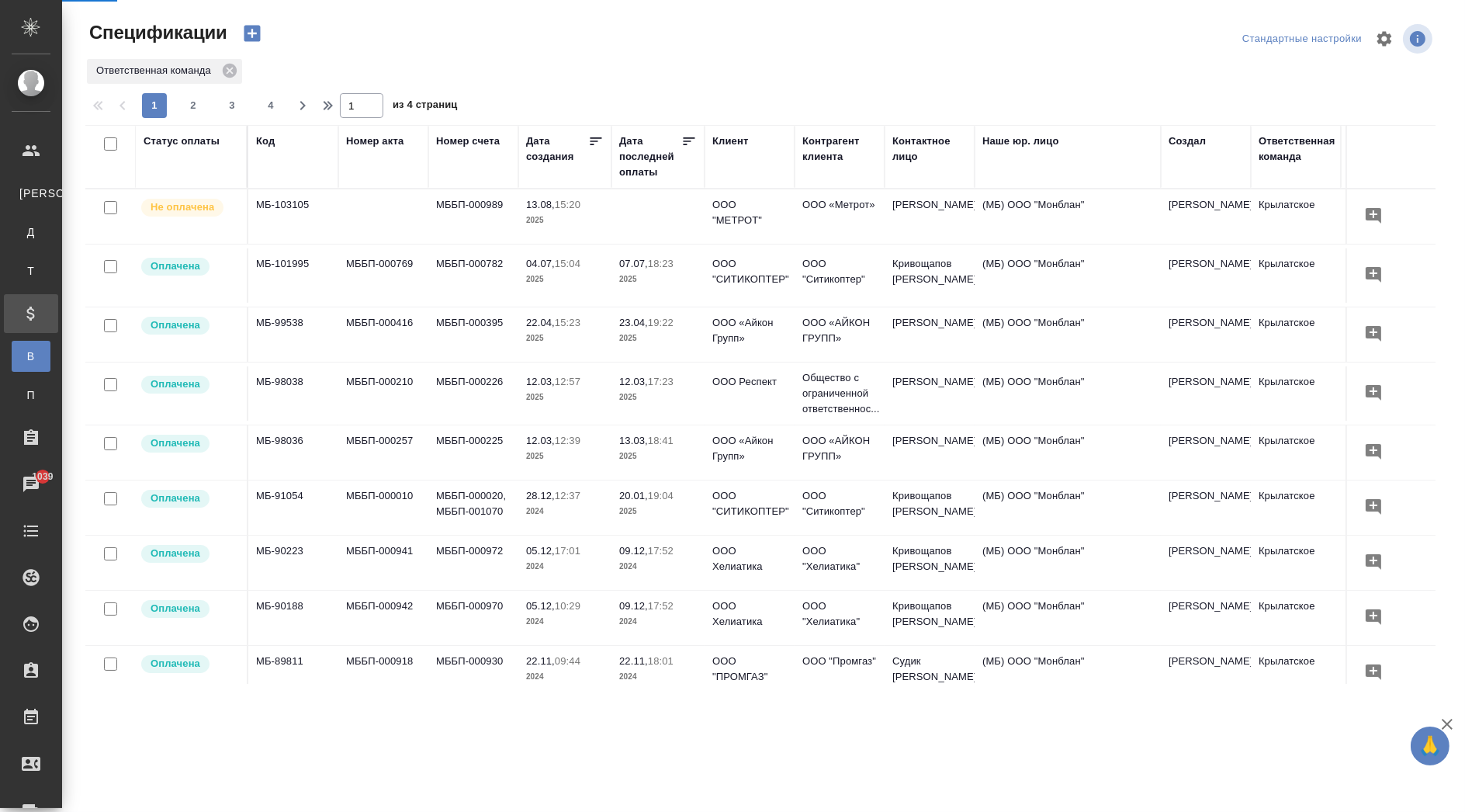
select select "RU"
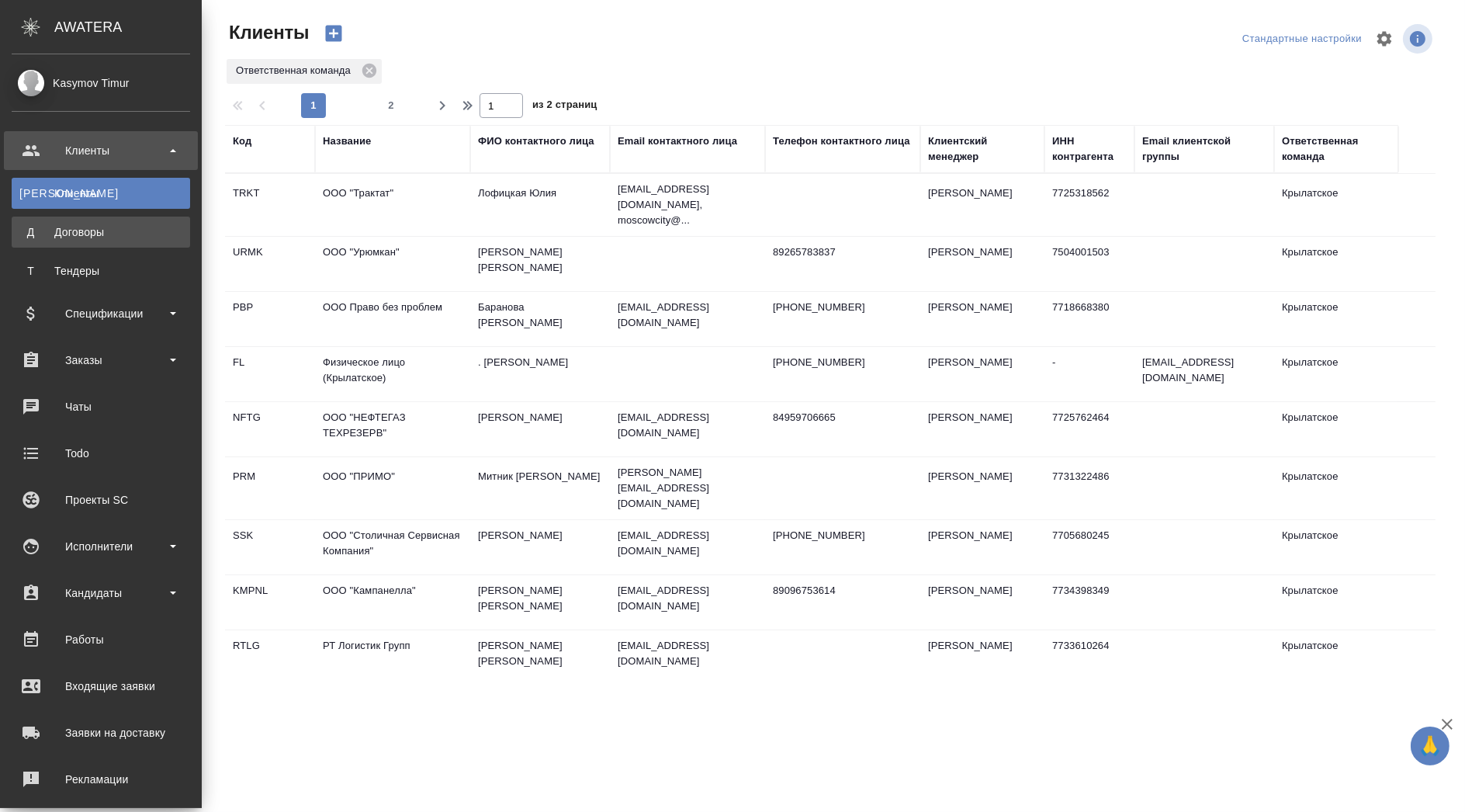
click at [93, 233] on div "Договоры" at bounding box center [101, 232] width 163 height 15
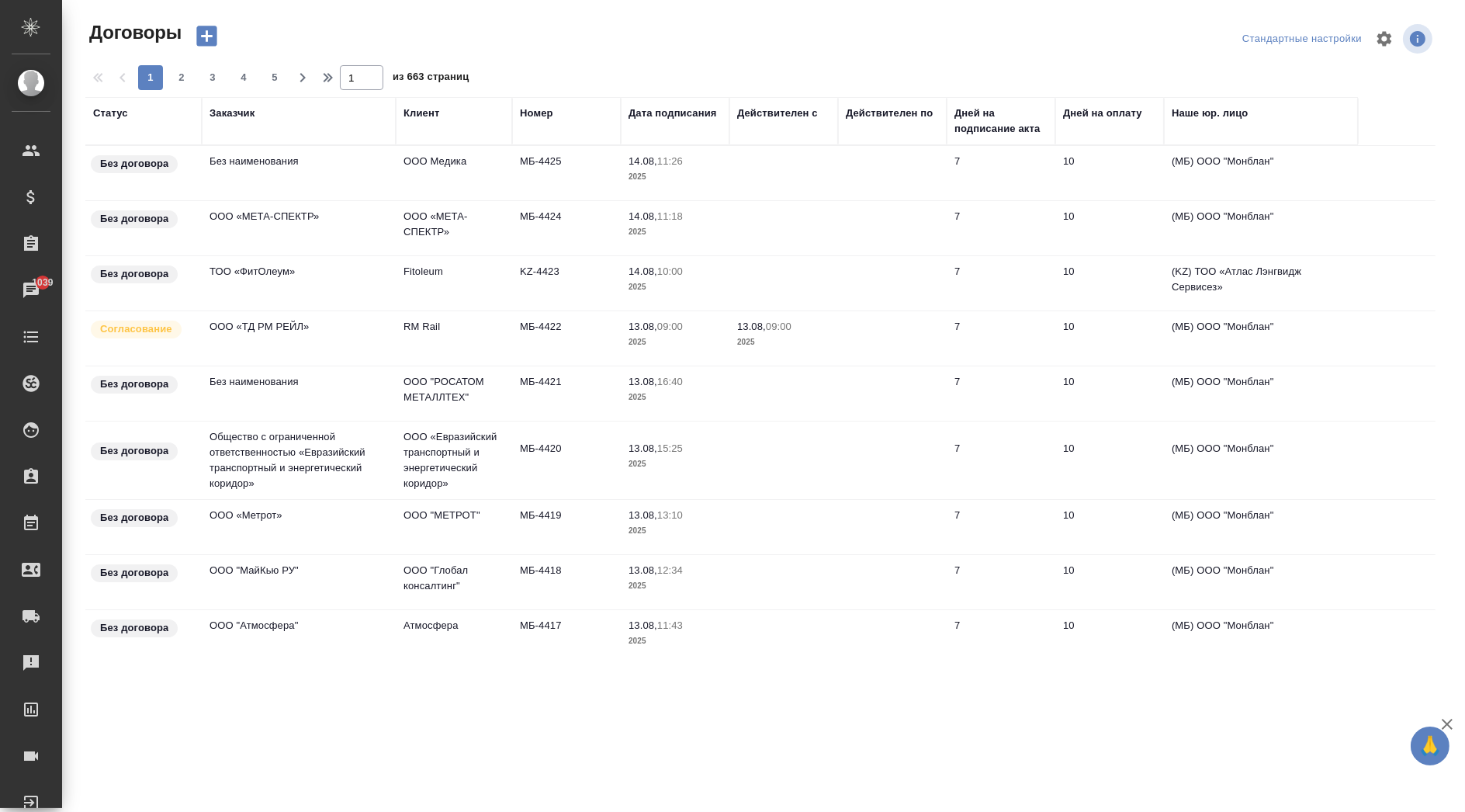
click at [495, 200] on td "ООО «МЕТА-СПЕКТР»" at bounding box center [455, 172] width 117 height 54
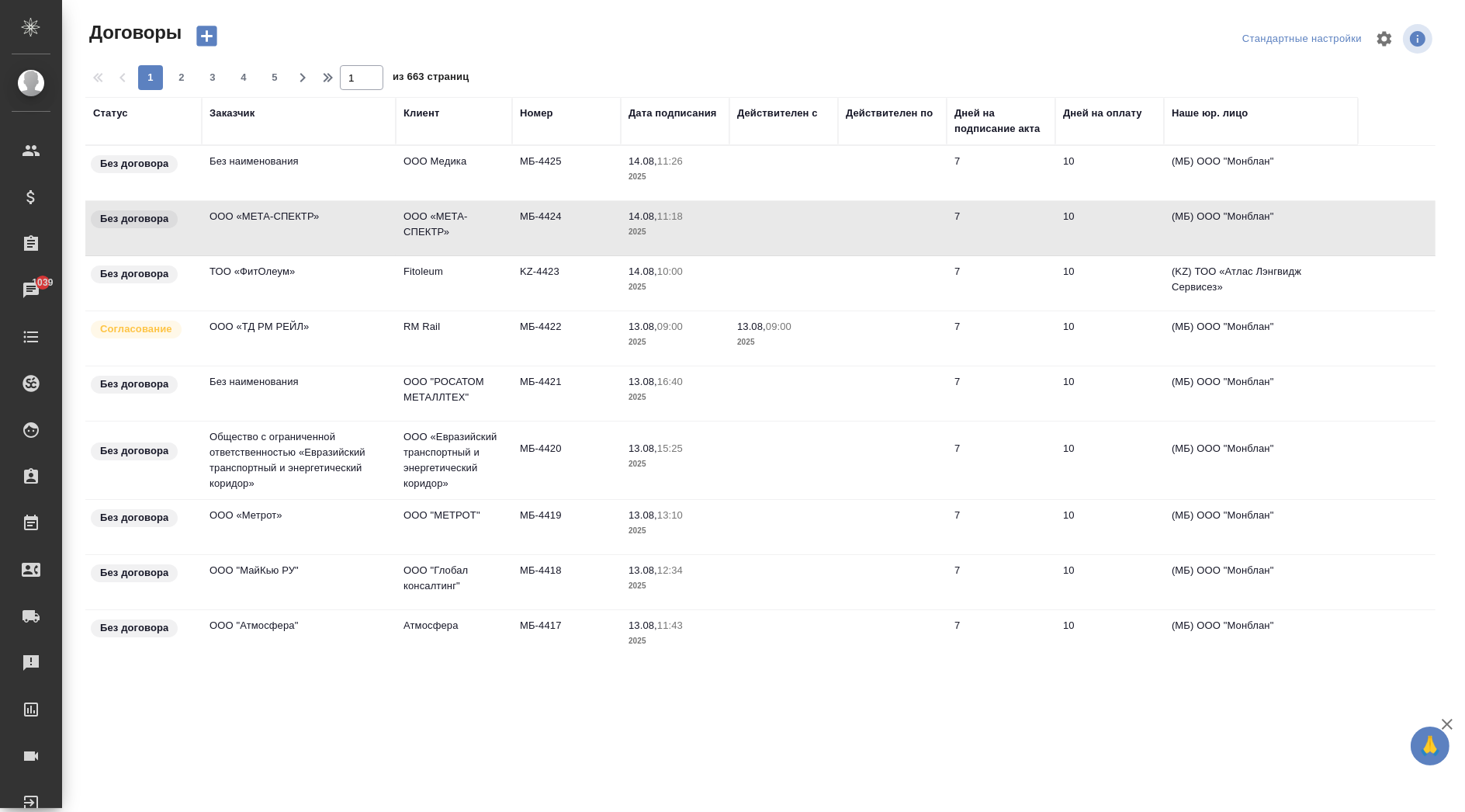
click at [495, 200] on td "ООО «МЕТА-СПЕКТР»" at bounding box center [455, 172] width 117 height 54
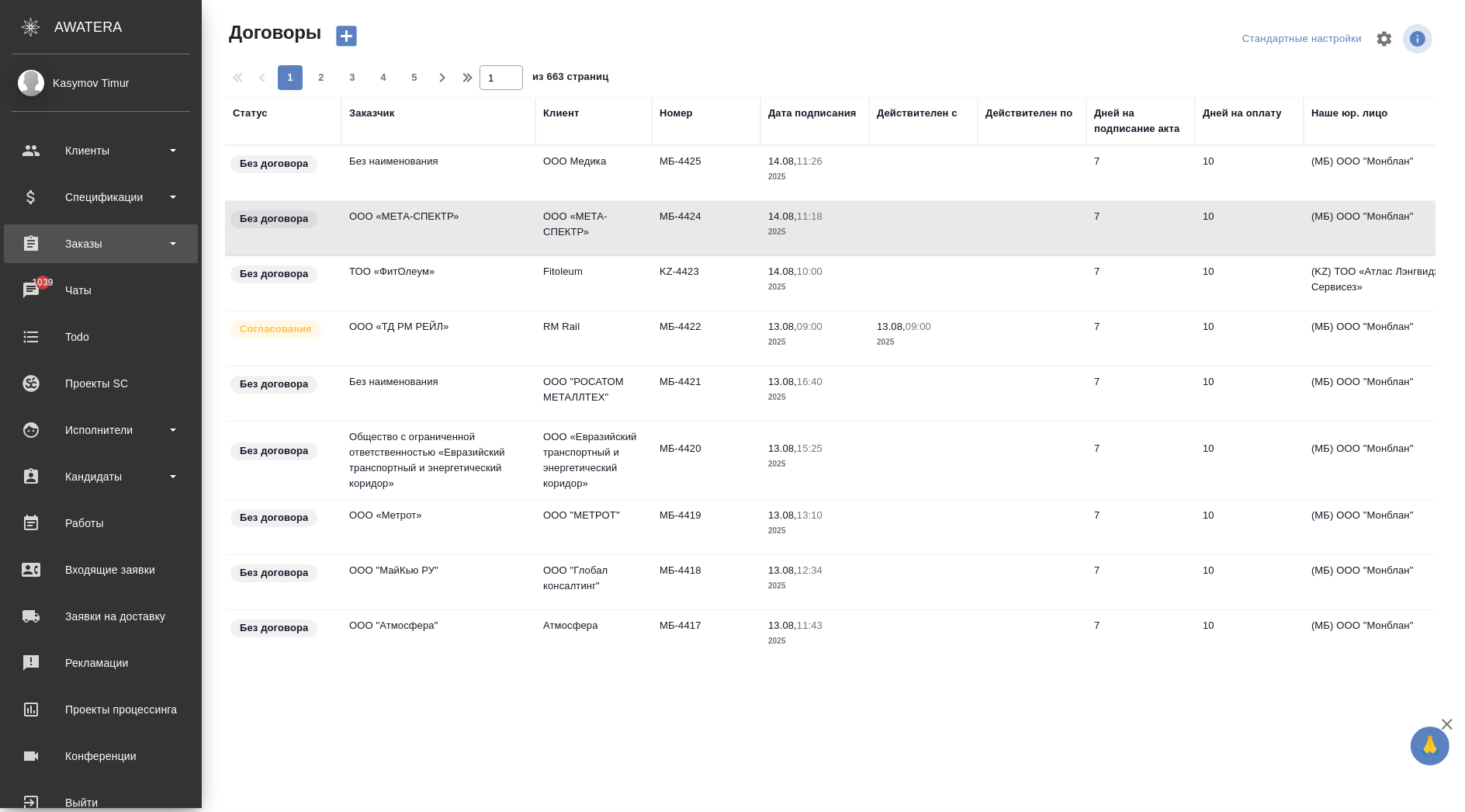
click at [135, 248] on div "Заказы" at bounding box center [101, 243] width 179 height 23
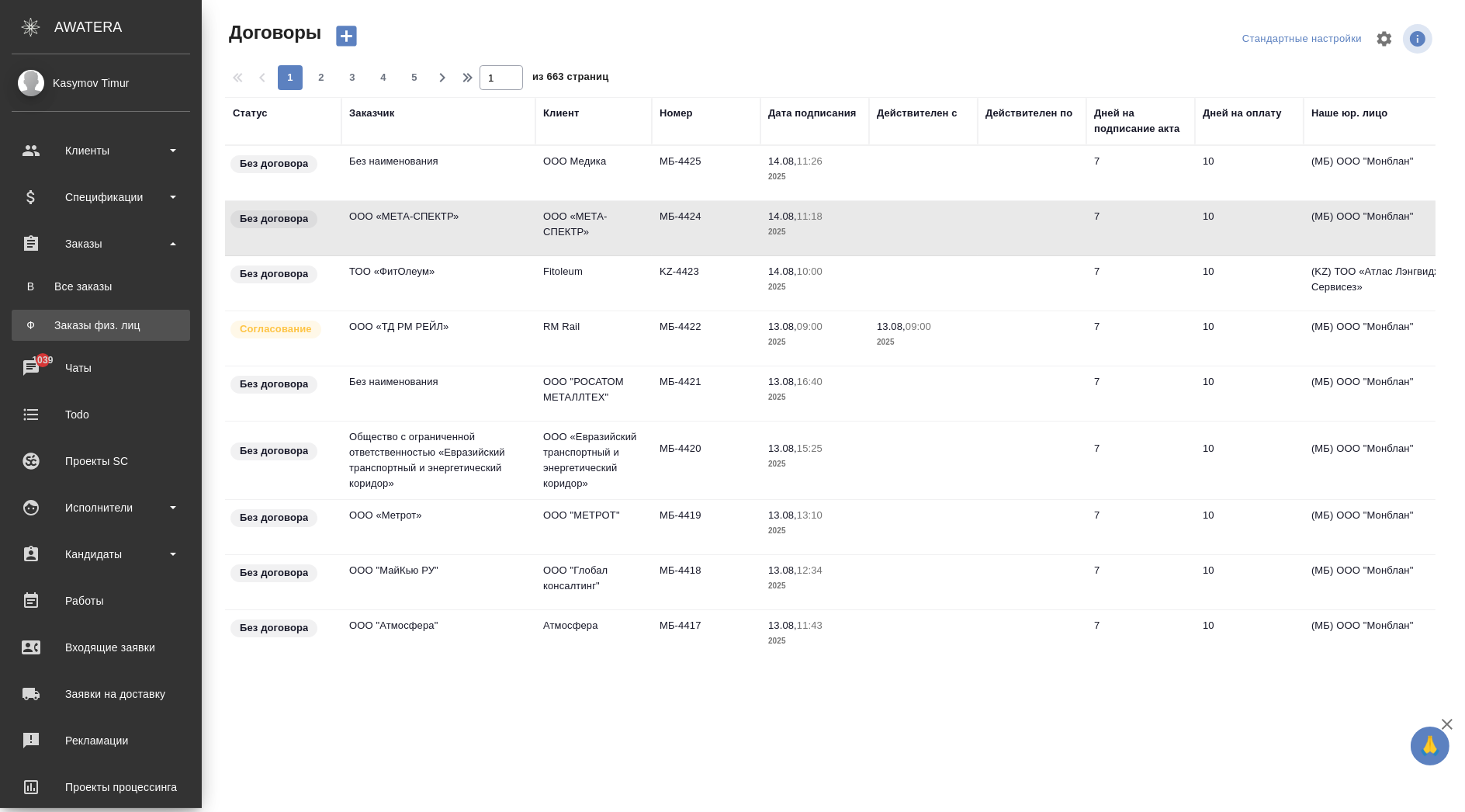
click at [94, 331] on div "Заказы физ. лиц" at bounding box center [101, 324] width 163 height 15
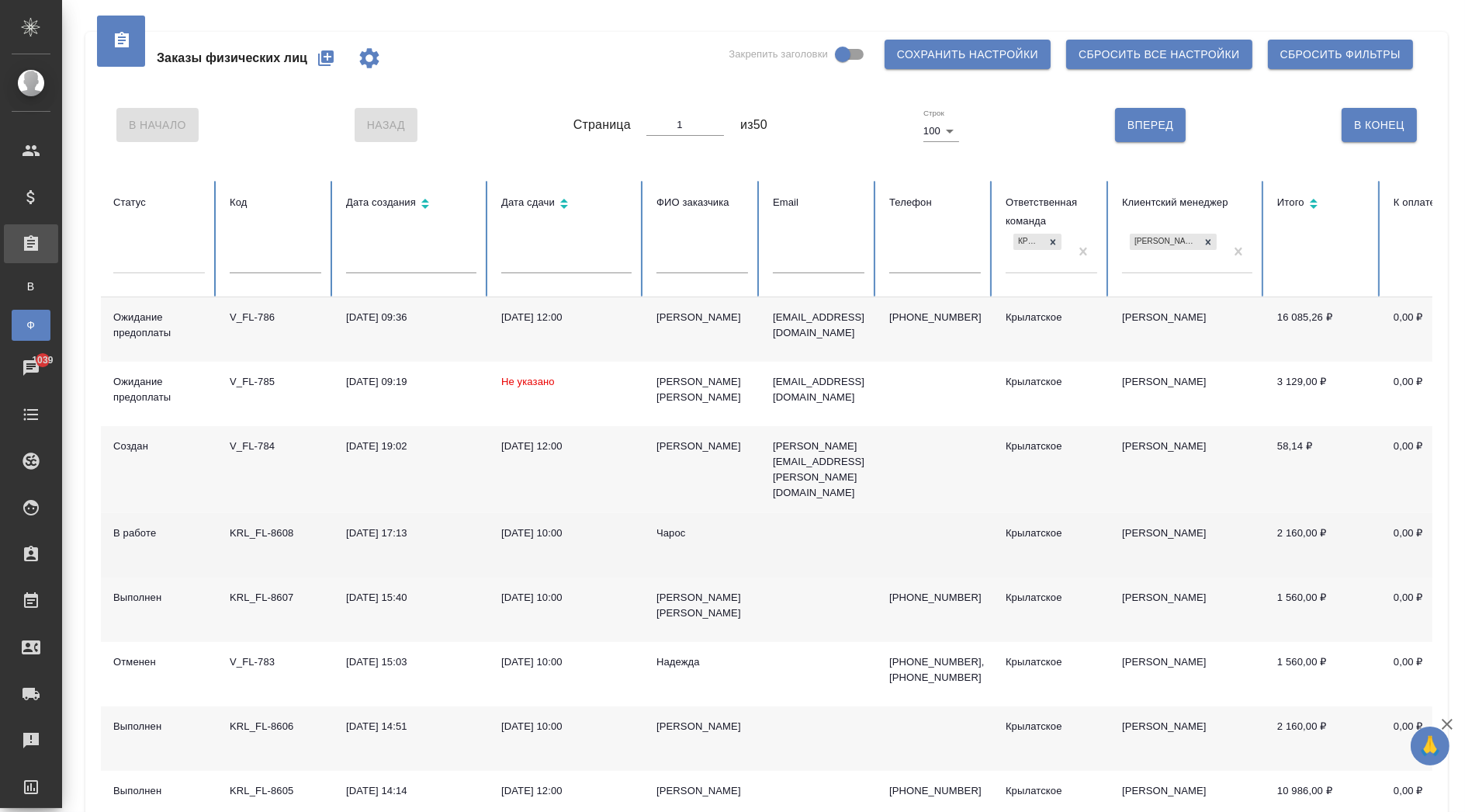
click at [659, 525] on div "Чарос" at bounding box center [702, 533] width 92 height 15
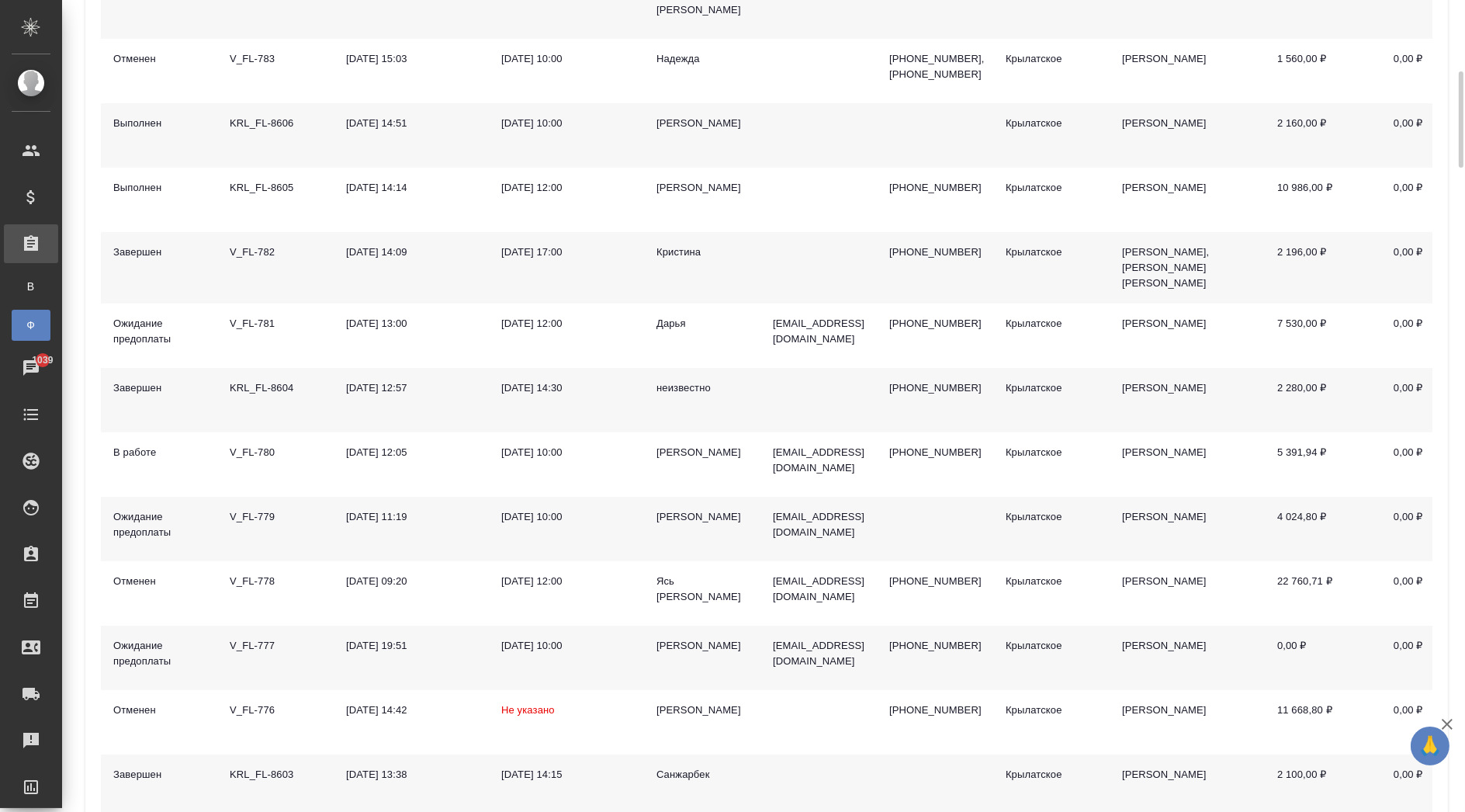
scroll to position [776, 0]
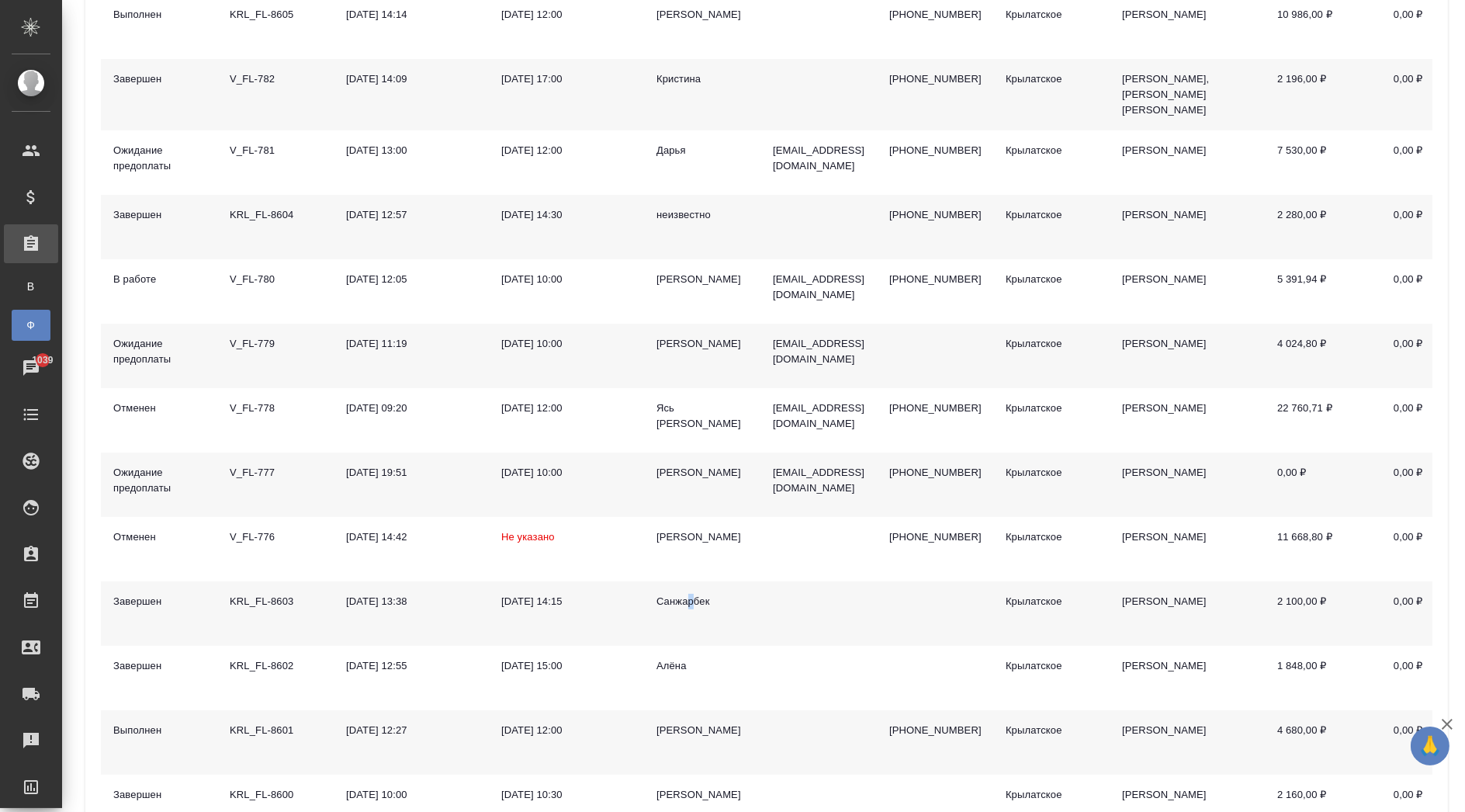
click at [689, 594] on div "Санжарбек" at bounding box center [702, 601] width 92 height 15
click at [688, 594] on div "Санжарбек" at bounding box center [702, 601] width 92 height 15
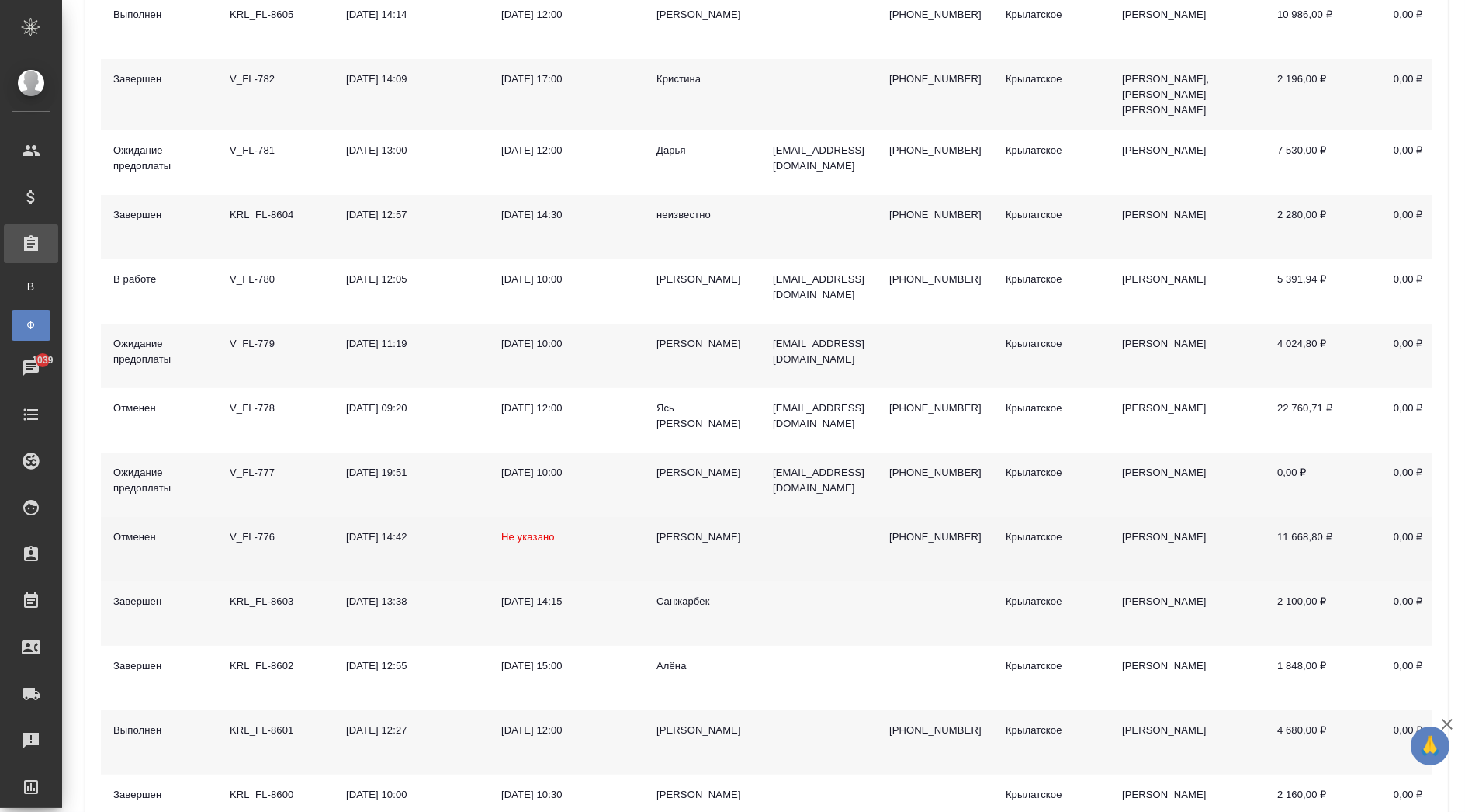
click at [715, 554] on td "Андрей" at bounding box center [702, 549] width 117 height 65
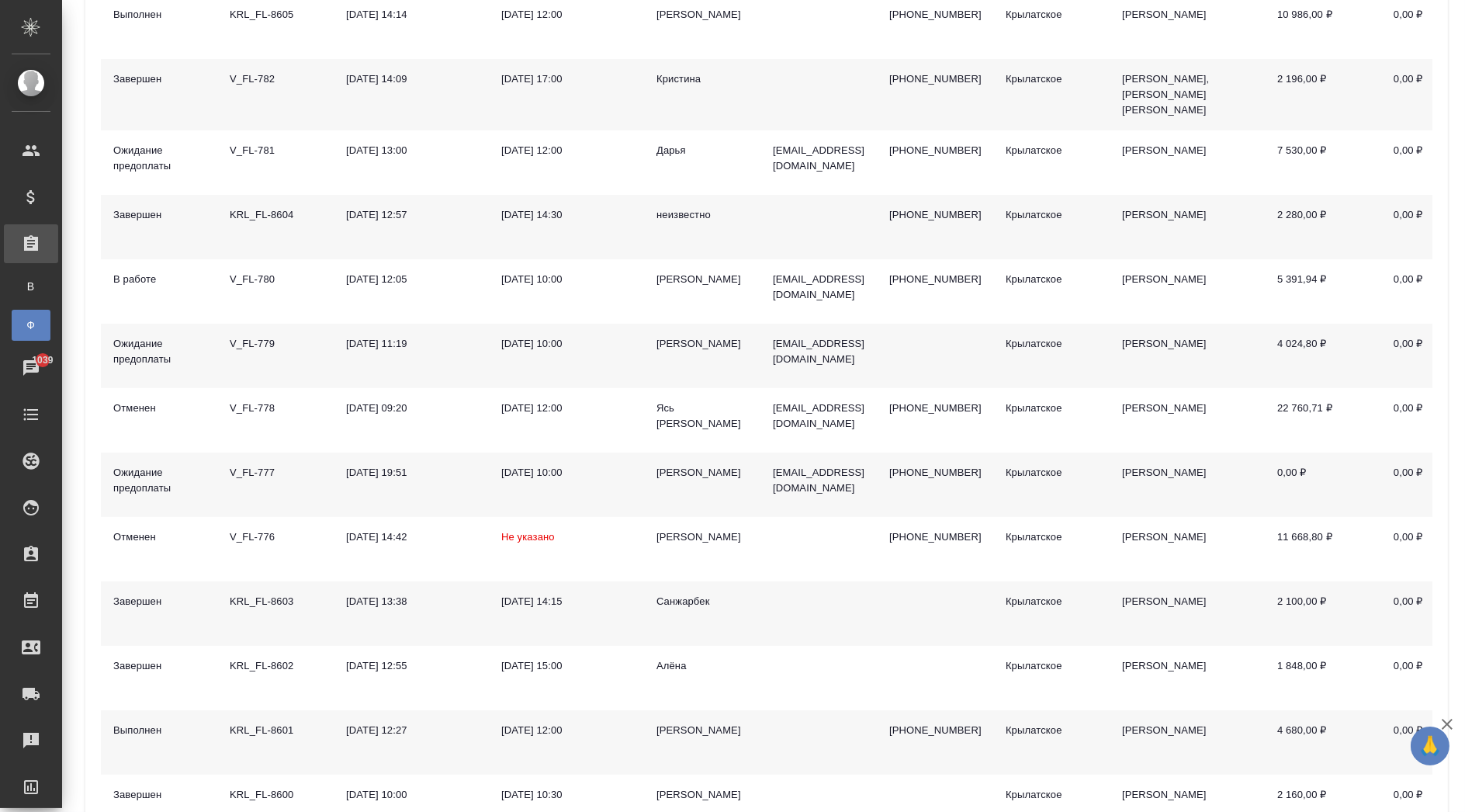
click at [693, 594] on div "Санжарбек" at bounding box center [702, 601] width 92 height 15
click at [692, 594] on div "Санжарбек" at bounding box center [702, 601] width 92 height 15
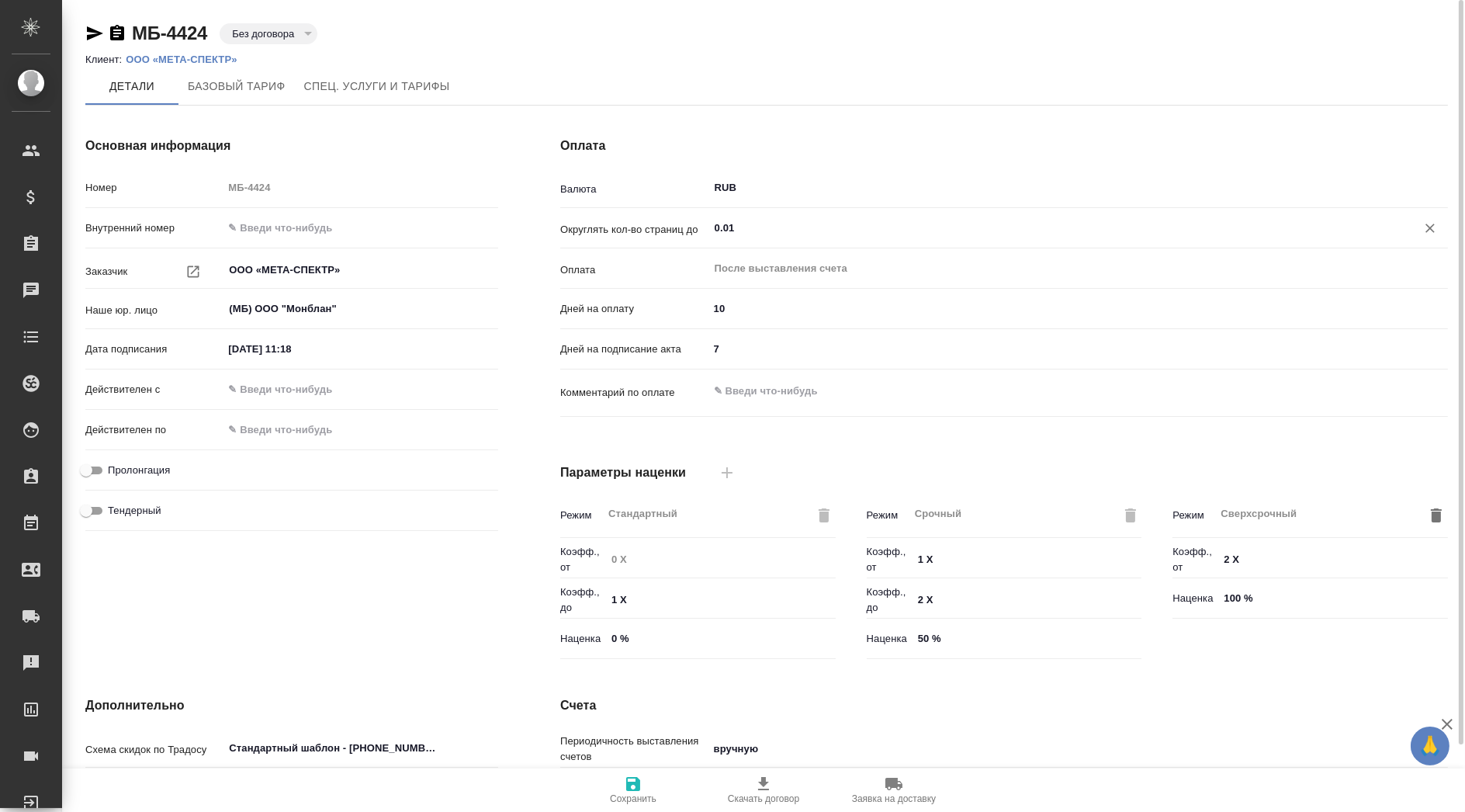
type input "Базовый ТП 2025"
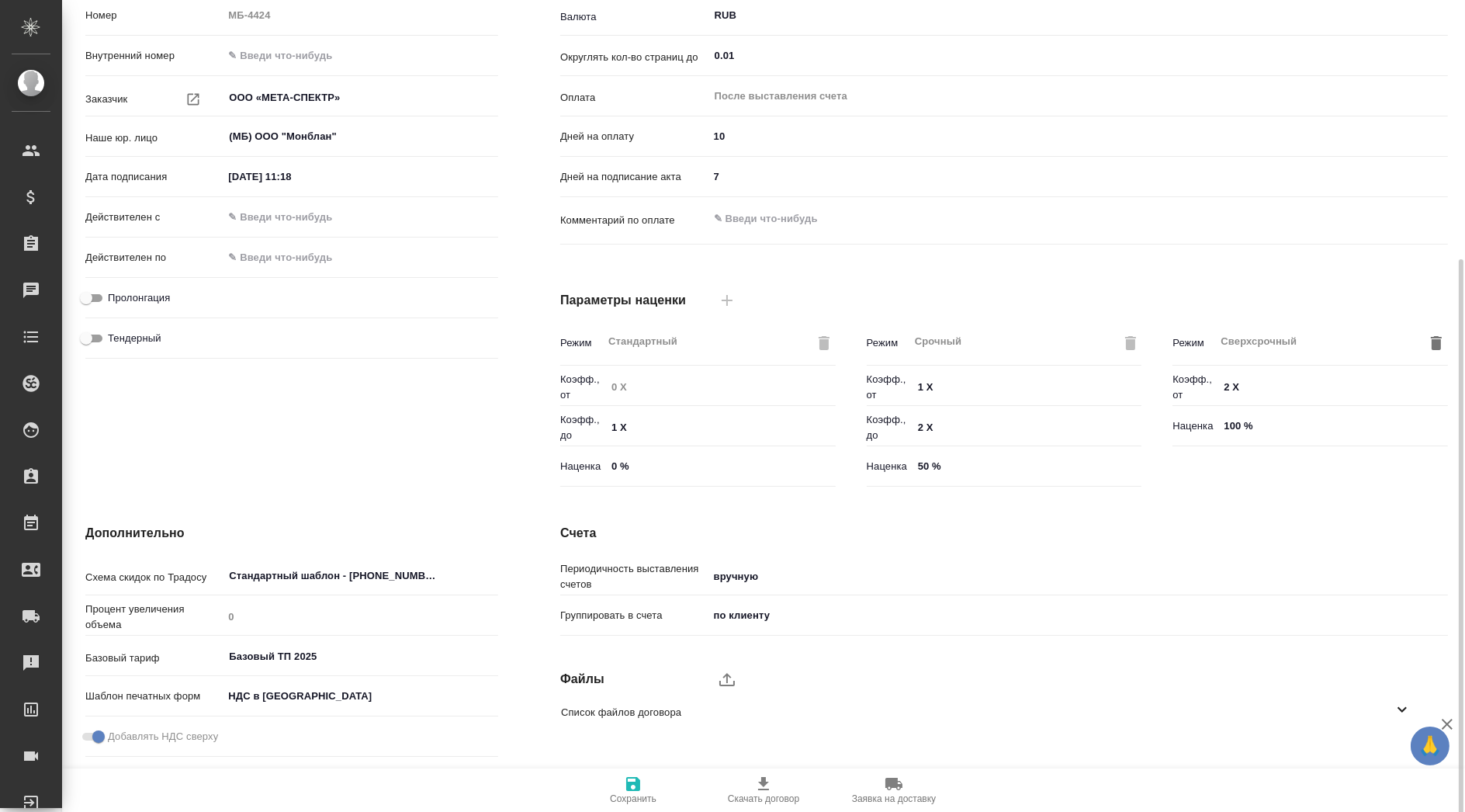
scroll to position [243, 0]
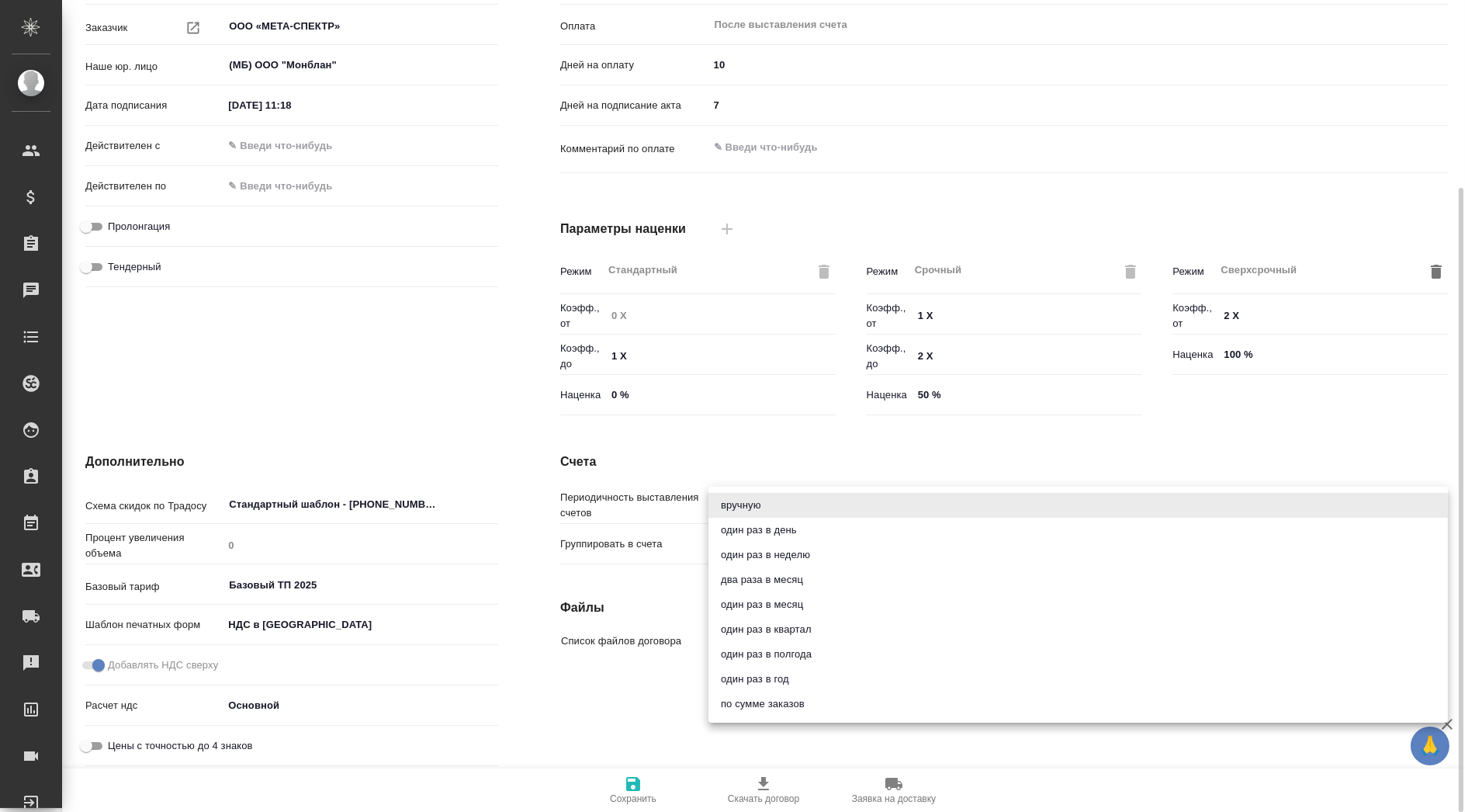
click at [740, 494] on body "🙏 .cls-1 fill:#fff; AWATERA Kasymov Timur Клиенты Спецификации Заказы Чаты Todo…" at bounding box center [732, 406] width 1465 height 812
click at [800, 476] on div at bounding box center [732, 406] width 1465 height 812
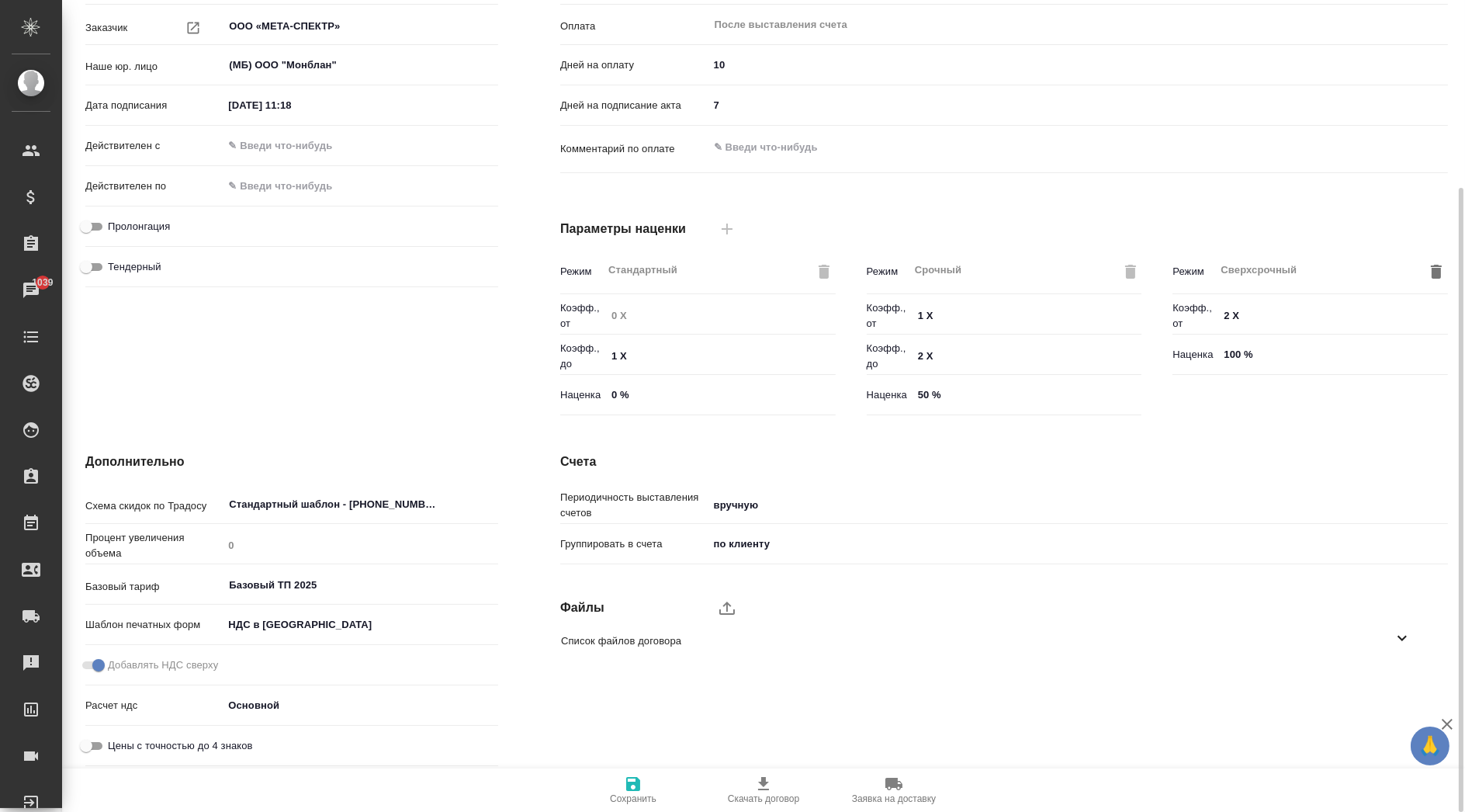
click at [772, 539] on body "🙏 .cls-1 fill:#fff; AWATERA Kasymov Timur Клиенты Спецификации Заказы 1039 Чаты…" at bounding box center [732, 406] width 1465 height 812
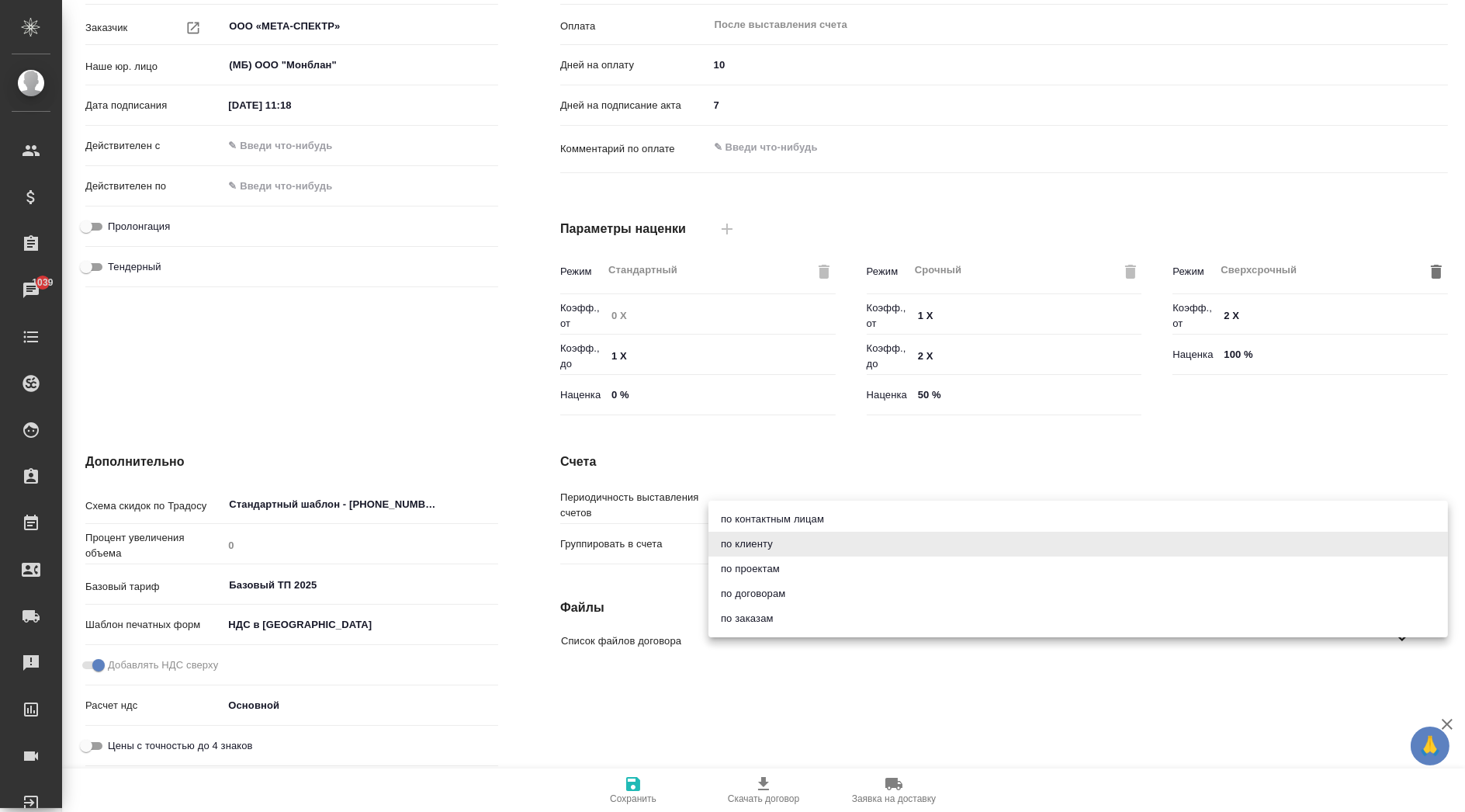
click at [780, 460] on div at bounding box center [732, 406] width 1465 height 812
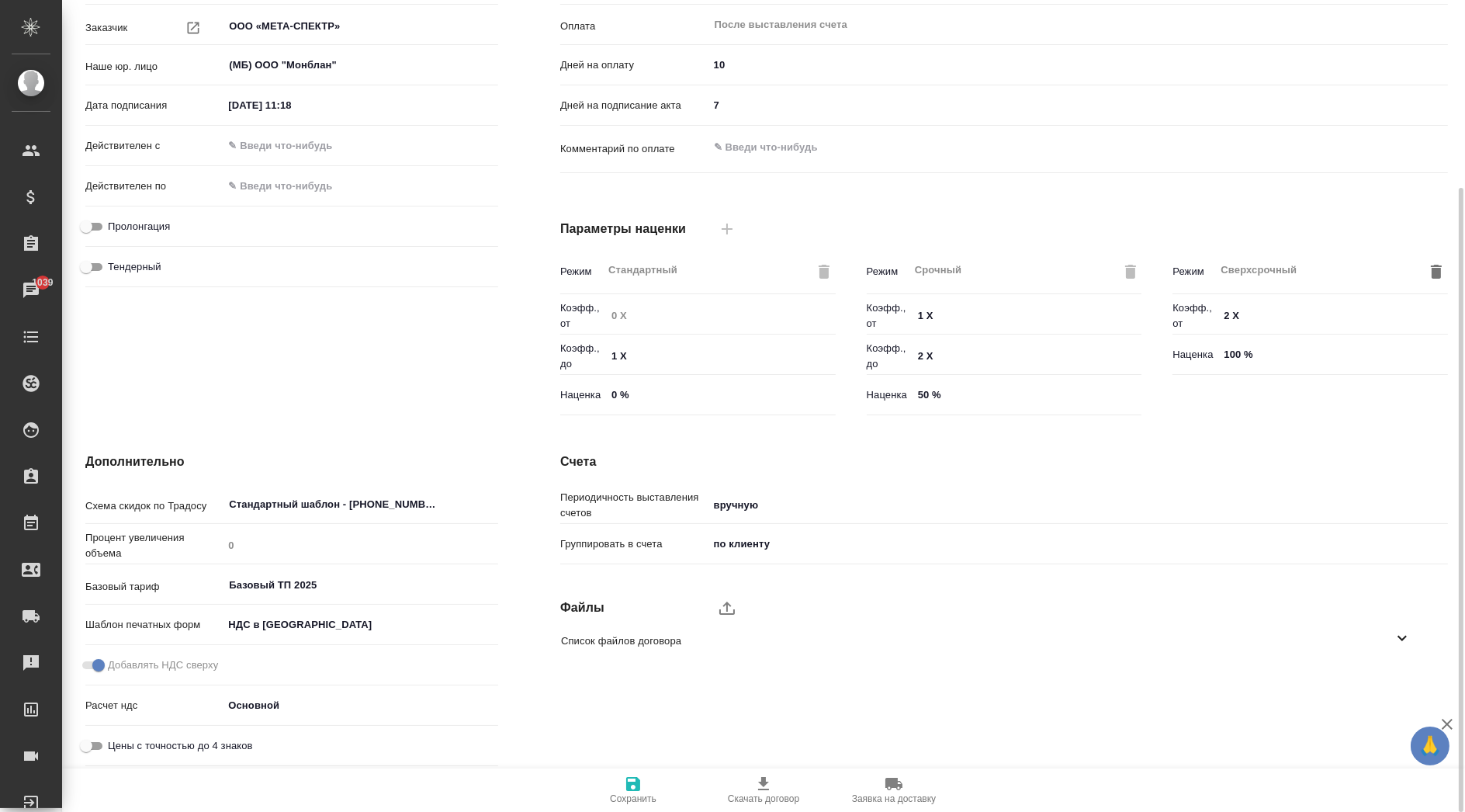
click at [803, 492] on body "🙏 .cls-1 fill:#fff; AWATERA Kasymov Timur Клиенты Спецификации Заказы 1039 Чаты…" at bounding box center [732, 406] width 1465 height 812
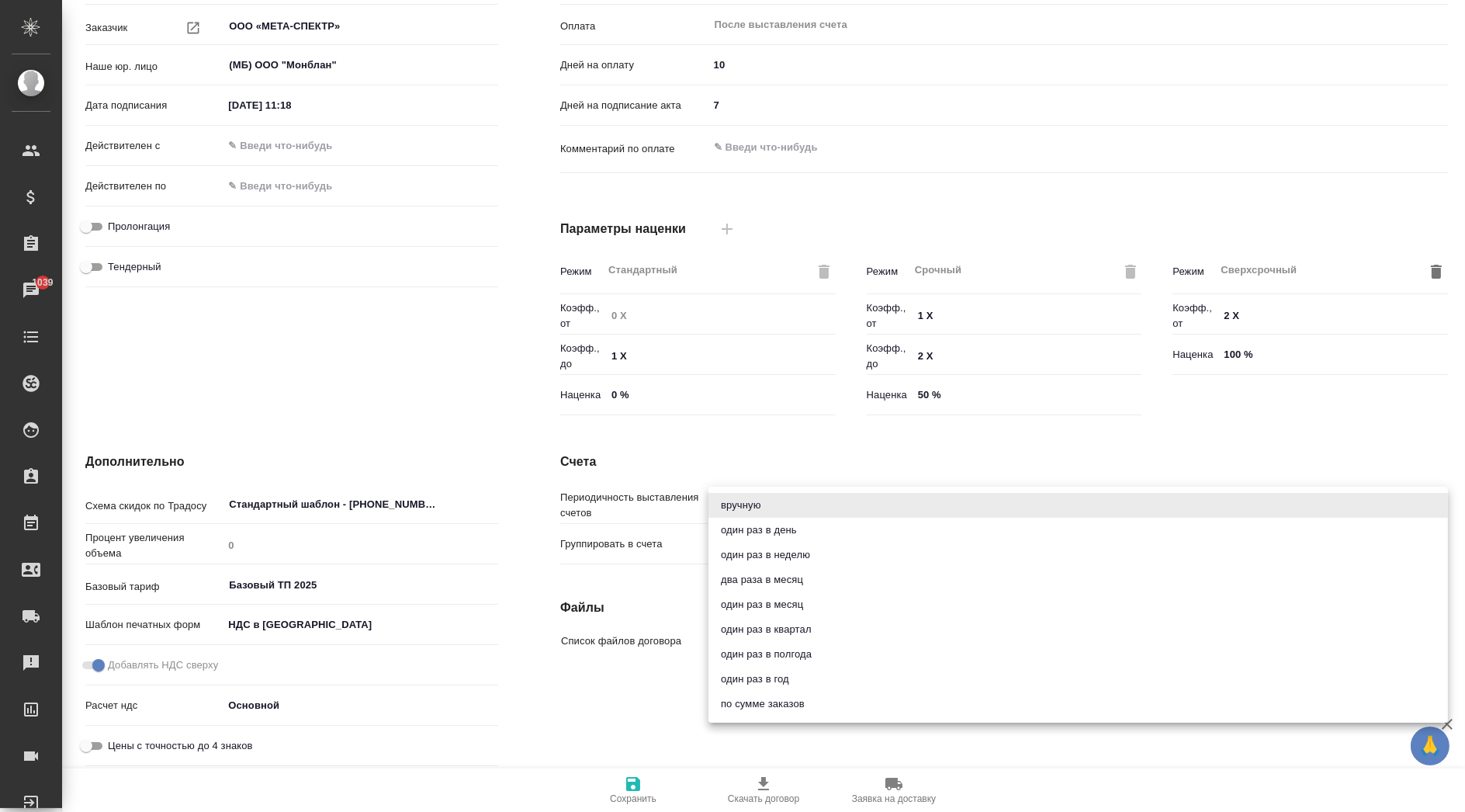
click at [815, 463] on div at bounding box center [732, 406] width 1465 height 812
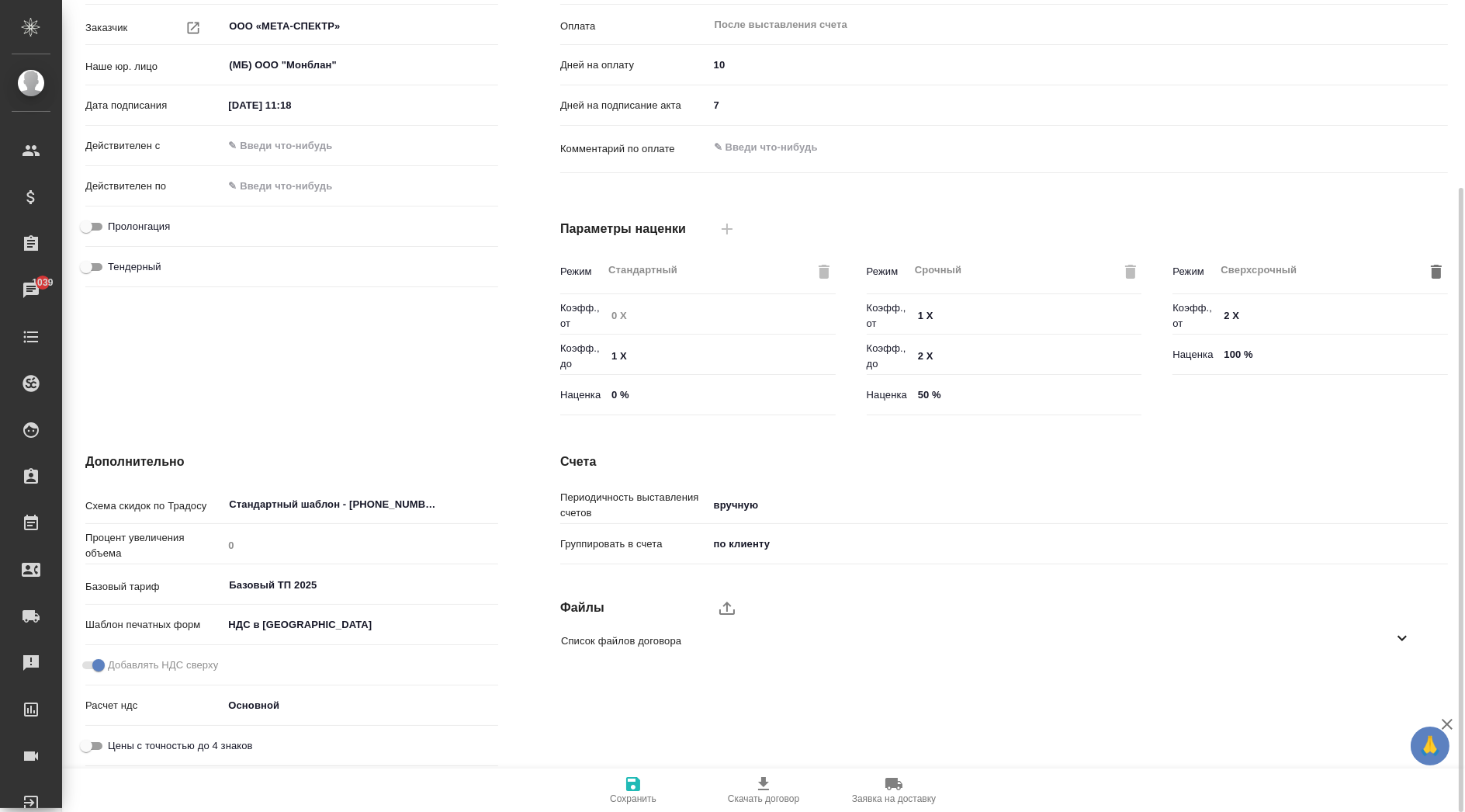
click at [779, 534] on body "🙏 .cls-1 fill:#fff; AWATERA Kasymov Timur Клиенты Спецификации Заказы 1039 Чаты…" at bounding box center [732, 406] width 1465 height 812
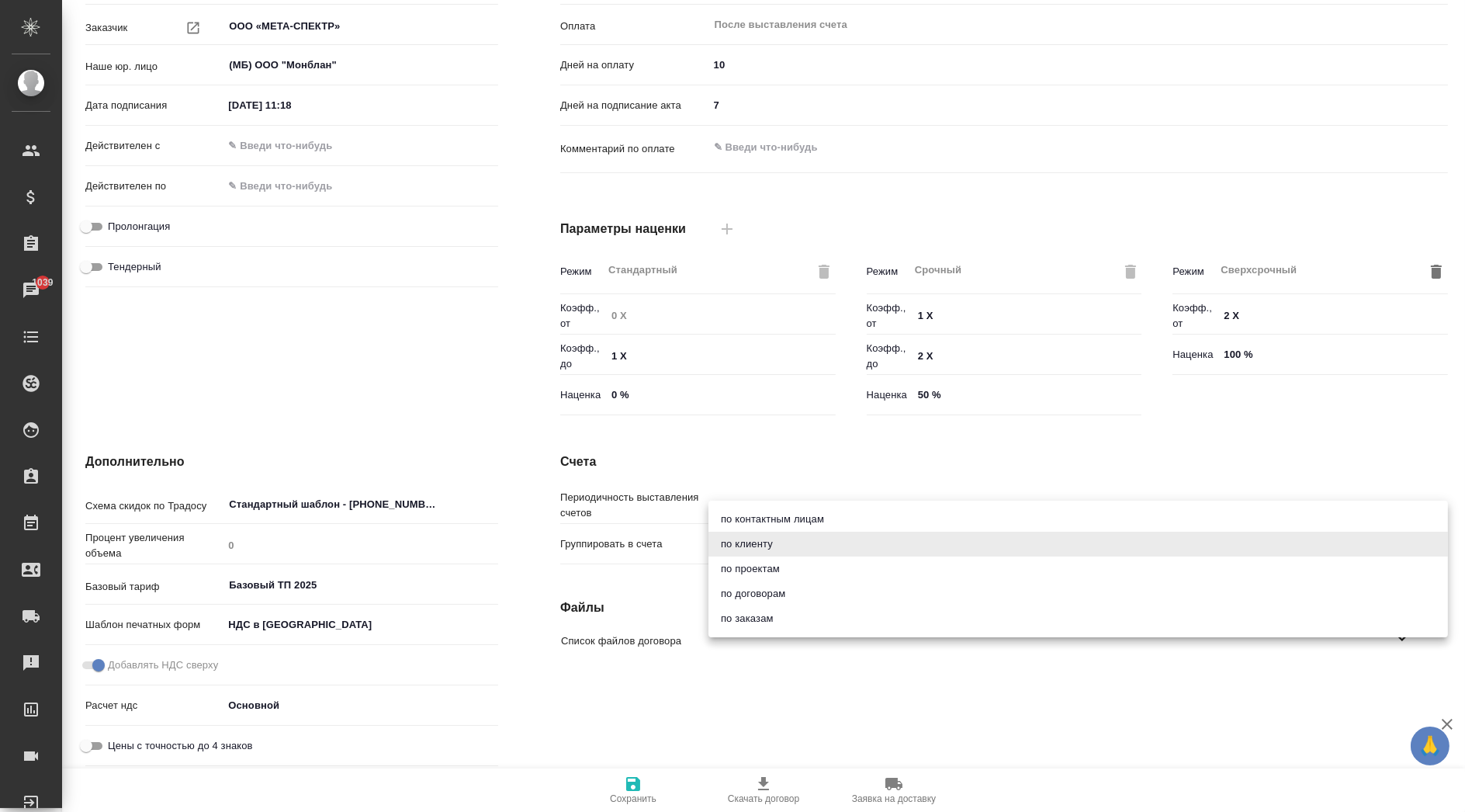
click at [841, 449] on div at bounding box center [732, 406] width 1465 height 812
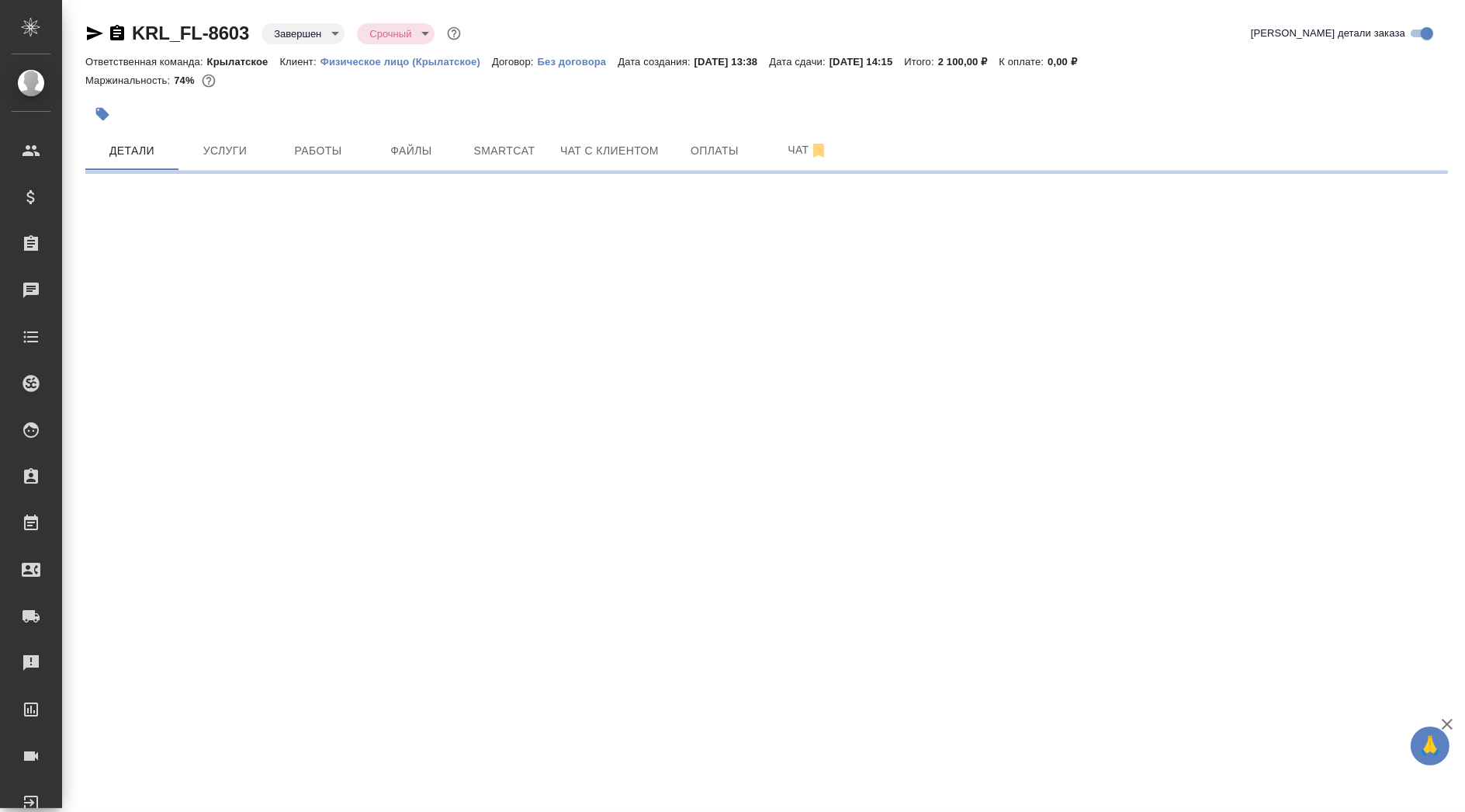
drag, startPoint x: 421, startPoint y: 162, endPoint x: 436, endPoint y: 222, distance: 61.8
click at [436, 222] on div ".cls-1 fill:#fff; AWATERA [PERSON_NAME] Клиенты Спецификации Заказы Чаты Todo П…" at bounding box center [732, 406] width 1465 height 812
select select "RU"
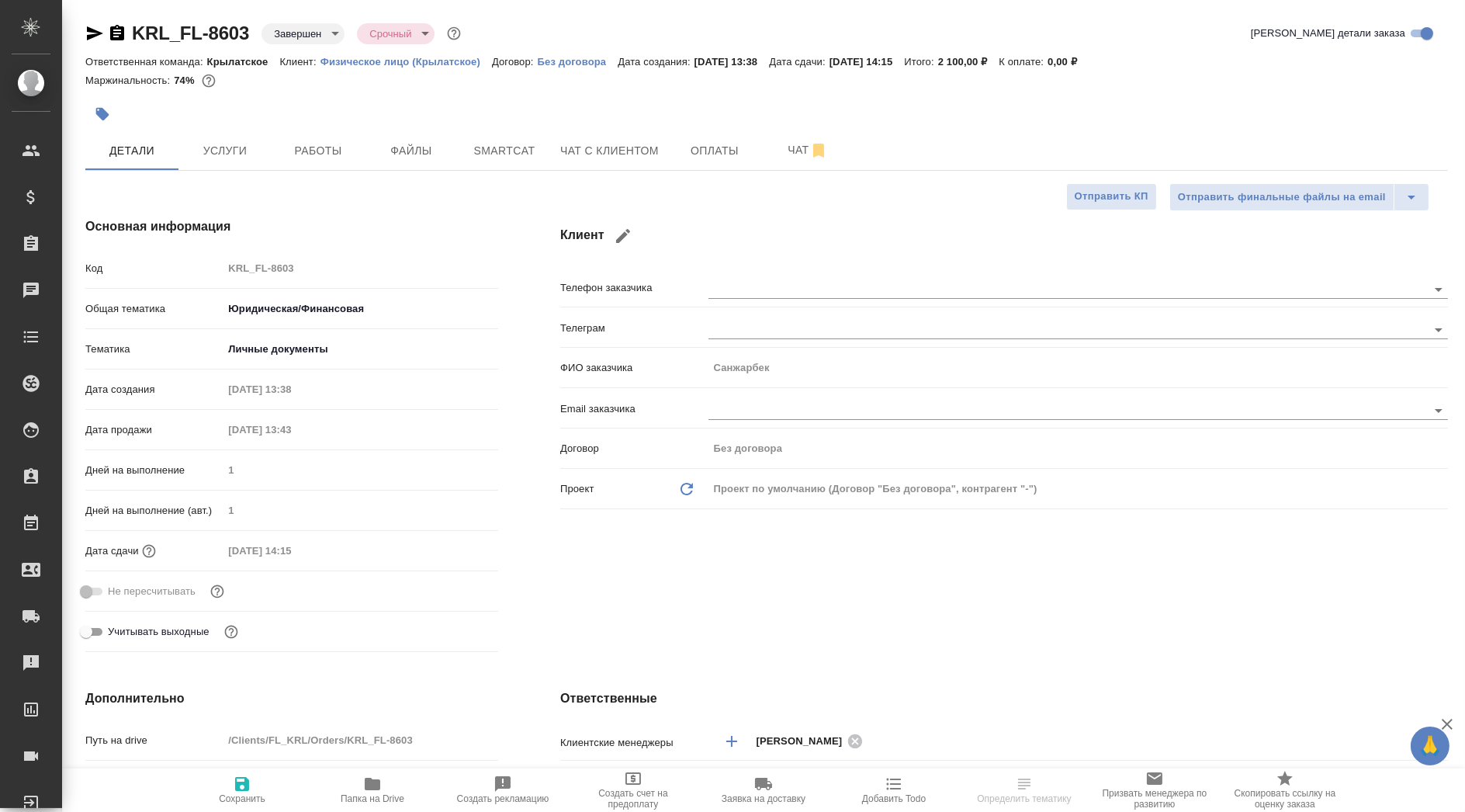
type textarea "x"
click at [343, 144] on span "Работы" at bounding box center [318, 151] width 75 height 20
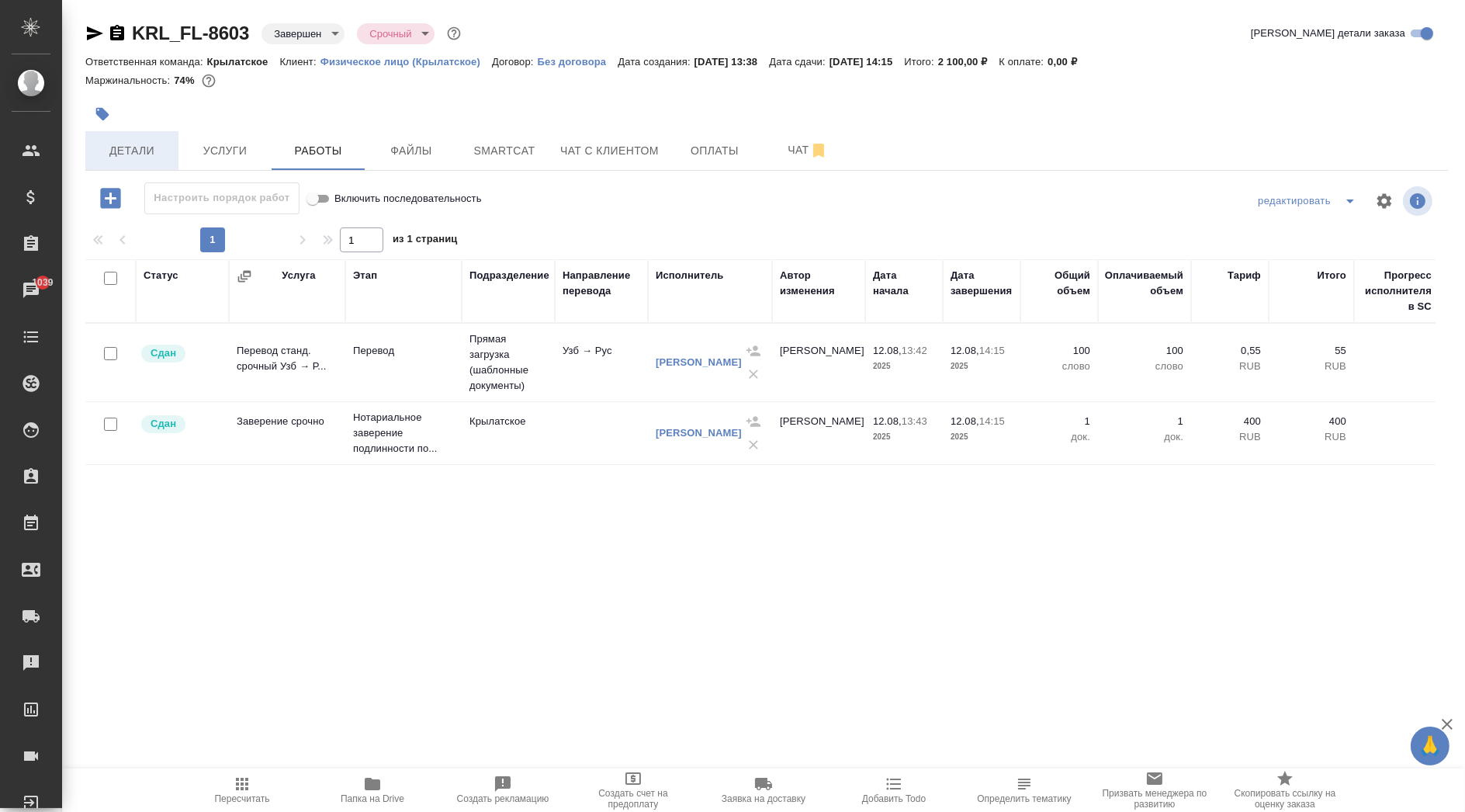
click at [132, 145] on span "Детали" at bounding box center [131, 151] width 75 height 20
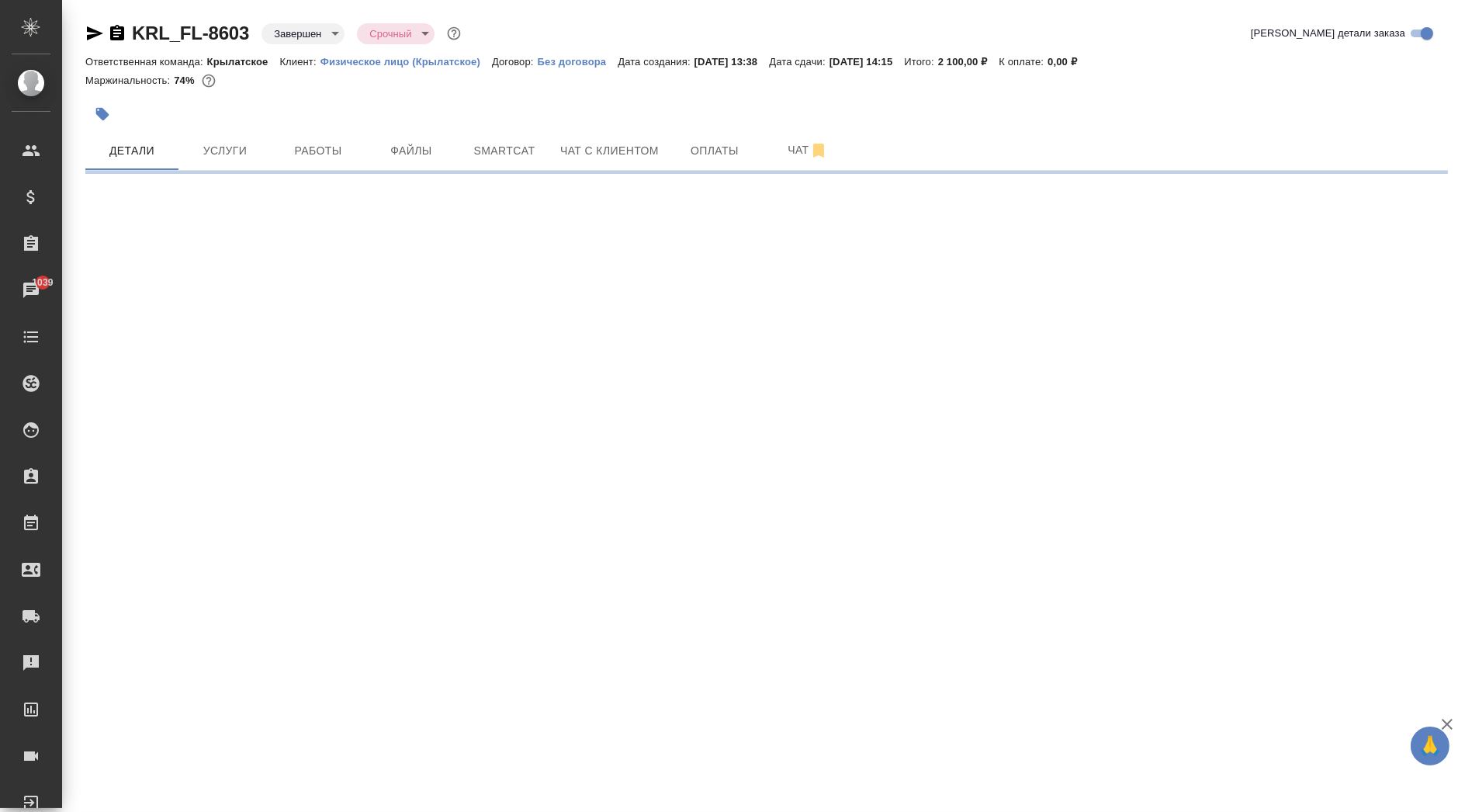
select select "RU"
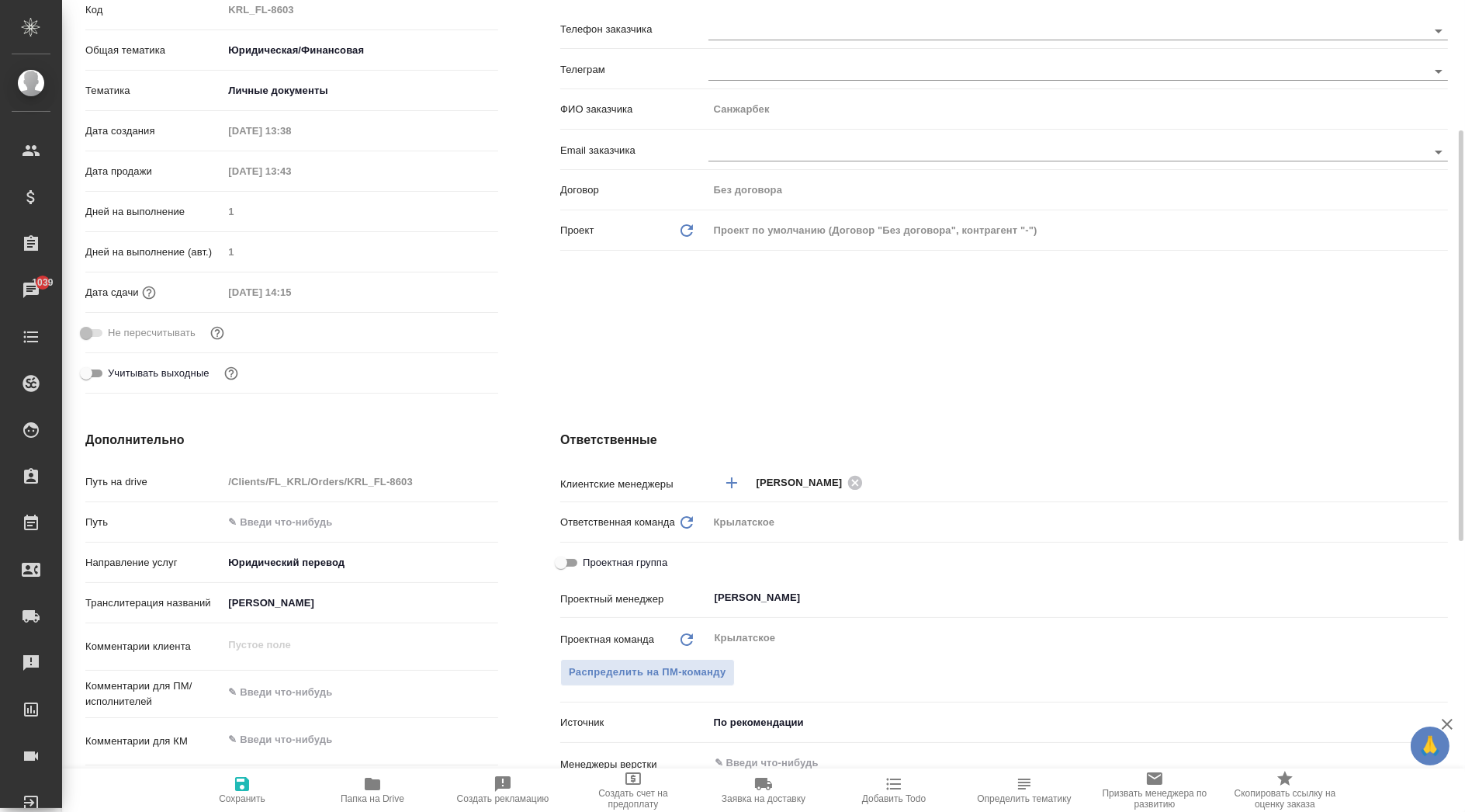
scroll to position [430, 0]
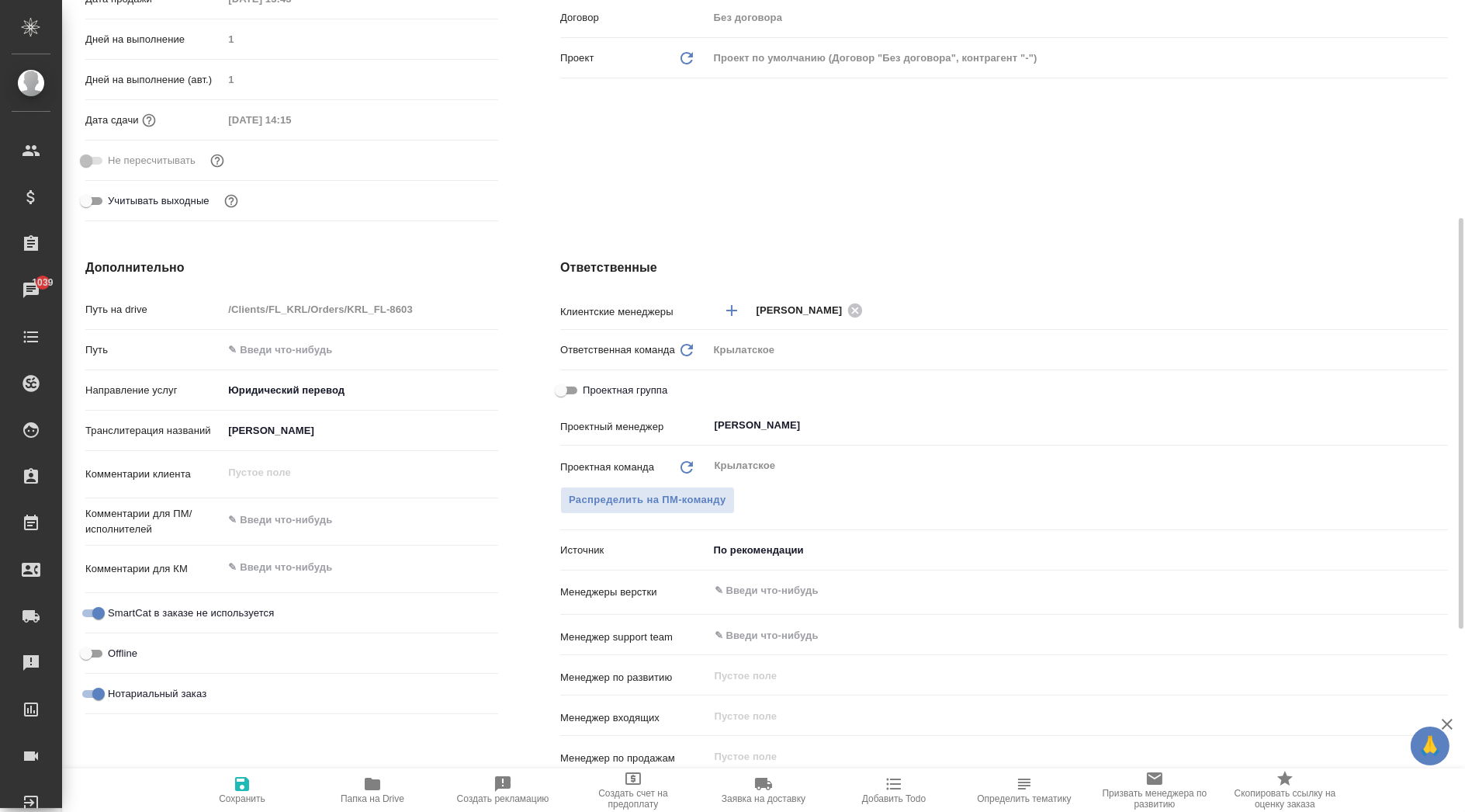
click at [277, 521] on textarea at bounding box center [360, 519] width 276 height 26
click at [277, 521] on textarea at bounding box center [360, 520] width 274 height 26
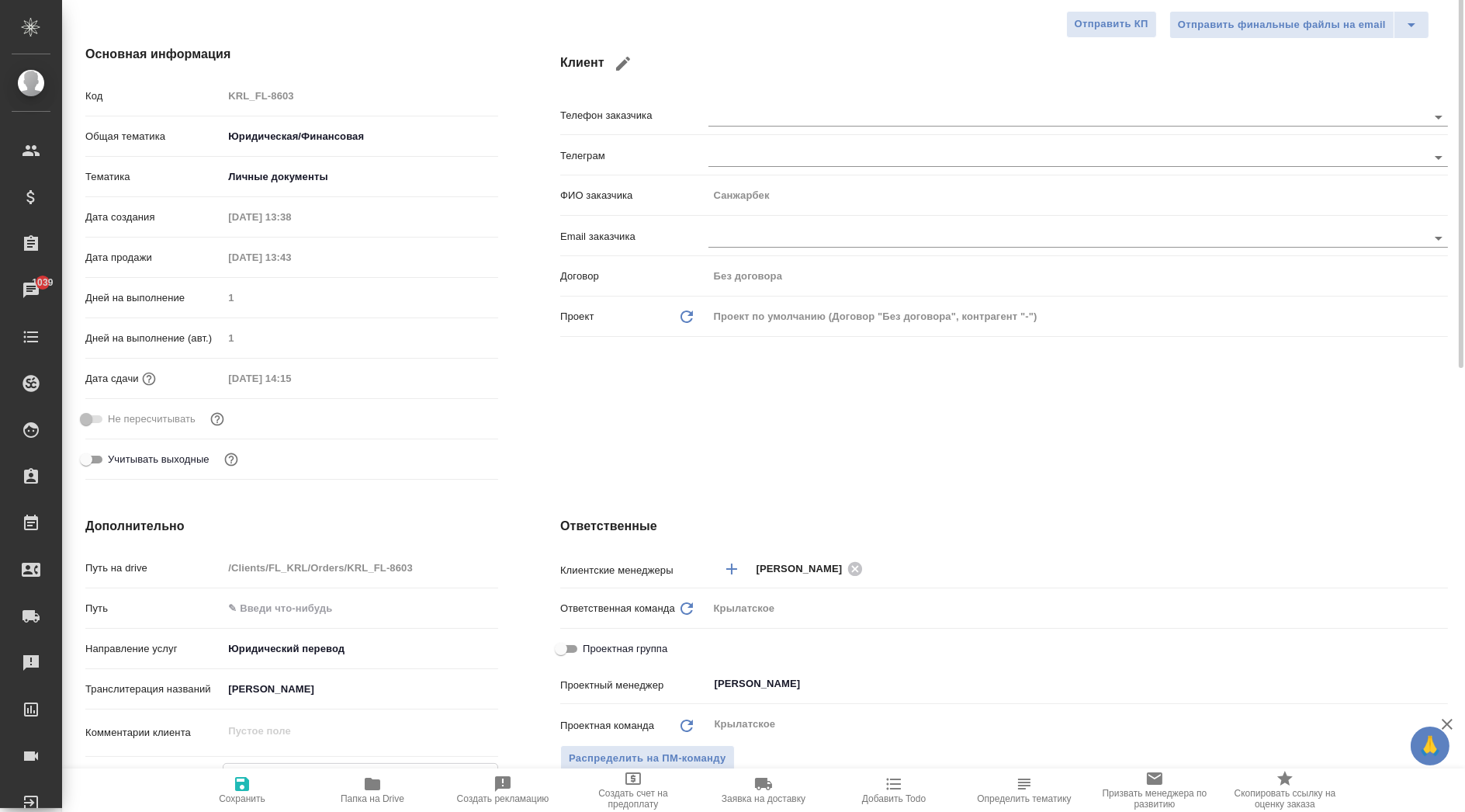
scroll to position [0, 0]
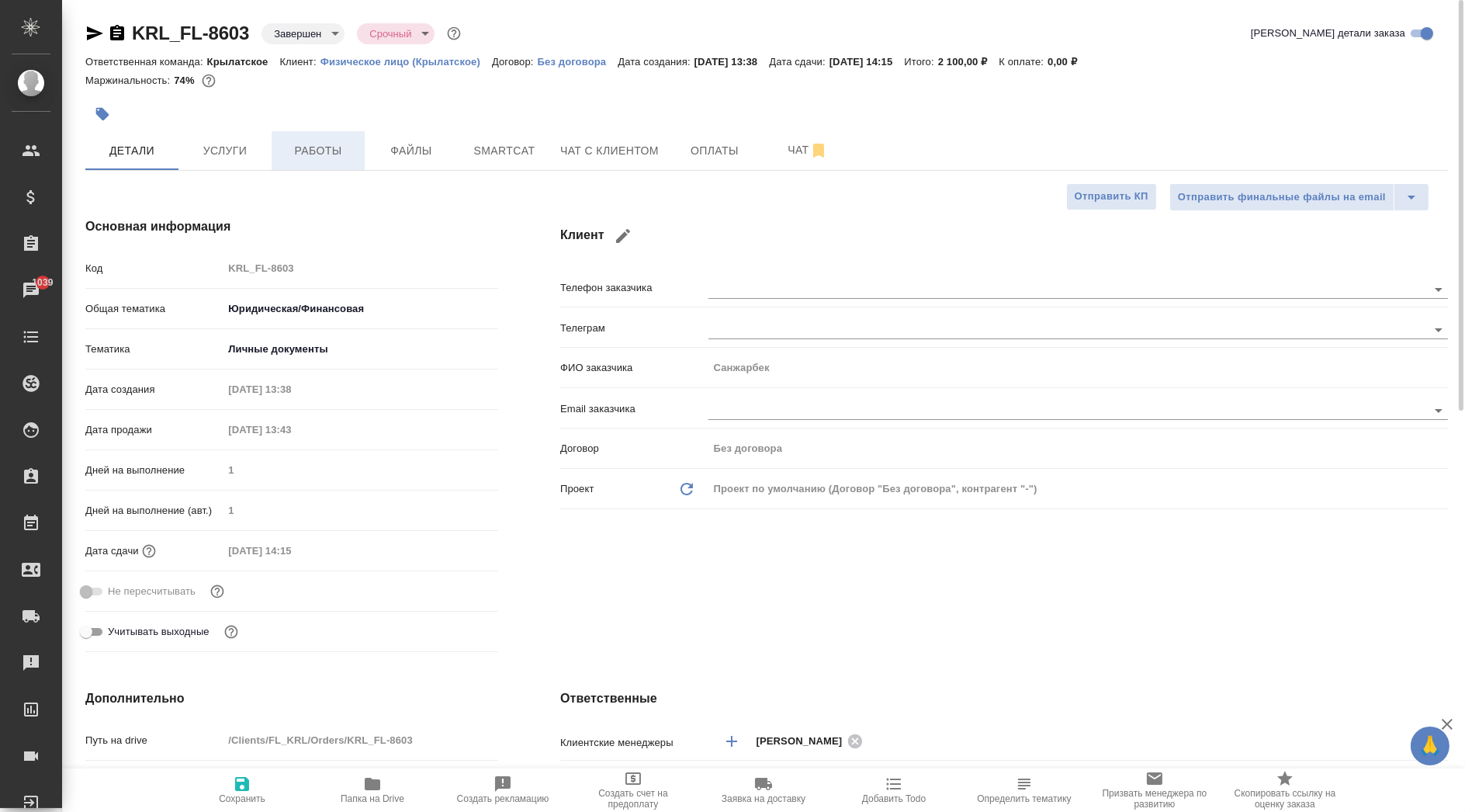
type textarea "x"
click at [347, 163] on button "Работы" at bounding box center [318, 150] width 93 height 39
